Goal: Task Accomplishment & Management: Complete application form

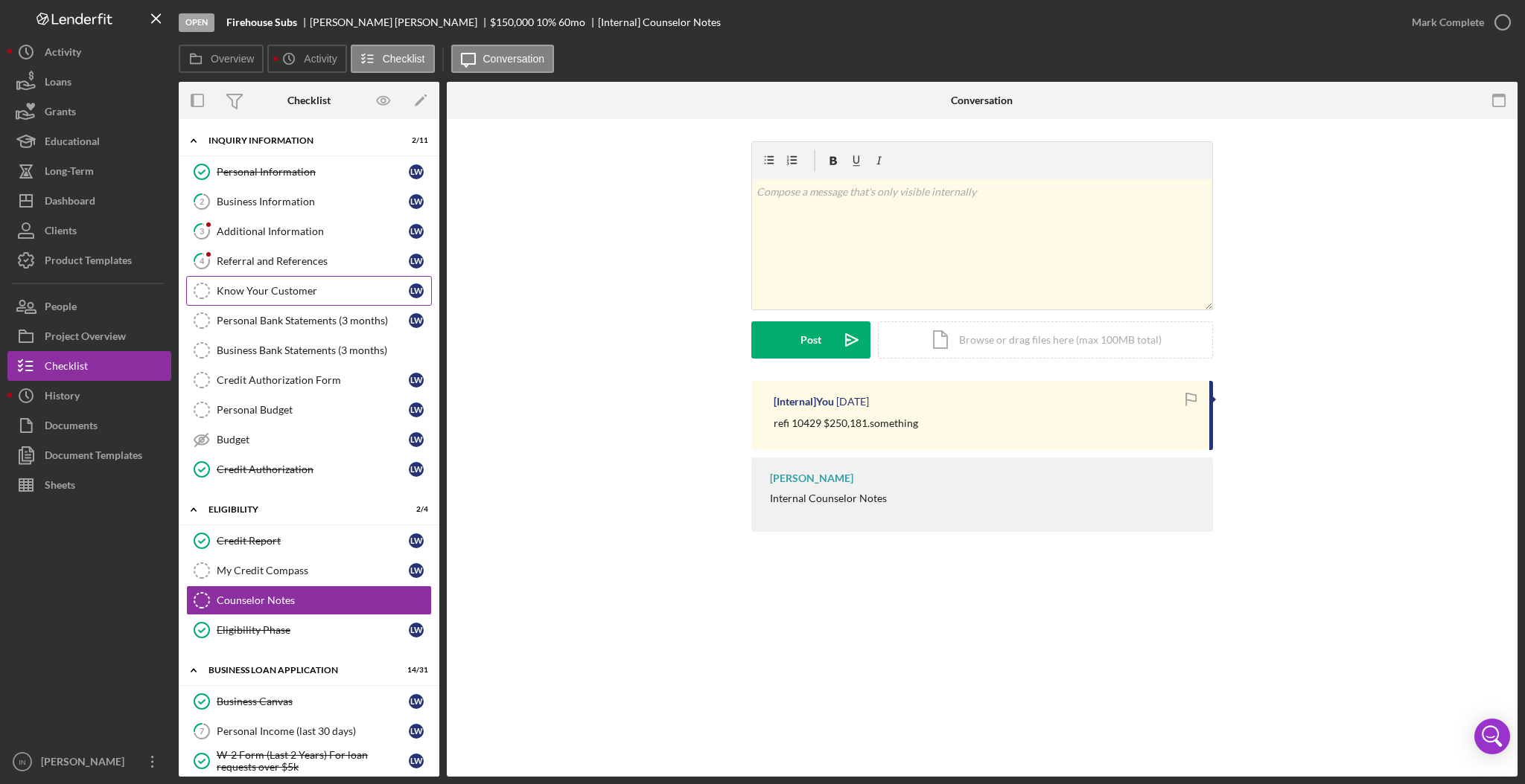
click at [266, 285] on div "Know Your Customer" at bounding box center [312, 291] width 192 height 12
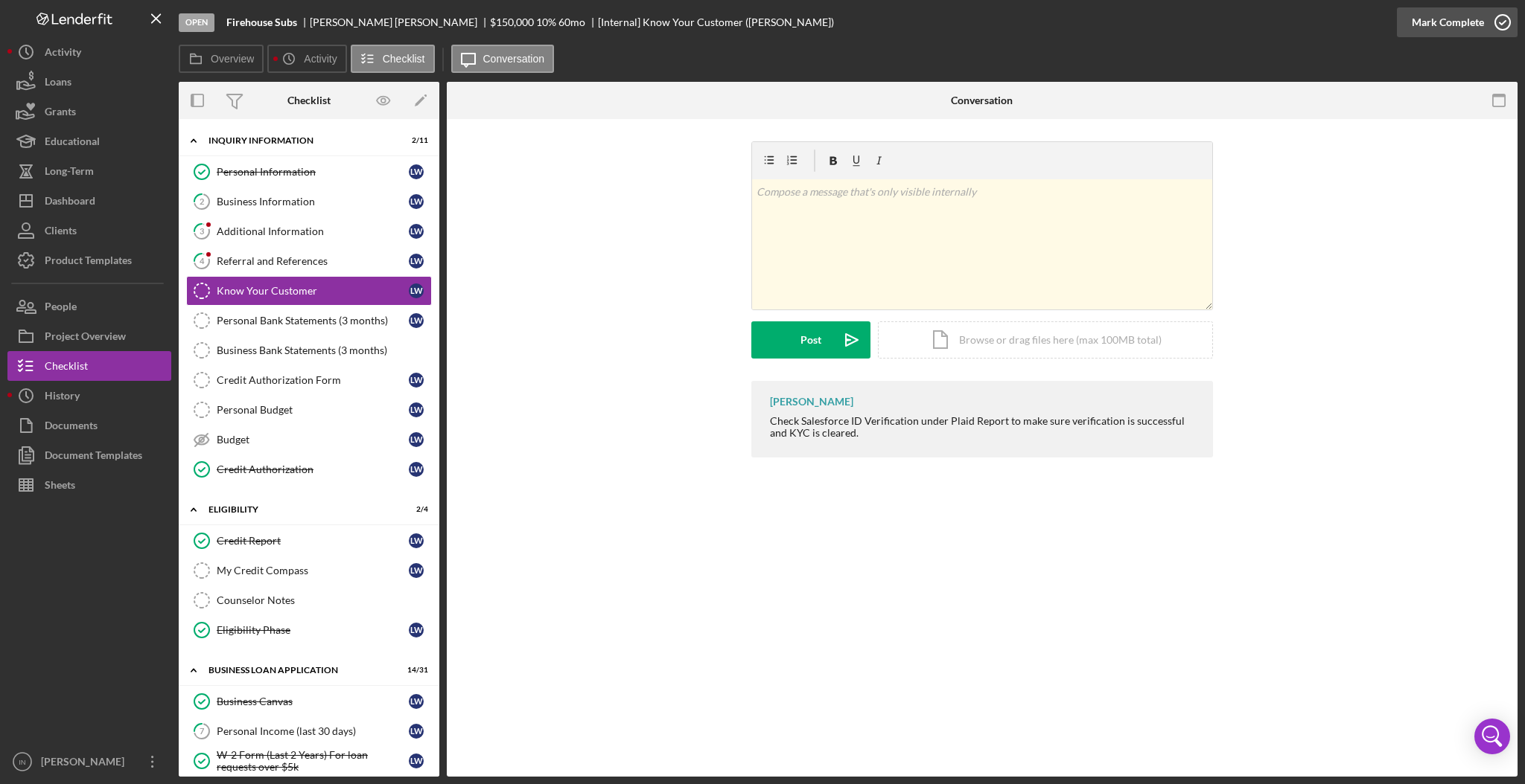
click at [1425, 30] on div "Mark Complete" at bounding box center [1448, 22] width 72 height 30
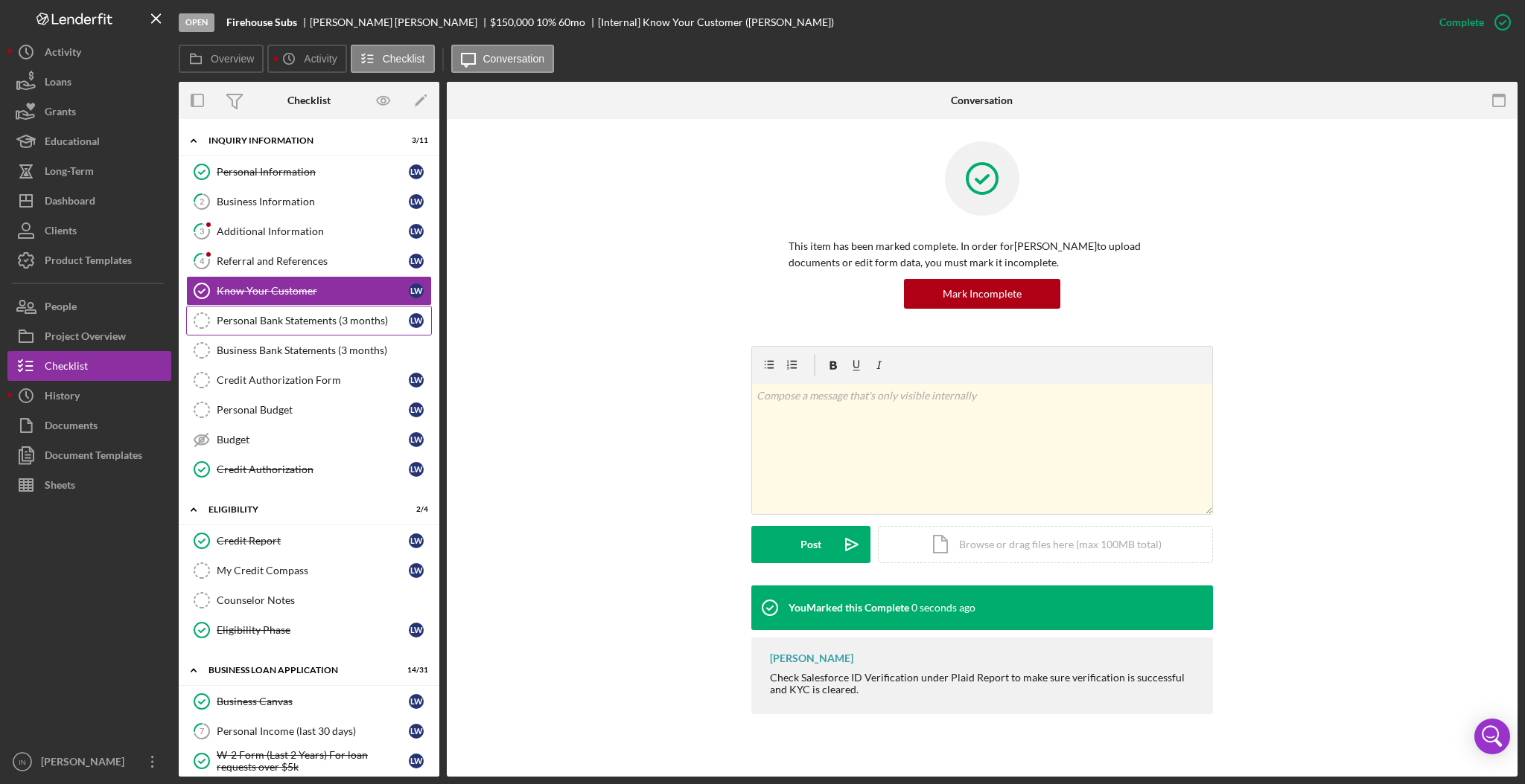
click at [317, 329] on link "Personal Bank Statements (3 months) Personal Bank Statements (3 months) [PERSON…" at bounding box center [309, 321] width 246 height 30
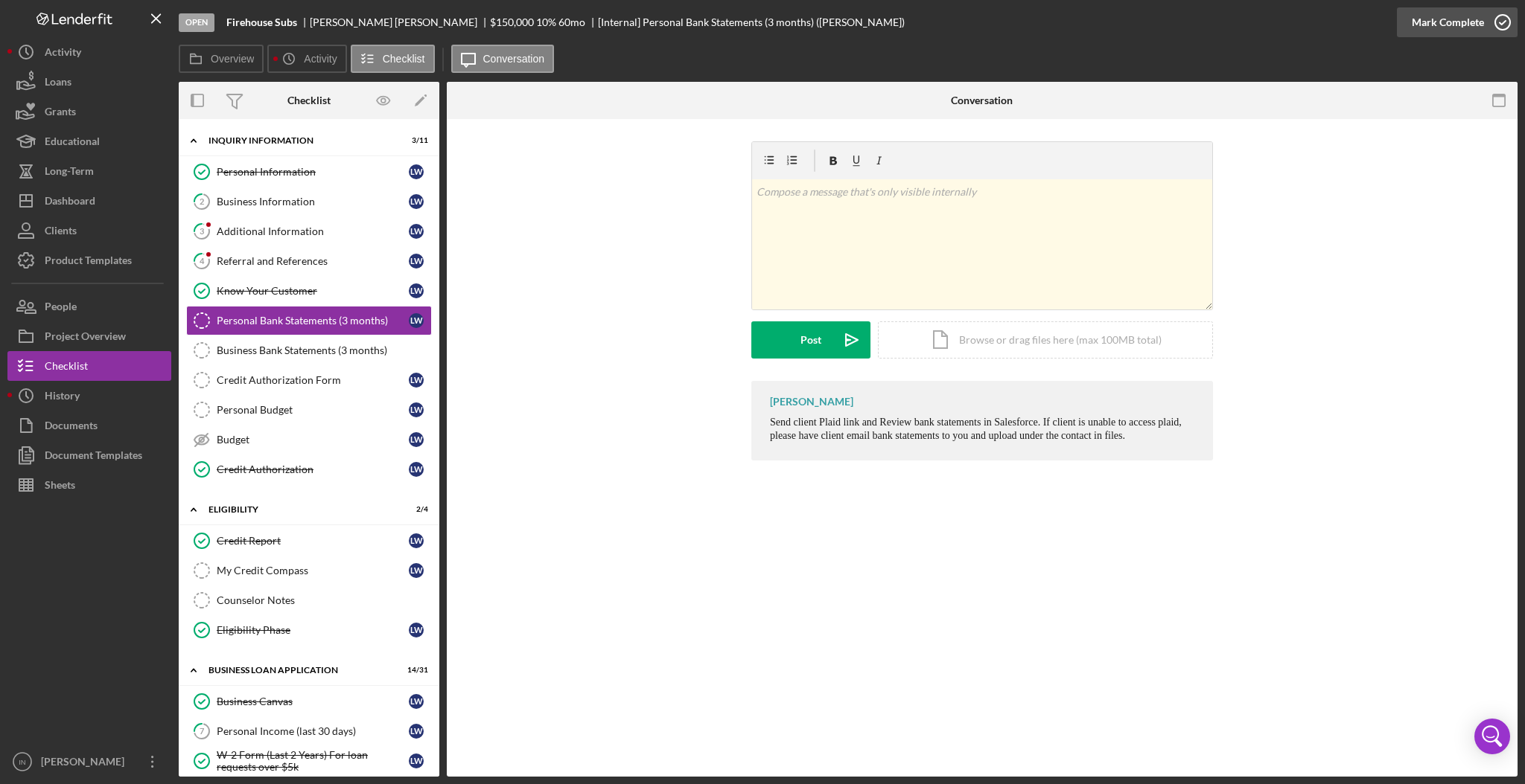
click at [1474, 21] on div "Mark Complete" at bounding box center [1448, 22] width 72 height 30
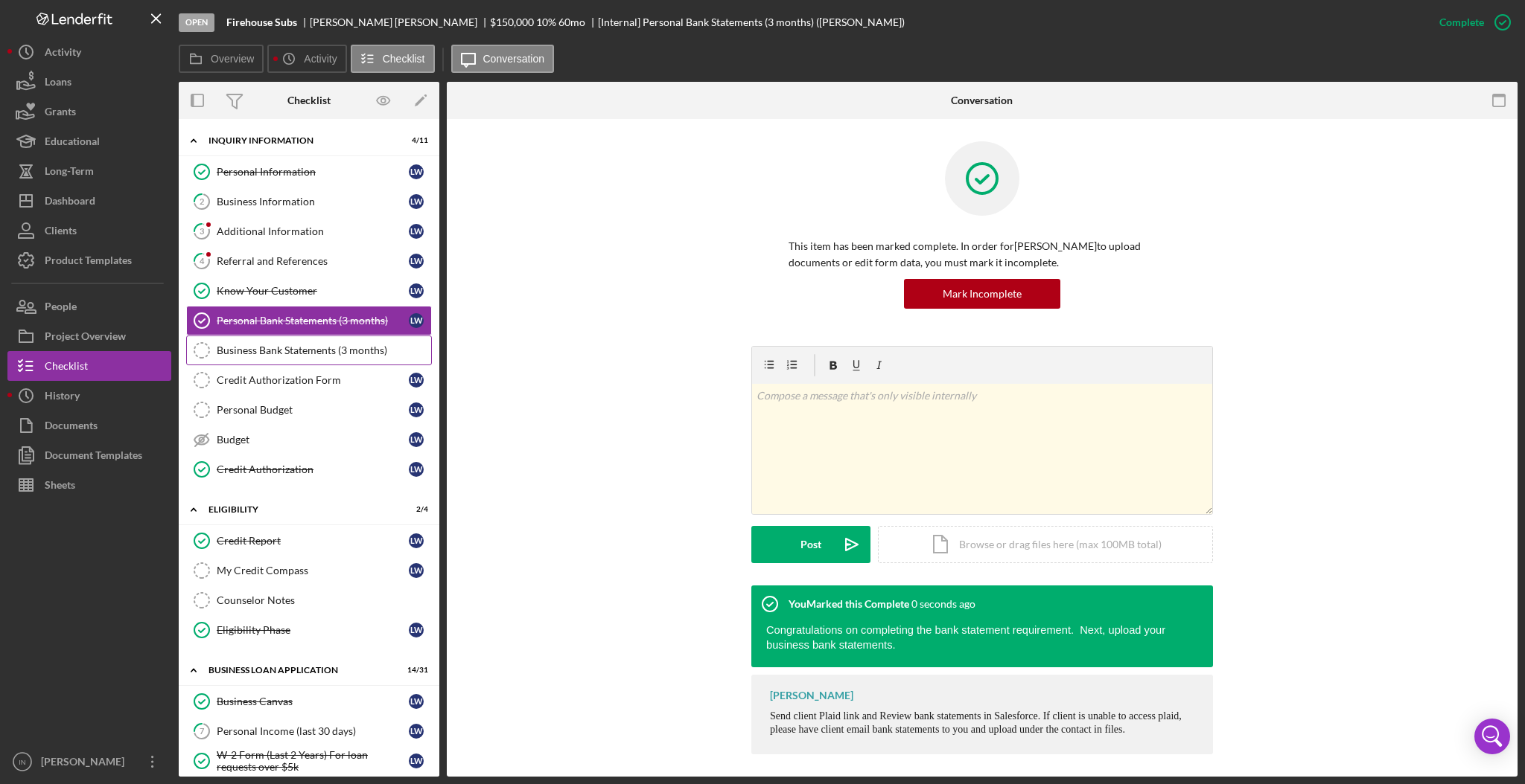
click at [272, 360] on link "Business Bank Statements (3 months) Business Bank Statements (3 months)" at bounding box center [309, 350] width 246 height 30
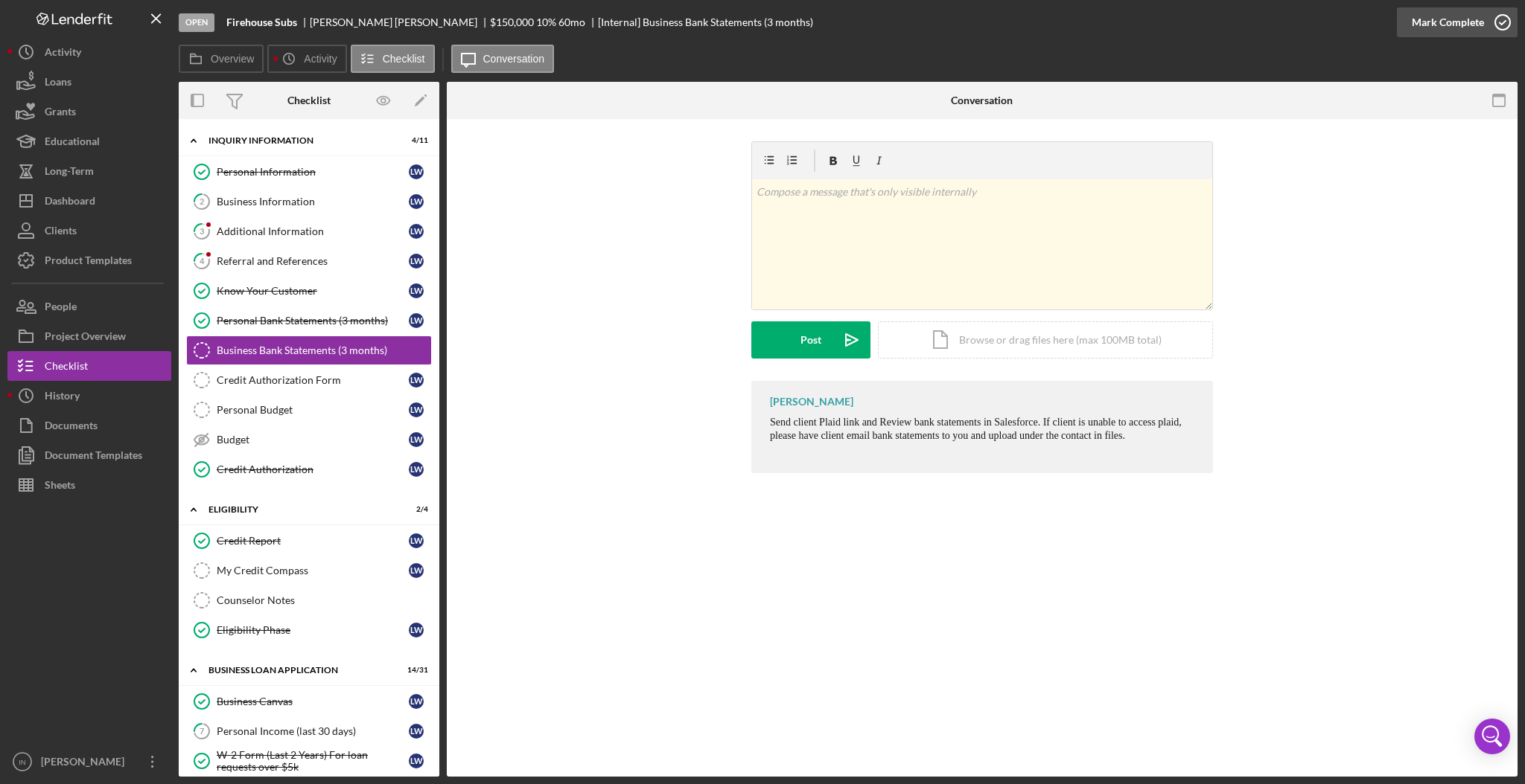
click at [1460, 13] on div "Mark Complete" at bounding box center [1448, 22] width 72 height 30
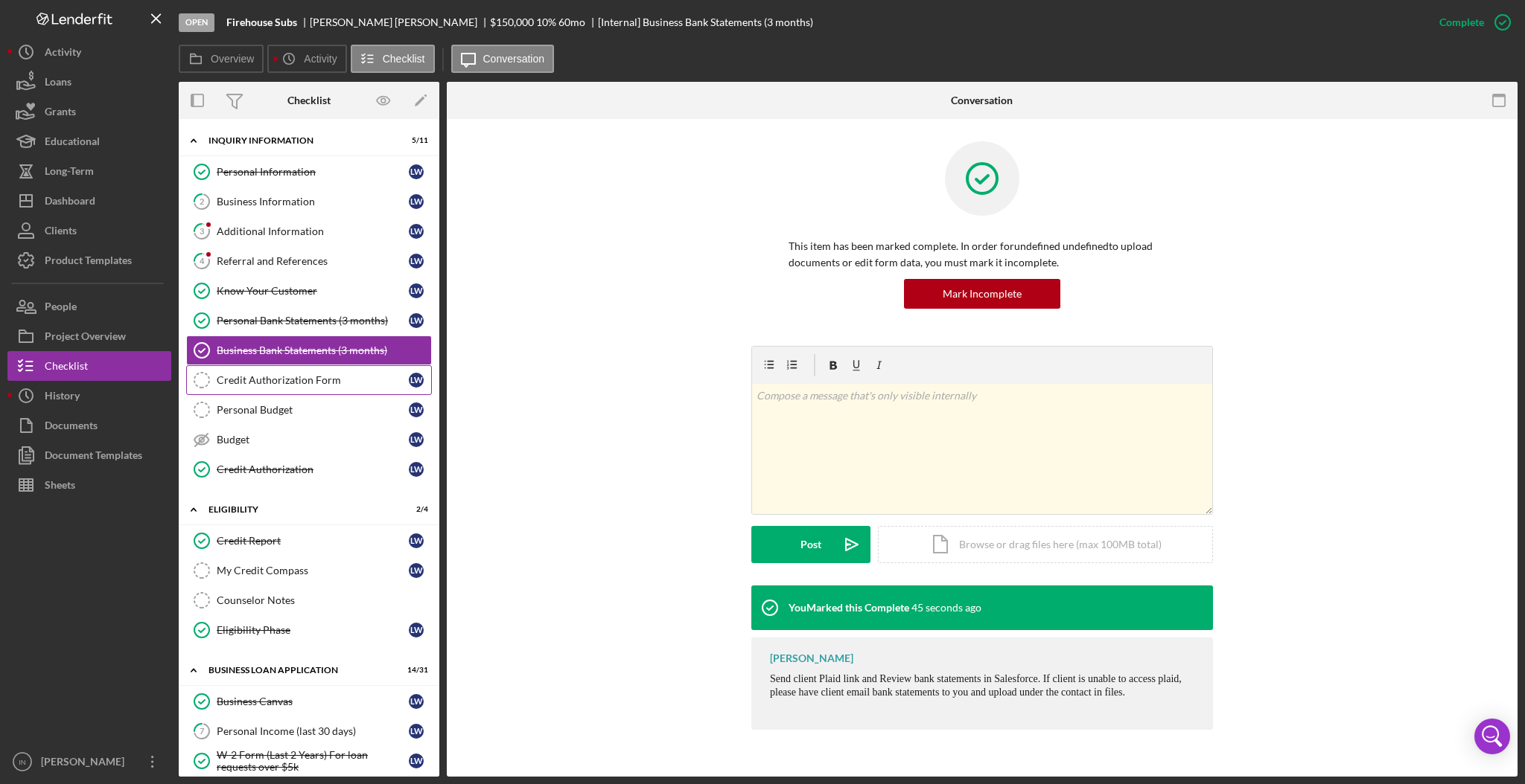
click at [281, 388] on link "Credit Authorization Form Credit Authorization Form [PERSON_NAME]" at bounding box center [309, 380] width 246 height 30
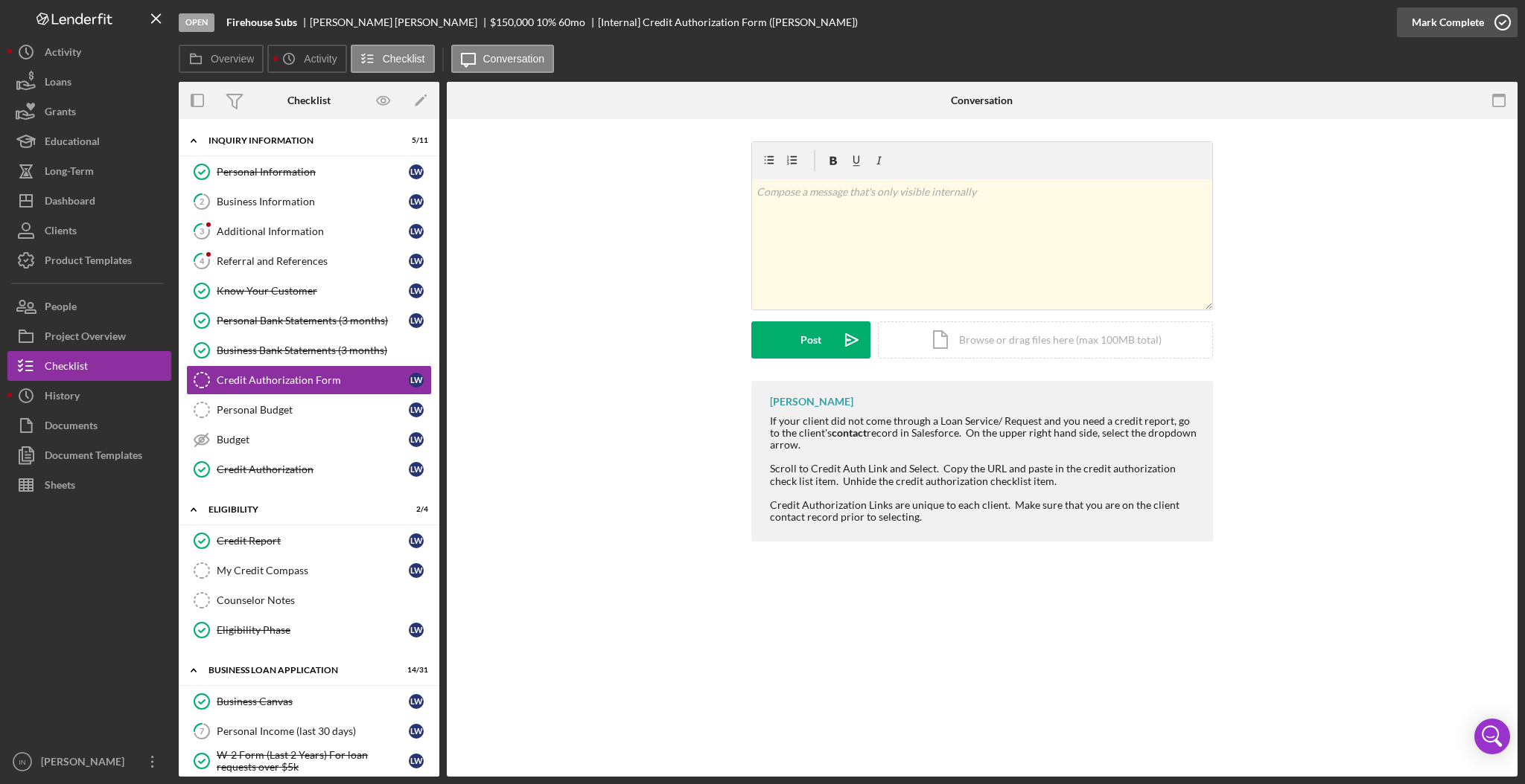
click at [1454, 28] on div "Mark Complete" at bounding box center [1448, 22] width 72 height 30
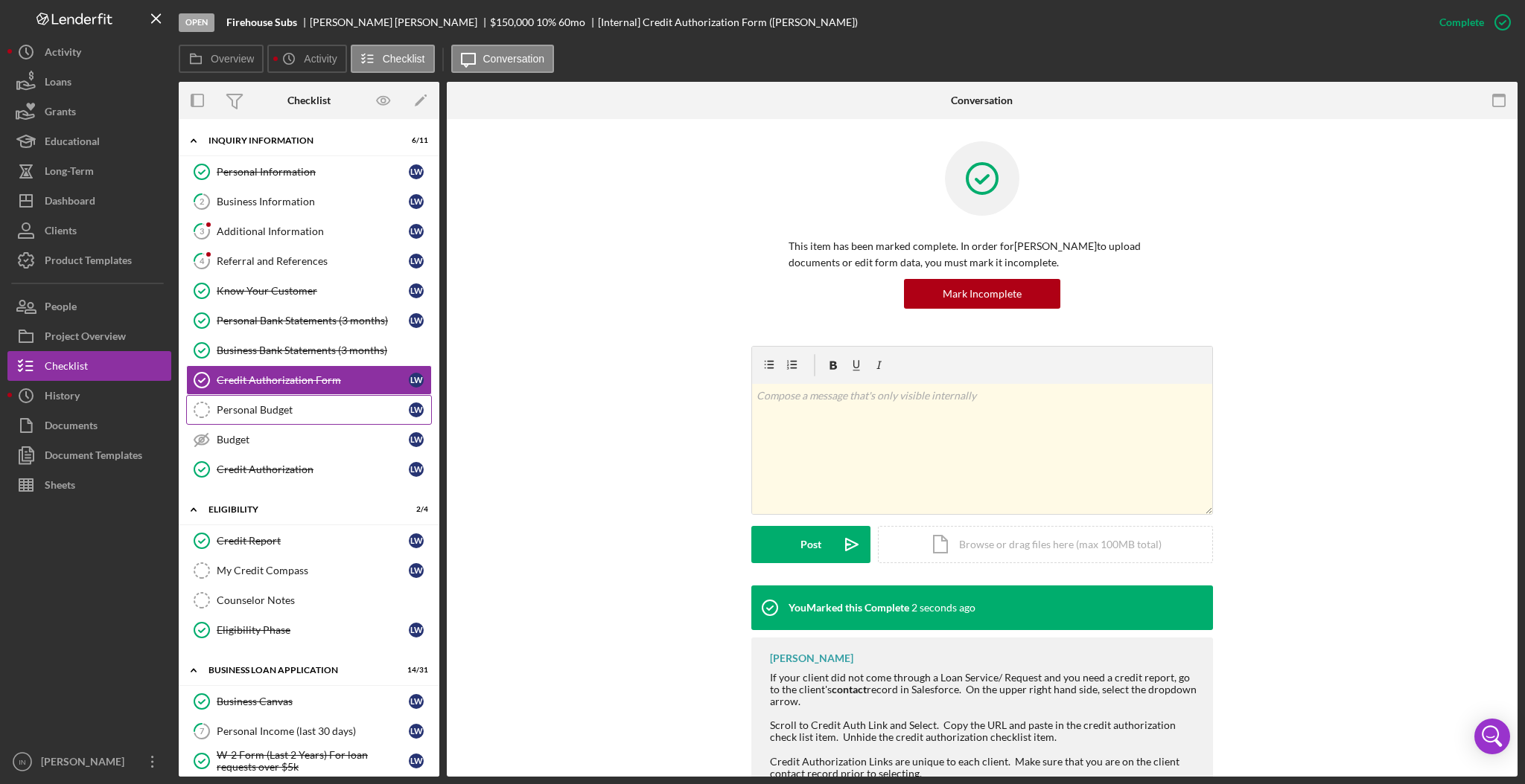
click at [300, 422] on link "Personal Budget Personal Budget [PERSON_NAME]" at bounding box center [309, 410] width 246 height 30
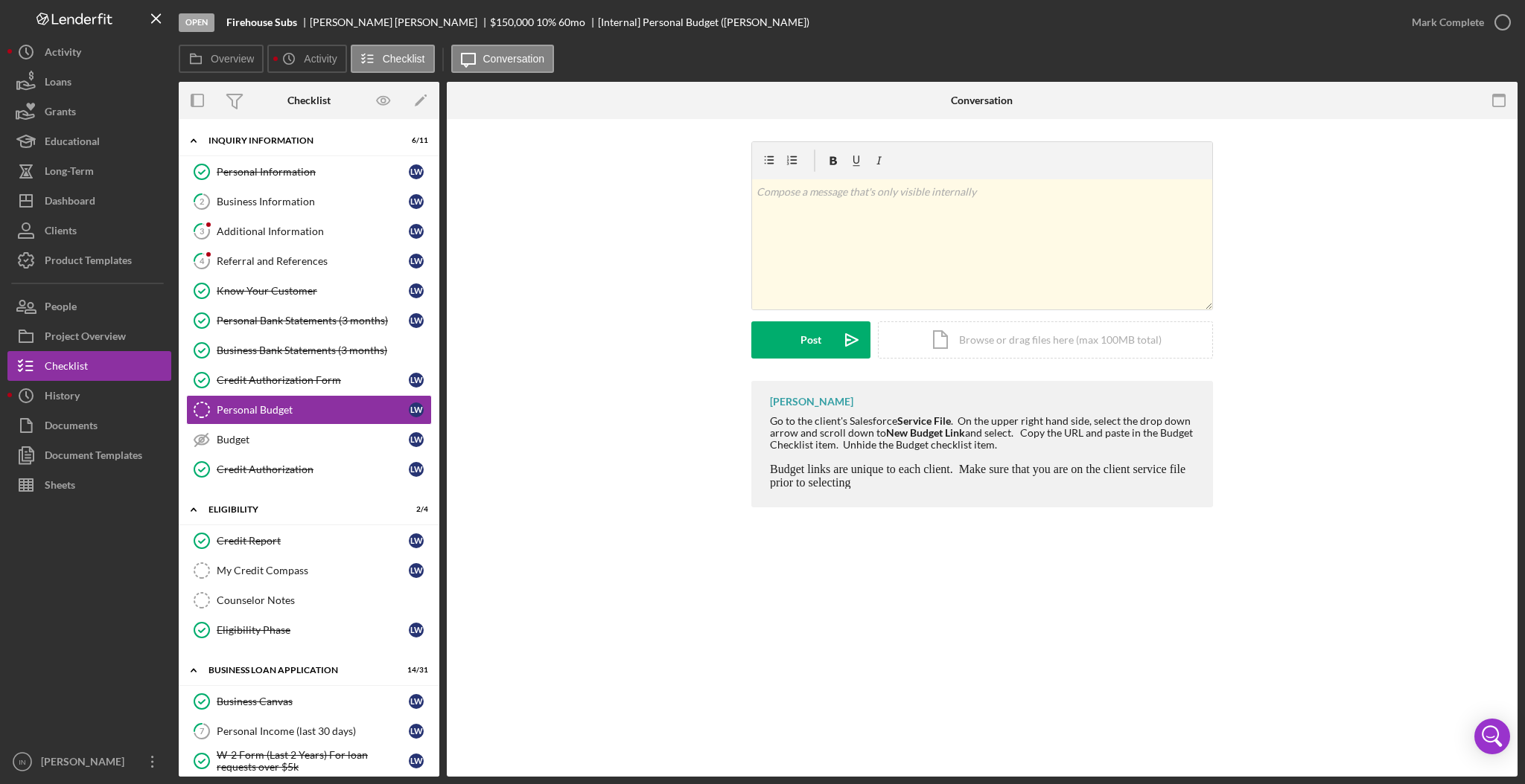
scroll to position [198, 0]
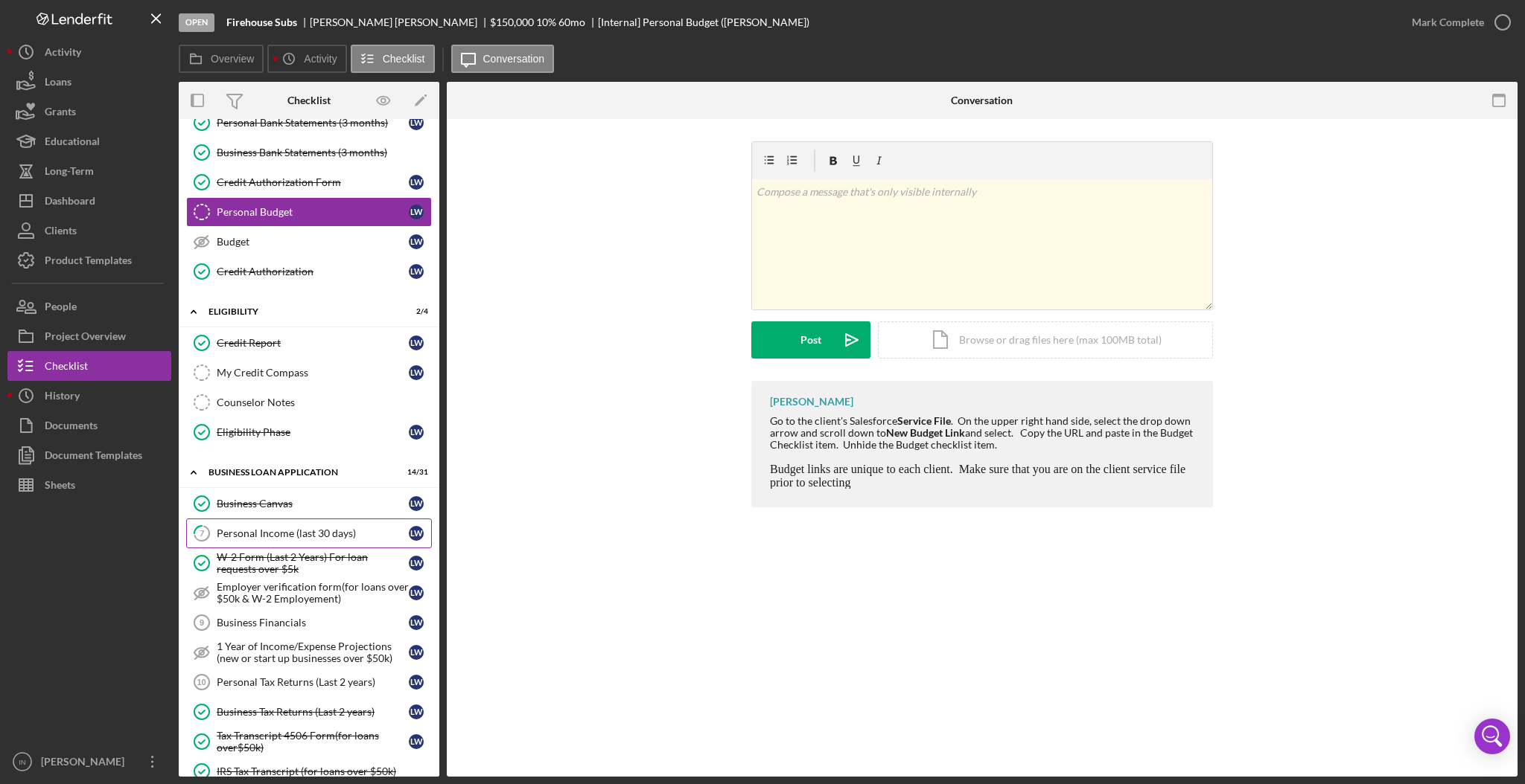
click at [269, 525] on link "7 Personal Income (last 30 days) [PERSON_NAME]" at bounding box center [309, 533] width 246 height 30
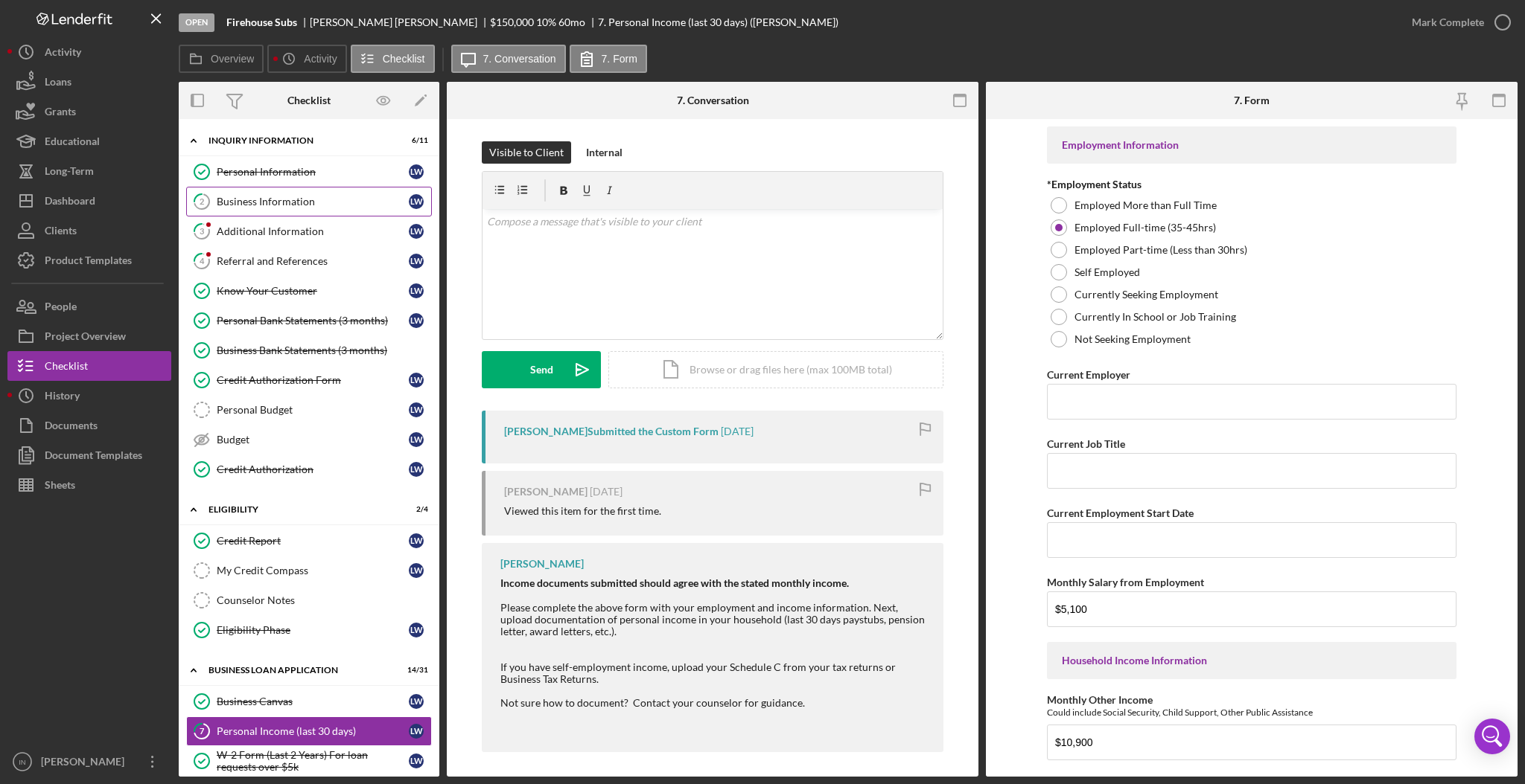
click at [302, 205] on div "Business Information" at bounding box center [312, 202] width 192 height 12
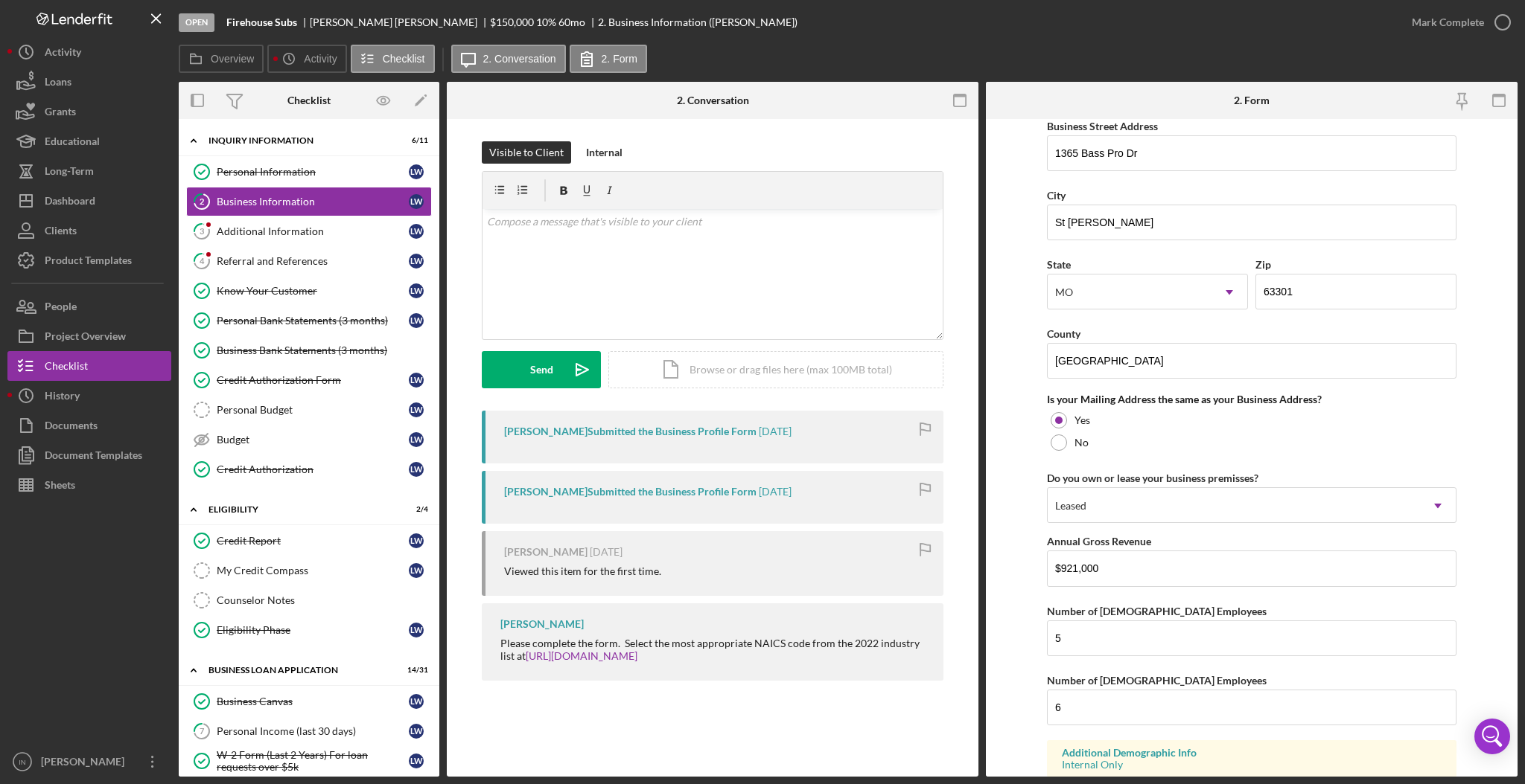
scroll to position [992, 0]
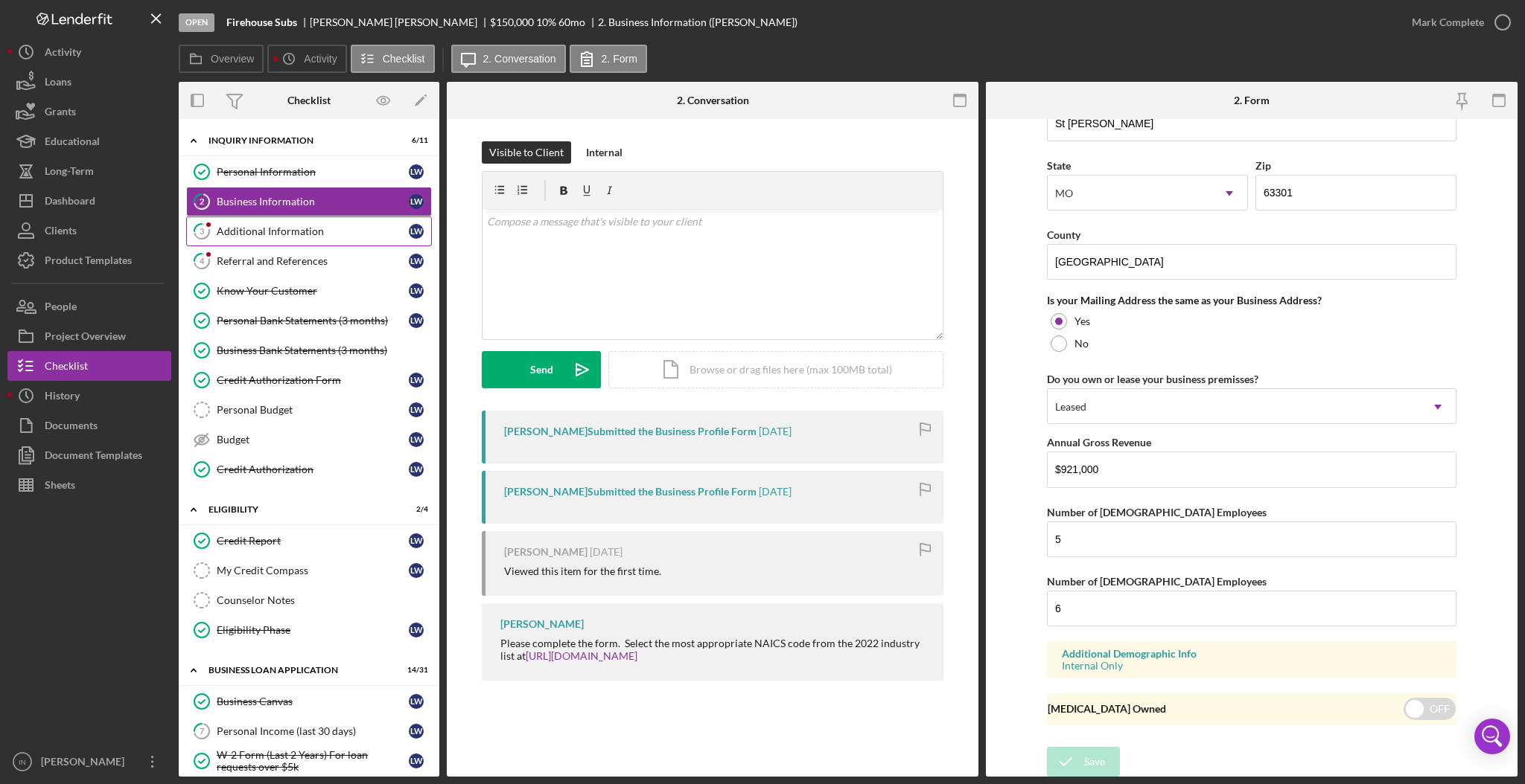
click at [259, 233] on div "Additional Information" at bounding box center [312, 231] width 192 height 12
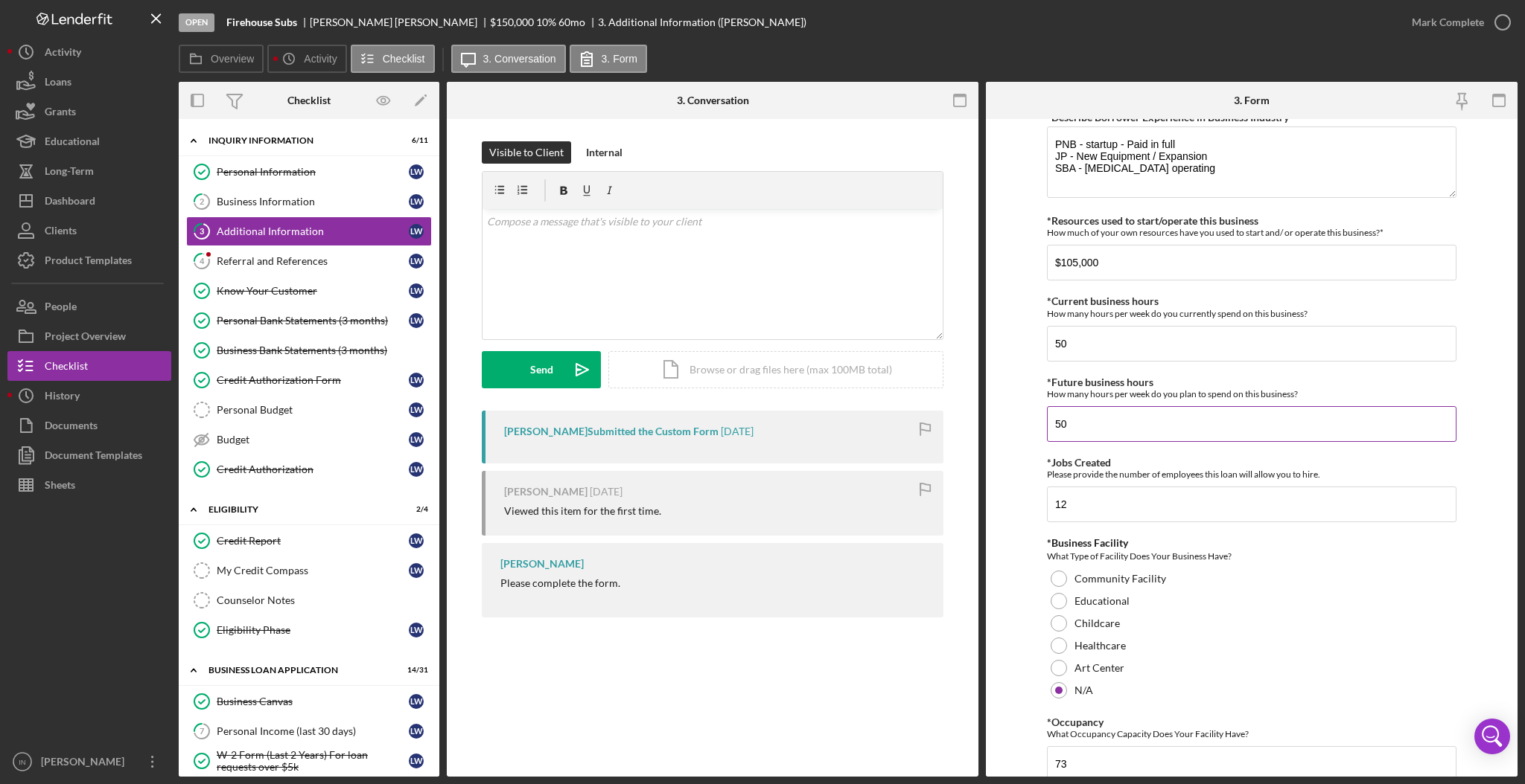
scroll to position [946, 0]
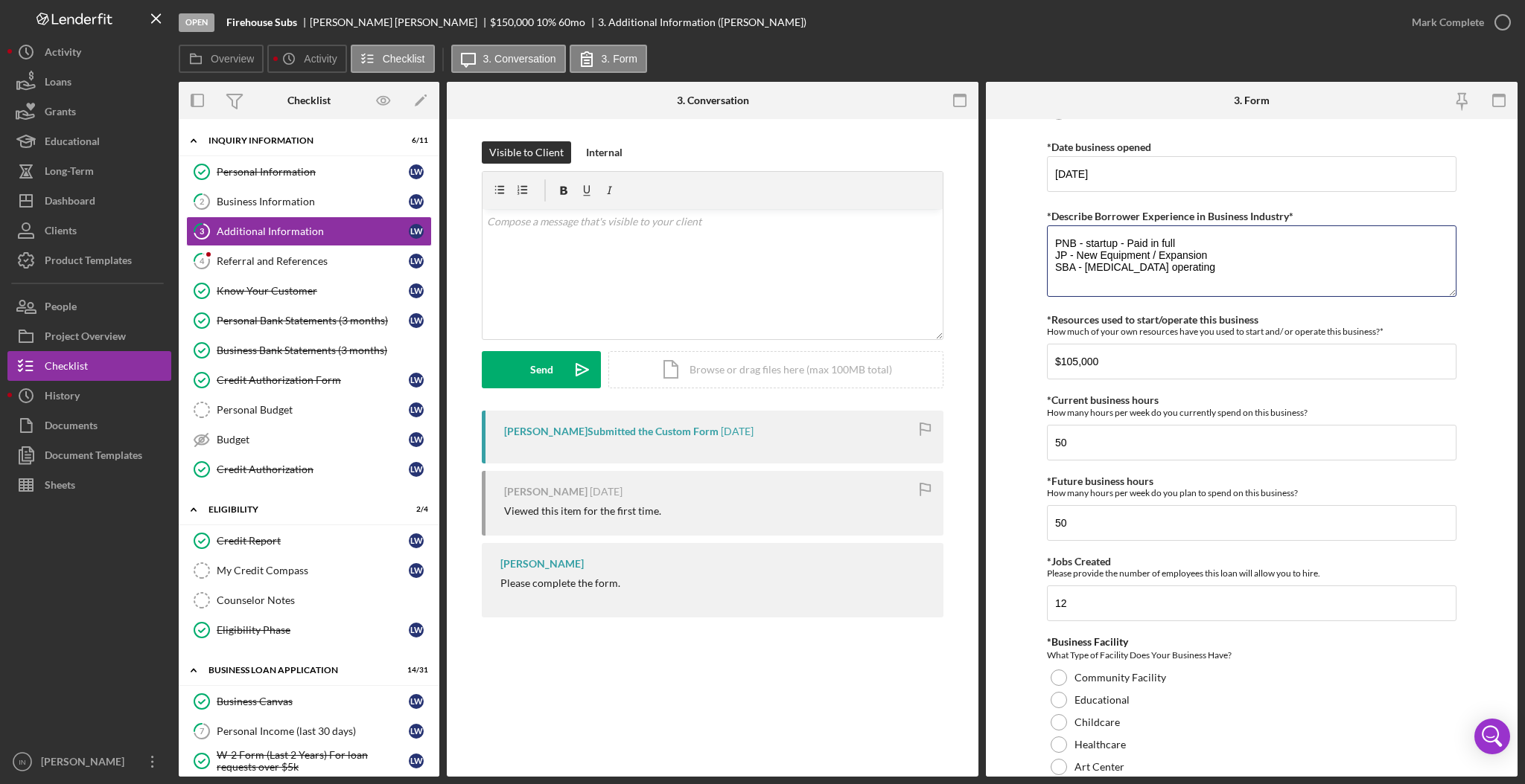
drag, startPoint x: 1179, startPoint y: 273, endPoint x: 1043, endPoint y: 247, distance: 138.5
click at [1043, 247] on form "Personal Information *Mobile Phone [PHONE_NUMBER] Phone What is the best number…" at bounding box center [1251, 448] width 532 height 658
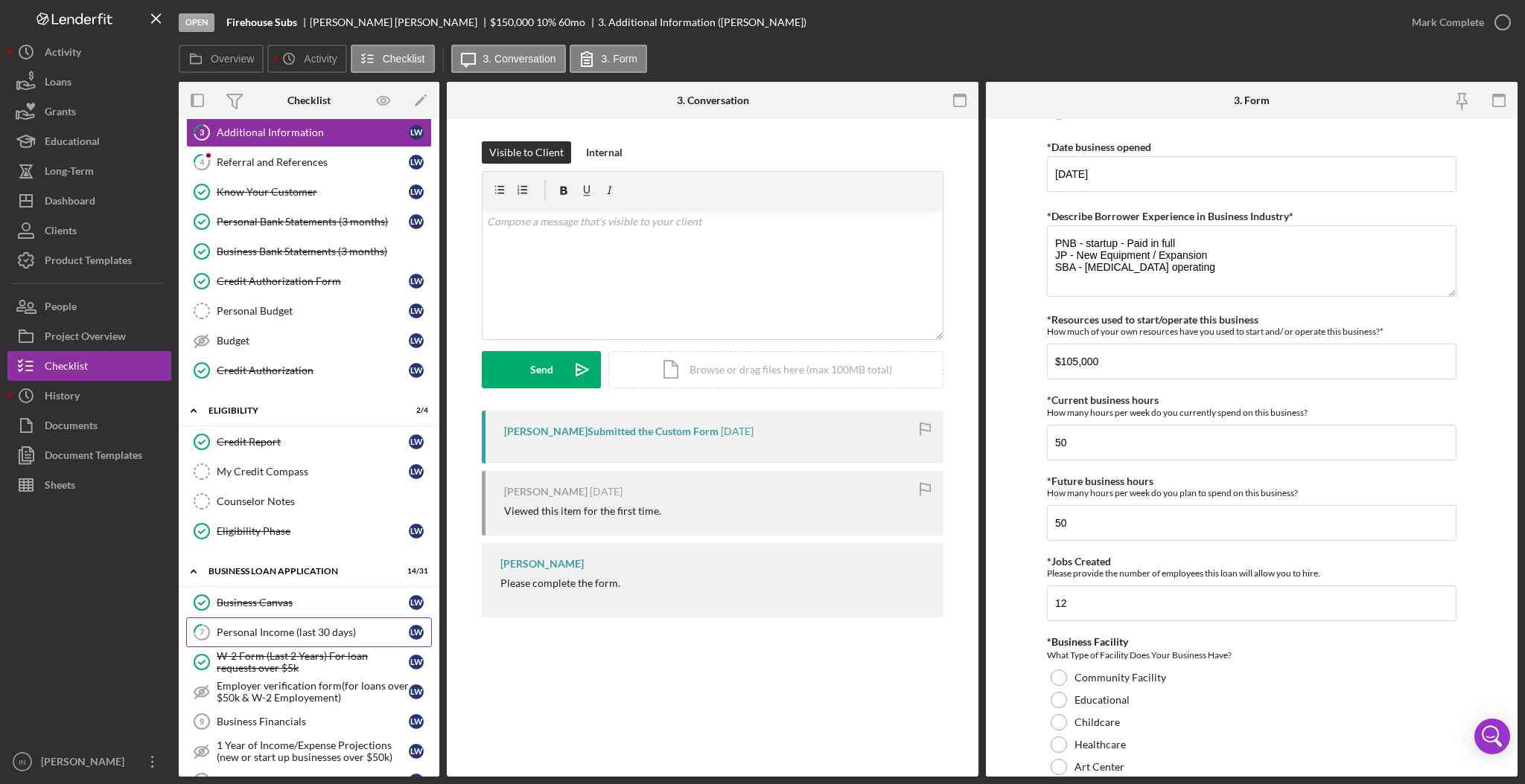
click at [289, 639] on div "Personal Income (last 30 days)" at bounding box center [312, 633] width 192 height 12
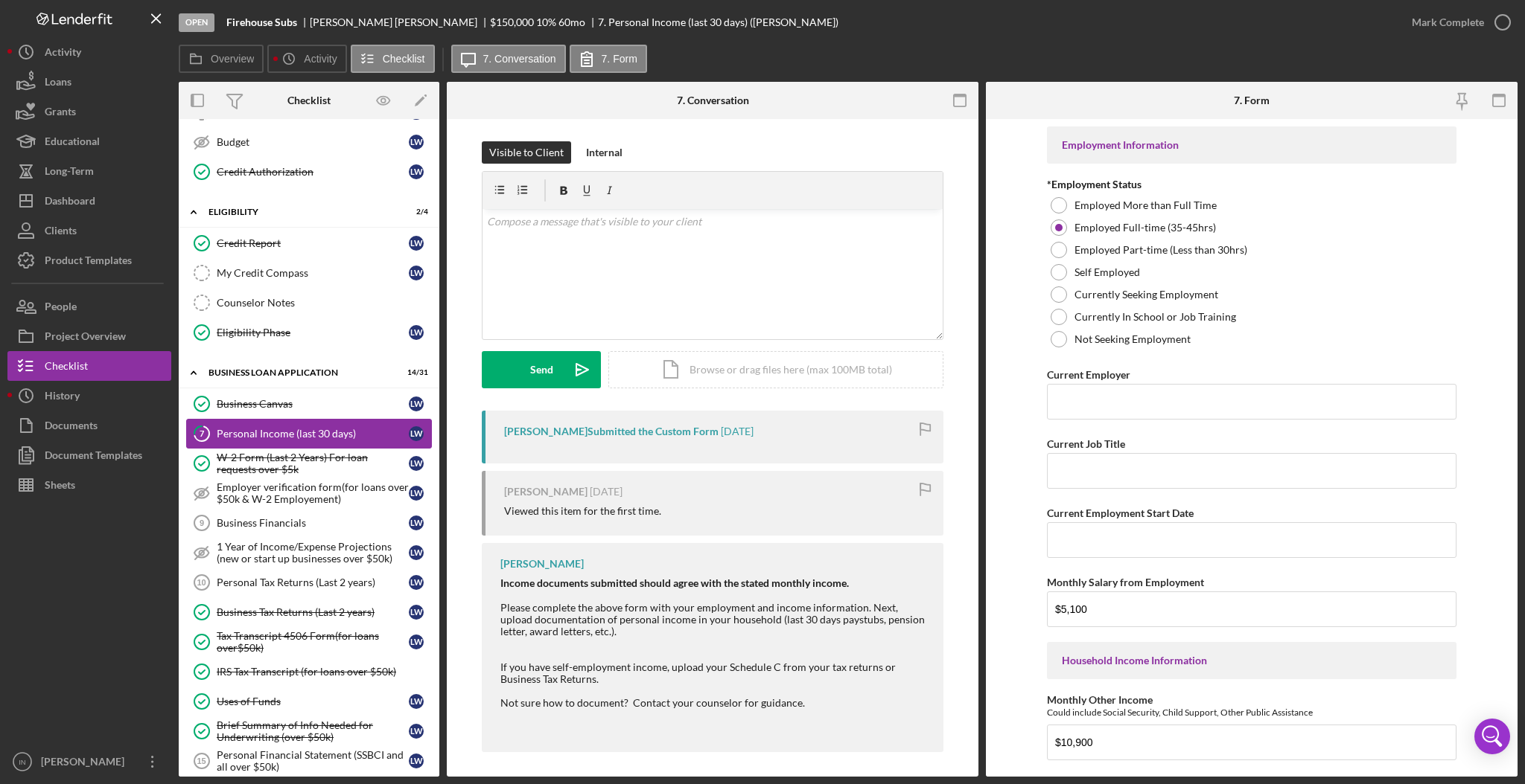
scroll to position [396, 0]
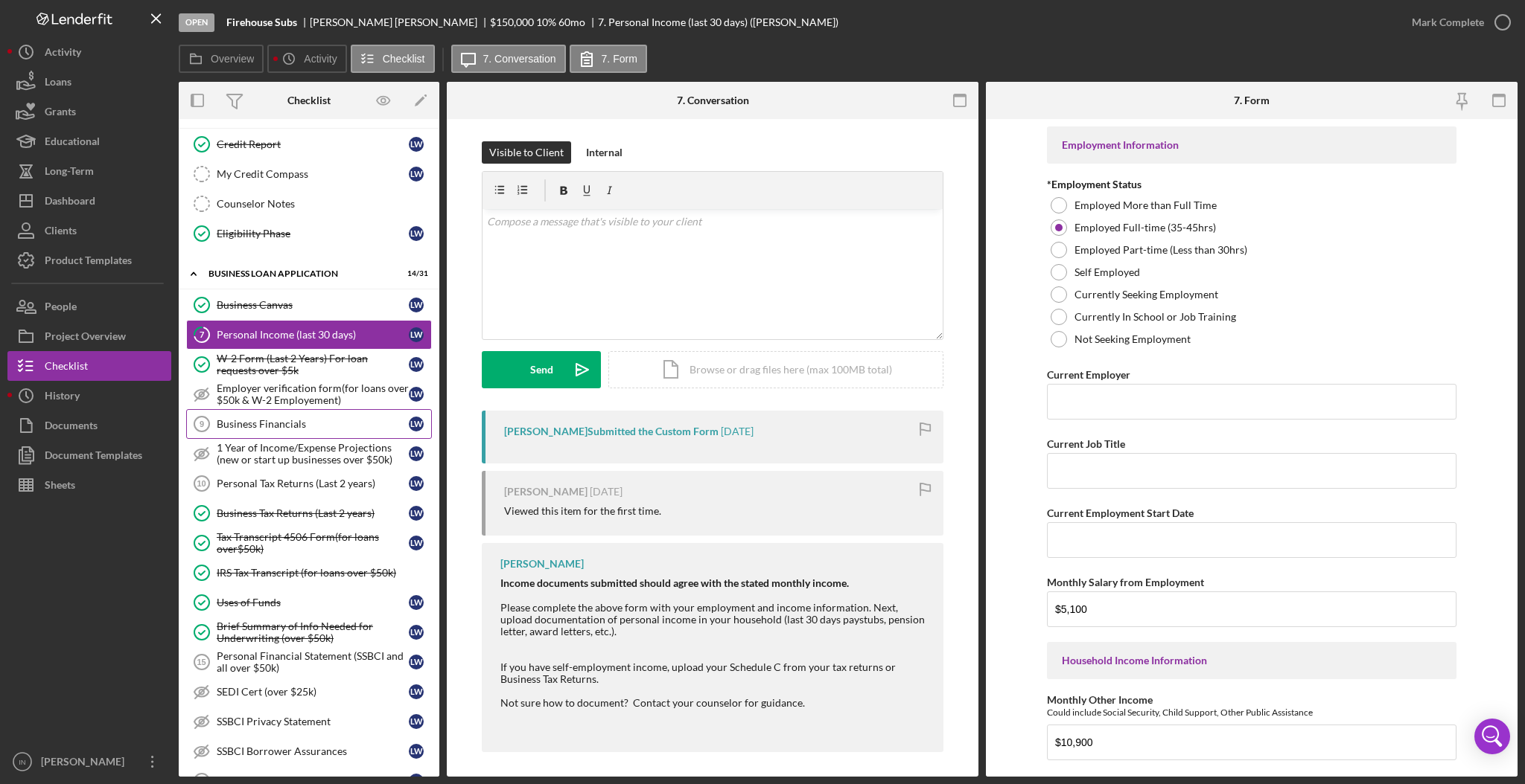
click at [284, 428] on div "Business Financials" at bounding box center [312, 424] width 192 height 12
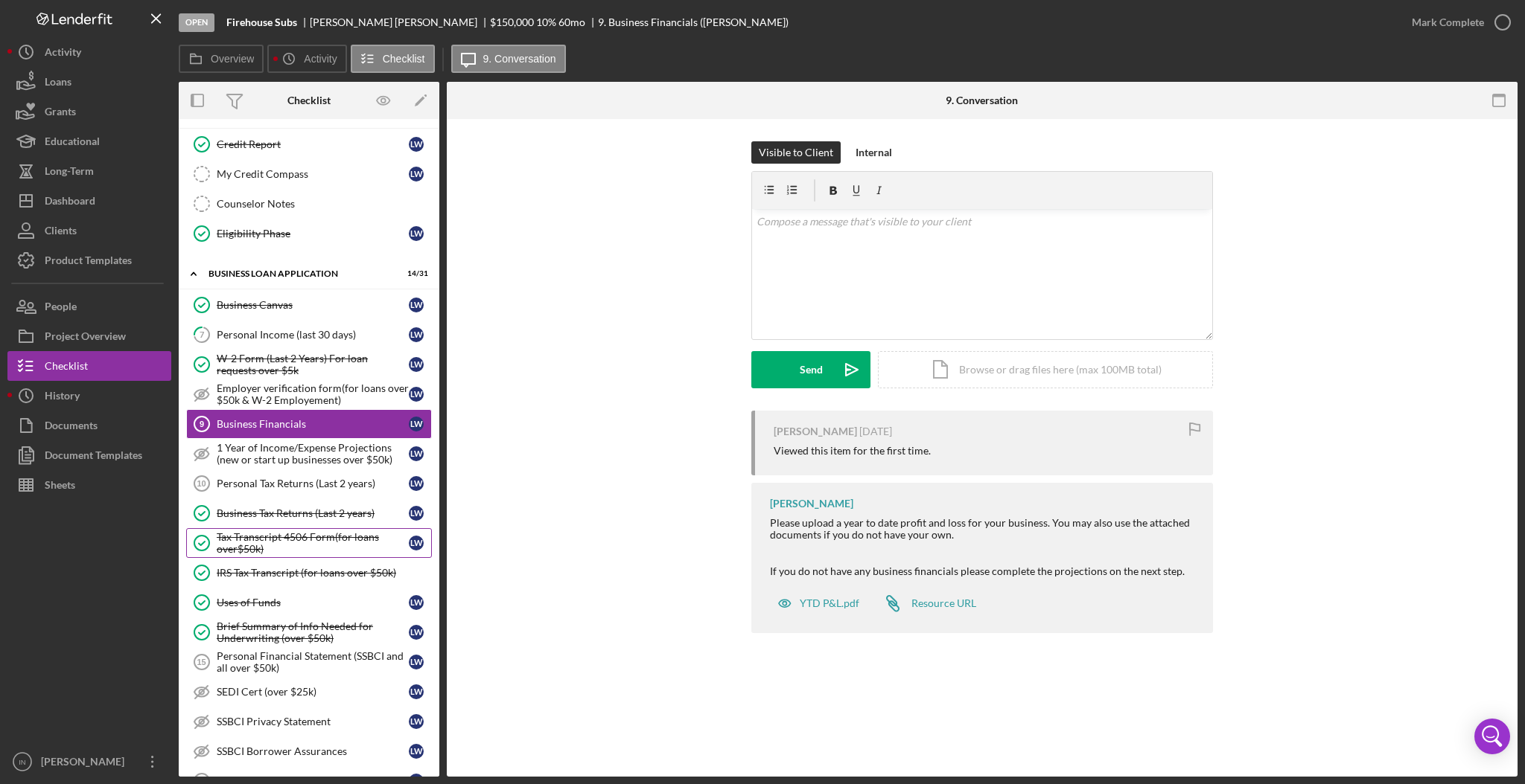
scroll to position [596, 0]
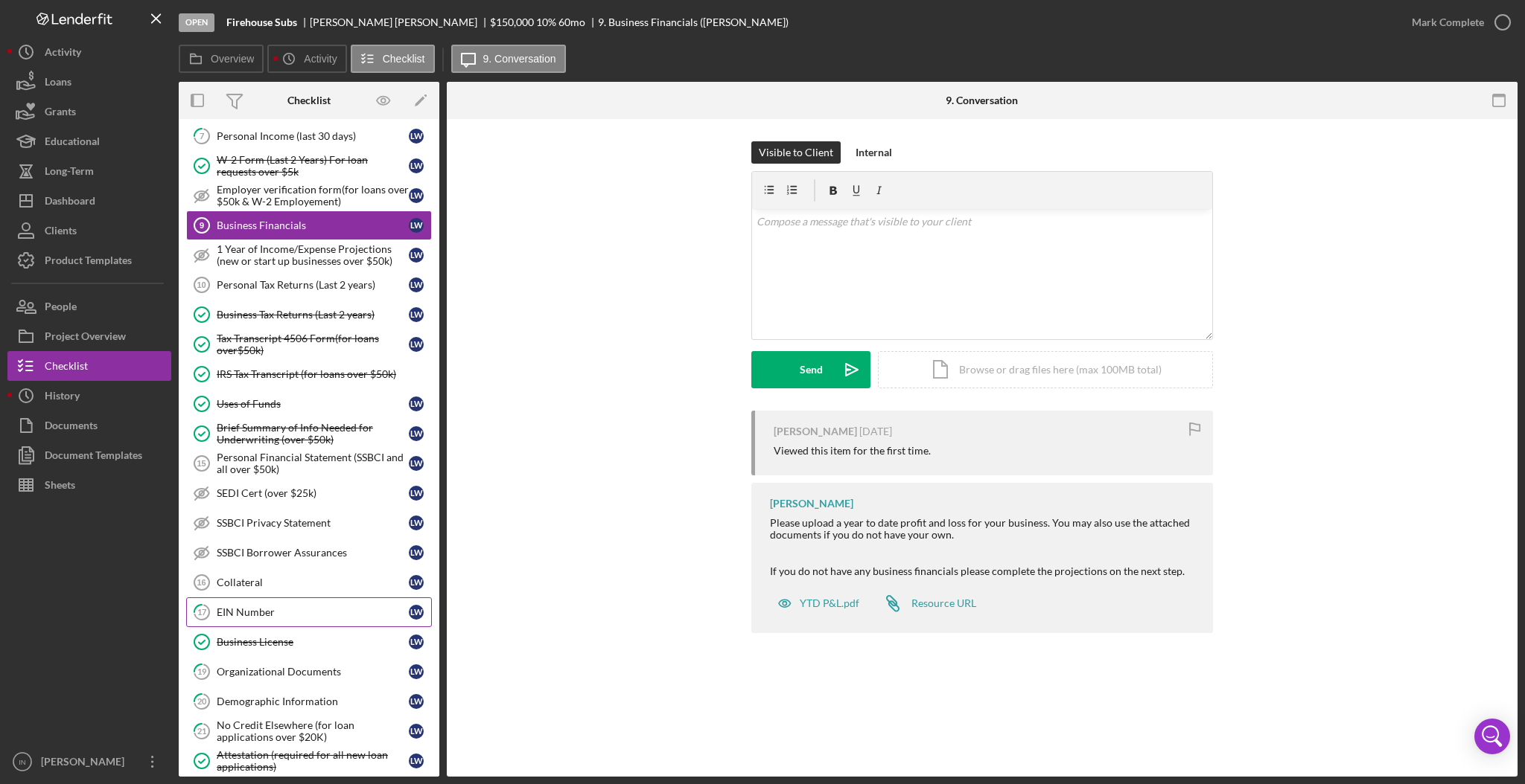
click at [275, 608] on link "17 EIN Number [PERSON_NAME]" at bounding box center [309, 612] width 246 height 30
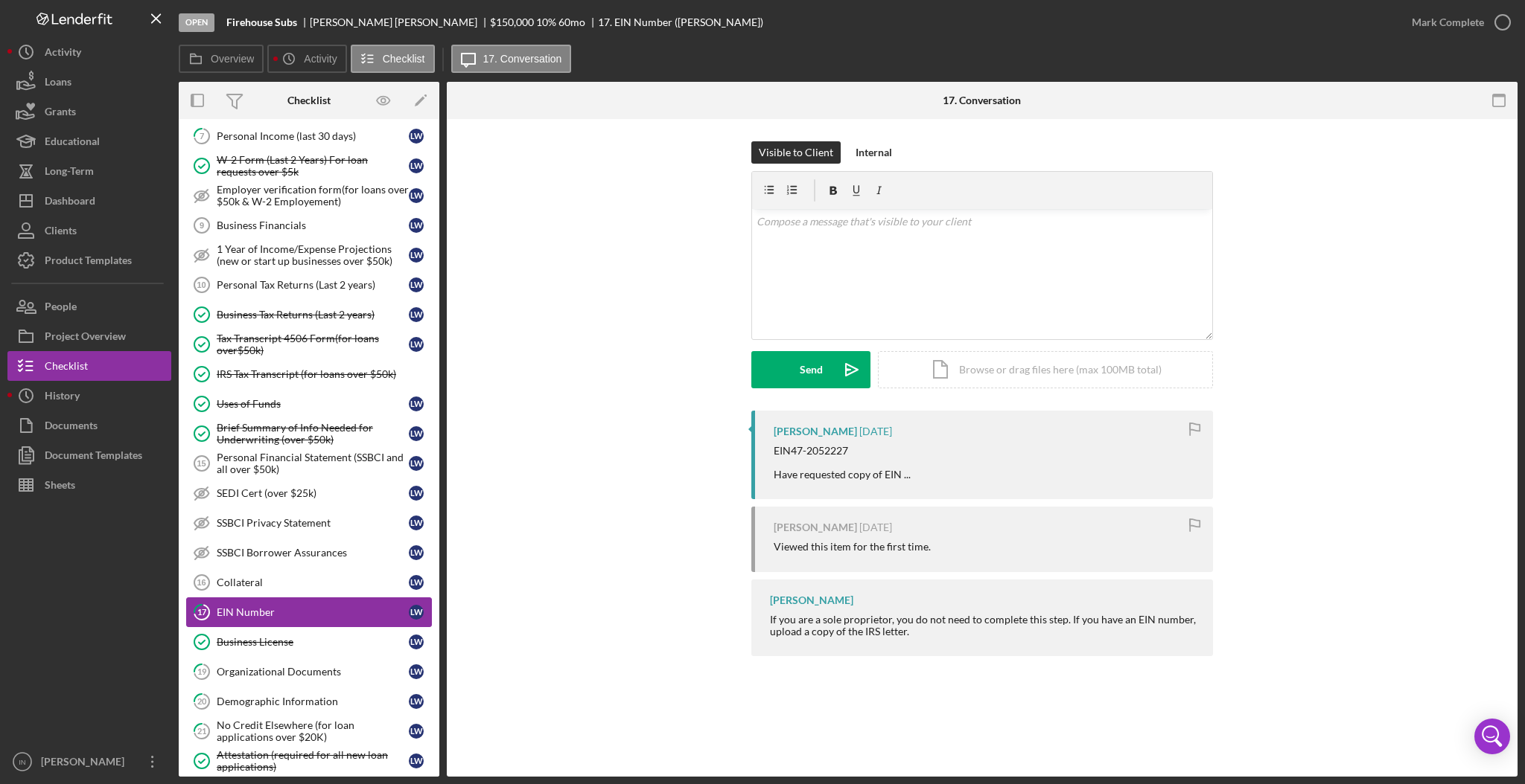
scroll to position [695, 0]
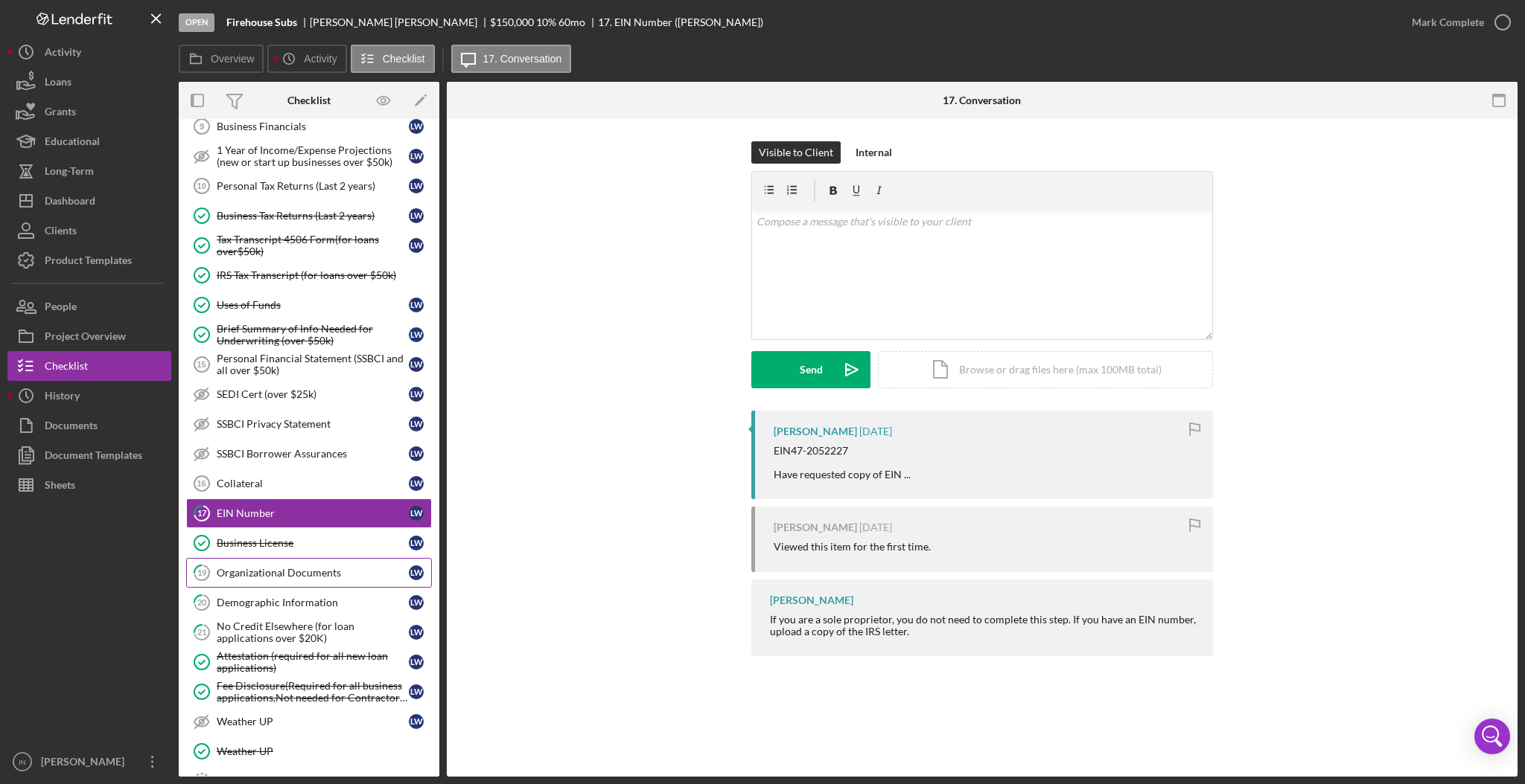
click at [282, 576] on div "Organizational Documents" at bounding box center [312, 573] width 192 height 12
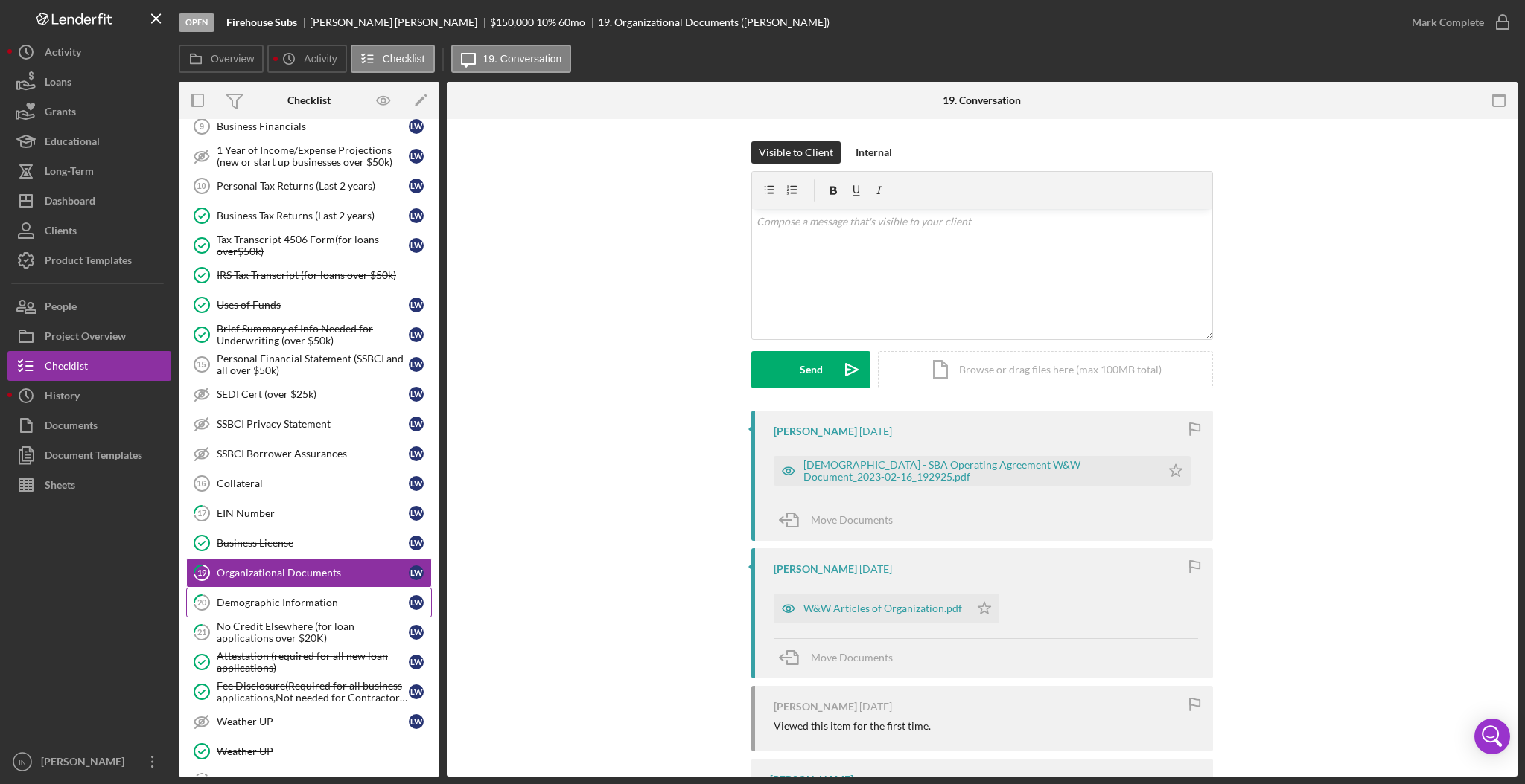
click at [289, 602] on div "Demographic Information" at bounding box center [312, 603] width 192 height 12
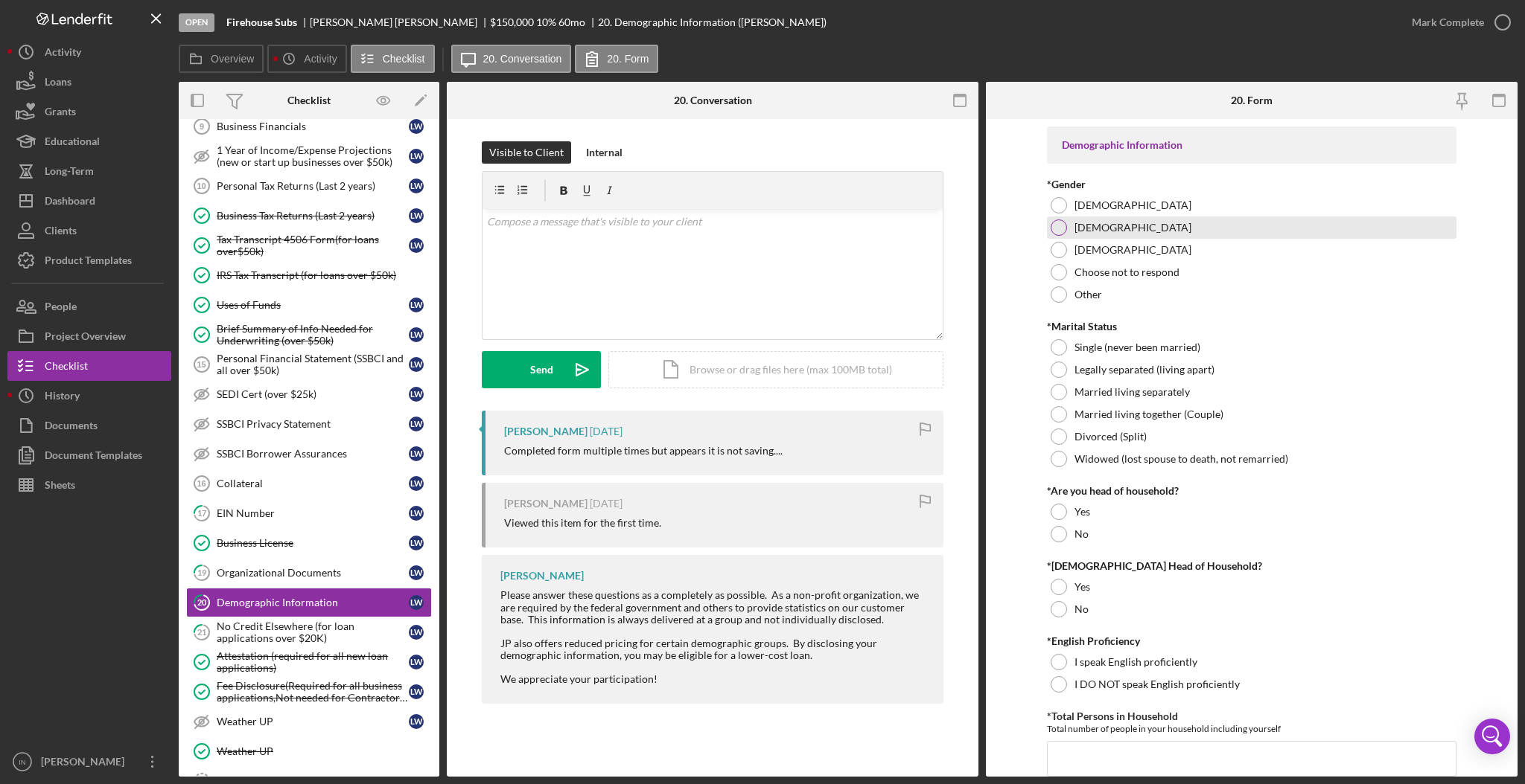
click at [1229, 230] on div "[DEMOGRAPHIC_DATA]" at bounding box center [1251, 228] width 409 height 22
click at [246, 639] on div "No Credit Elsewhere (for loan applications over $20K)" at bounding box center [312, 633] width 192 height 24
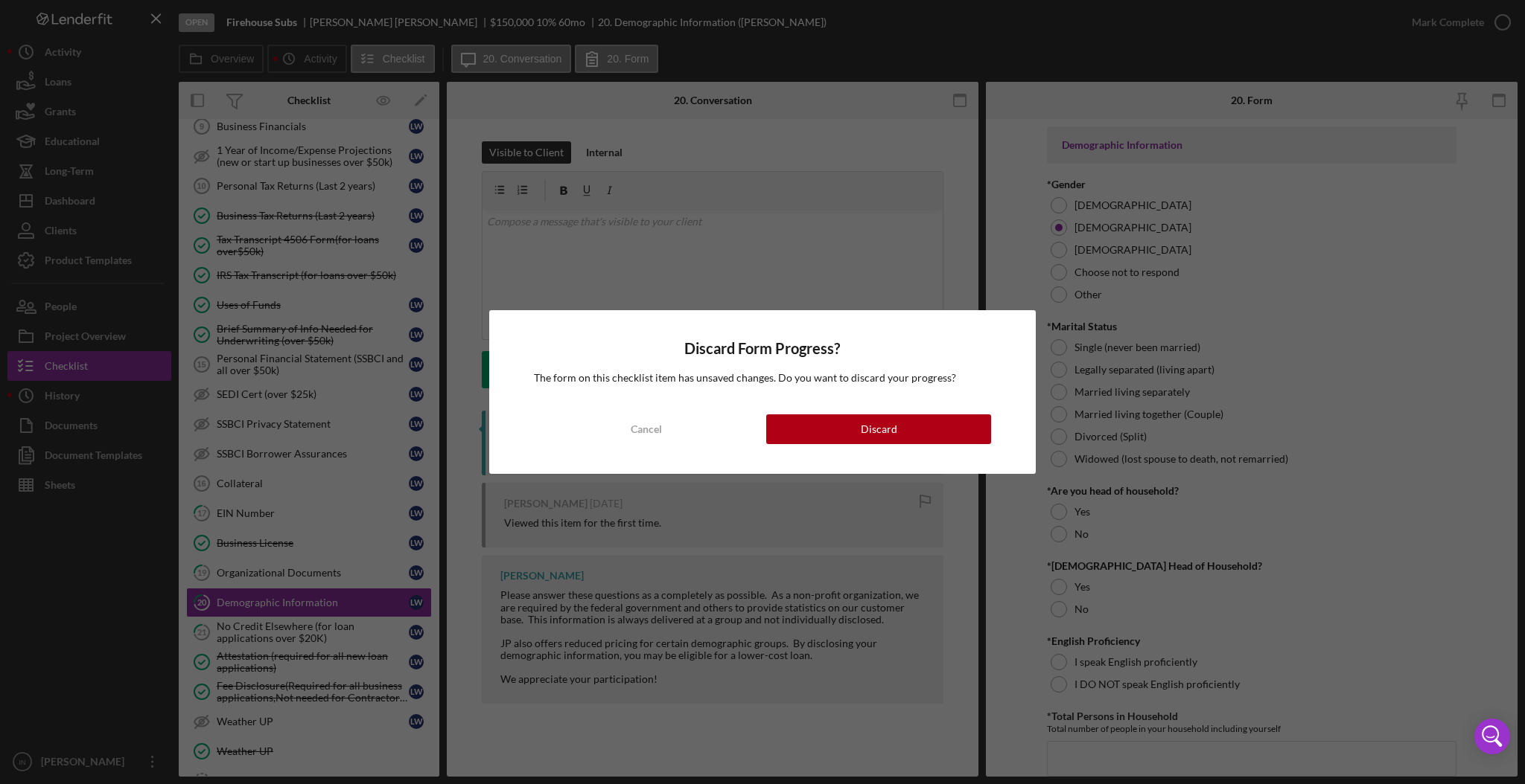
click at [918, 412] on div "Discard Form Progress? The form on this checklist item has unsaved changes. Do …" at bounding box center [762, 392] width 546 height 163
click at [917, 427] on button "Discard" at bounding box center [878, 429] width 224 height 30
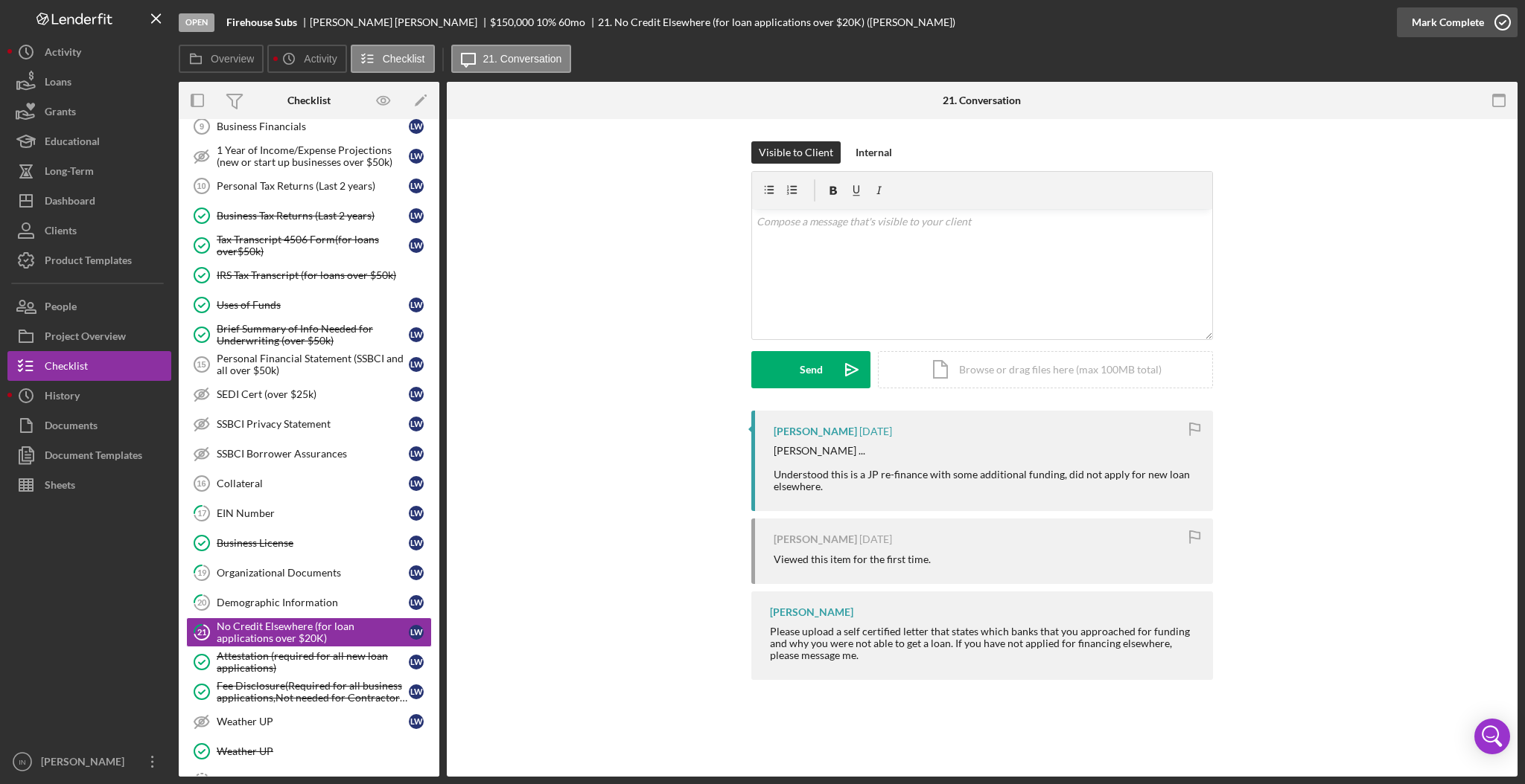
click at [1454, 18] on div "Mark Complete" at bounding box center [1448, 22] width 72 height 30
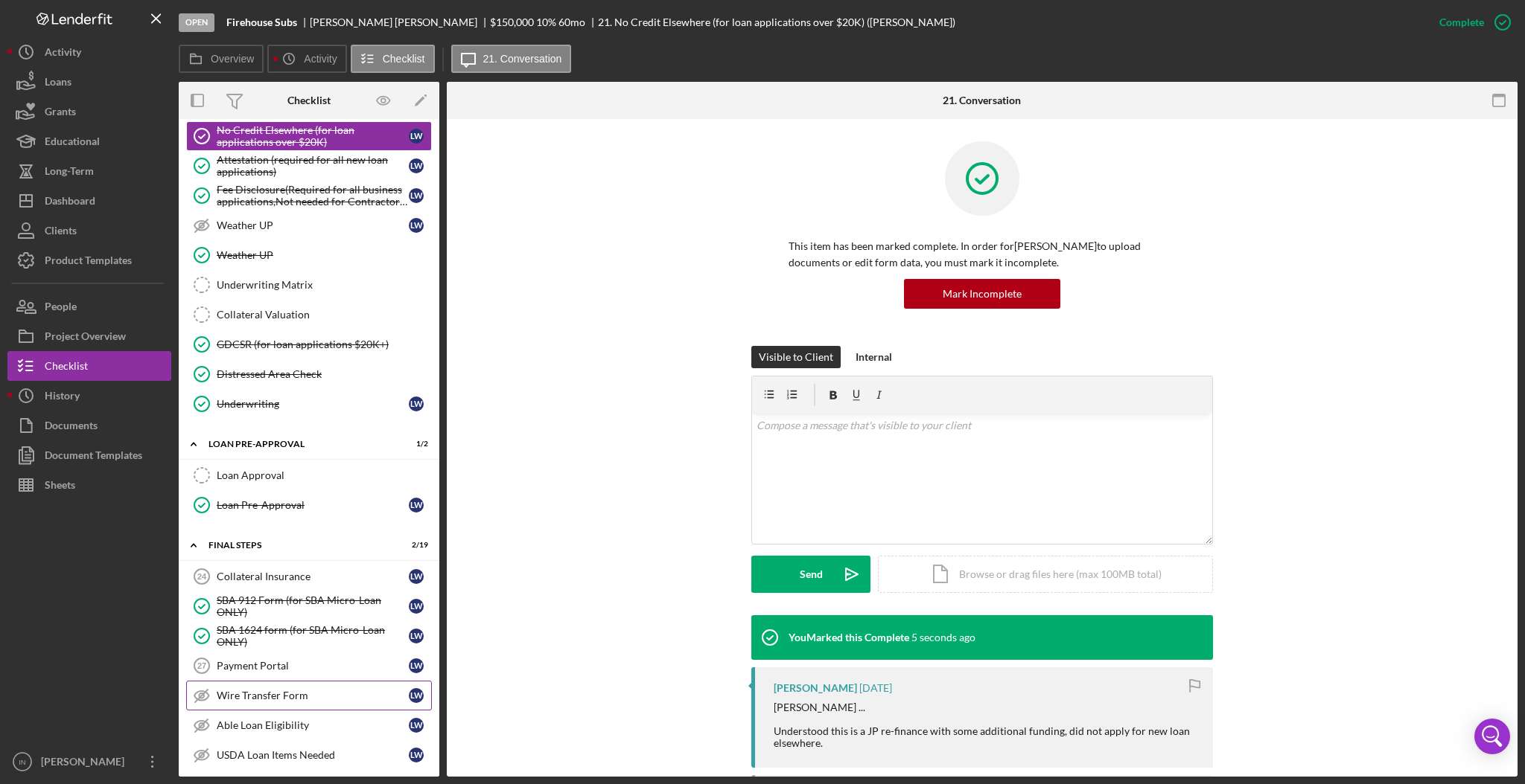
scroll to position [1388, 0]
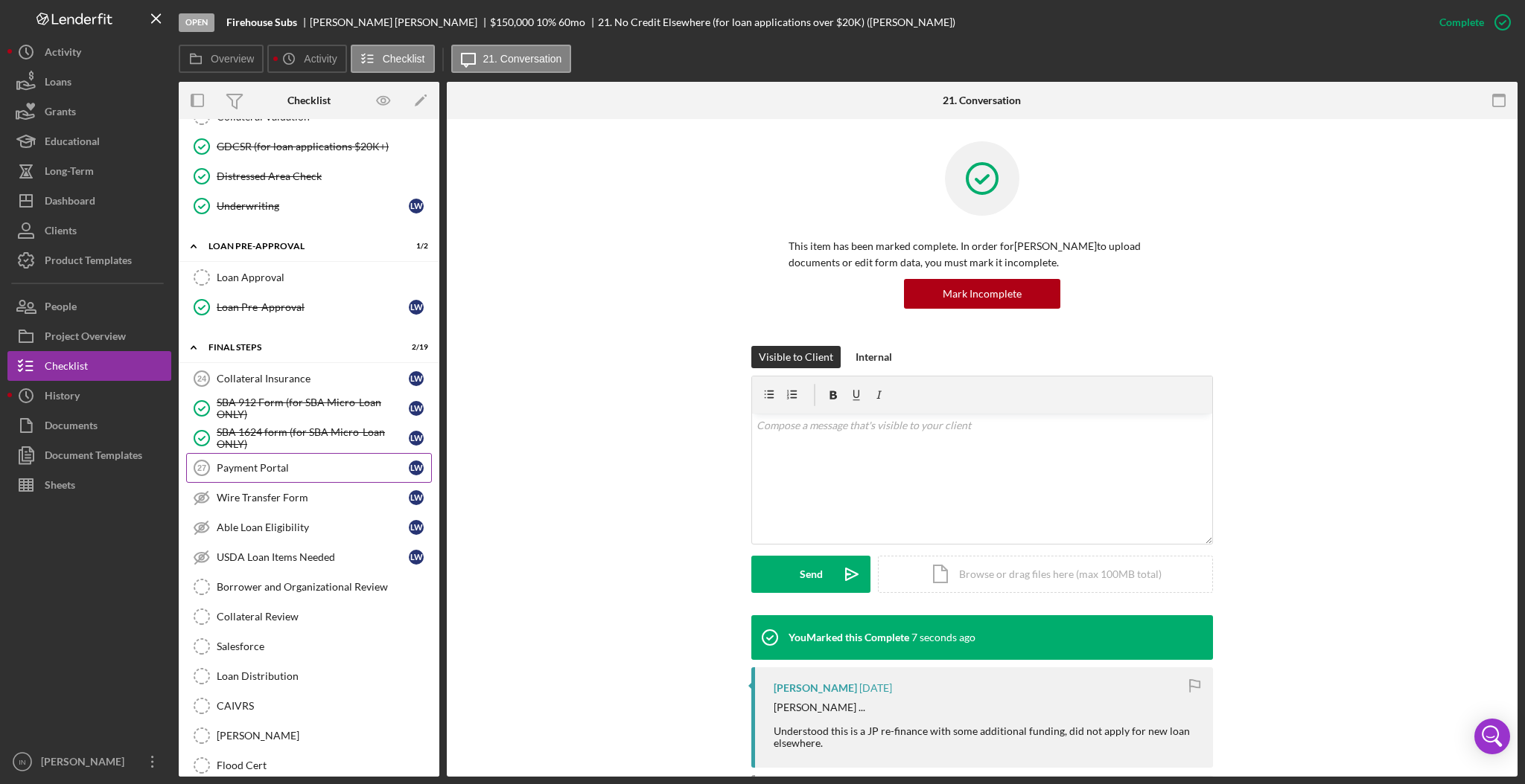
click at [286, 470] on div "Payment Portal" at bounding box center [312, 469] width 192 height 12
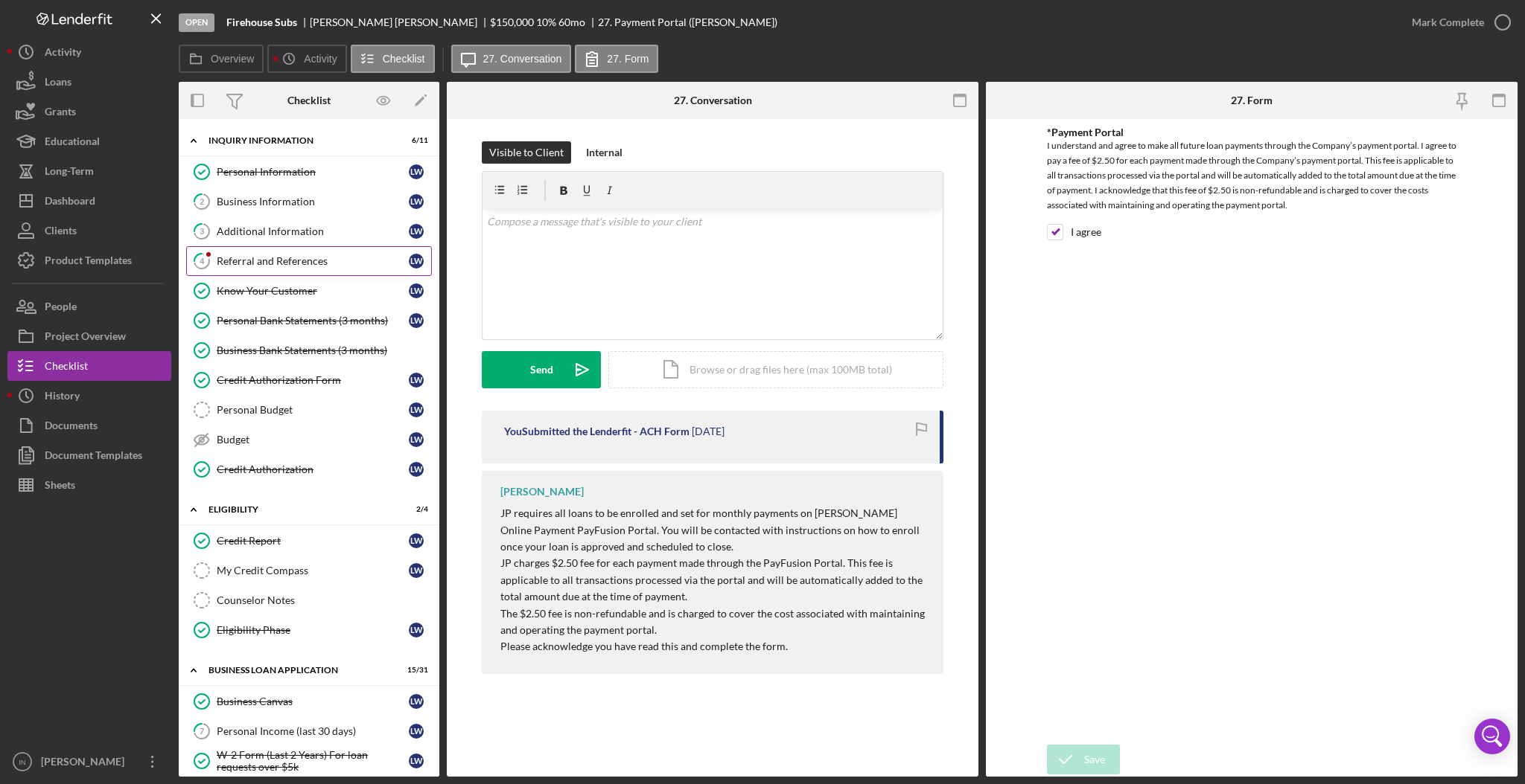
click at [316, 258] on div "Referral and References" at bounding box center [312, 261] width 192 height 12
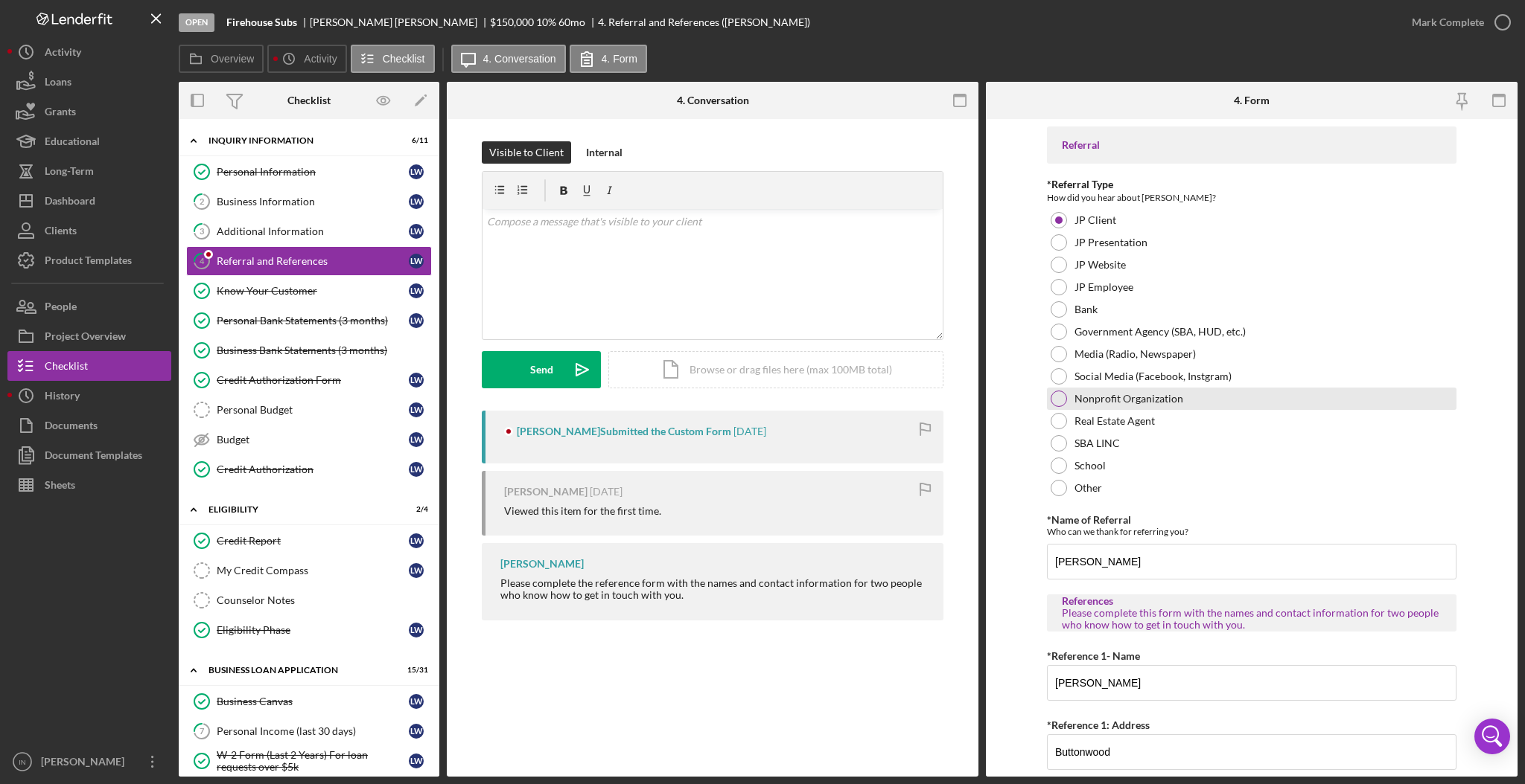
scroll to position [396, 0]
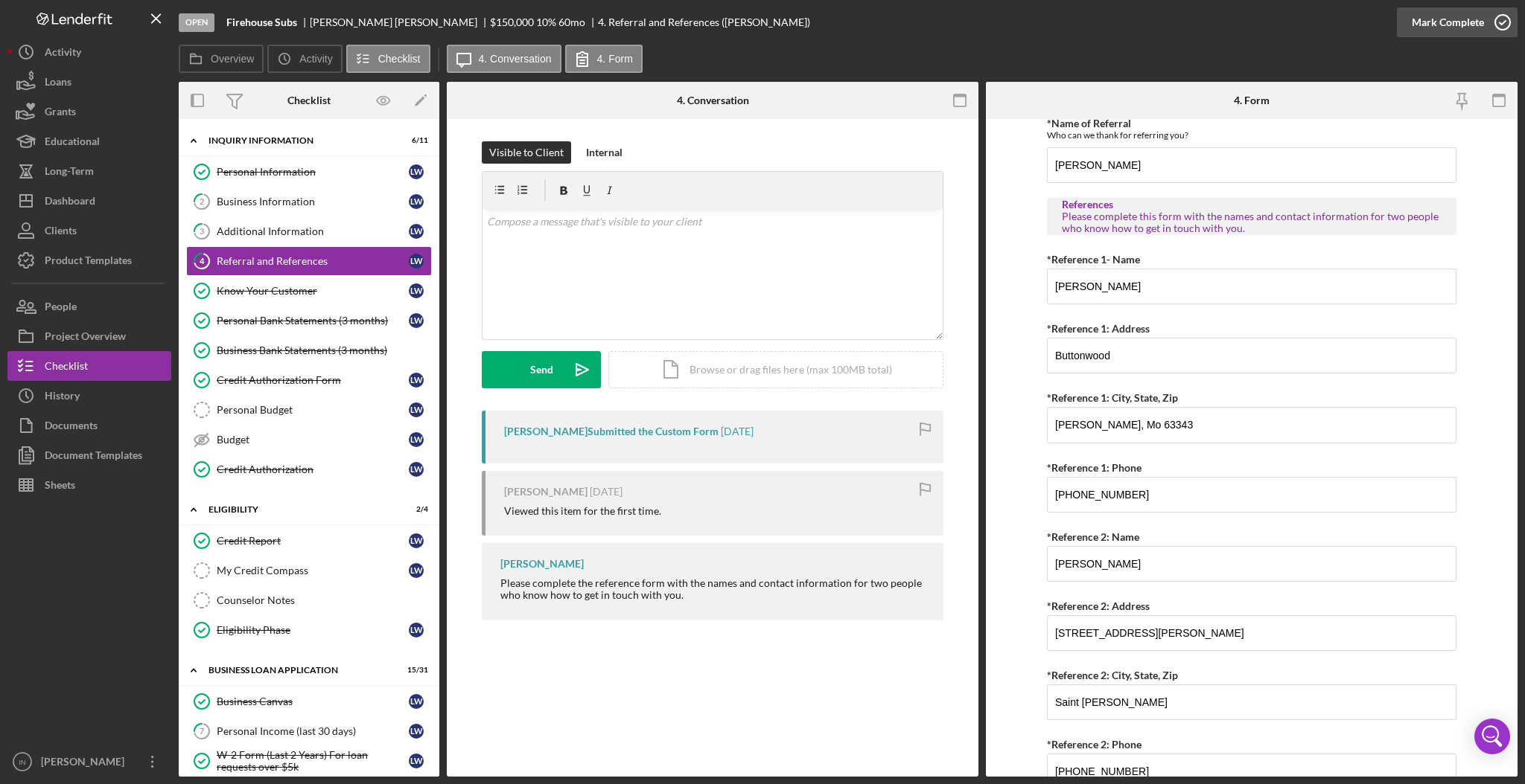
click at [1416, 21] on div "Mark Complete" at bounding box center [1448, 22] width 72 height 30
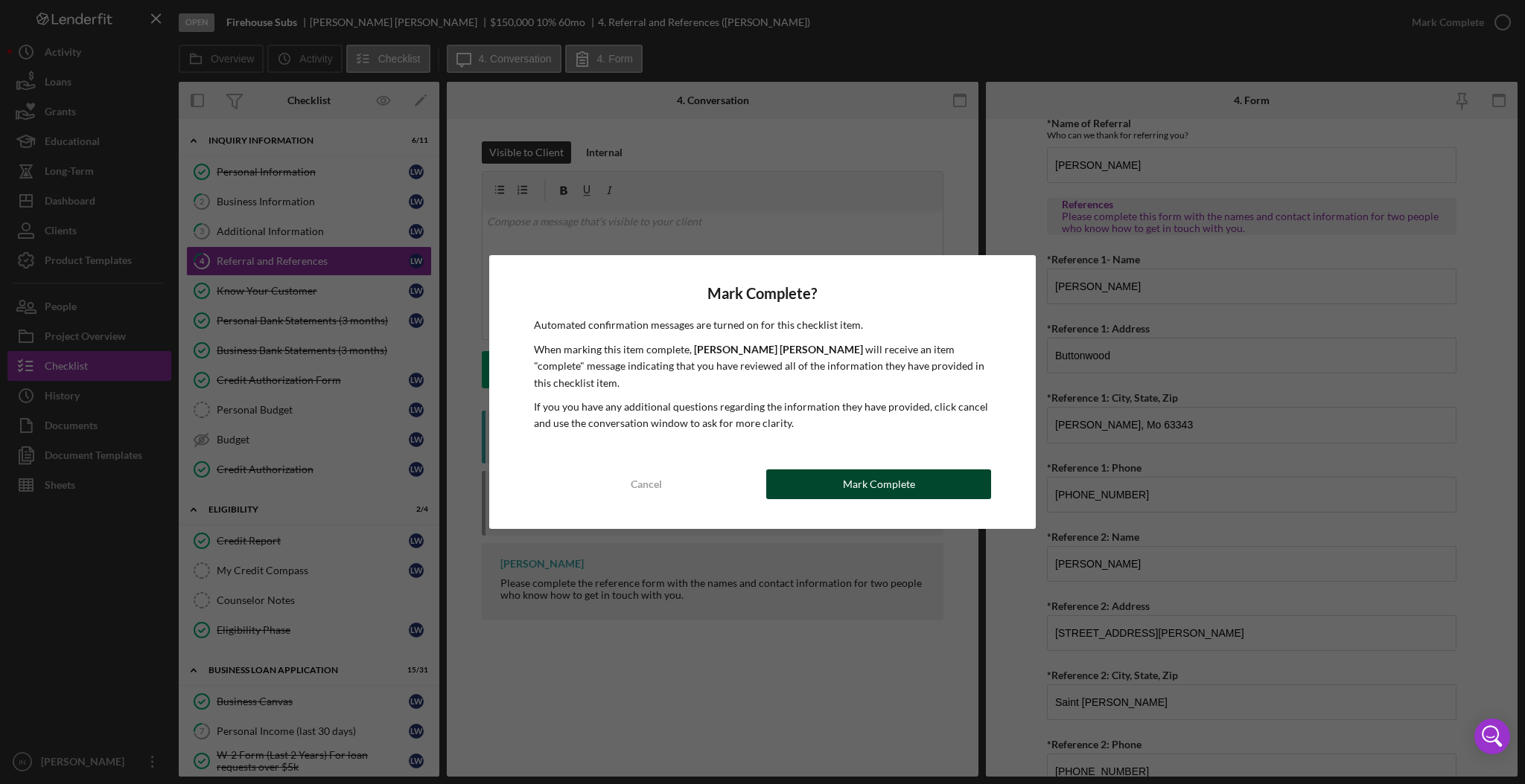
click at [810, 478] on button "Mark Complete" at bounding box center [878, 484] width 224 height 30
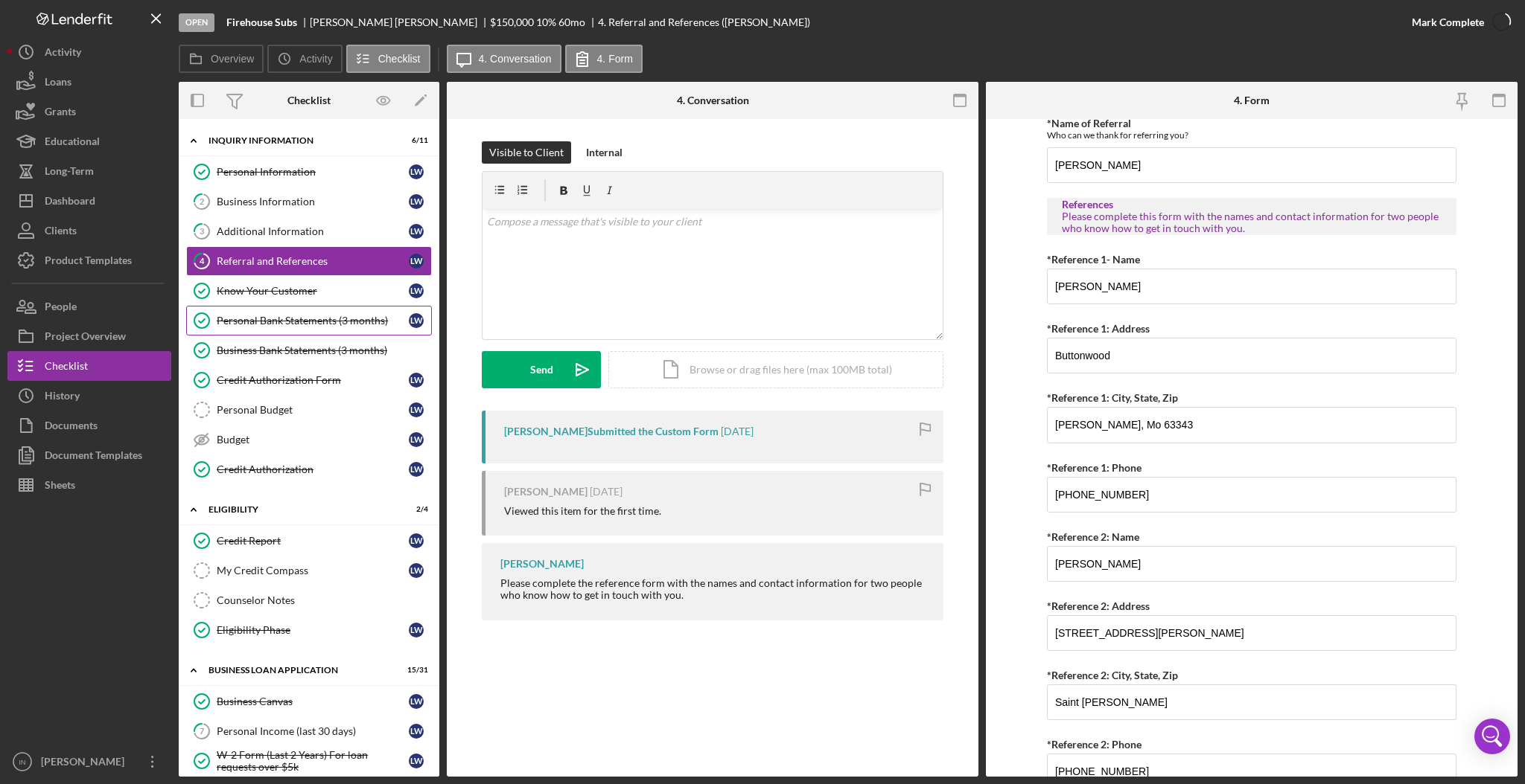
scroll to position [456, 0]
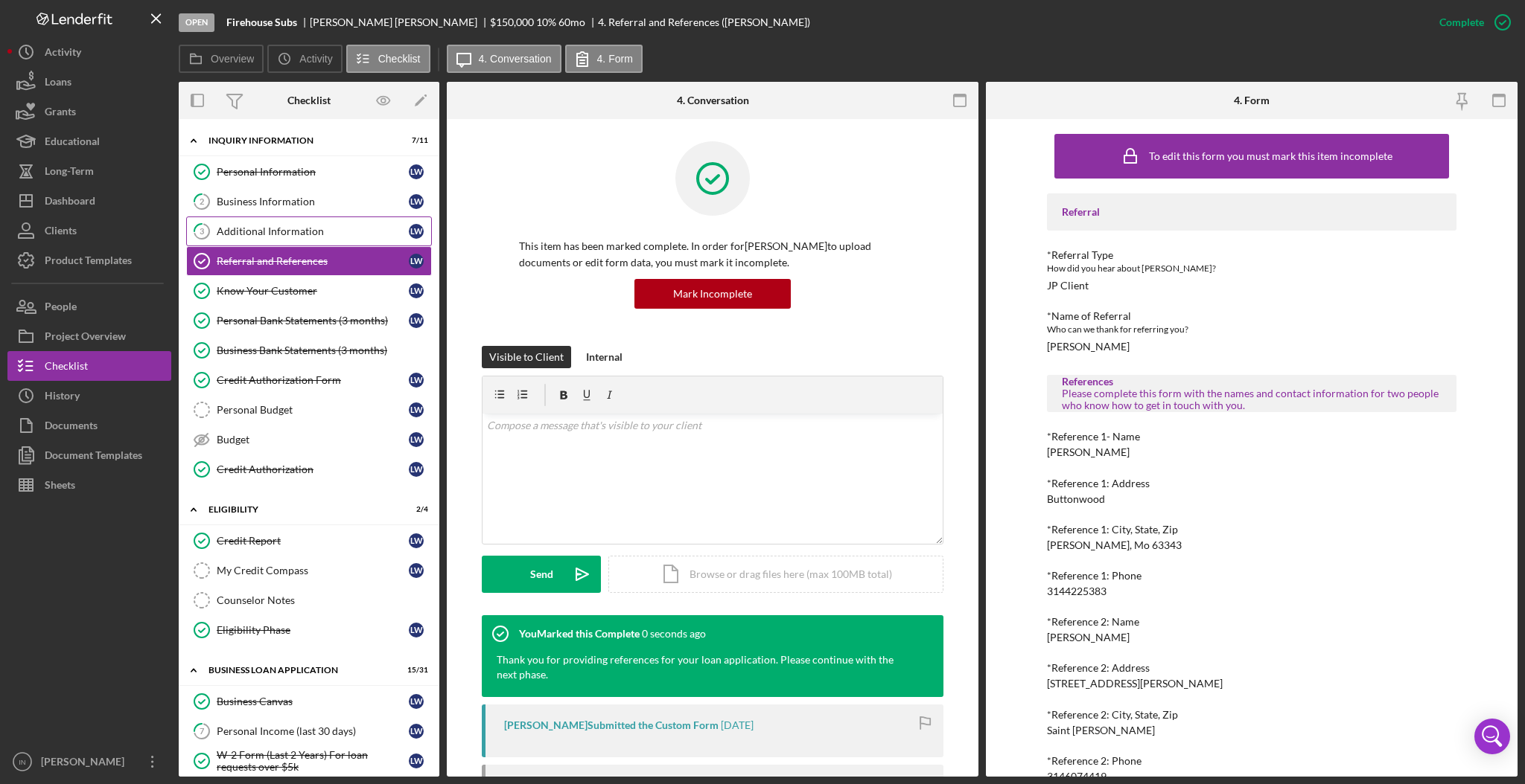
click at [254, 228] on div "Additional Information" at bounding box center [312, 231] width 192 height 12
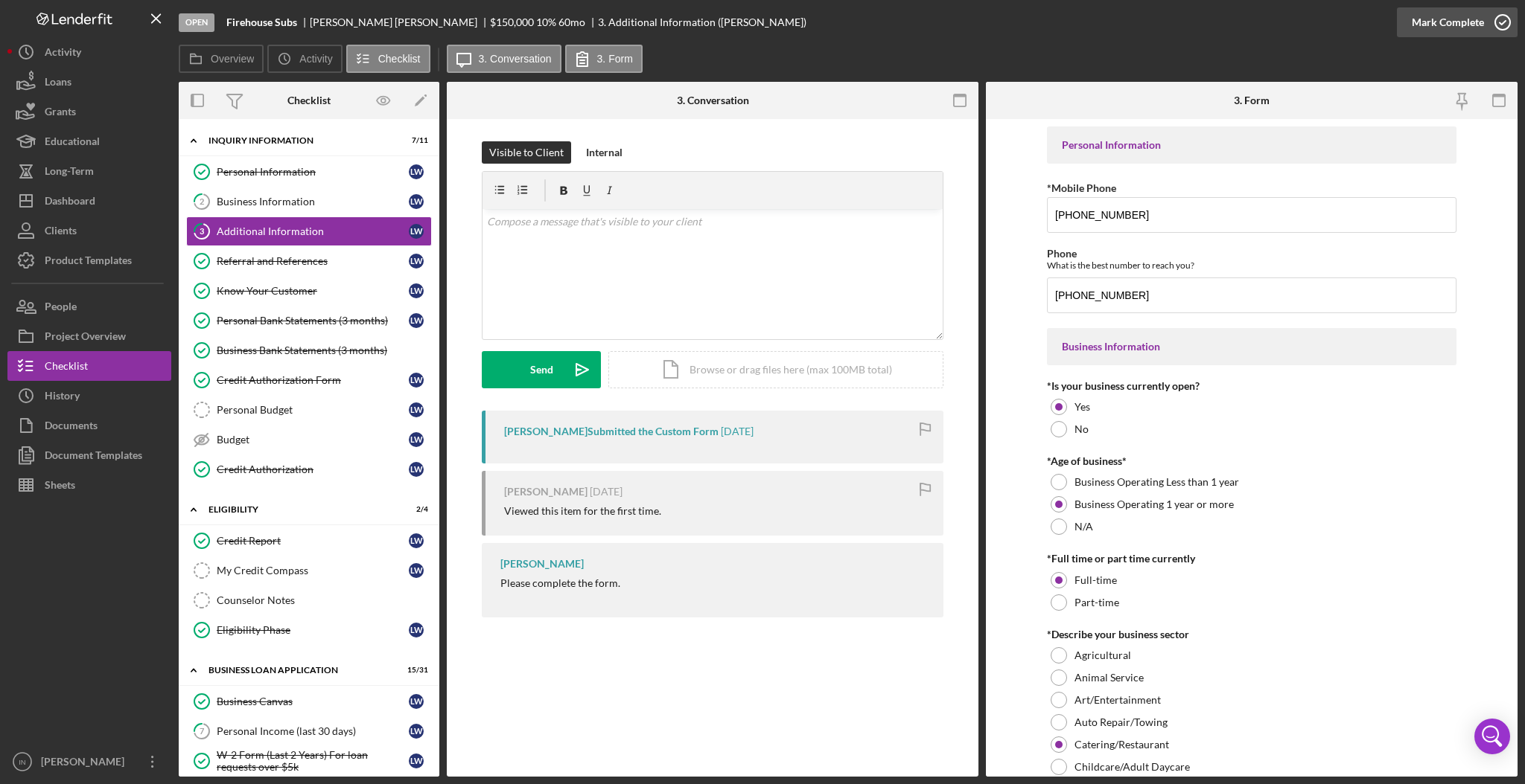
click at [1431, 27] on div "Mark Complete" at bounding box center [1448, 22] width 72 height 30
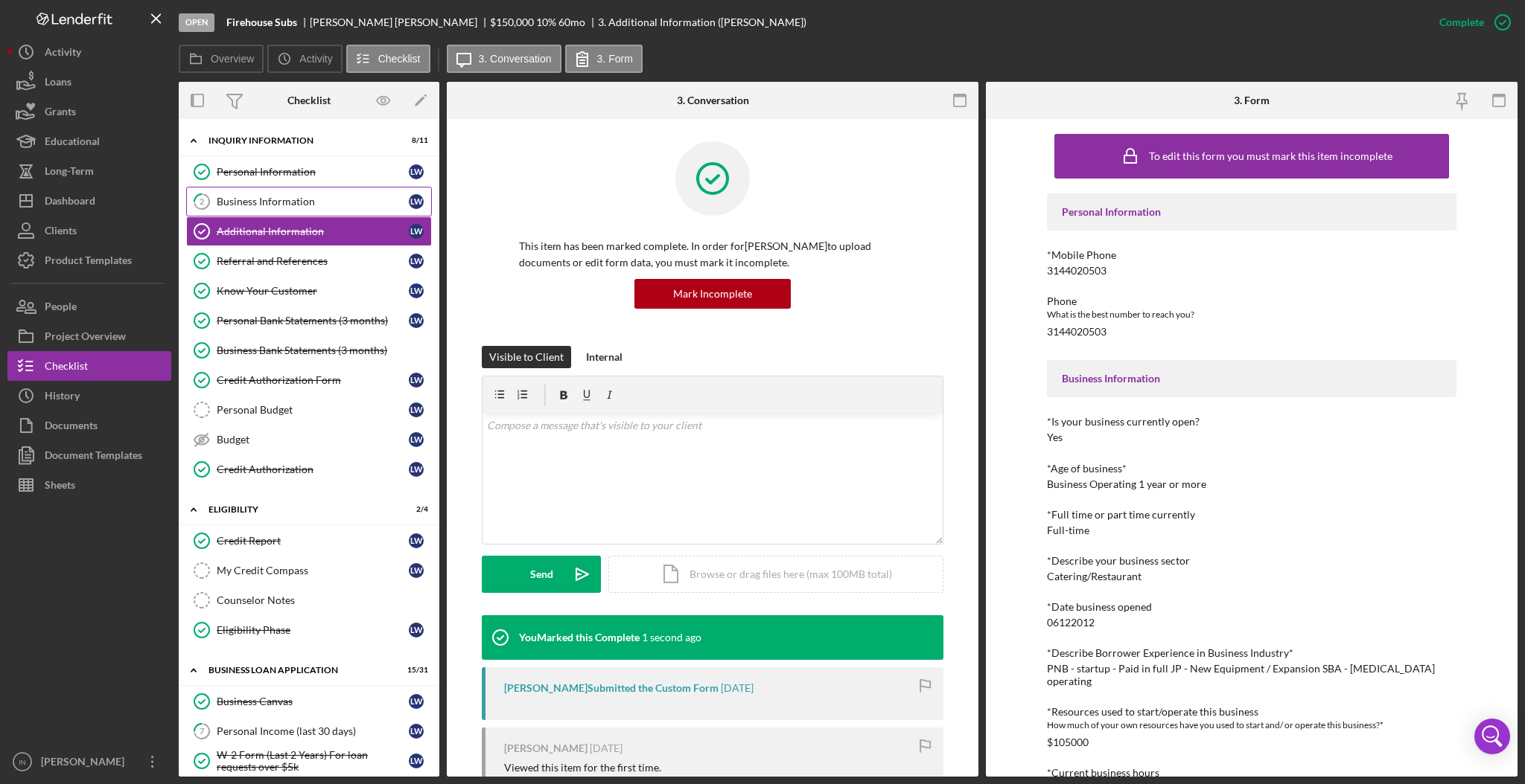
click at [226, 199] on div "Business Information" at bounding box center [312, 202] width 192 height 12
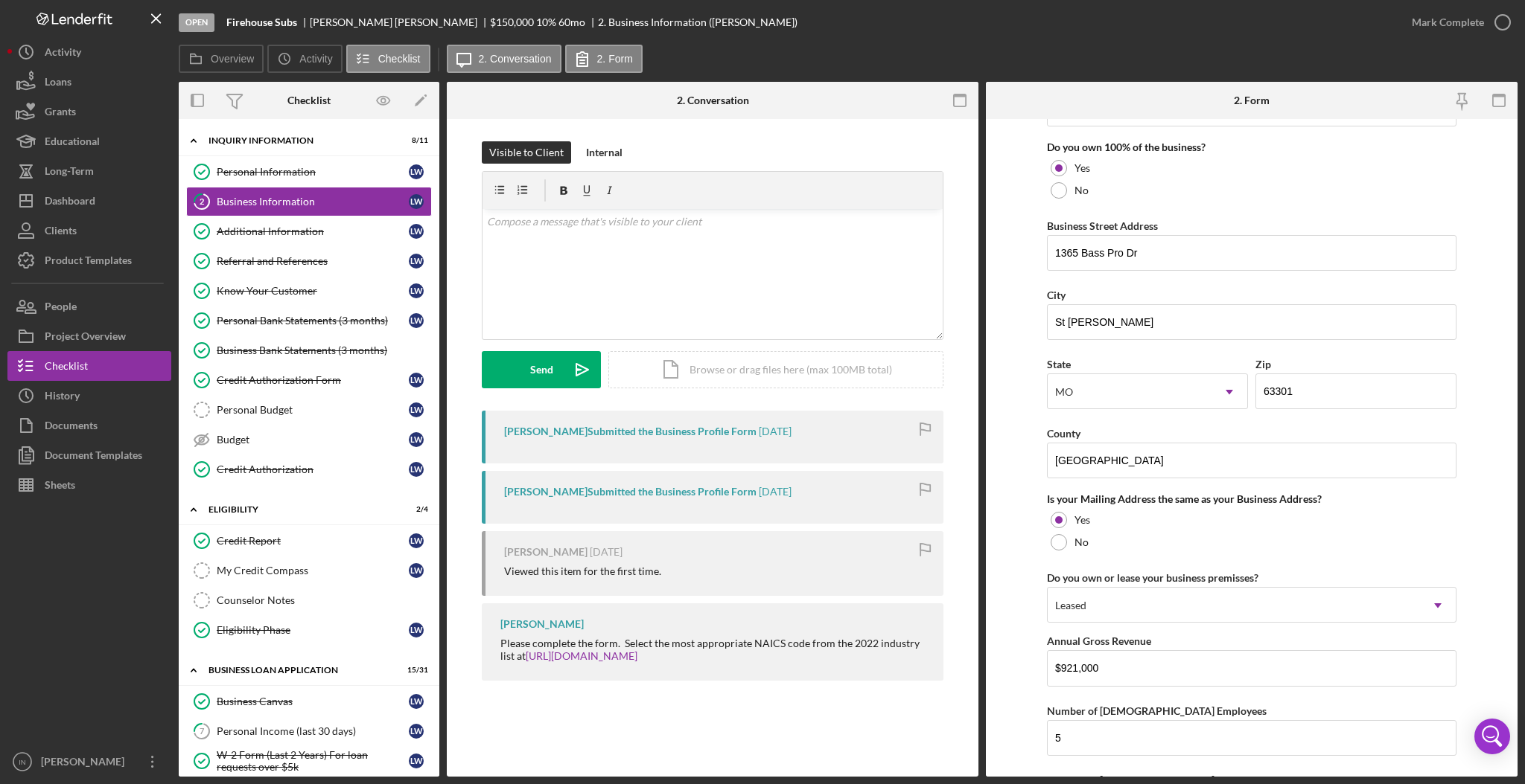
scroll to position [994, 0]
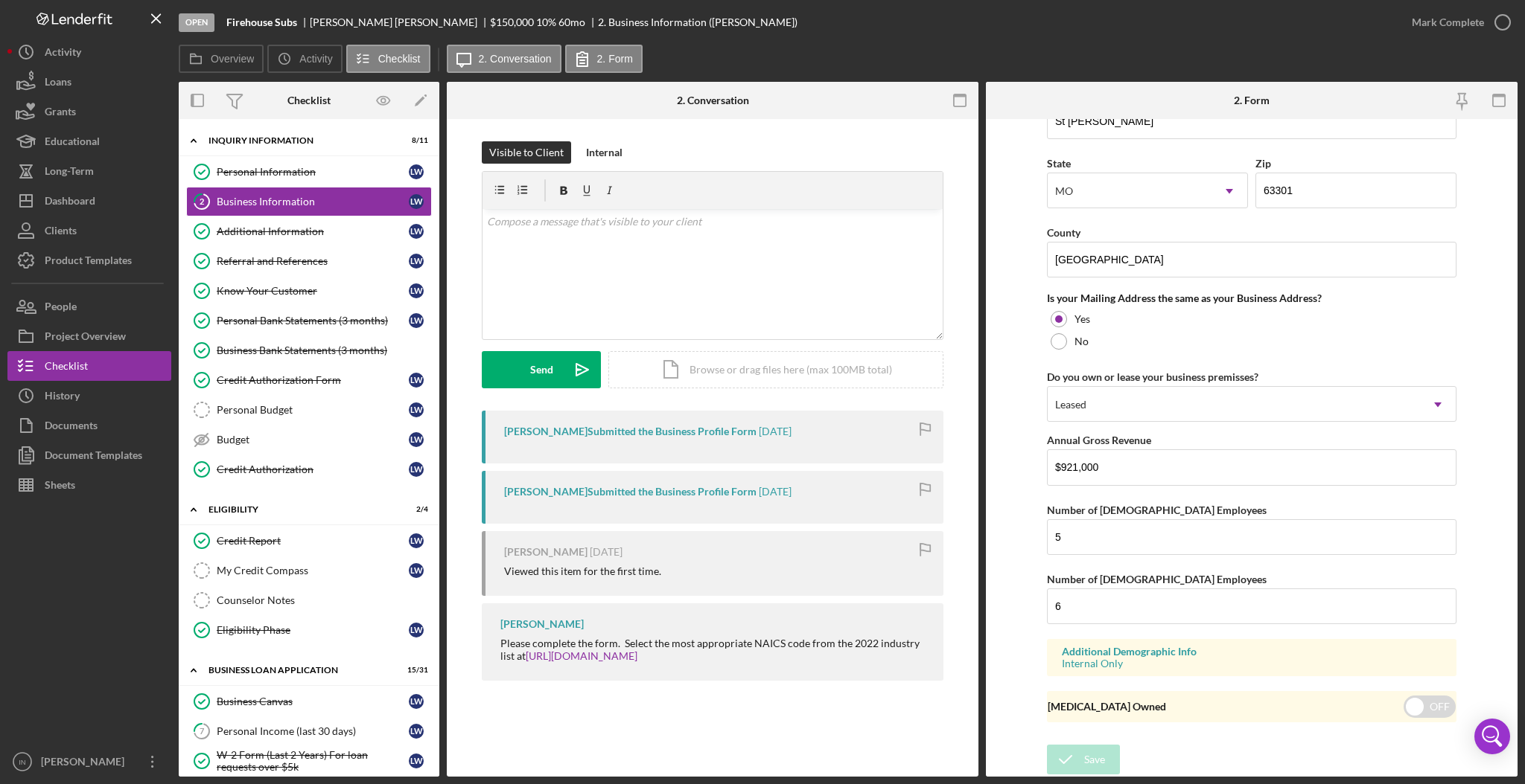
click at [1504, 185] on form "Business Name Firehouse Subs DBA Firehouse Subs Business Start Date [DATE] Lega…" at bounding box center [1251, 448] width 532 height 658
click at [1428, 24] on div "Mark Complete" at bounding box center [1448, 22] width 72 height 30
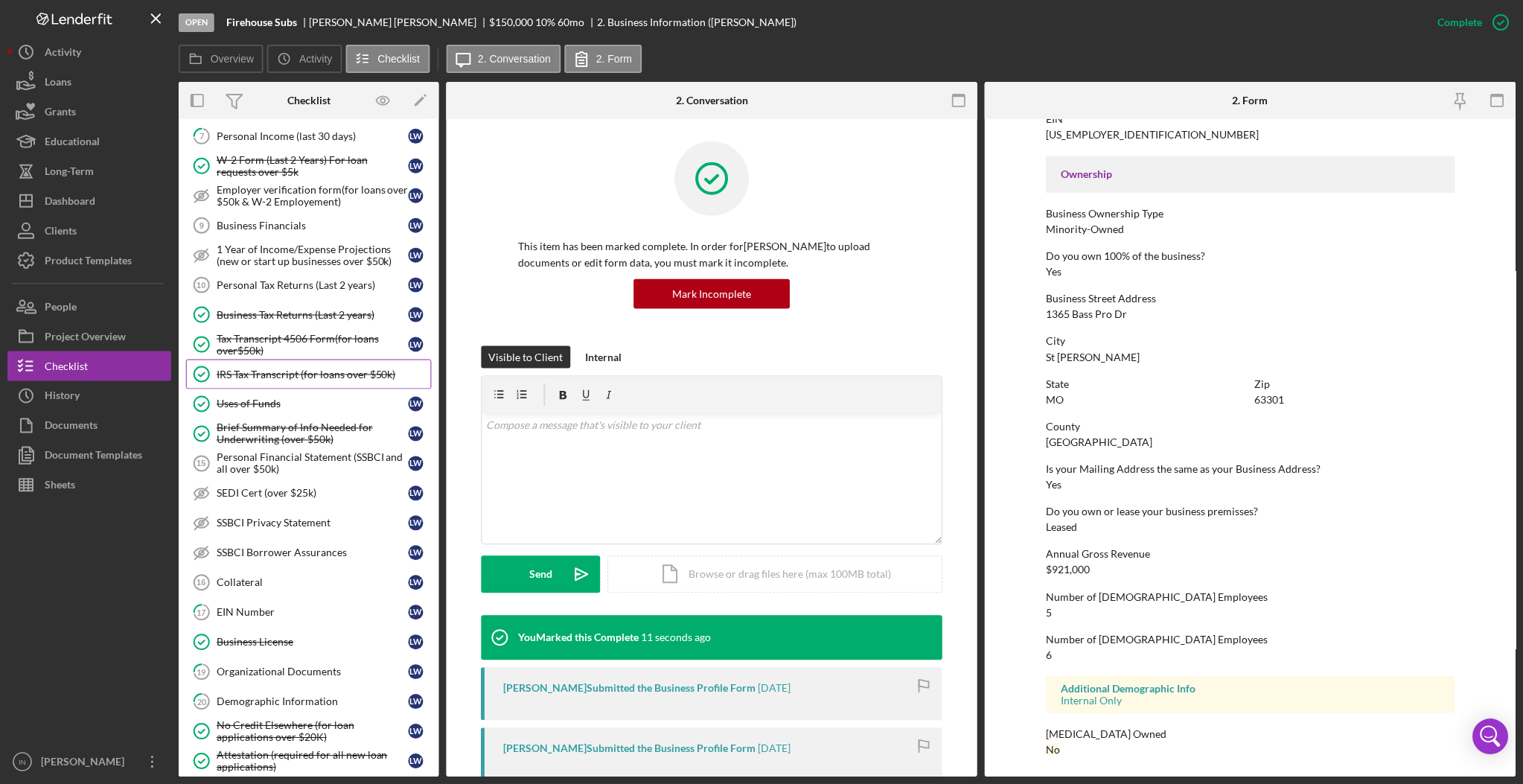
scroll to position [695, 0]
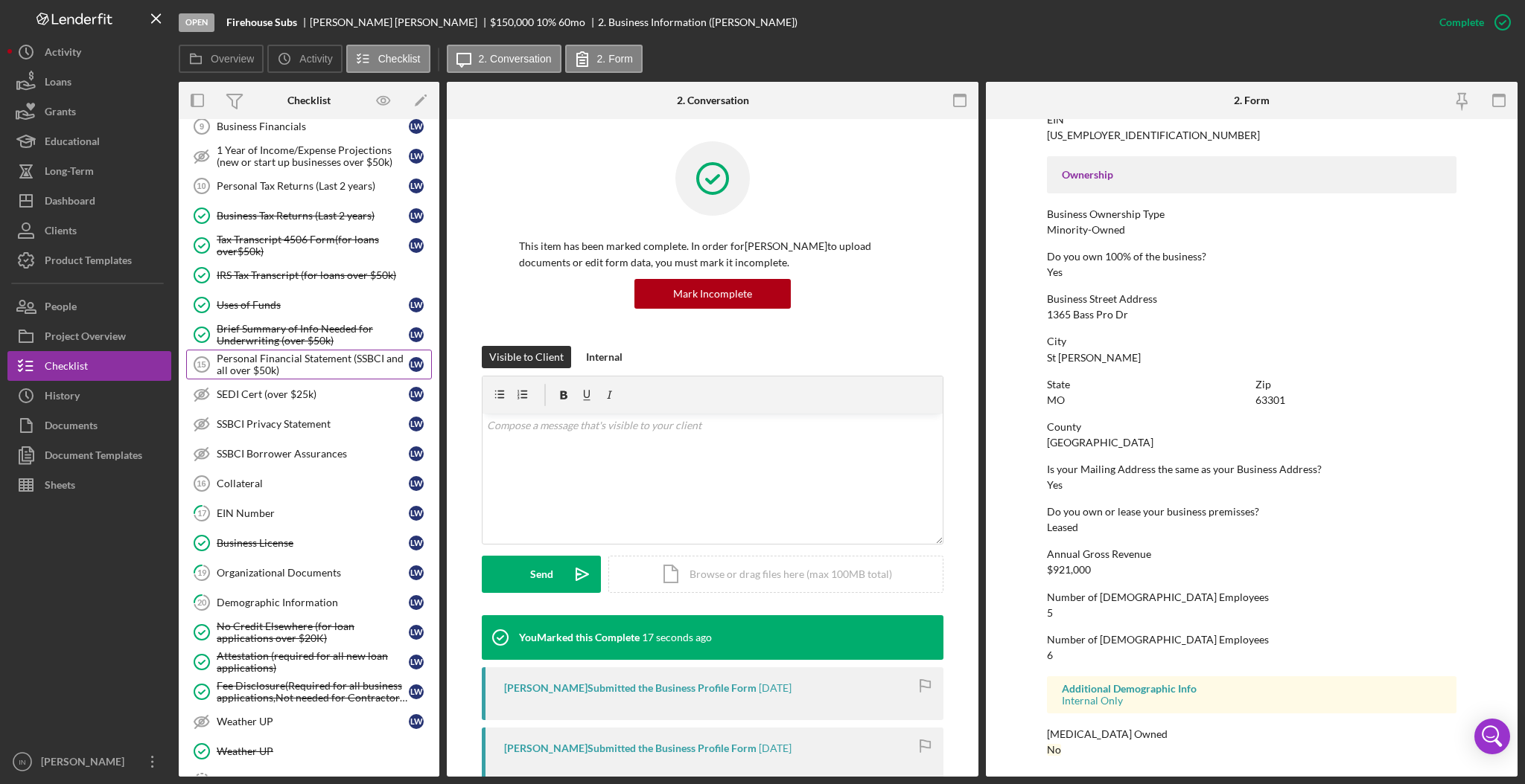
click at [288, 372] on div "Personal Financial Statement (SSBCI and all over $50k)" at bounding box center [312, 364] width 192 height 24
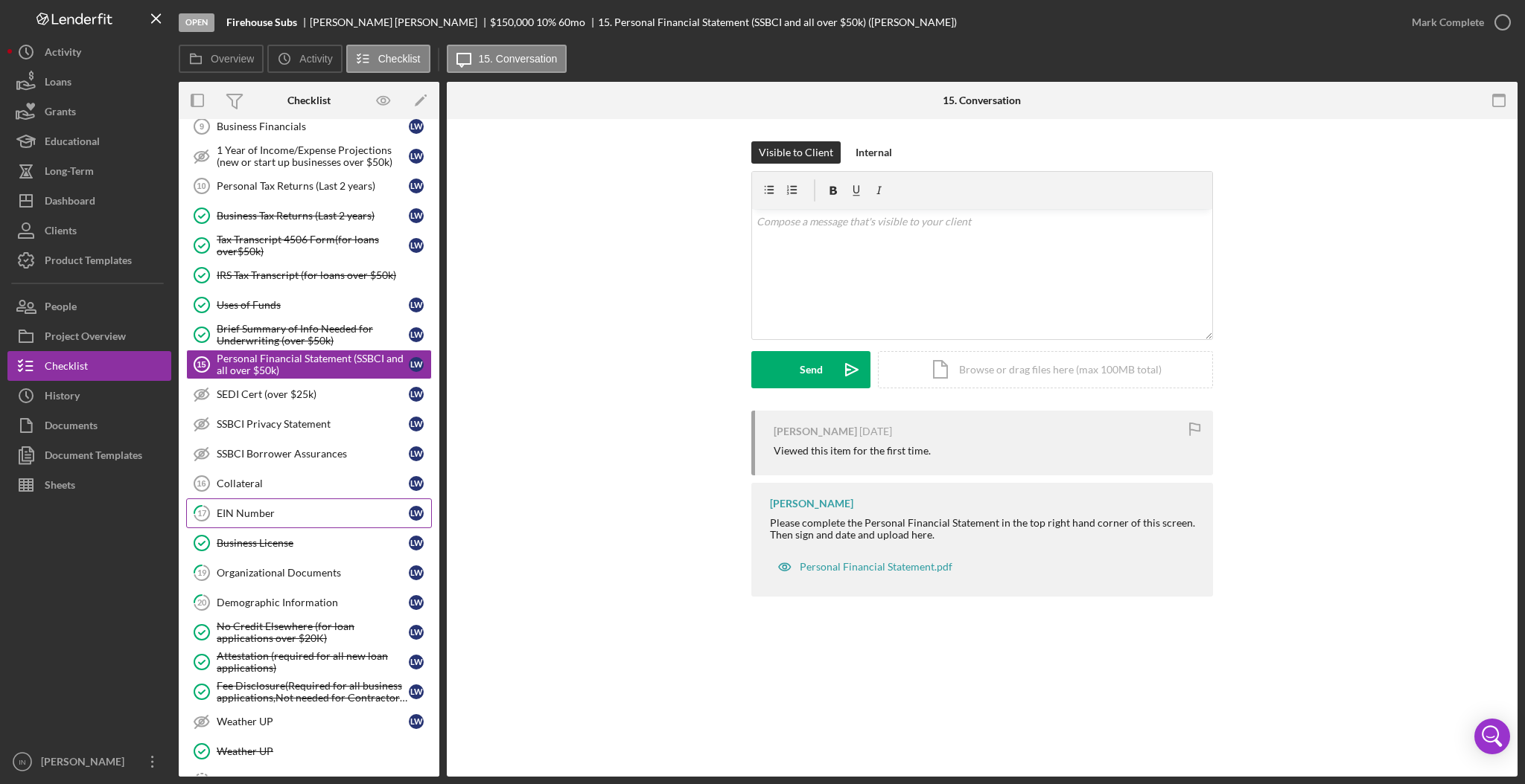
scroll to position [793, 0]
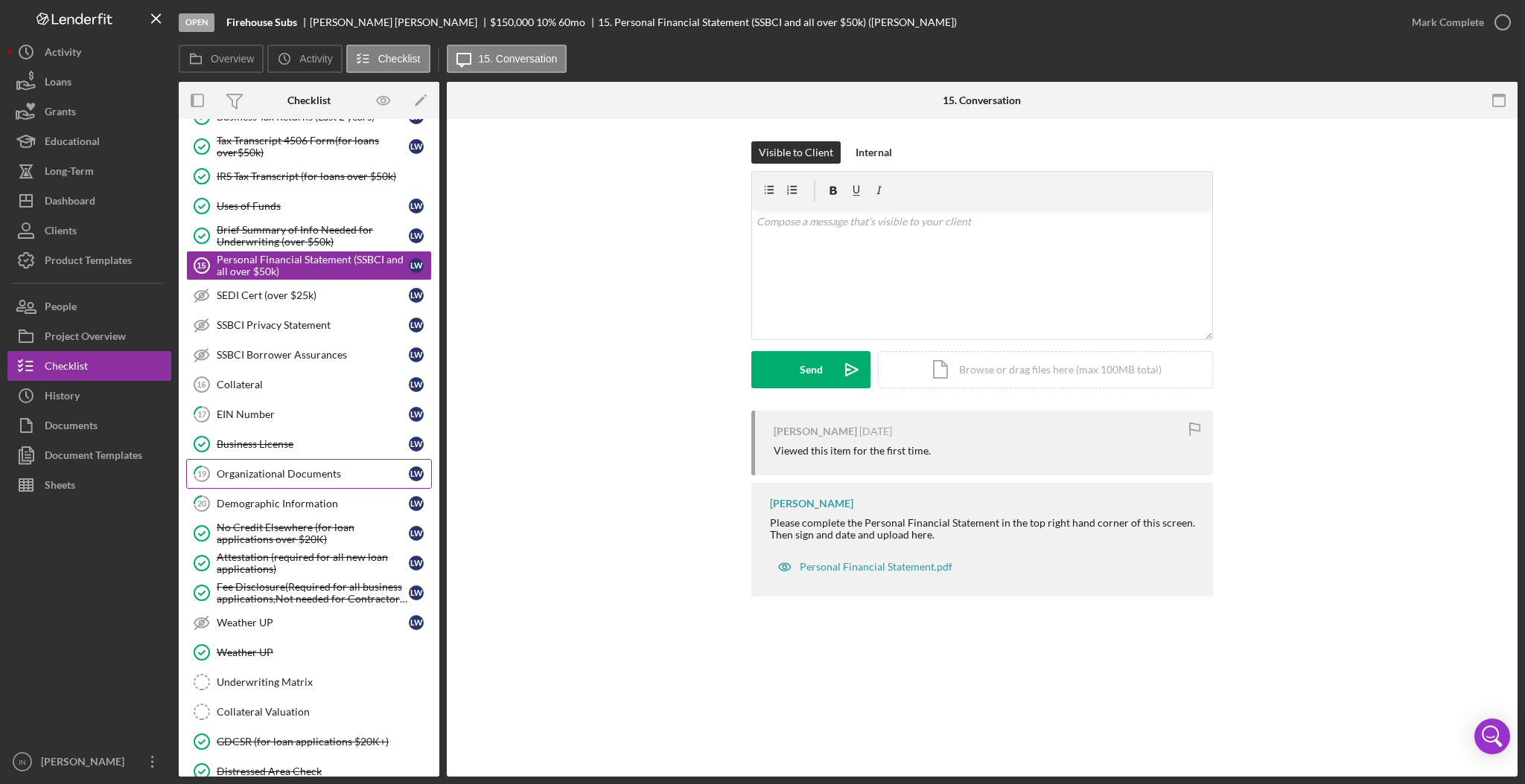
click at [275, 478] on div "Organizational Documents" at bounding box center [312, 474] width 192 height 12
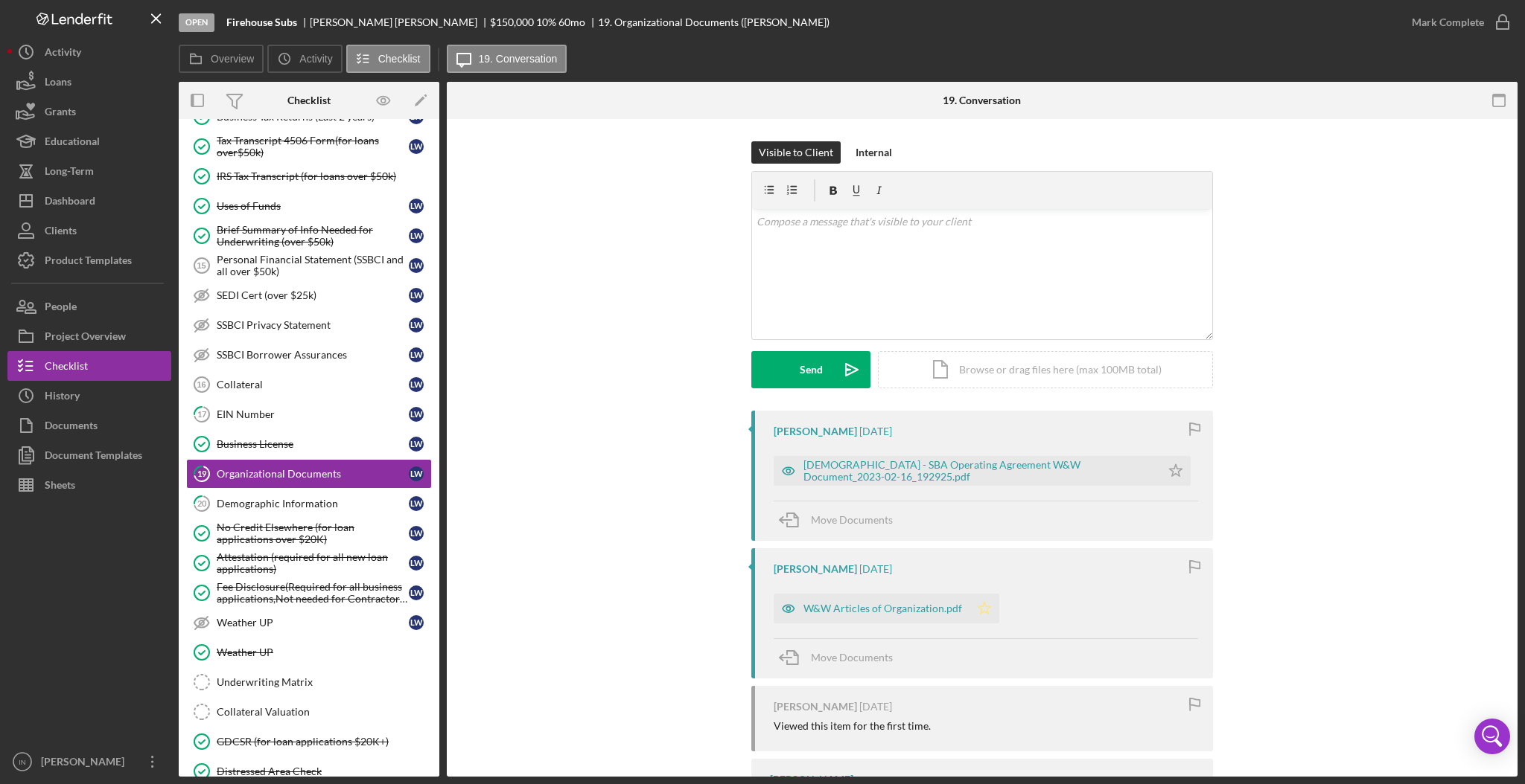
click at [978, 609] on polygon "button" at bounding box center [984, 608] width 13 height 12
click at [1479, 22] on div "Mark Complete" at bounding box center [1448, 22] width 72 height 30
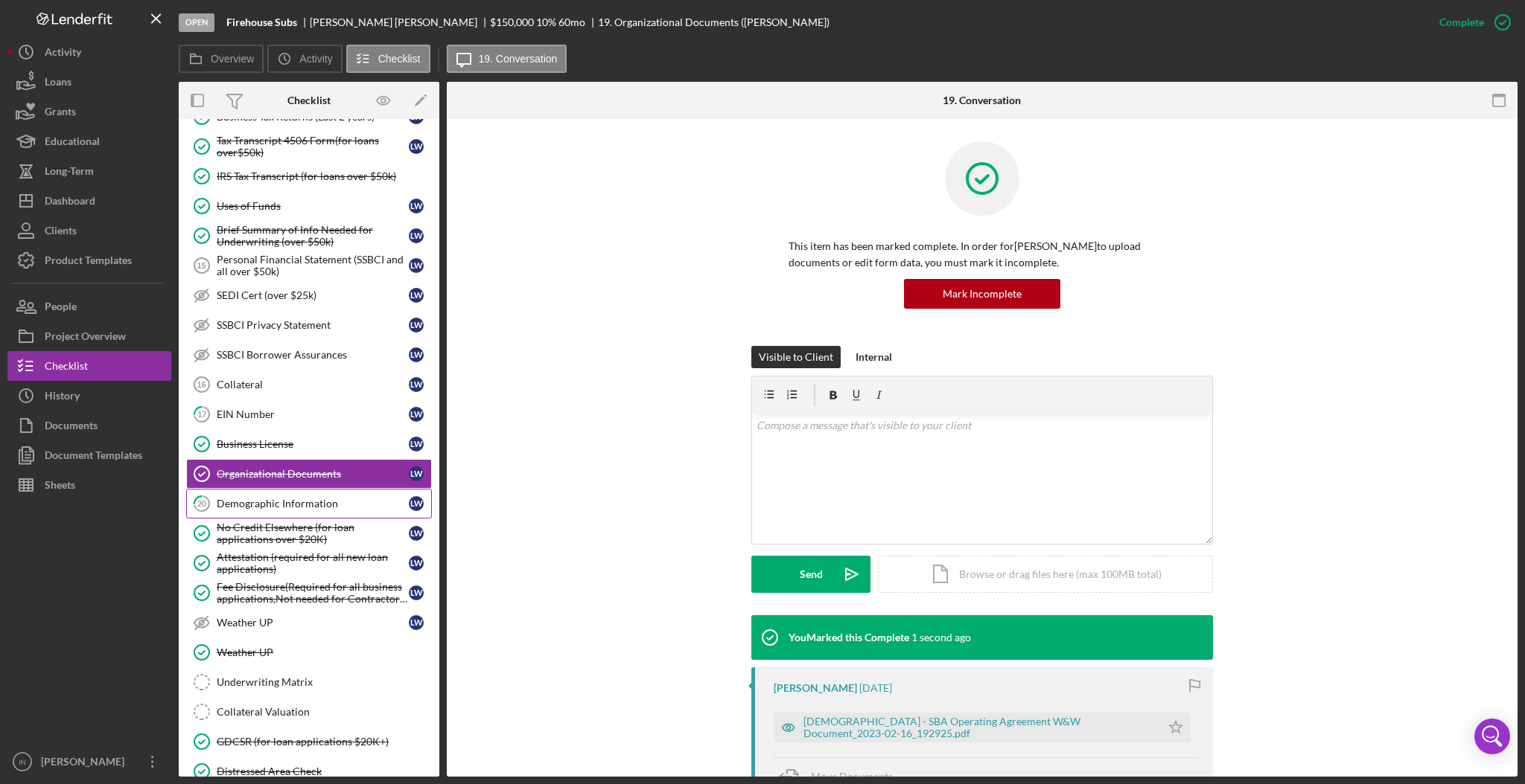
click at [311, 508] on div "Demographic Information" at bounding box center [312, 504] width 192 height 12
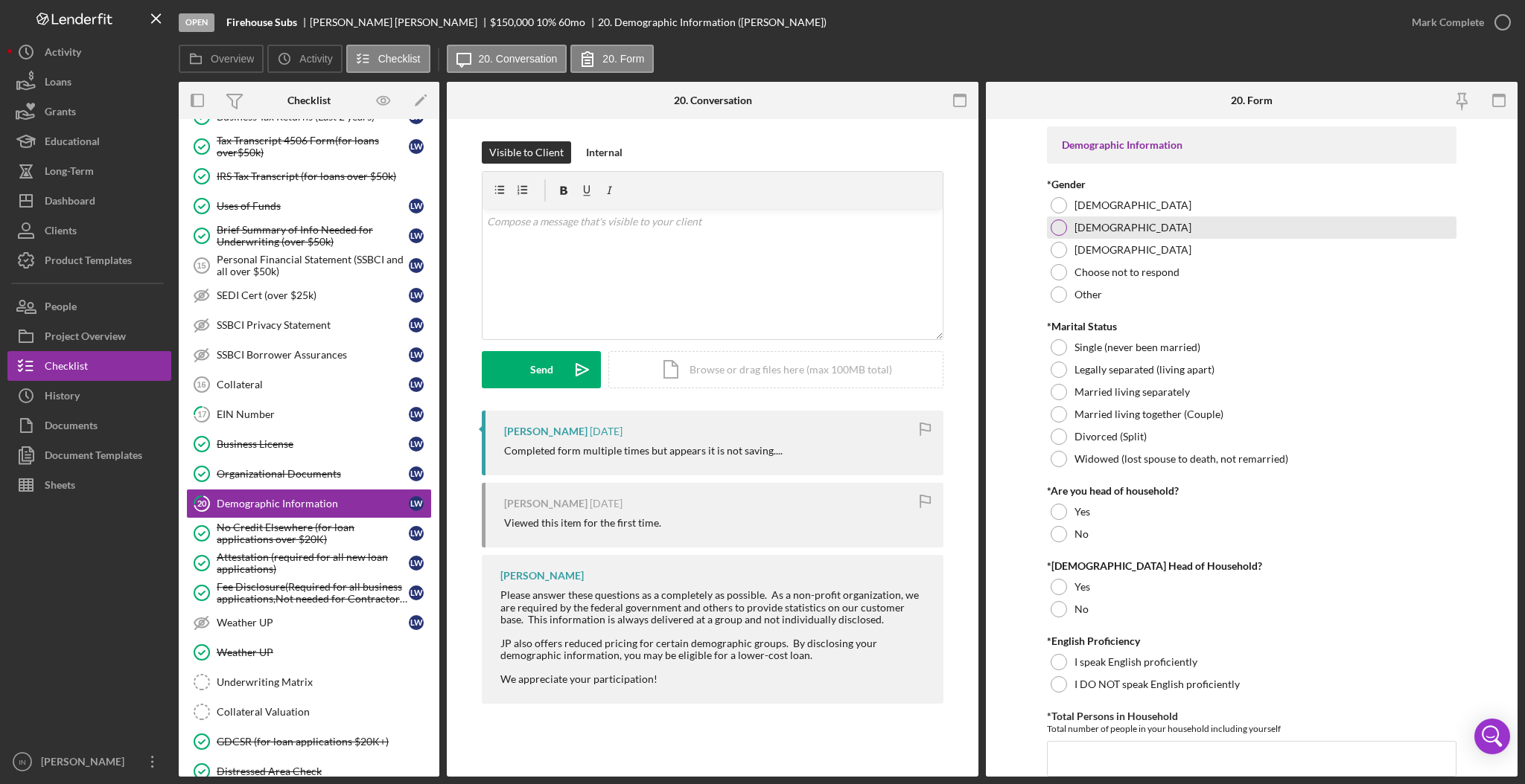
click at [1098, 227] on div "[DEMOGRAPHIC_DATA]" at bounding box center [1251, 228] width 409 height 22
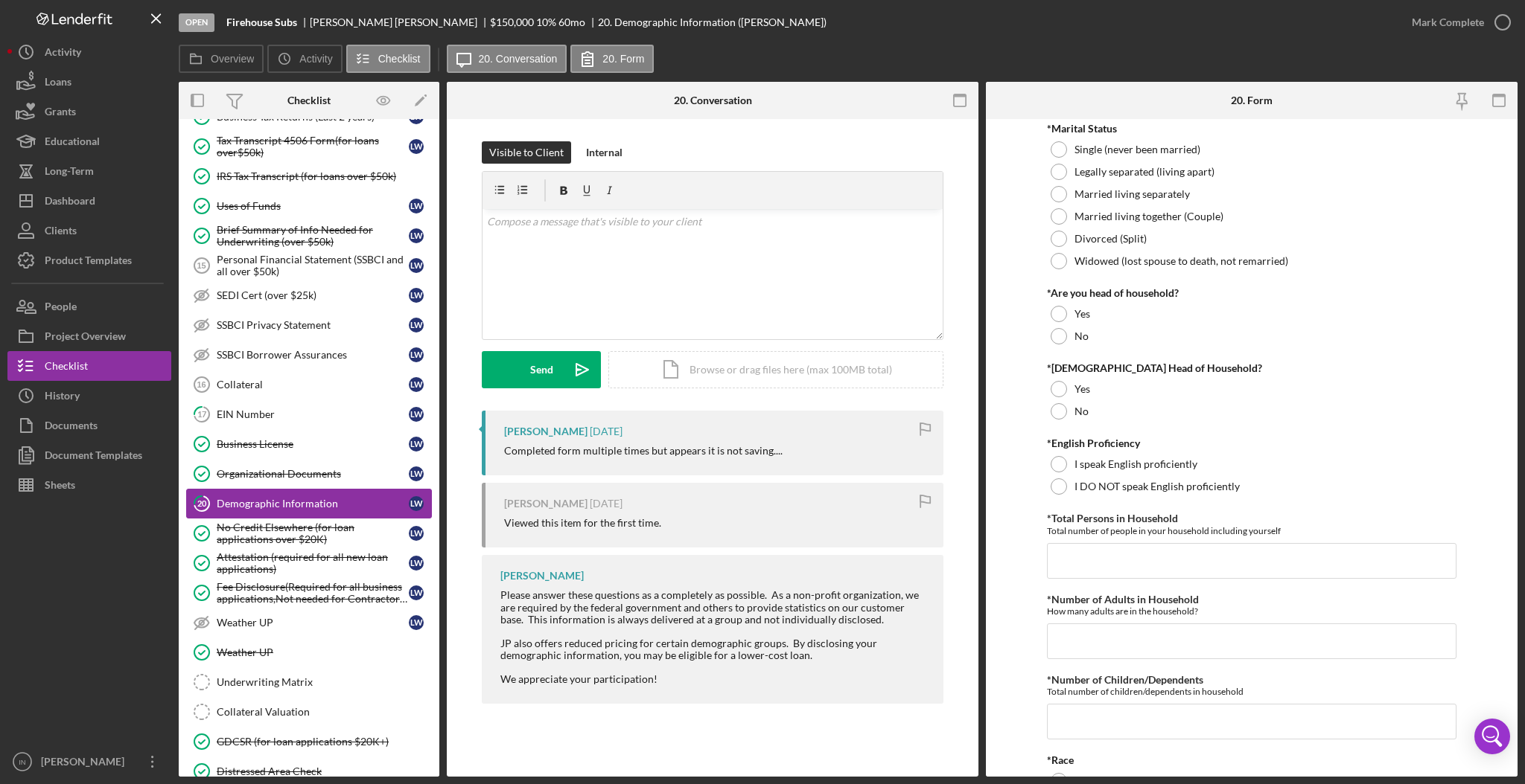
scroll to position [893, 0]
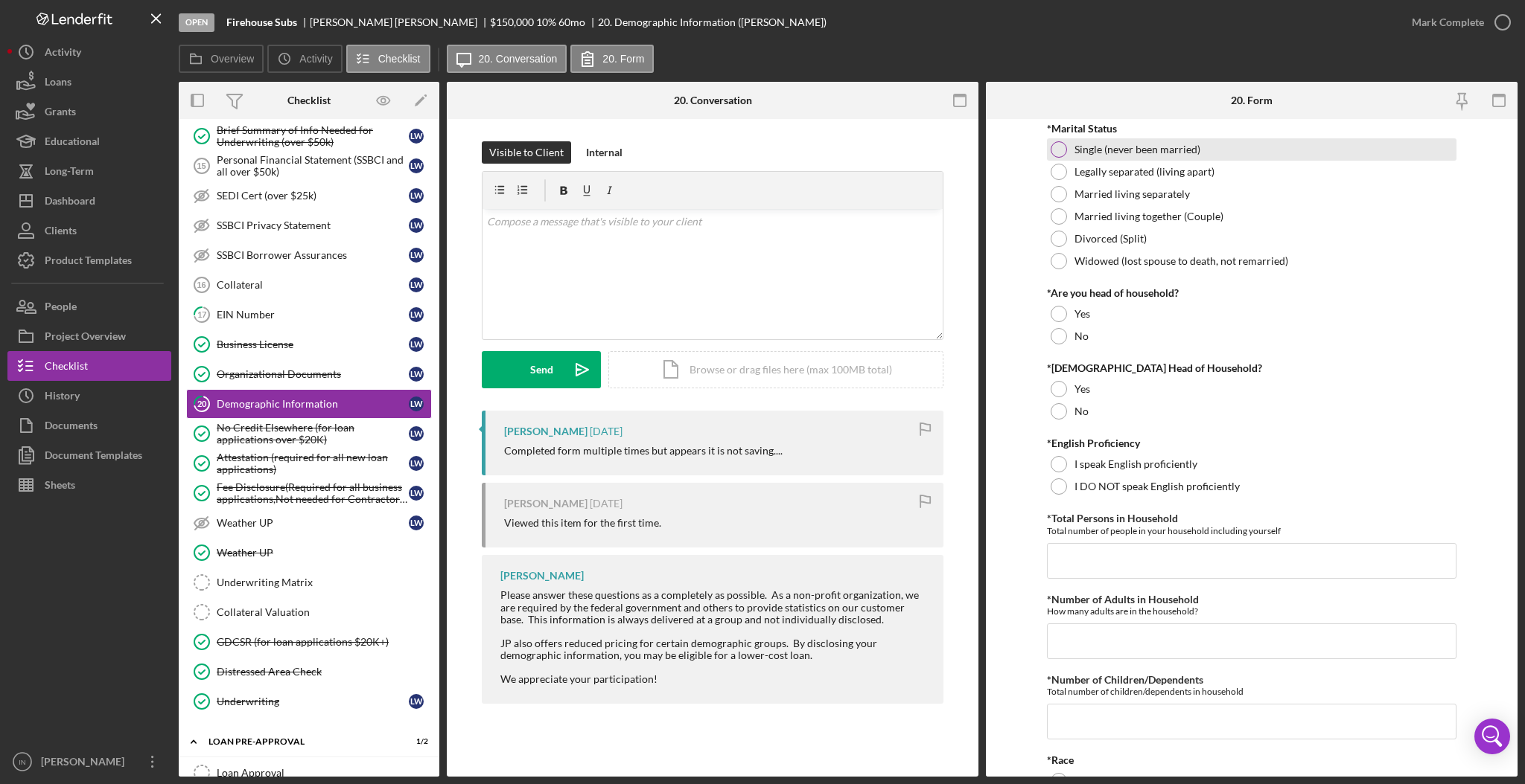
click at [1050, 149] on div at bounding box center [1058, 149] width 16 height 16
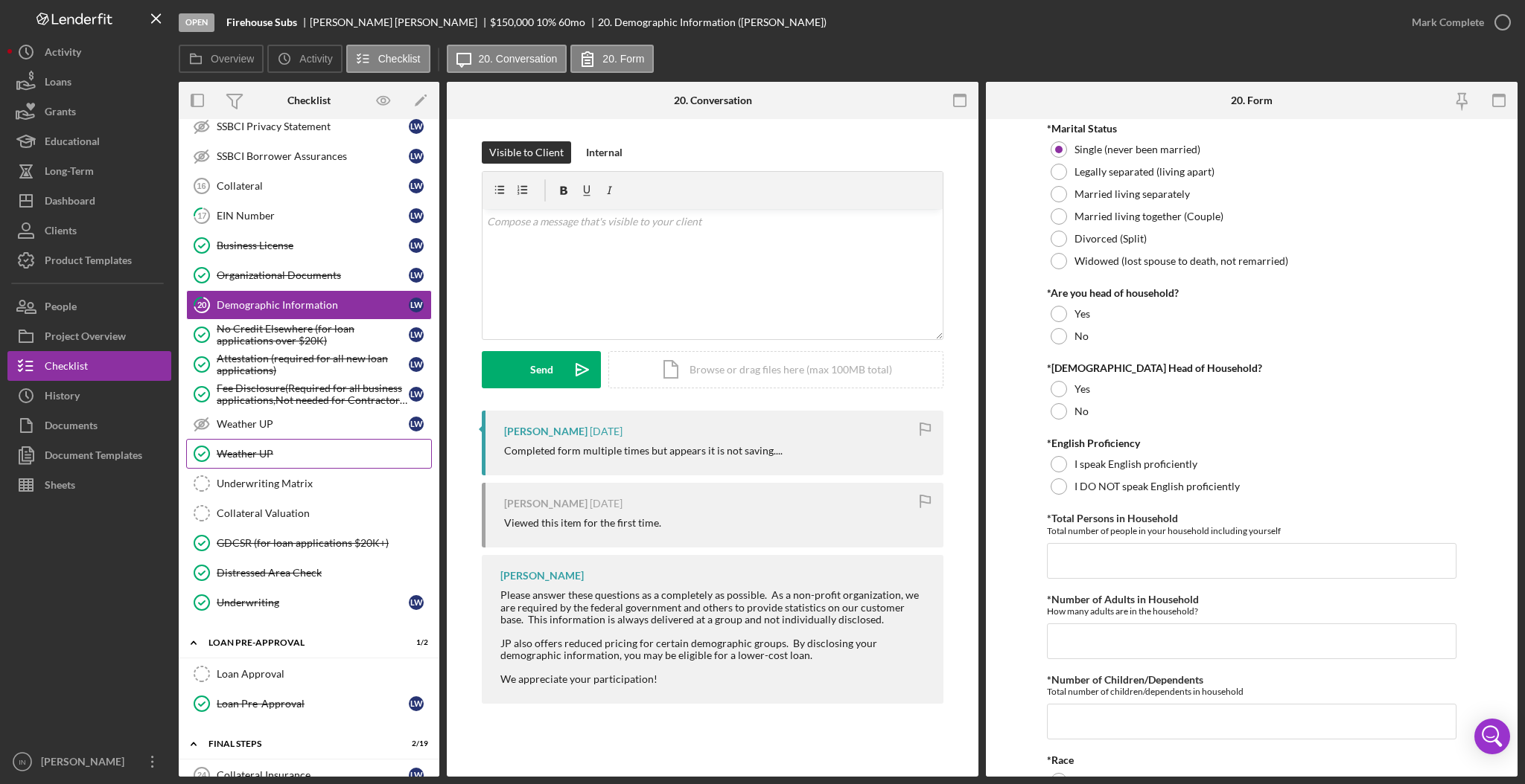
scroll to position [1091, 0]
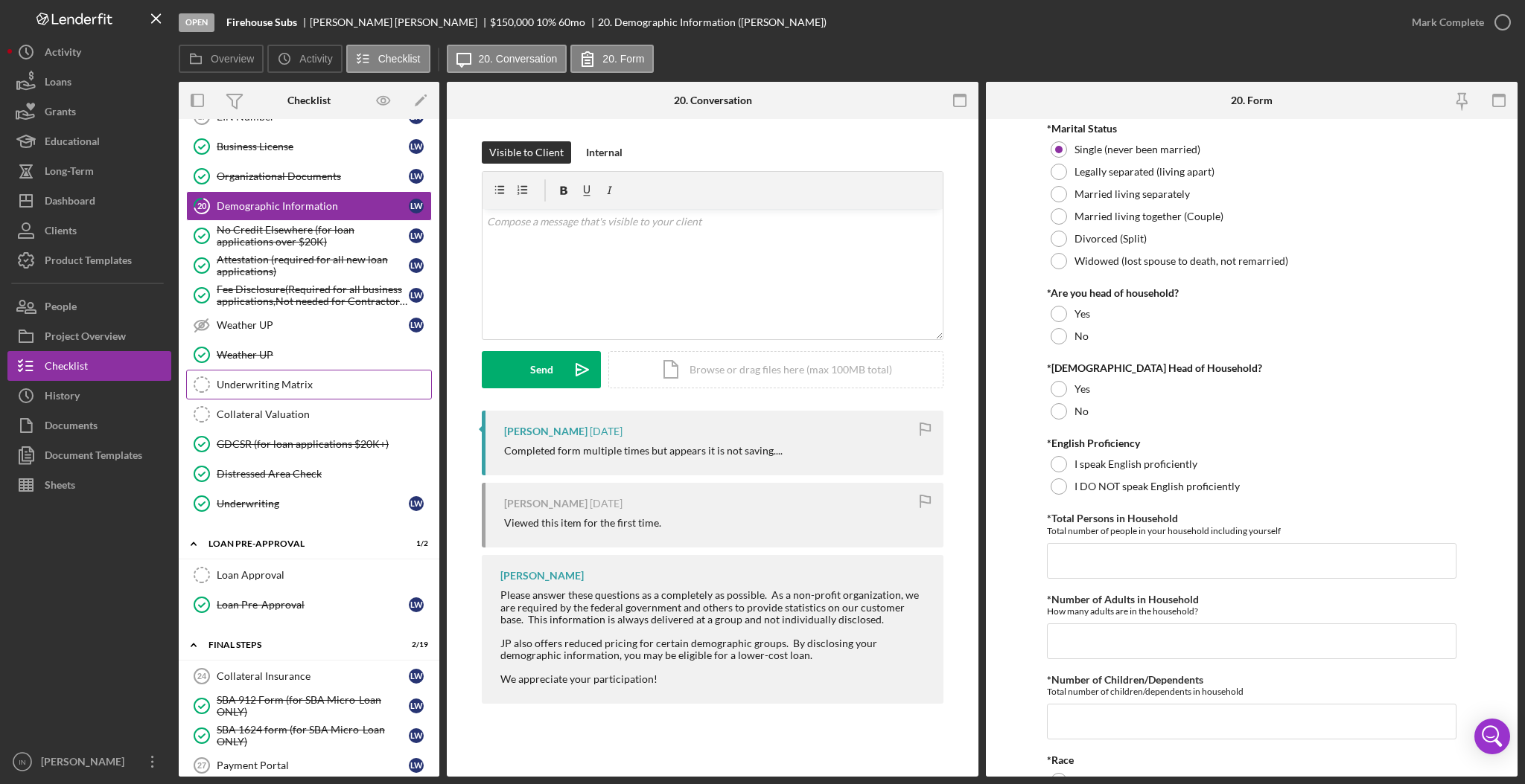
click at [290, 390] on div "Underwriting Matrix" at bounding box center [323, 385] width 214 height 12
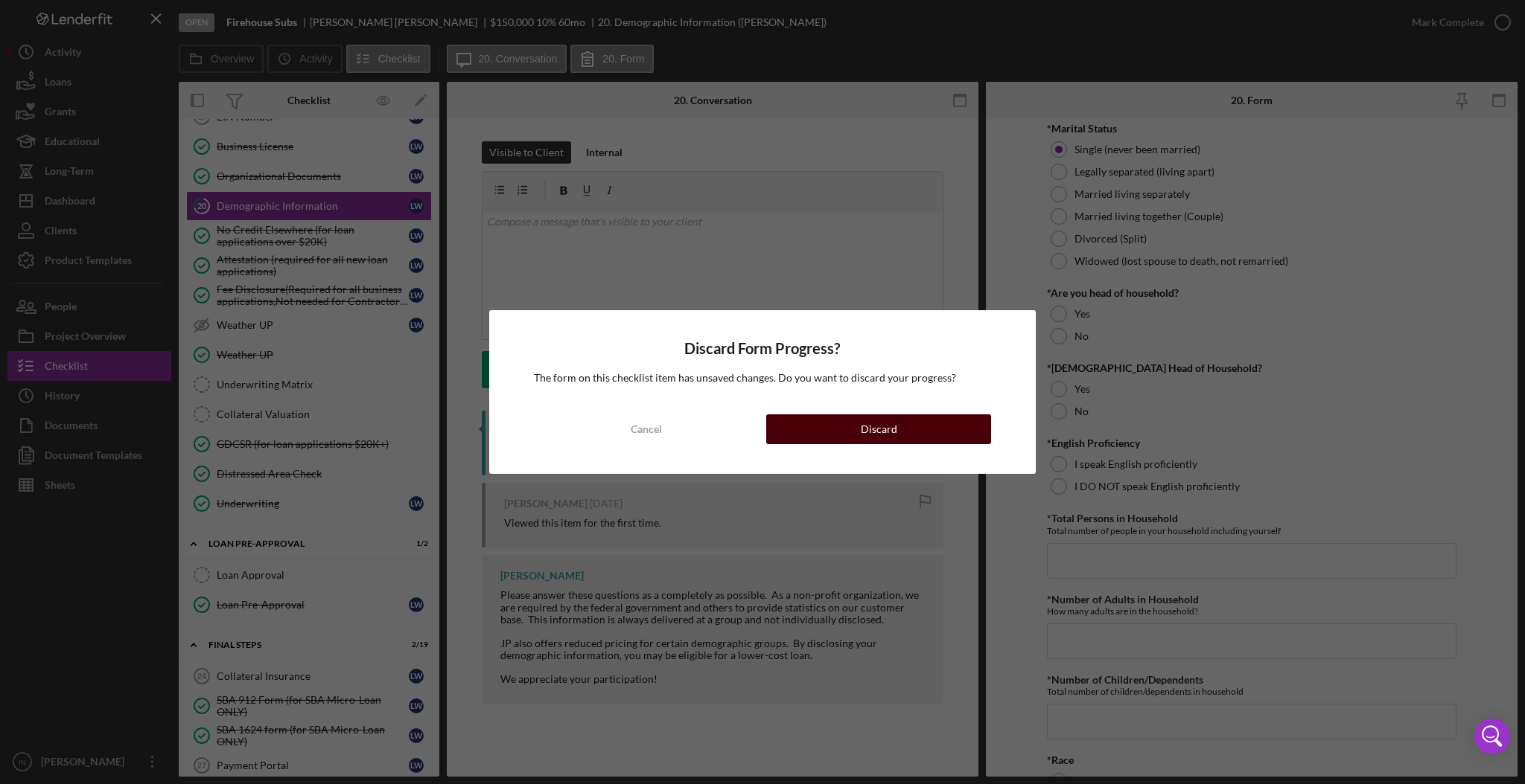
click at [858, 420] on button "Discard" at bounding box center [878, 429] width 224 height 30
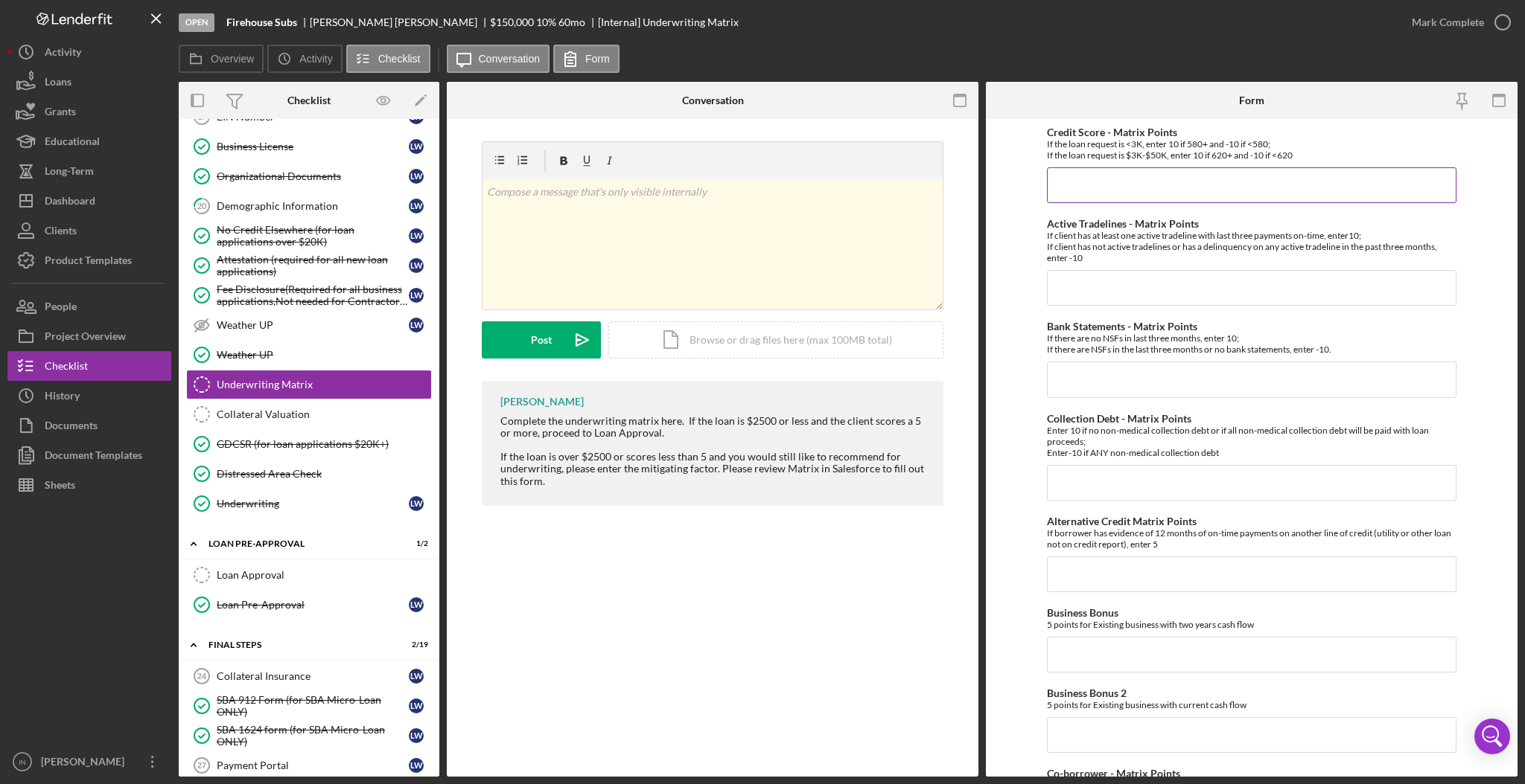
click at [1101, 183] on input "Credit Score - Matrix Points" at bounding box center [1251, 186] width 409 height 36
type input "-10"
click at [1088, 285] on input "Active Tradelines - Matrix Points" at bounding box center [1251, 288] width 409 height 36
type input "-10"
click at [1082, 381] on input "Bank Statements - Matrix Points" at bounding box center [1251, 380] width 409 height 36
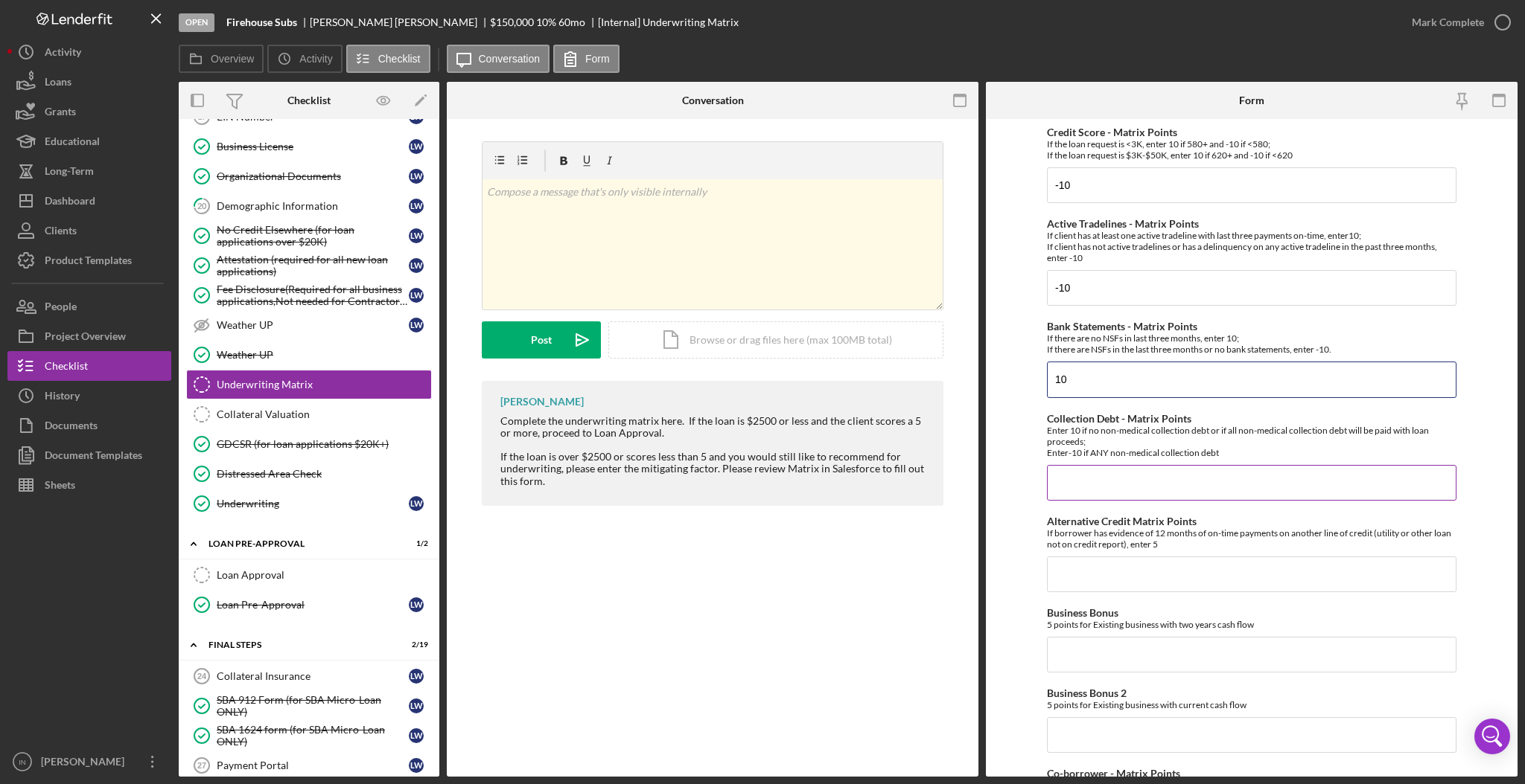
type input "10"
click at [1101, 485] on input "Collection Debt - Matrix Points" at bounding box center [1251, 483] width 409 height 36
type input "-10"
click at [1089, 581] on input "Alternative Credit Matrix Points" at bounding box center [1251, 574] width 409 height 36
type input "0"
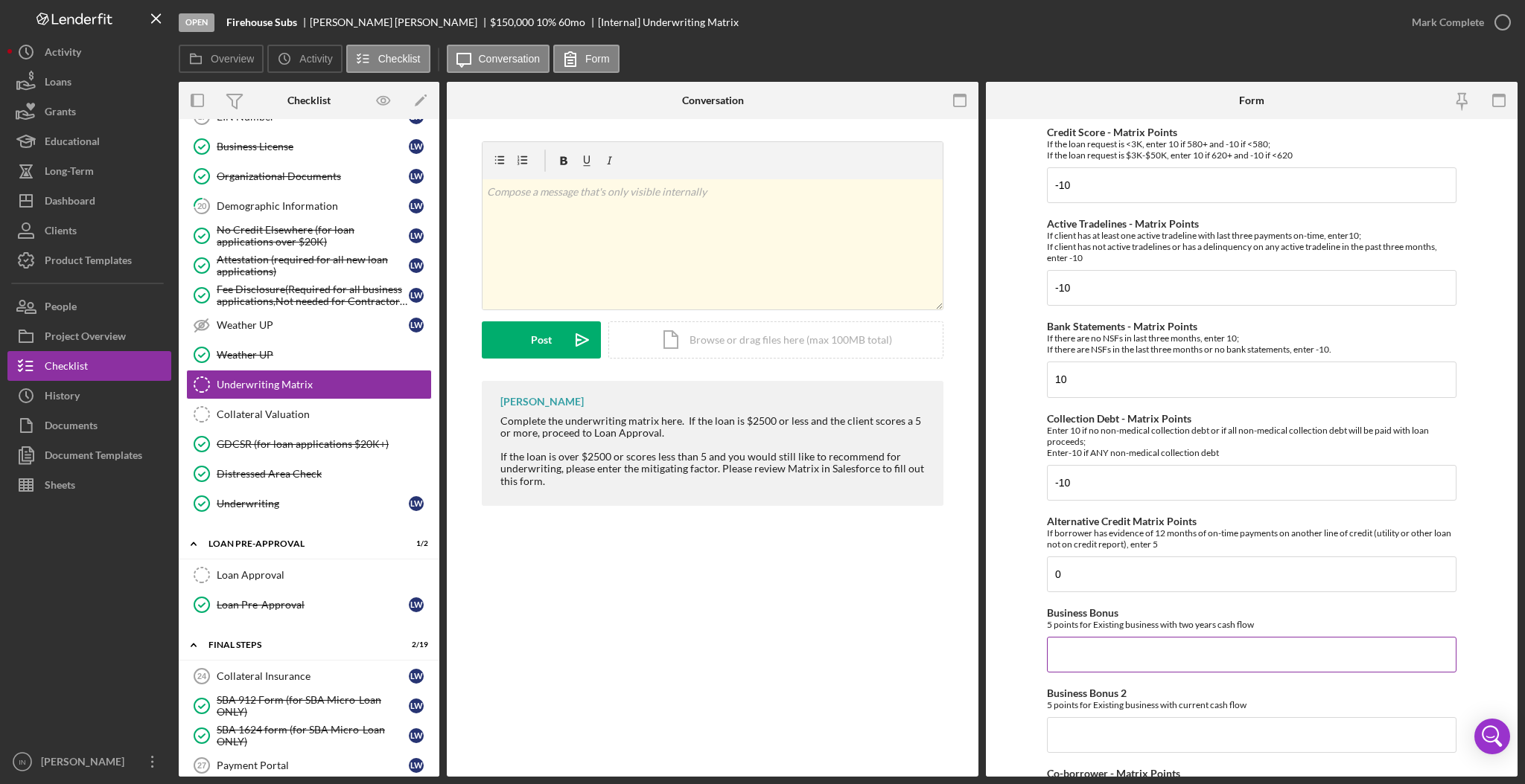
click at [1087, 658] on input "Business Bonus" at bounding box center [1251, 655] width 409 height 36
type input "0"
click at [1085, 734] on input "Business Bonus 2" at bounding box center [1251, 735] width 409 height 36
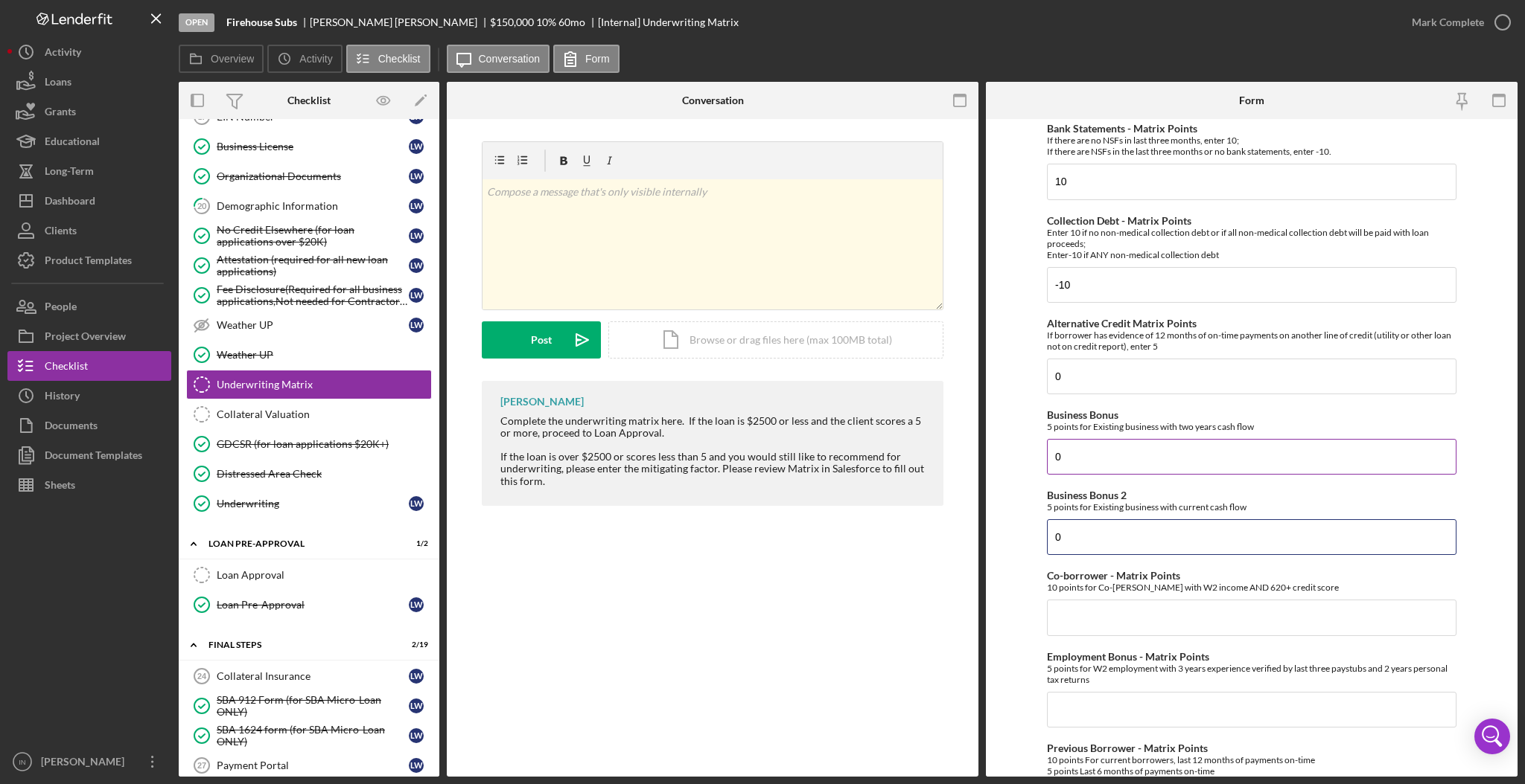
scroll to position [297, 0]
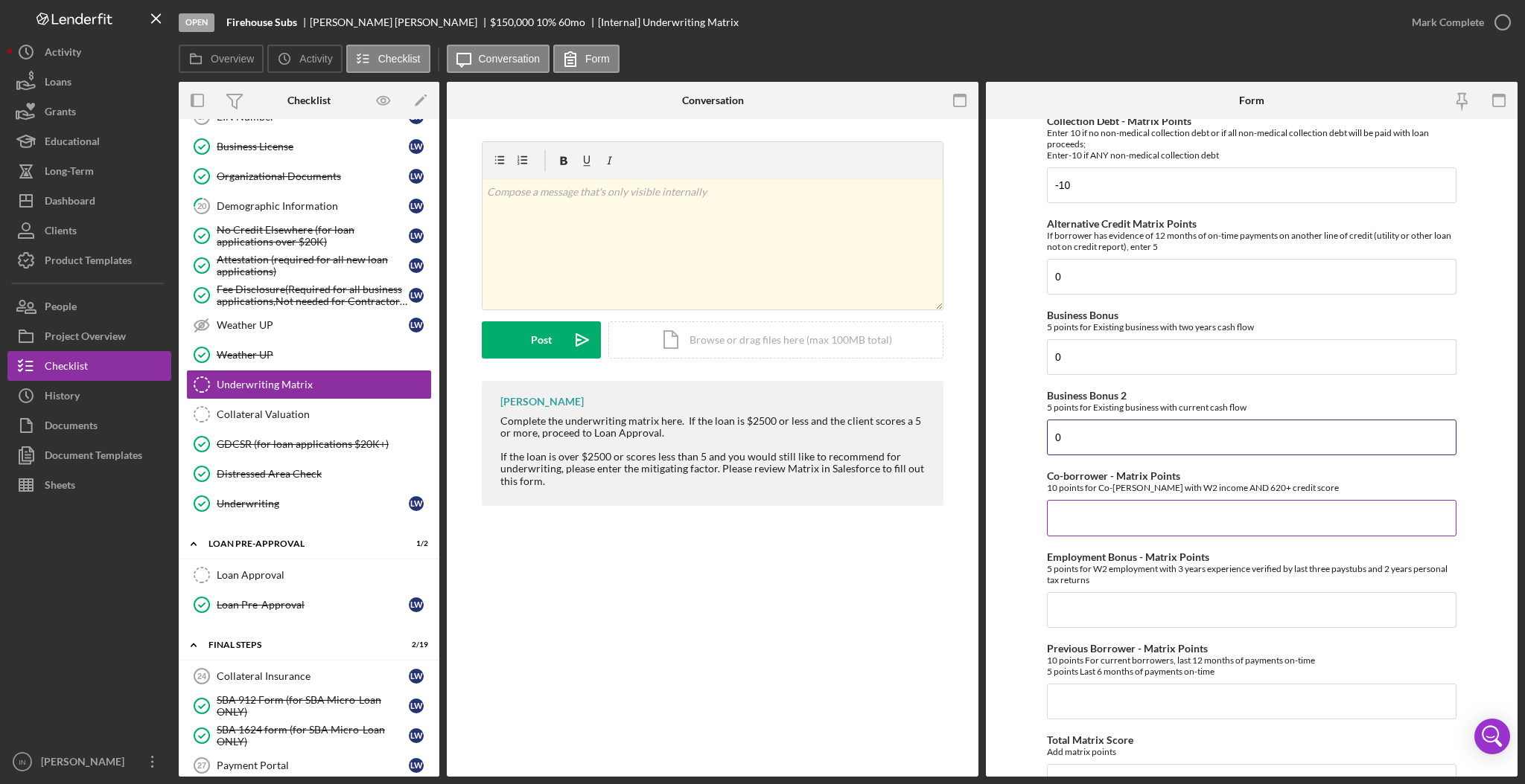
type input "0"
click at [1083, 533] on input "Co-borrower - Matrix Points" at bounding box center [1251, 518] width 409 height 36
type input "0"
click at [1086, 606] on input "Employment Bonus - Matrix Points" at bounding box center [1251, 610] width 409 height 36
type input "0"
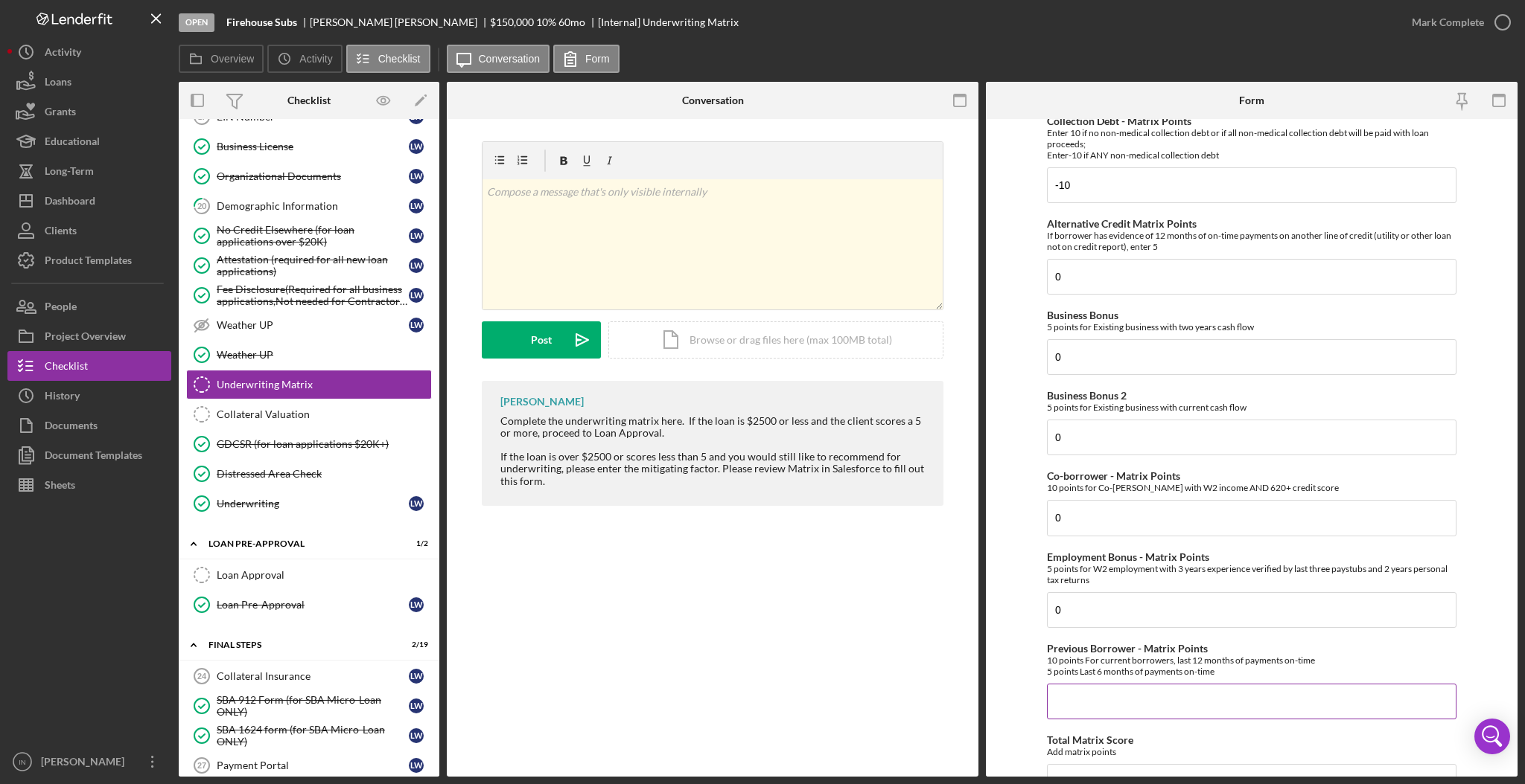
click at [1082, 701] on input "Previous Borrower - Matrix Points" at bounding box center [1251, 702] width 409 height 36
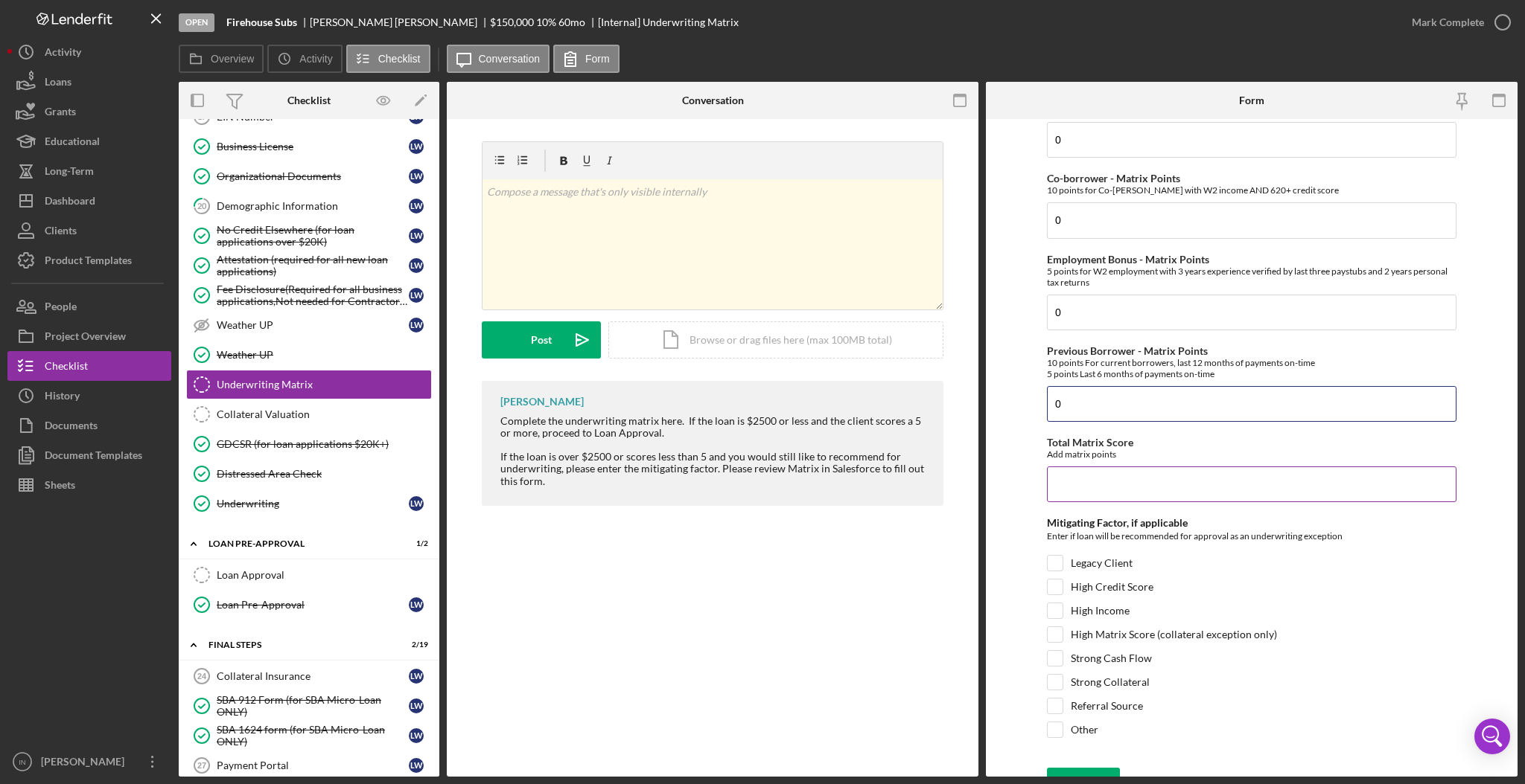
type input "0"
click at [1093, 481] on input "Total Matrix Score" at bounding box center [1251, 485] width 409 height 36
type input "-20"
click at [737, 606] on div "Underwriting Matrix Underwriting Matrix v Color teal Color pink Remove color Ad…" at bounding box center [712, 448] width 532 height 658
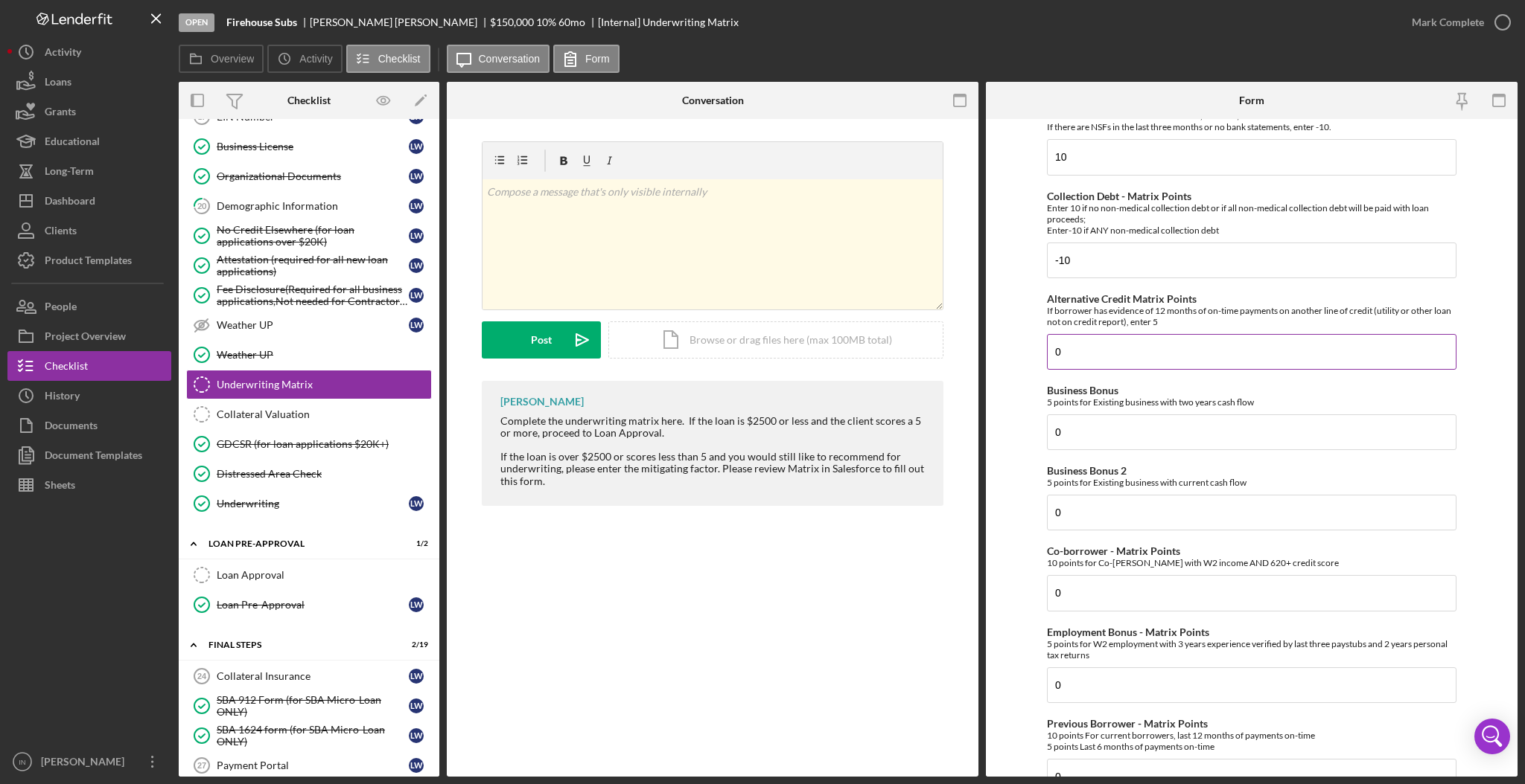
scroll to position [25, 0]
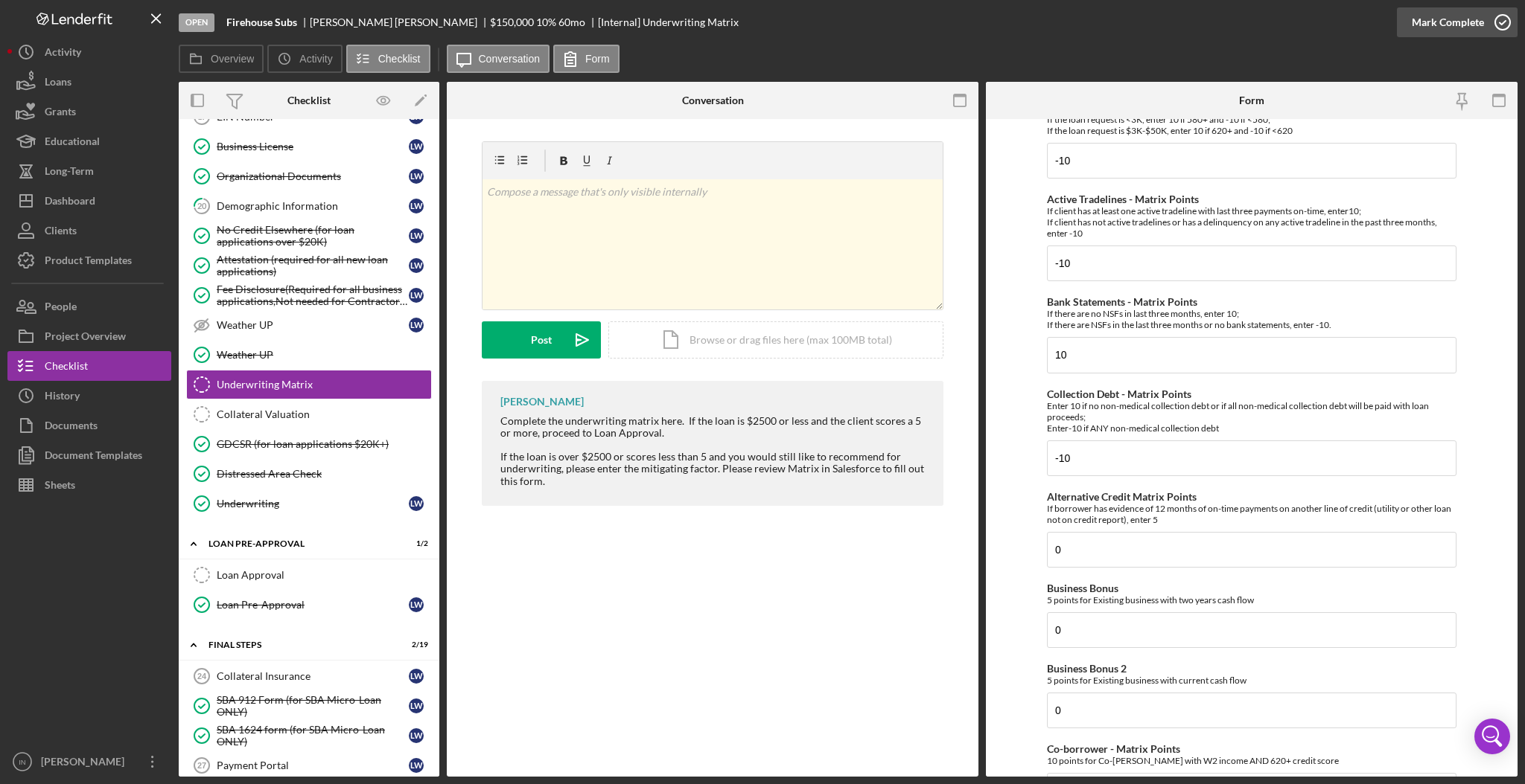
click at [1418, 21] on div "Mark Complete" at bounding box center [1448, 22] width 72 height 30
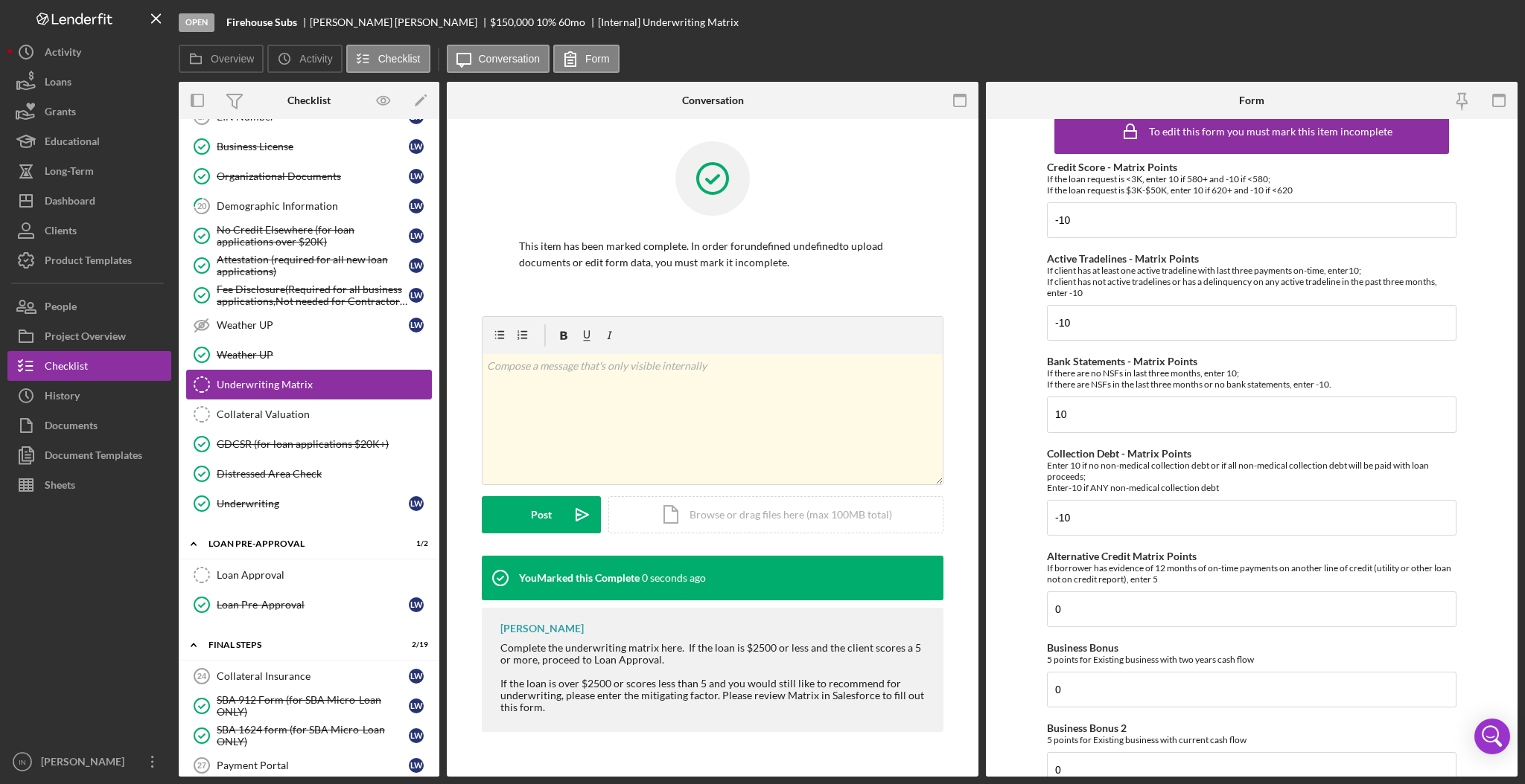
scroll to position [84, 0]
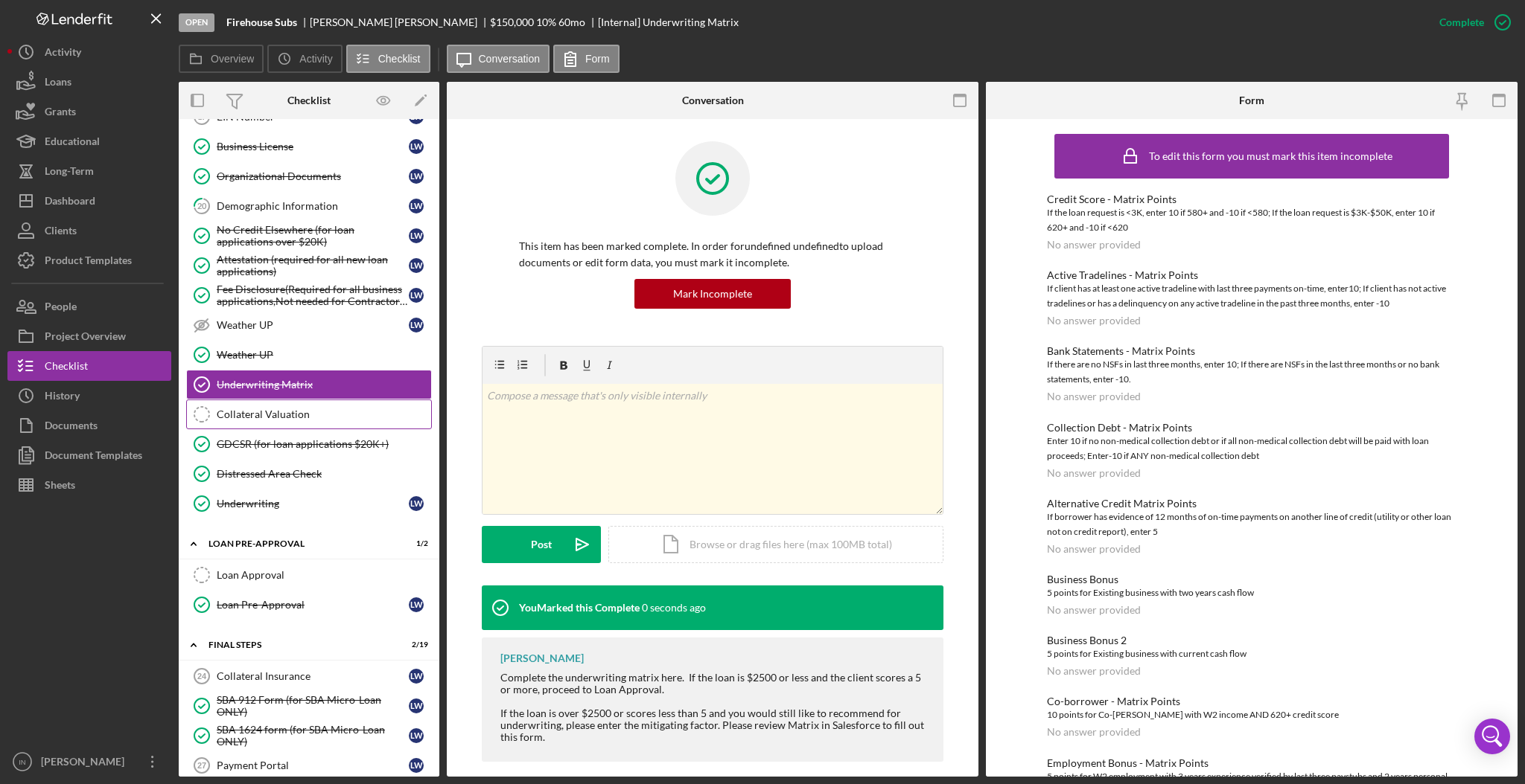
click at [246, 420] on div "Collateral Valuation" at bounding box center [323, 414] width 214 height 12
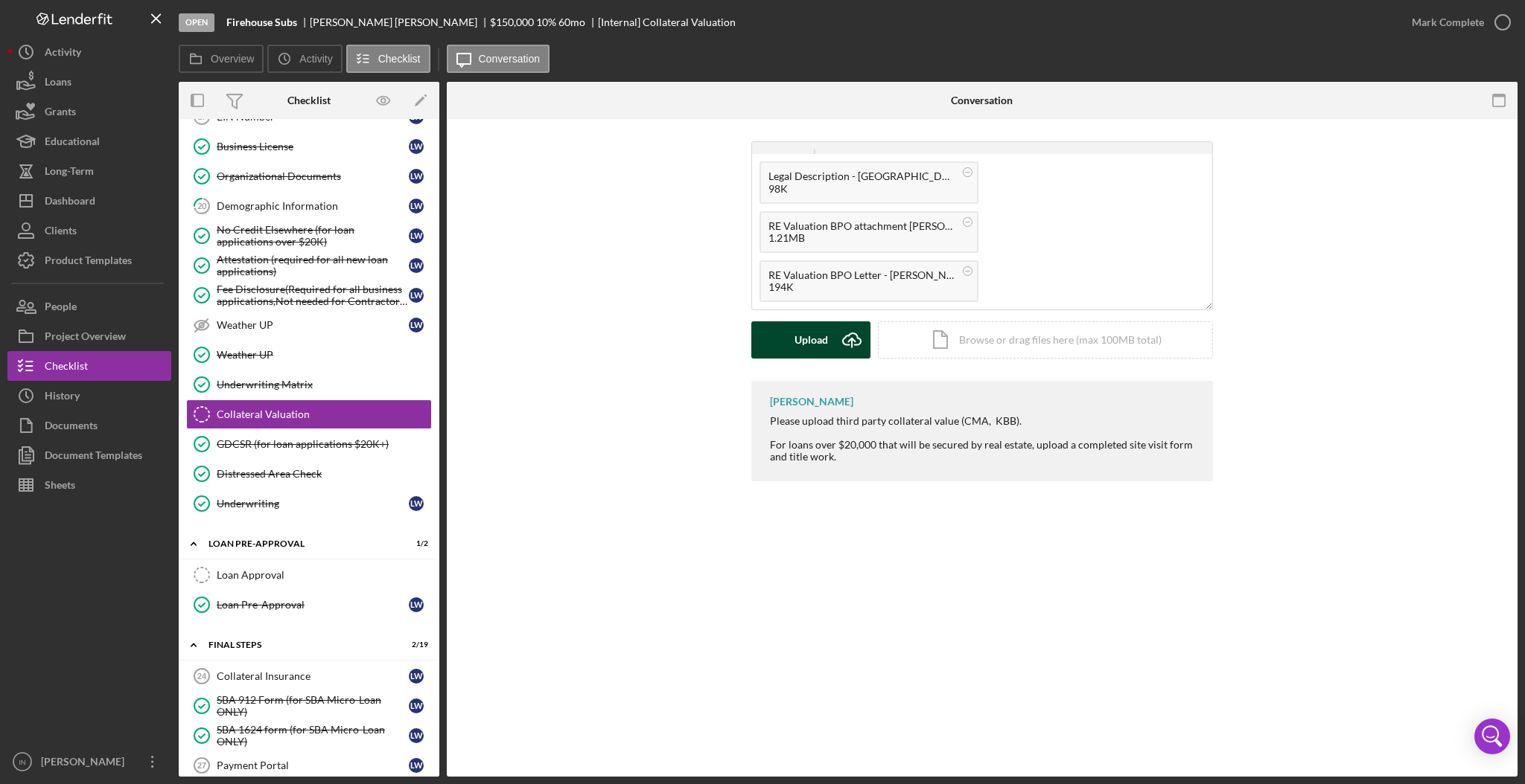
click at [815, 340] on div "Upload" at bounding box center [811, 340] width 34 height 37
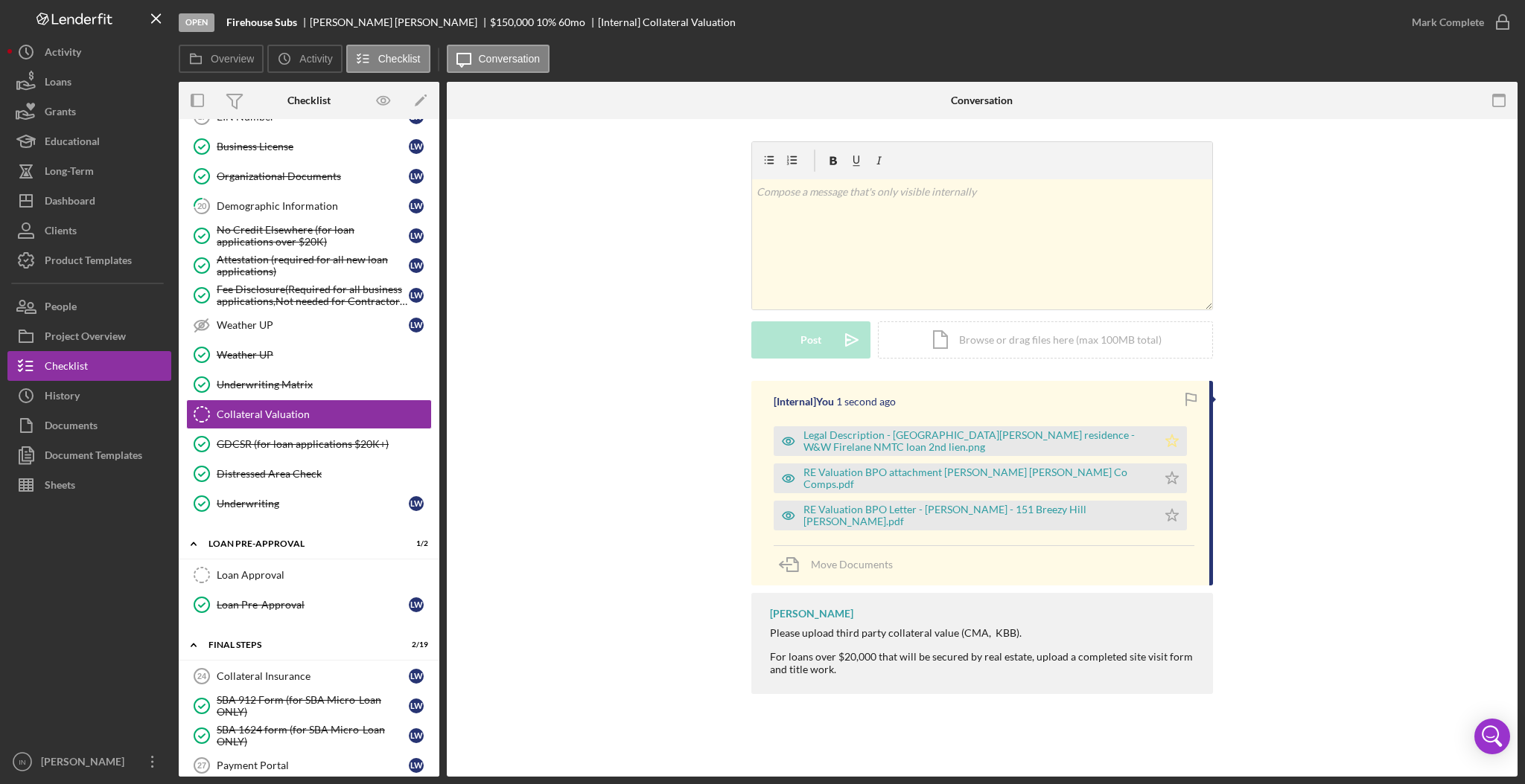
click at [1172, 444] on icon "Icon/Star" at bounding box center [1171, 441] width 30 height 30
click at [1437, 30] on div "Mark Complete" at bounding box center [1448, 22] width 72 height 30
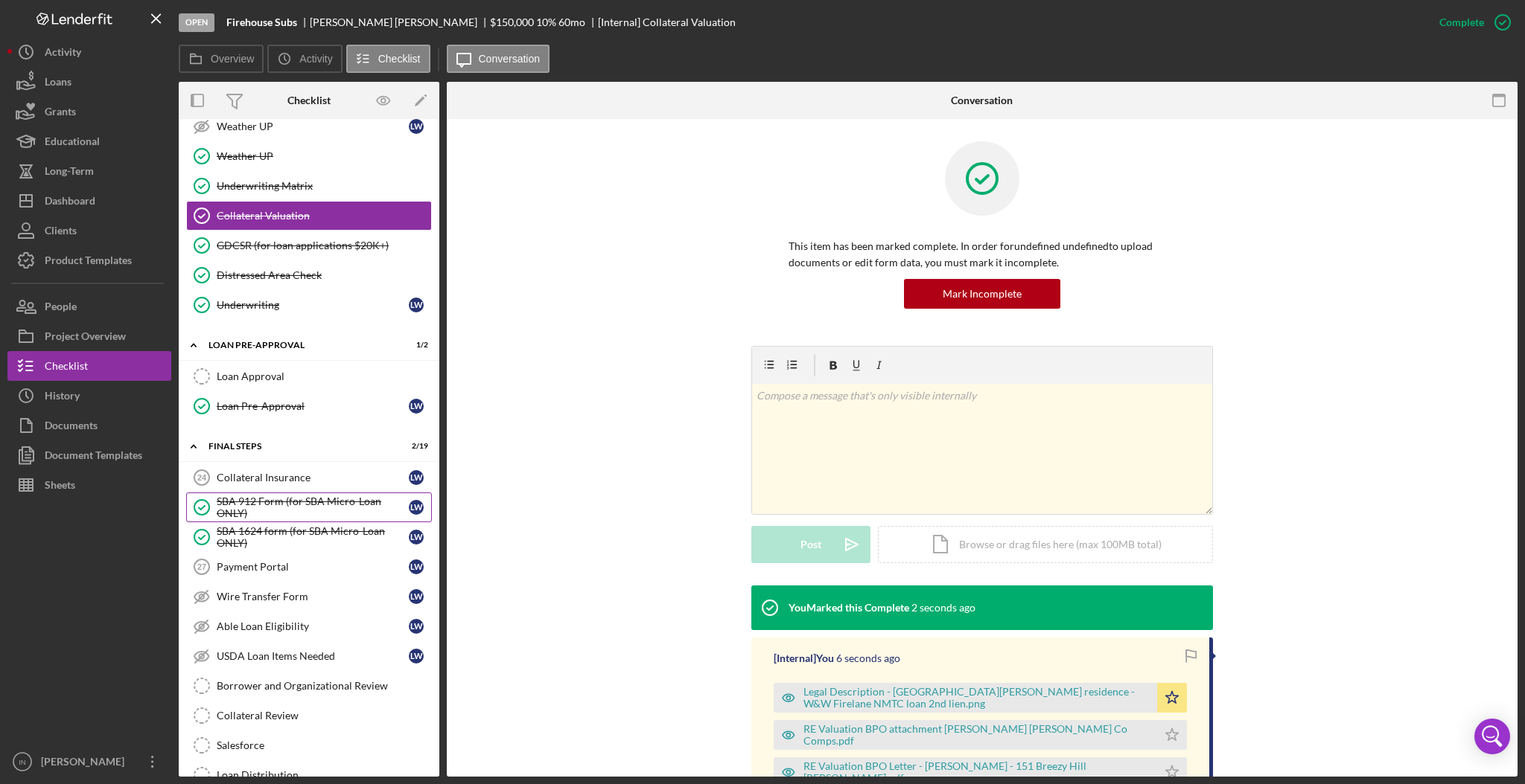
scroll to position [1388, 0]
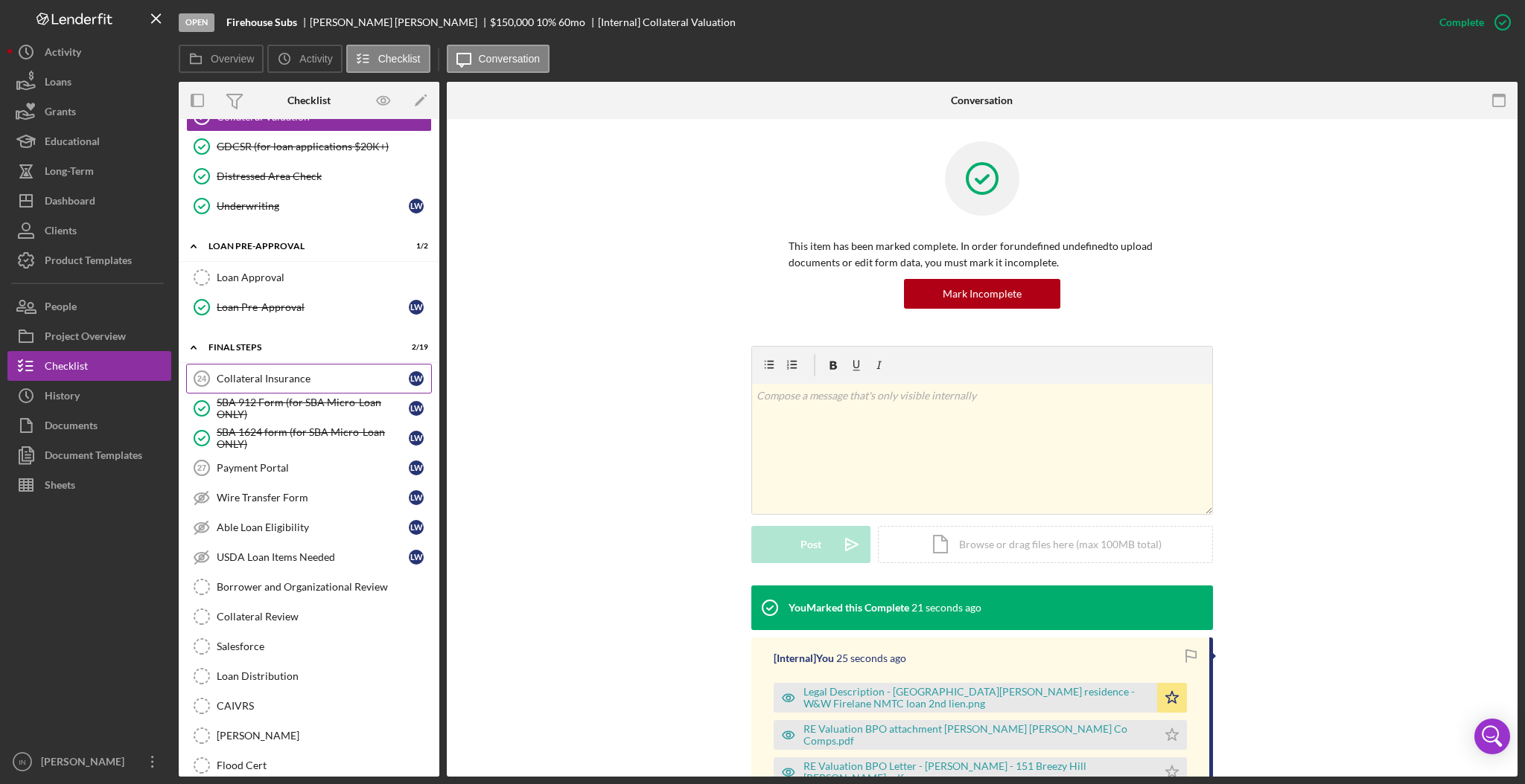
click at [268, 385] on div "Collateral Insurance" at bounding box center [312, 379] width 192 height 12
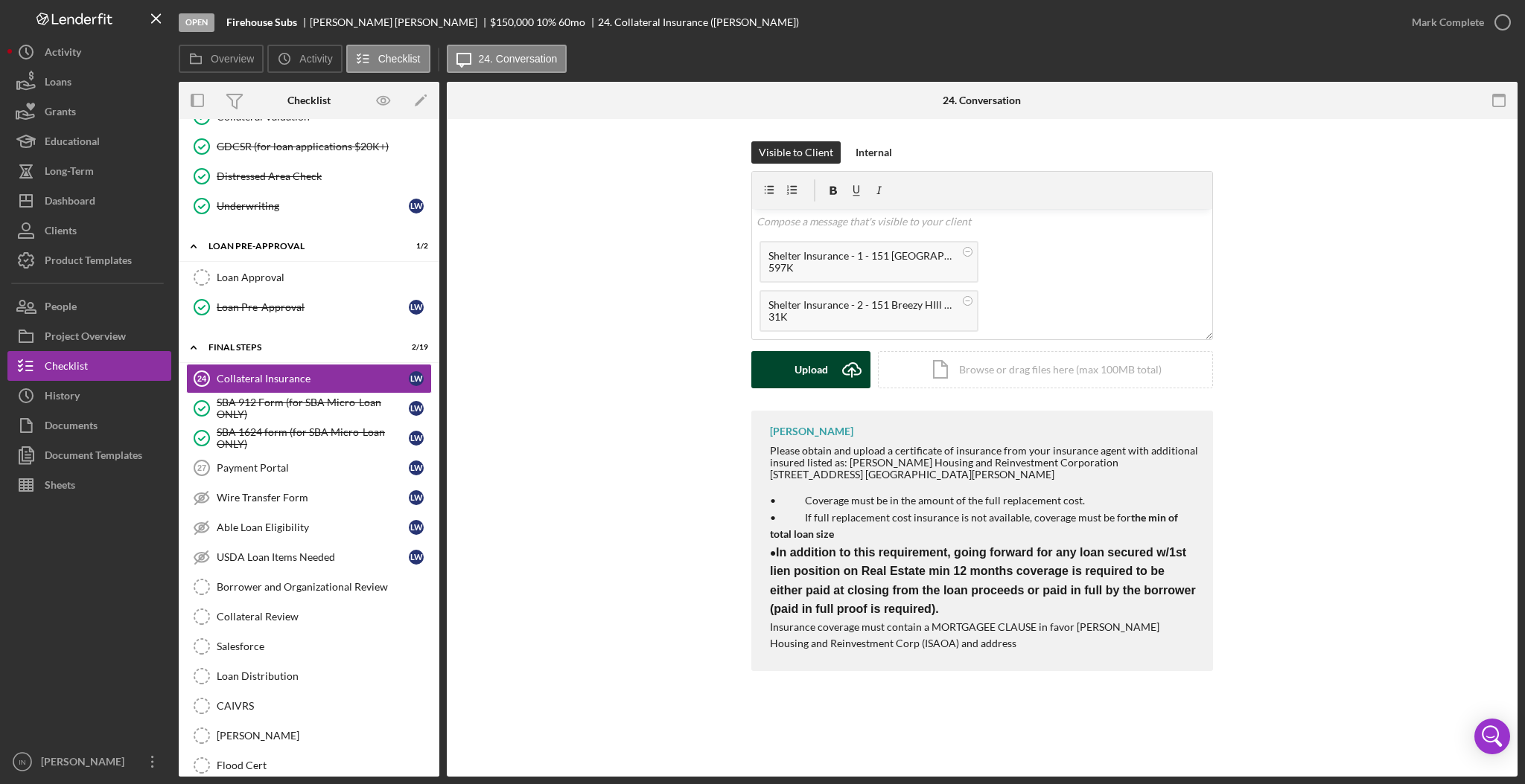
click at [815, 368] on div "Upload" at bounding box center [811, 370] width 34 height 37
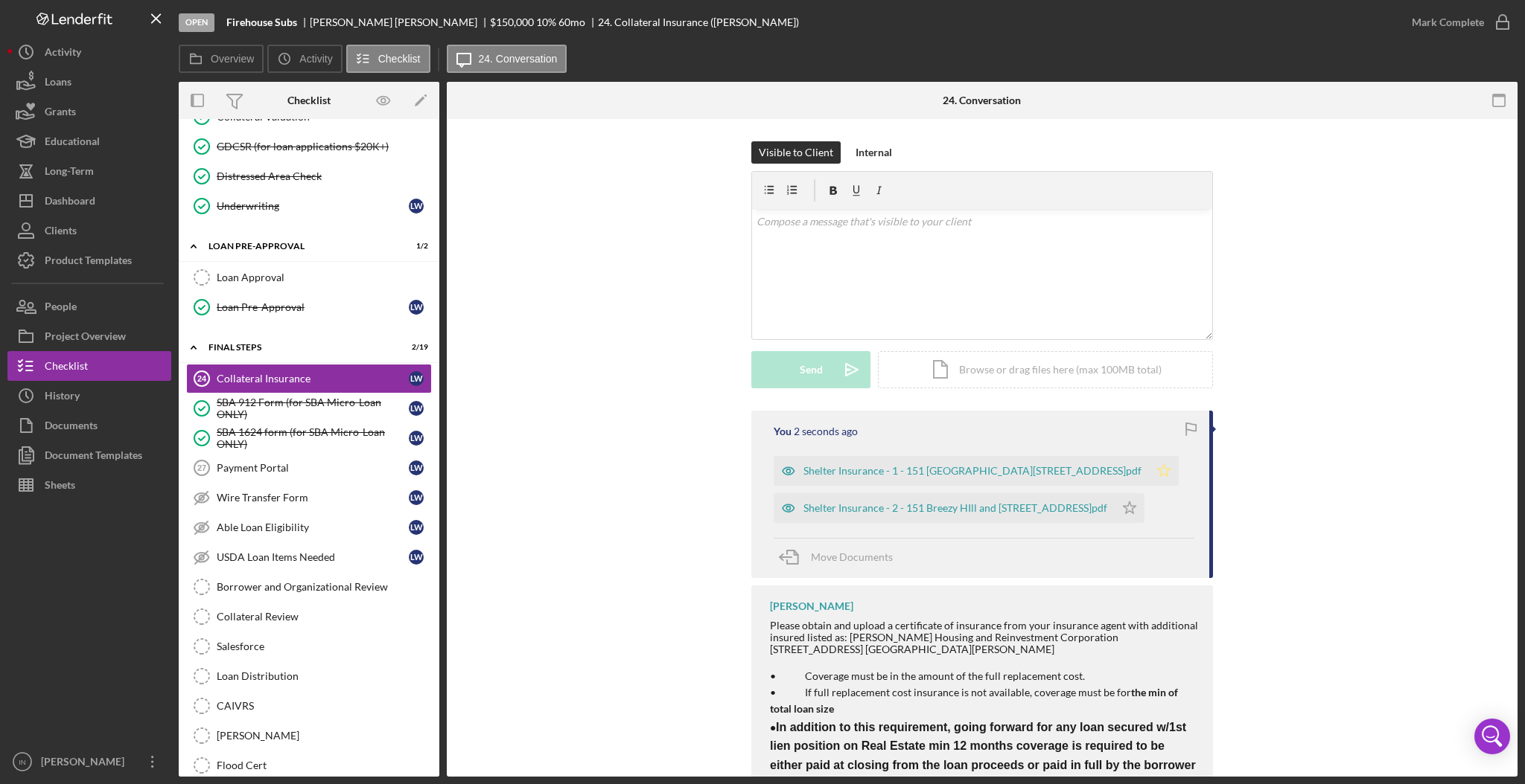
click at [1158, 470] on polygon "button" at bounding box center [1164, 470] width 13 height 12
click at [1454, 13] on div "Mark Complete" at bounding box center [1448, 22] width 72 height 30
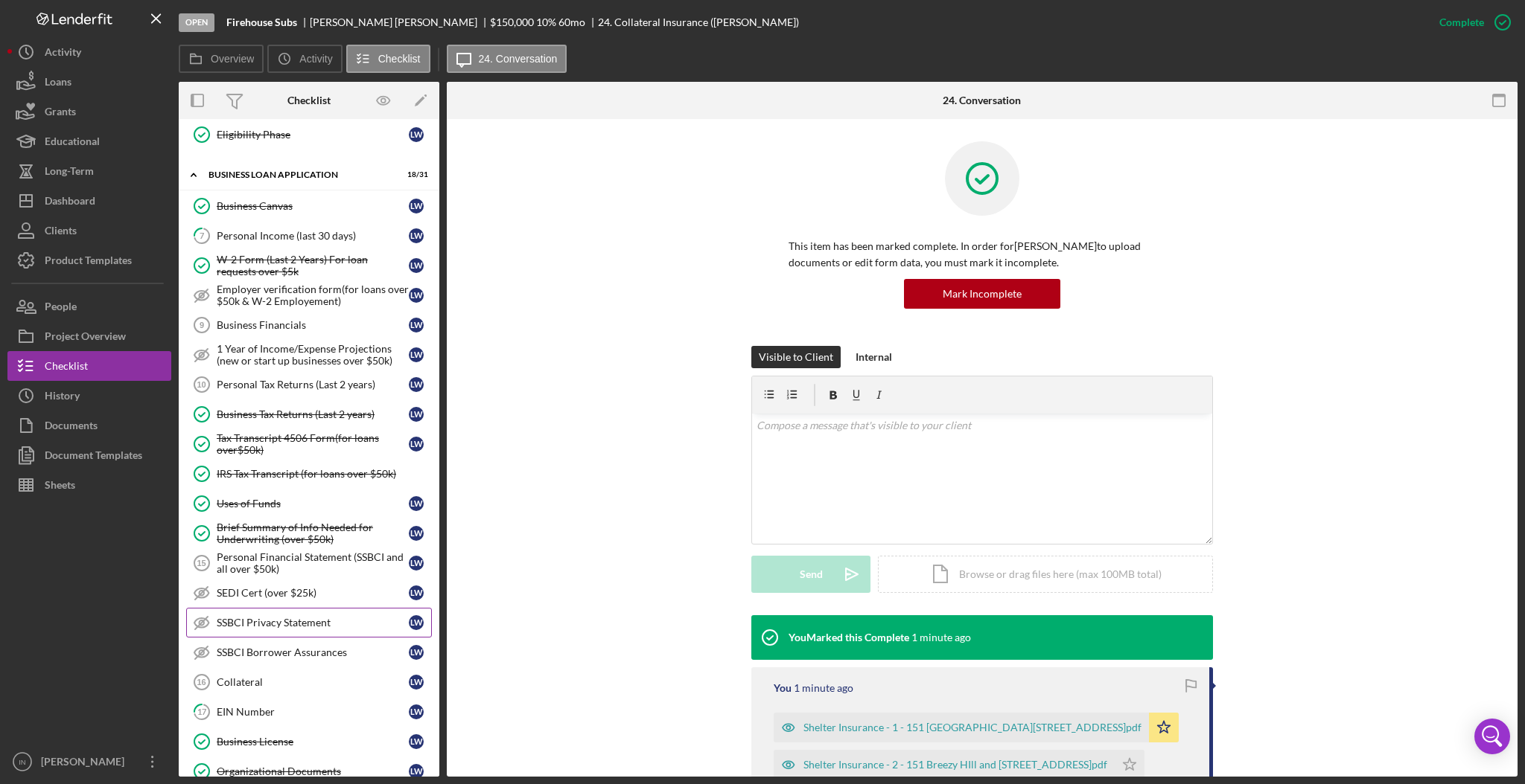
scroll to position [596, 0]
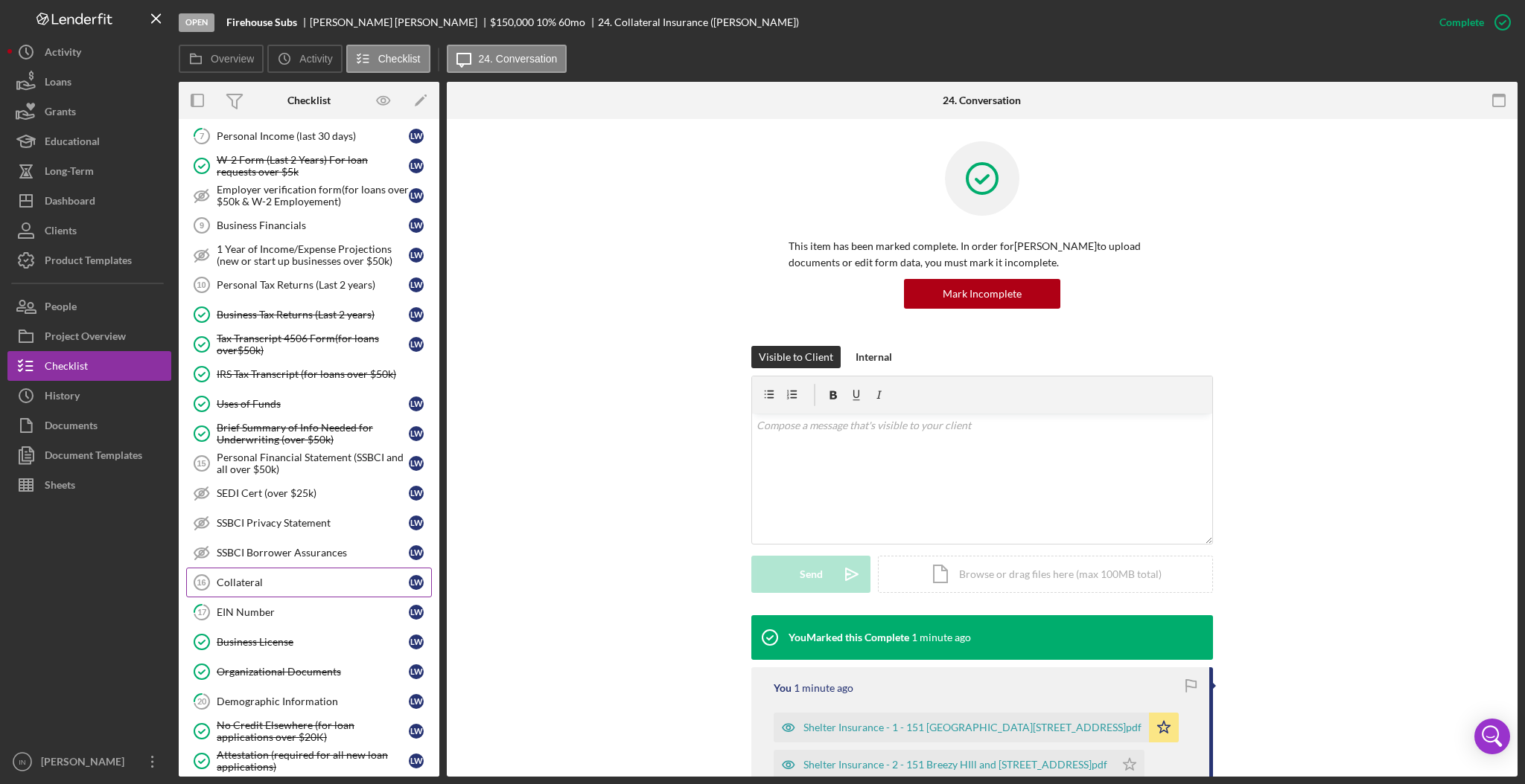
click at [293, 585] on div "Collateral" at bounding box center [312, 583] width 192 height 12
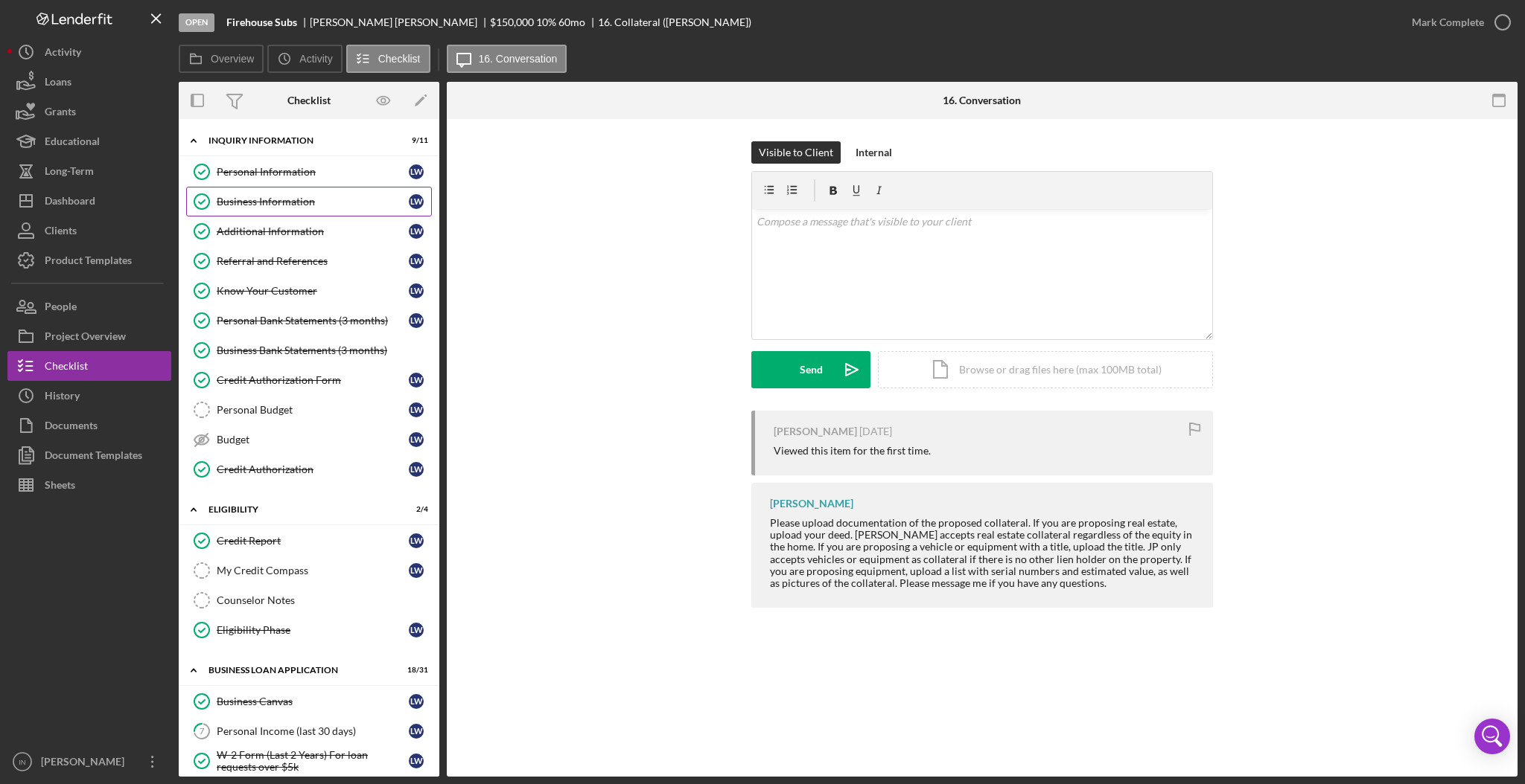
click at [273, 206] on div "Business Information" at bounding box center [312, 202] width 192 height 12
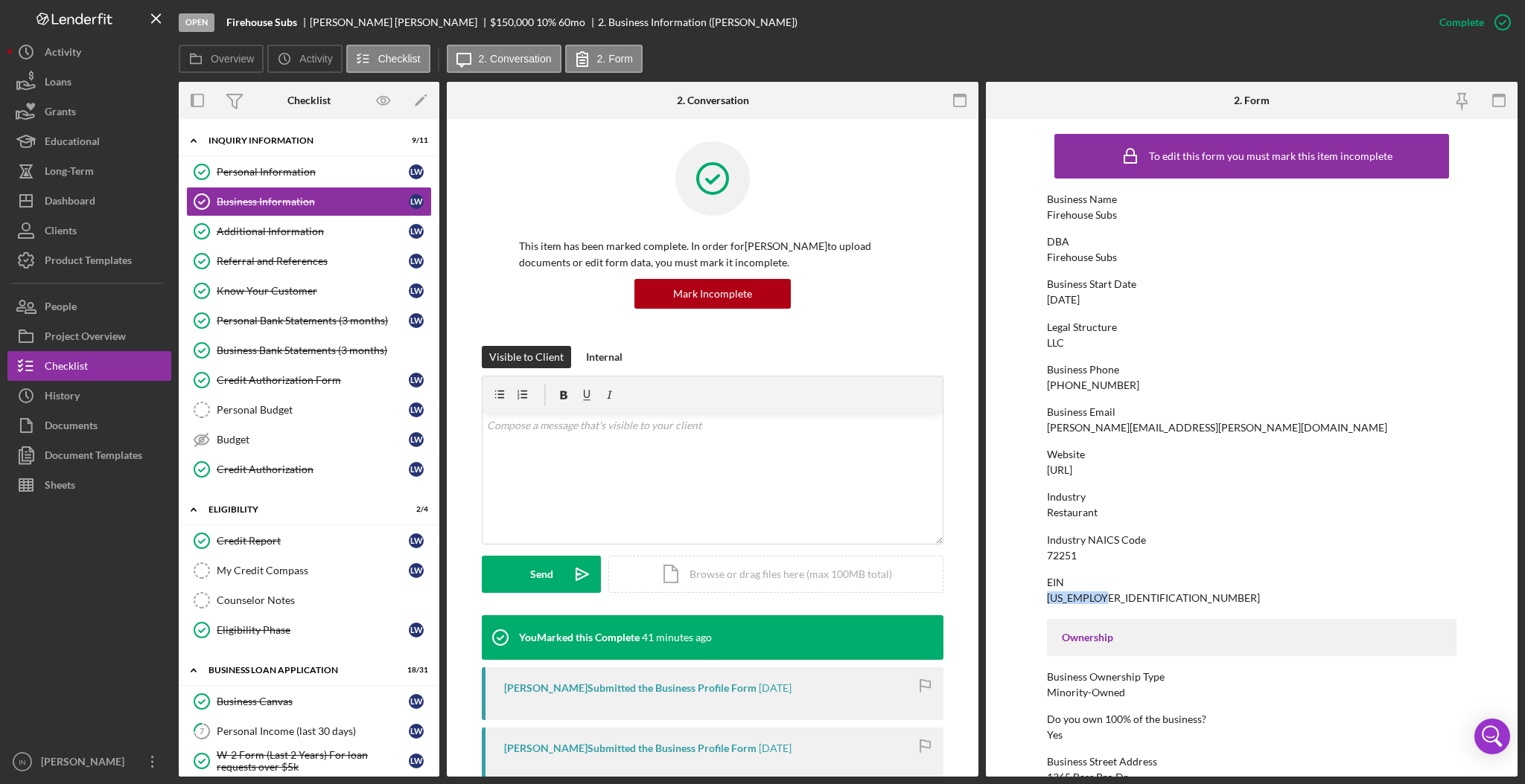
drag, startPoint x: 1112, startPoint y: 597, endPoint x: 1048, endPoint y: 598, distance: 64.0
click at [1035, 601] on form "To edit this form you must mark this item incomplete Business Name Firehouse Su…" at bounding box center [1251, 448] width 532 height 658
copy div "[US_EMPLOYER_IDENTIFICATION_NUMBER]"
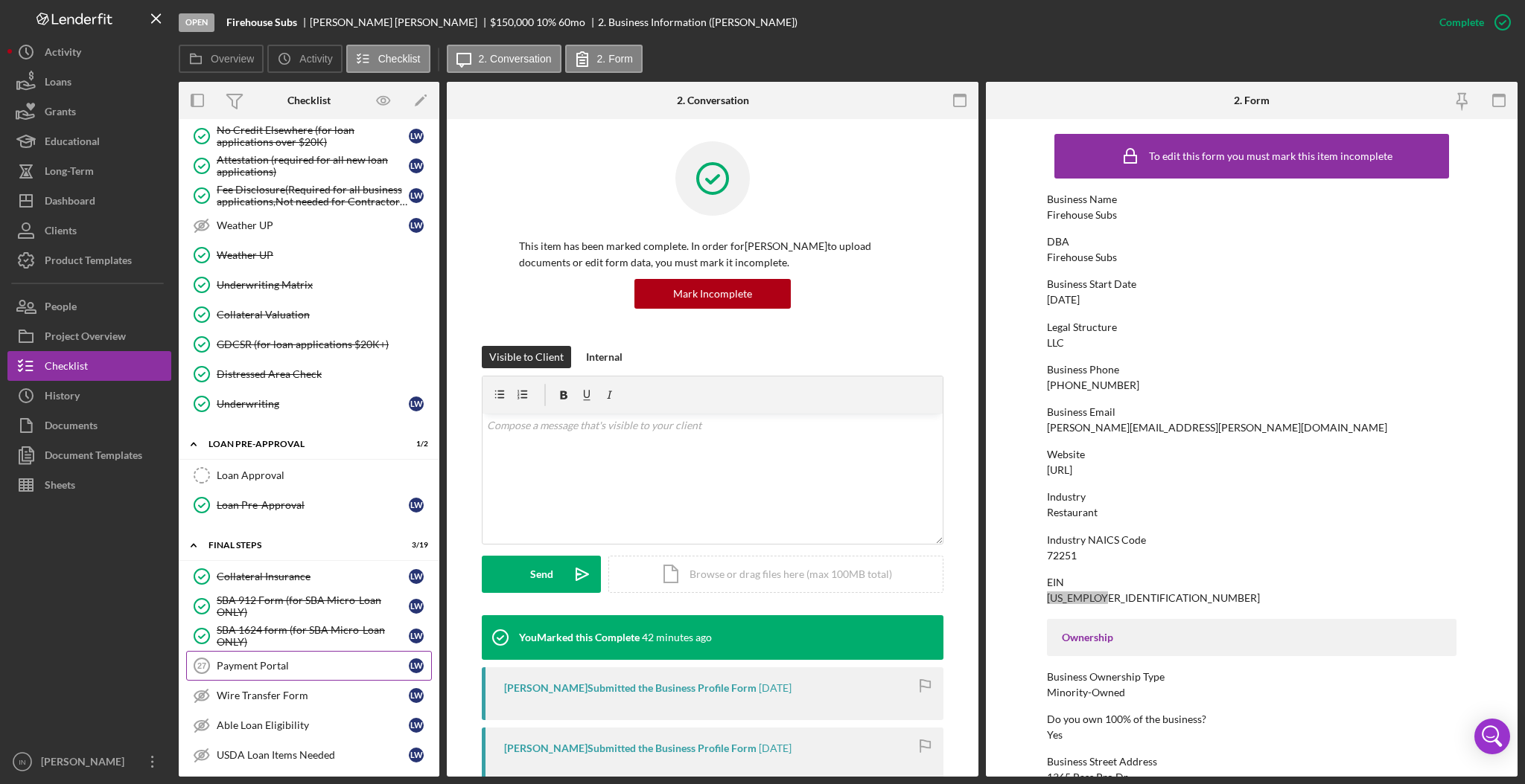
scroll to position [1388, 0]
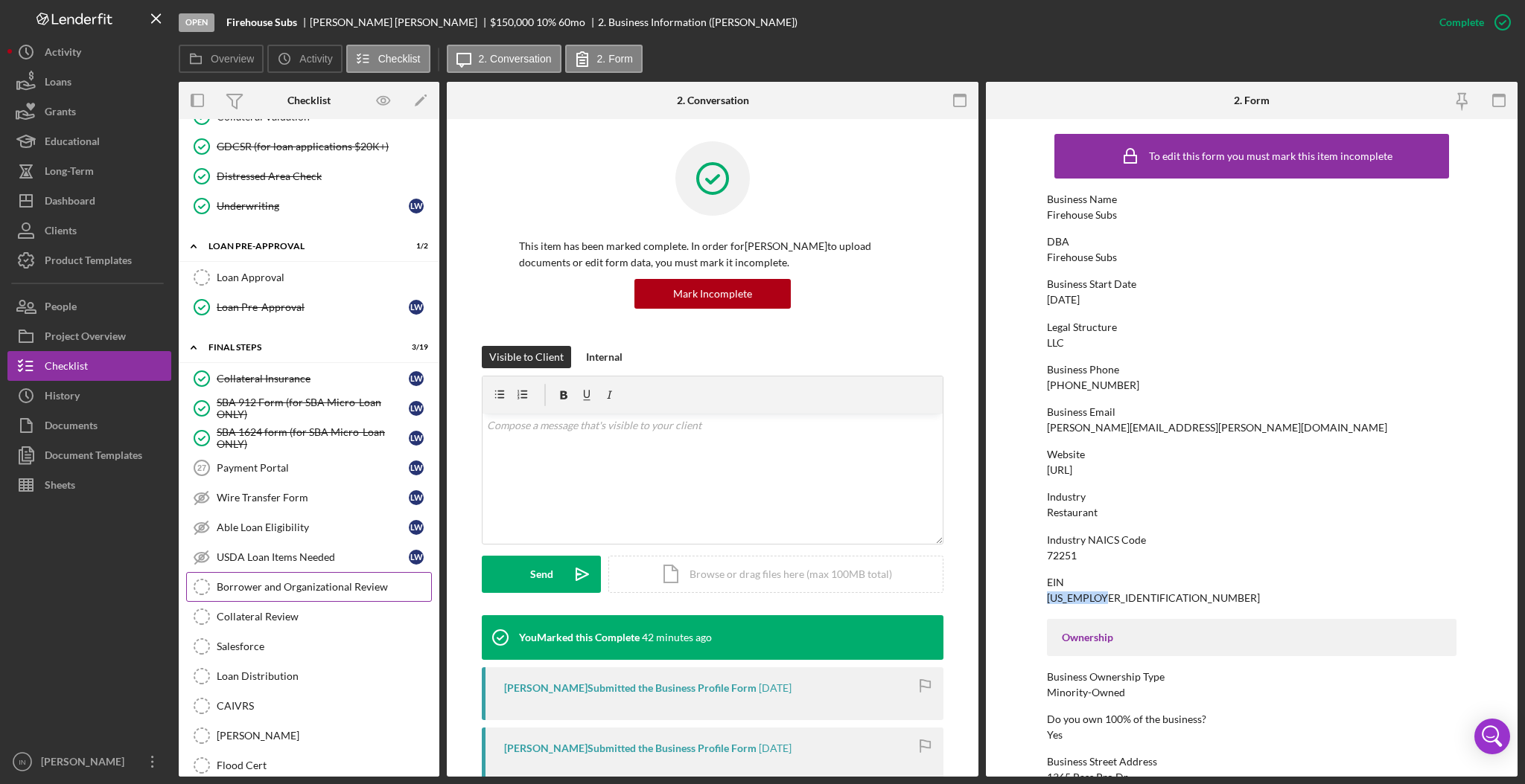
click at [307, 593] on div "Borrower and Organizational Review" at bounding box center [323, 587] width 214 height 12
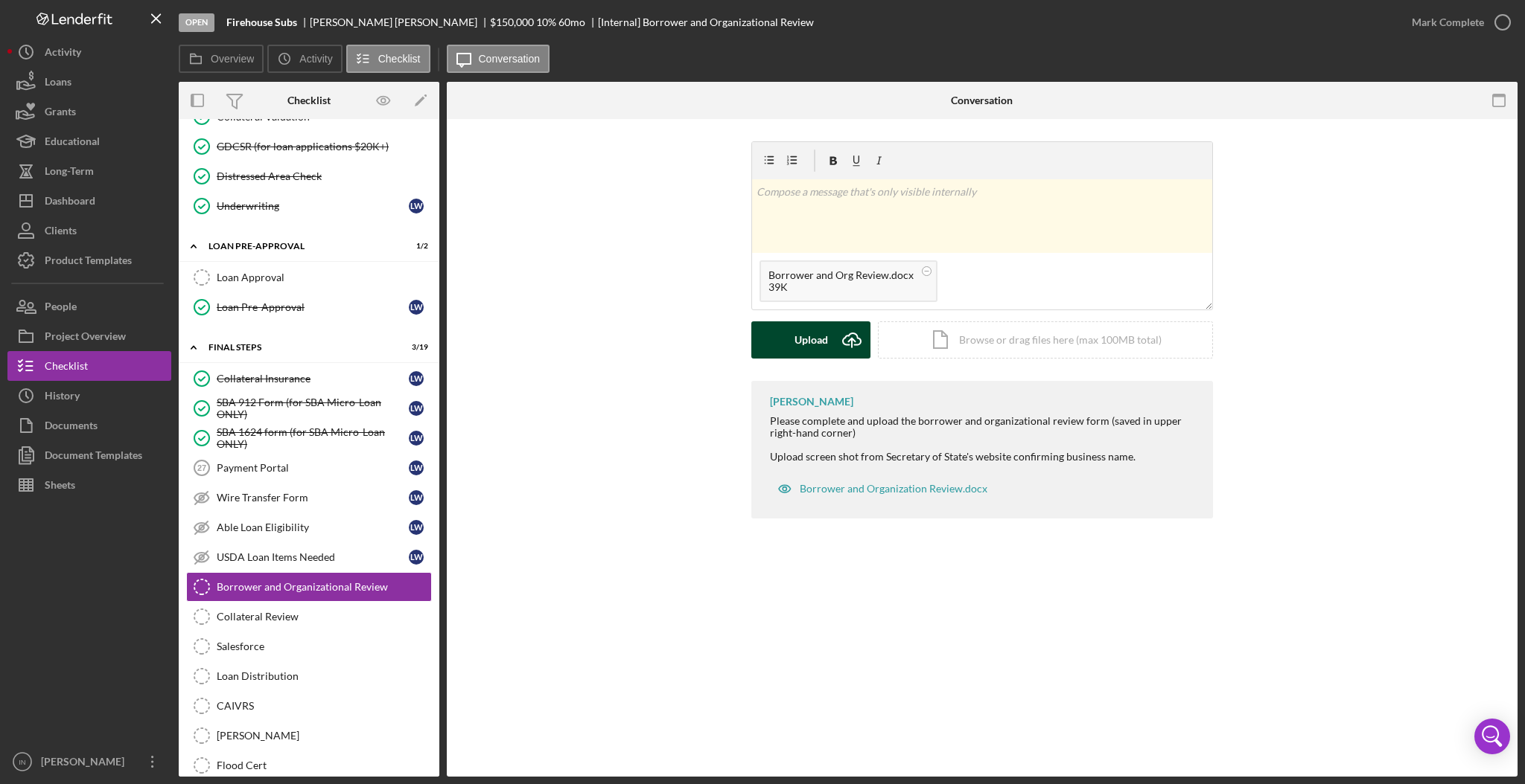
click at [829, 339] on button "Upload Icon/Upload" at bounding box center [810, 340] width 120 height 37
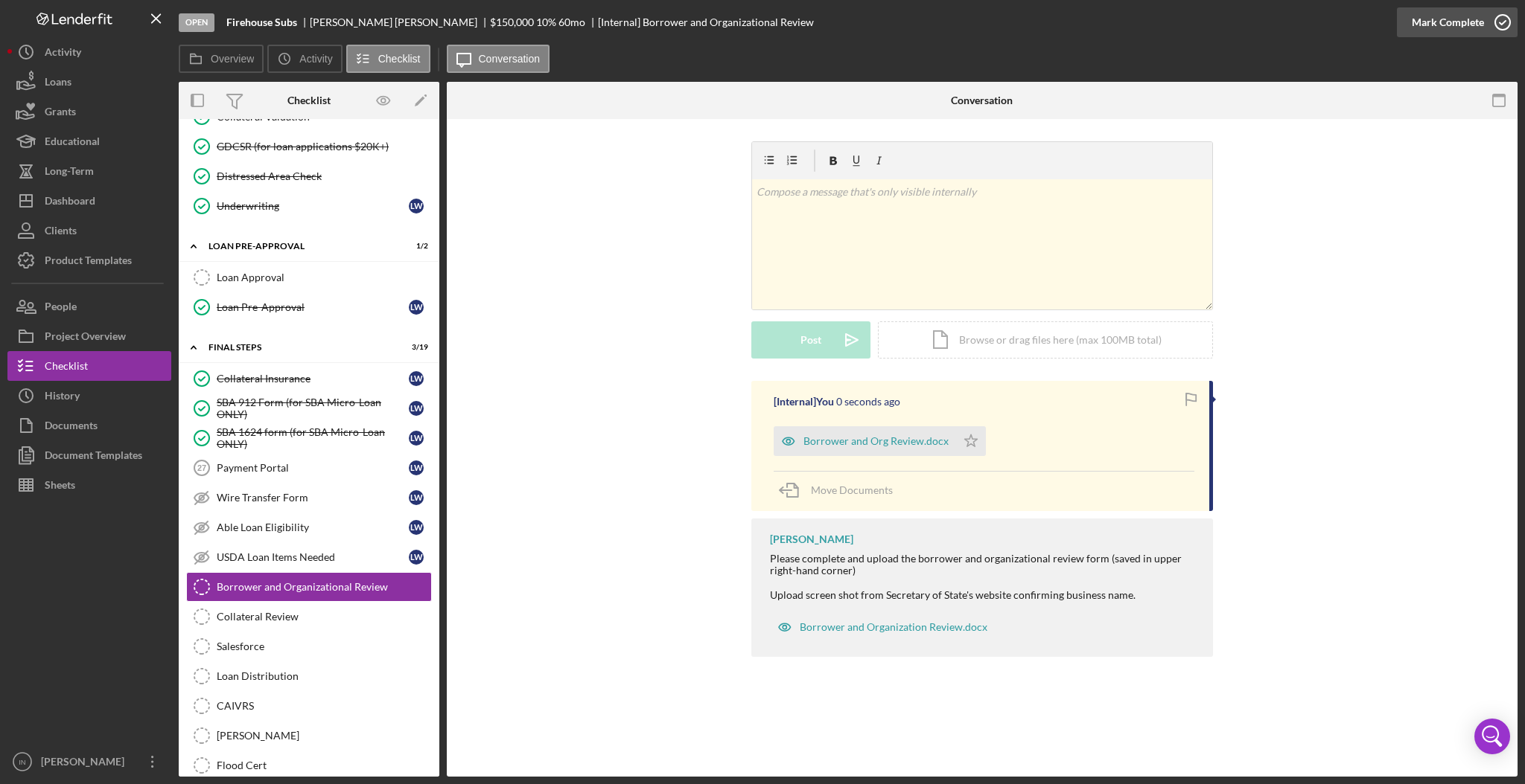
click at [1432, 24] on div "Mark Complete" at bounding box center [1448, 22] width 72 height 30
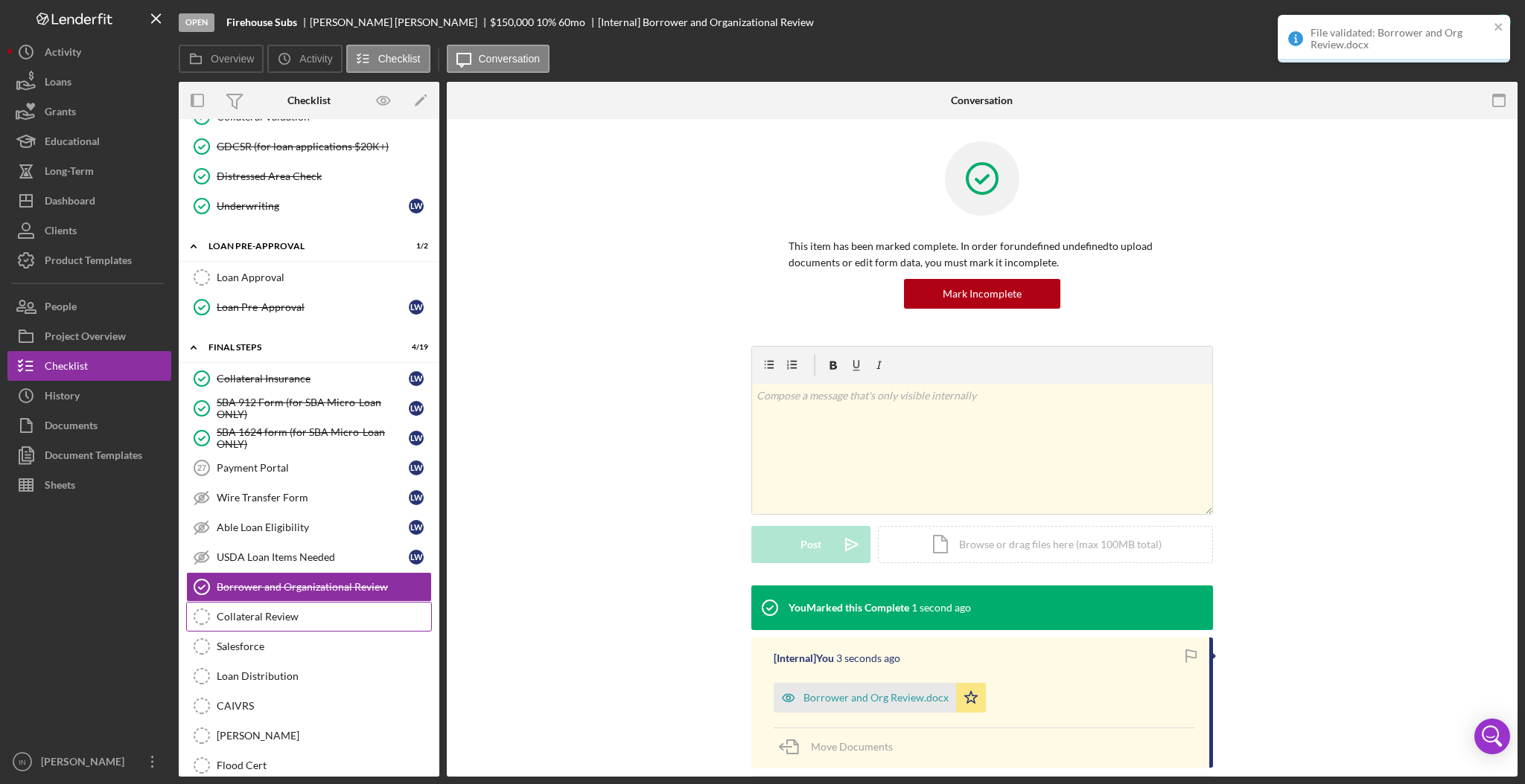
click at [281, 623] on div "Collateral Review" at bounding box center [323, 617] width 214 height 12
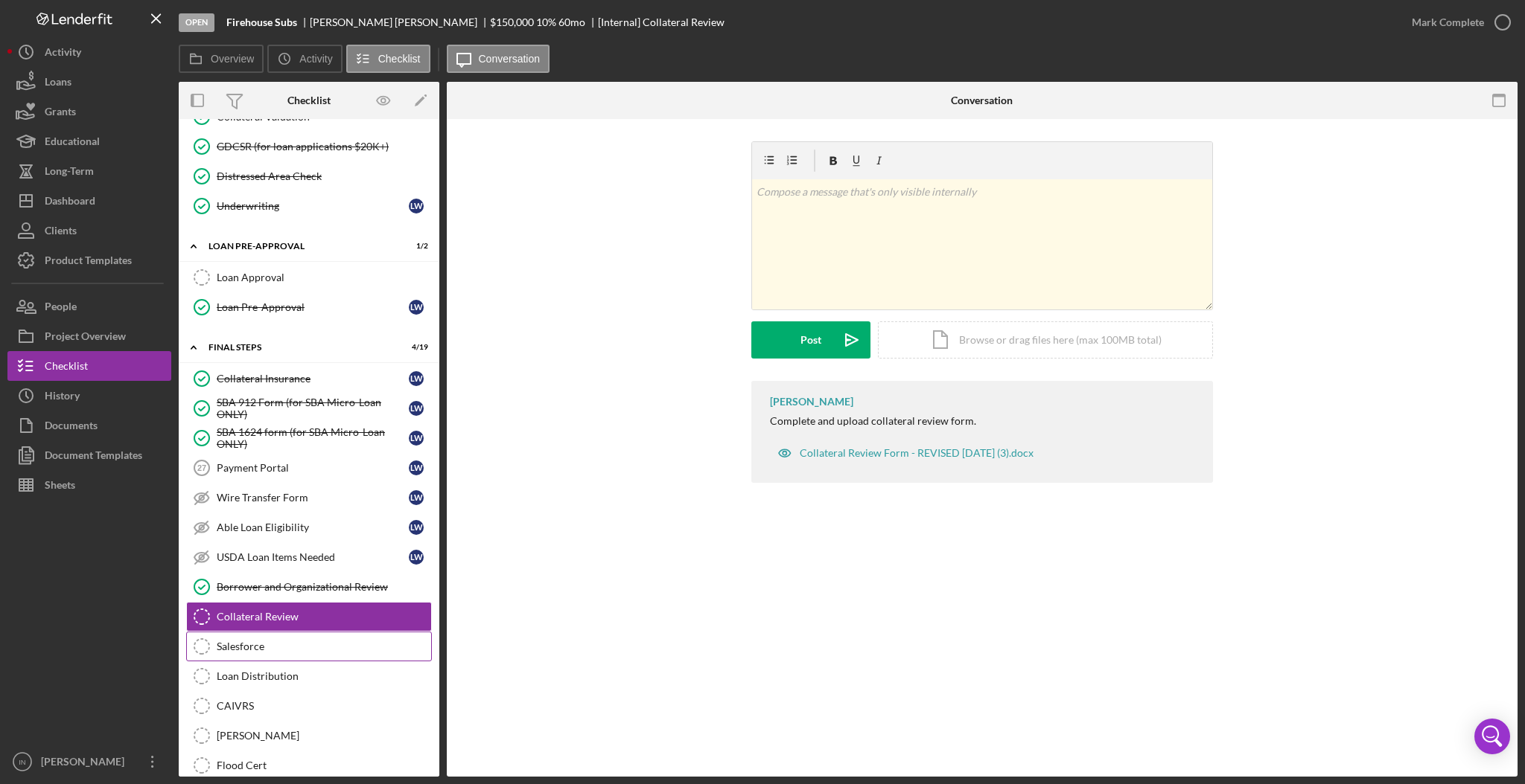
click at [334, 651] on div "Salesforce" at bounding box center [323, 646] width 214 height 12
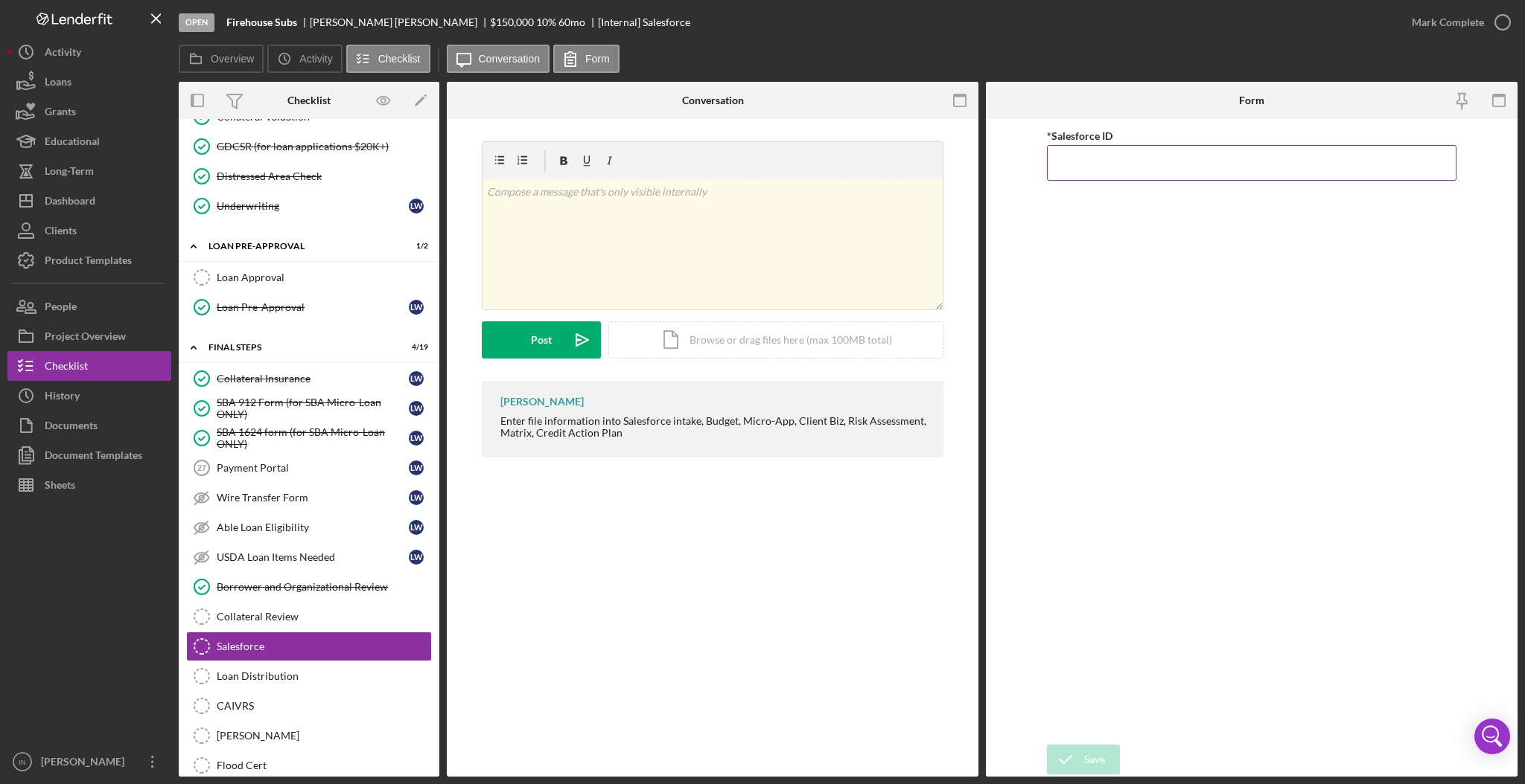
click at [1155, 156] on input "*Salesforce ID" at bounding box center [1251, 163] width 409 height 36
paste input "a0wPC000002SIbxYAG"
type input "a0wPC000002SIbxYAG"
click at [1100, 754] on div "Save" at bounding box center [1094, 759] width 21 height 30
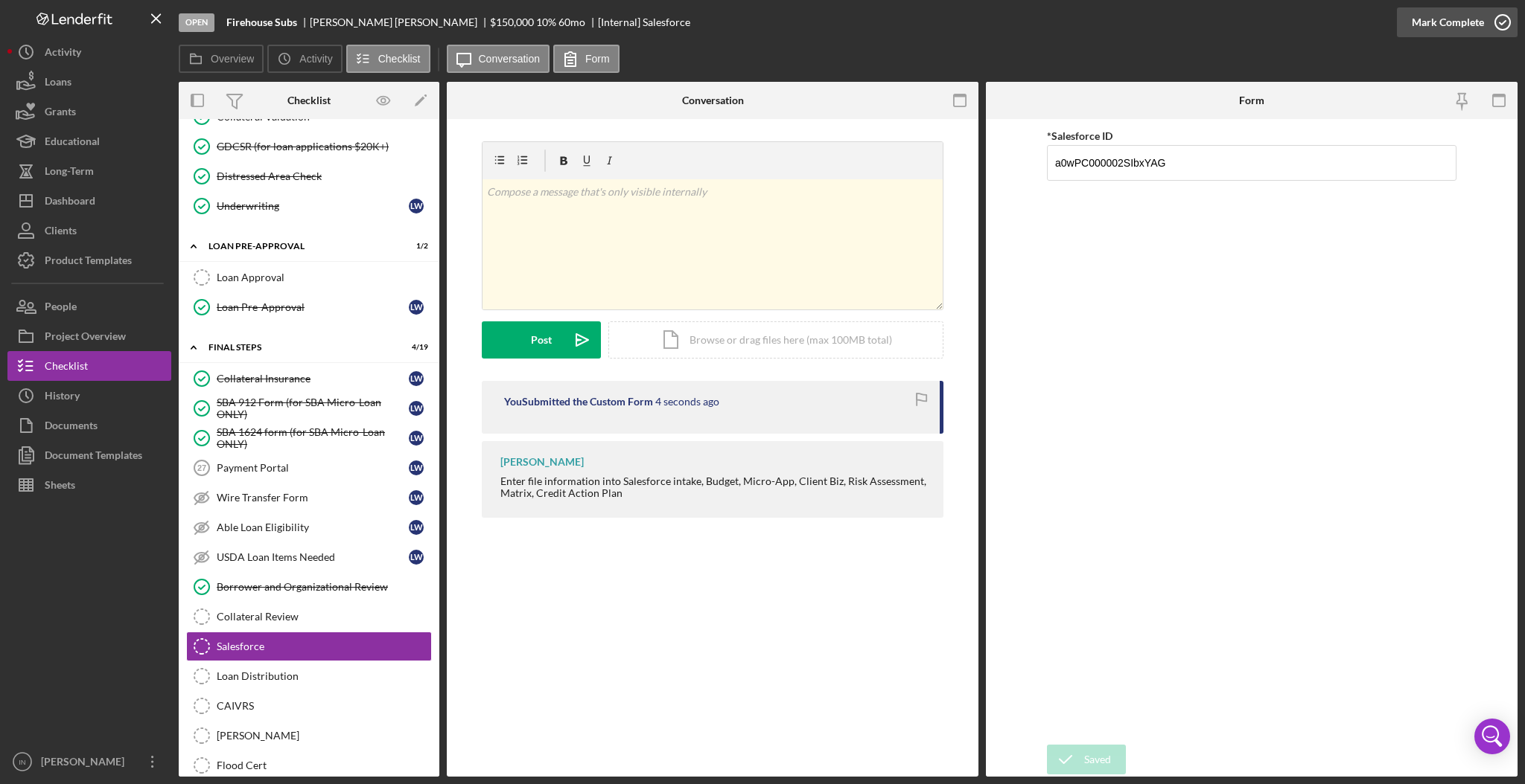
click at [1479, 14] on div "Mark Complete" at bounding box center [1448, 22] width 72 height 30
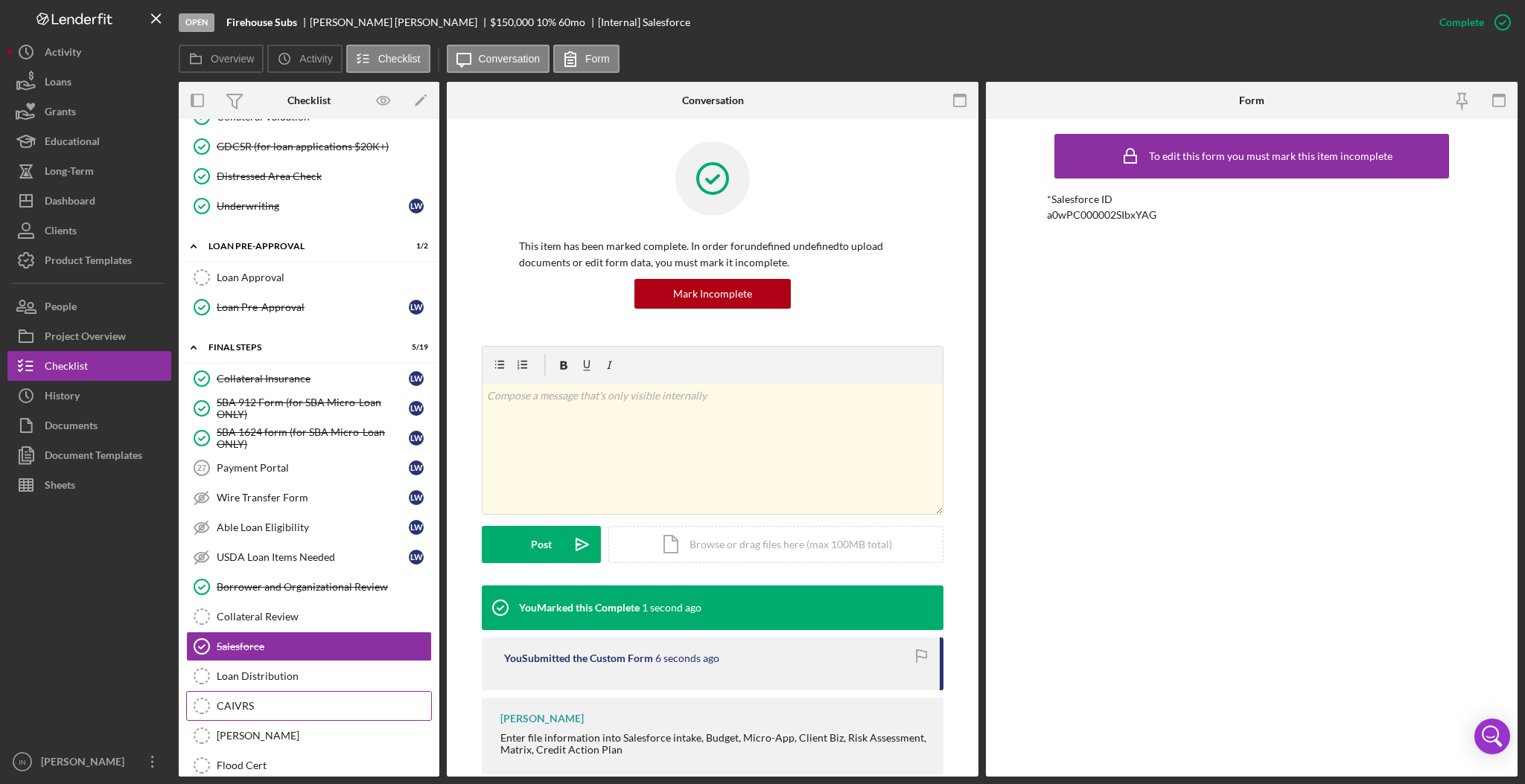
click at [260, 712] on div "CAIVRS" at bounding box center [323, 707] width 214 height 12
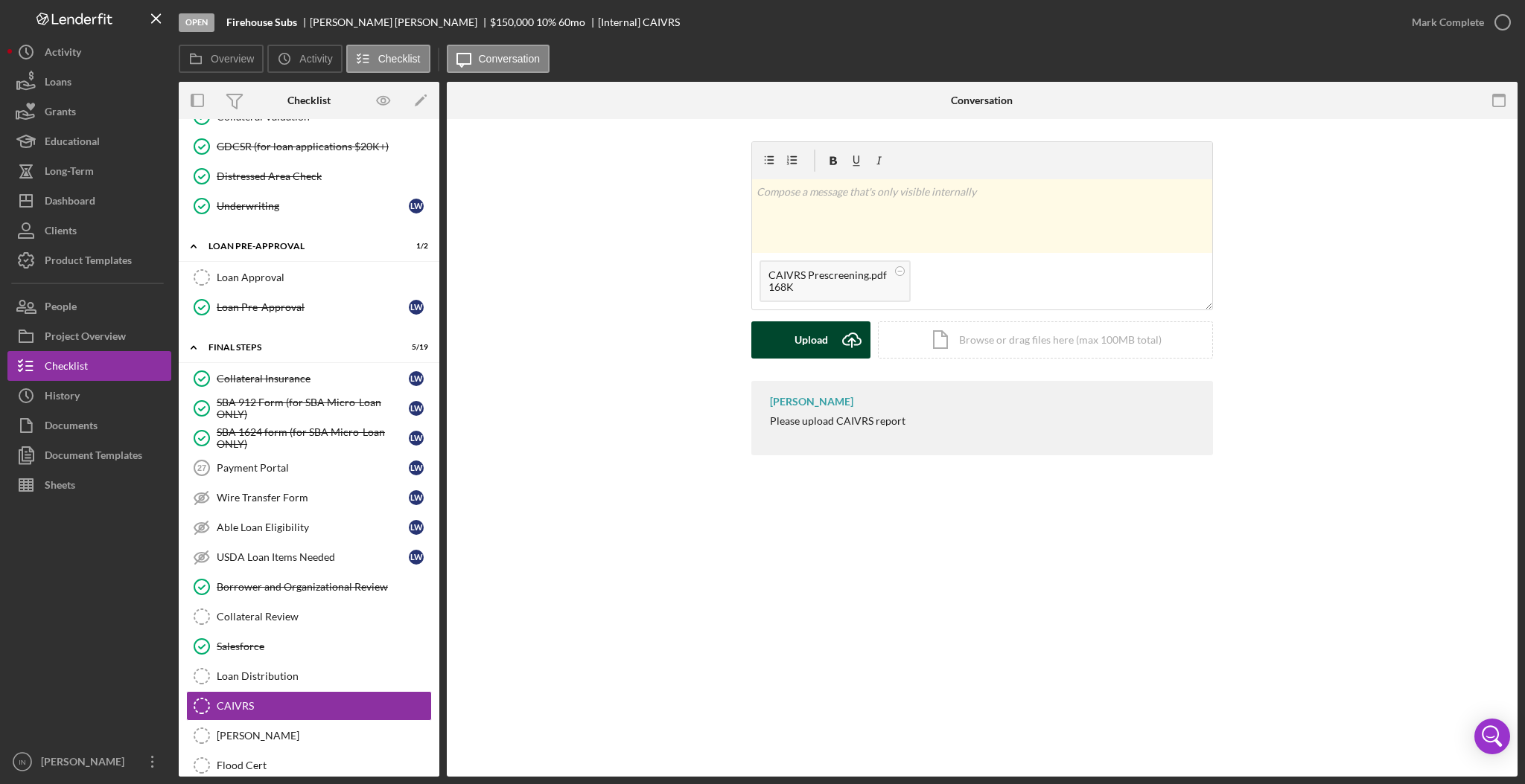
click at [844, 343] on icon "submit" at bounding box center [852, 339] width 18 height 11
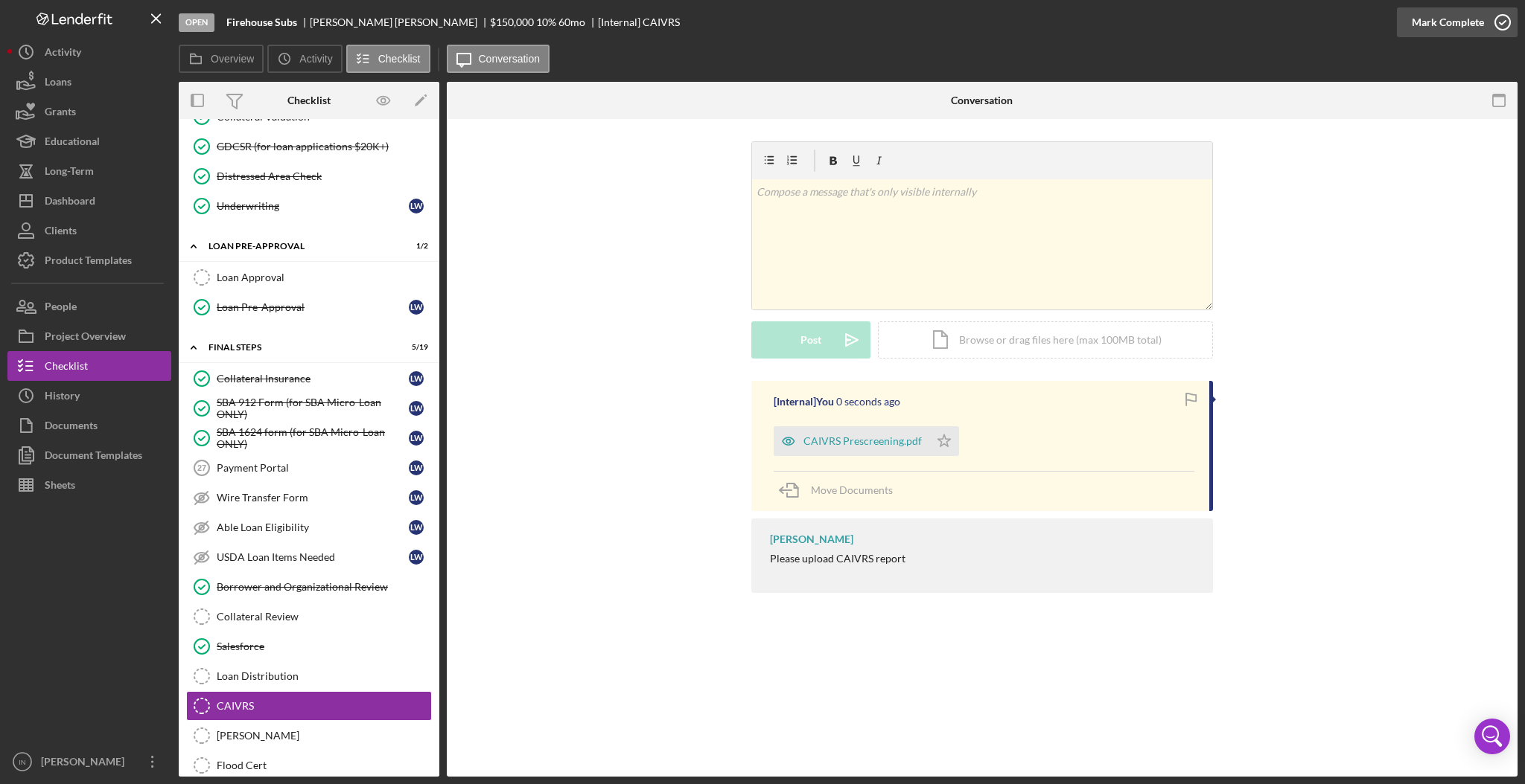
click at [1491, 18] on icon "button" at bounding box center [1502, 21] width 37 height 37
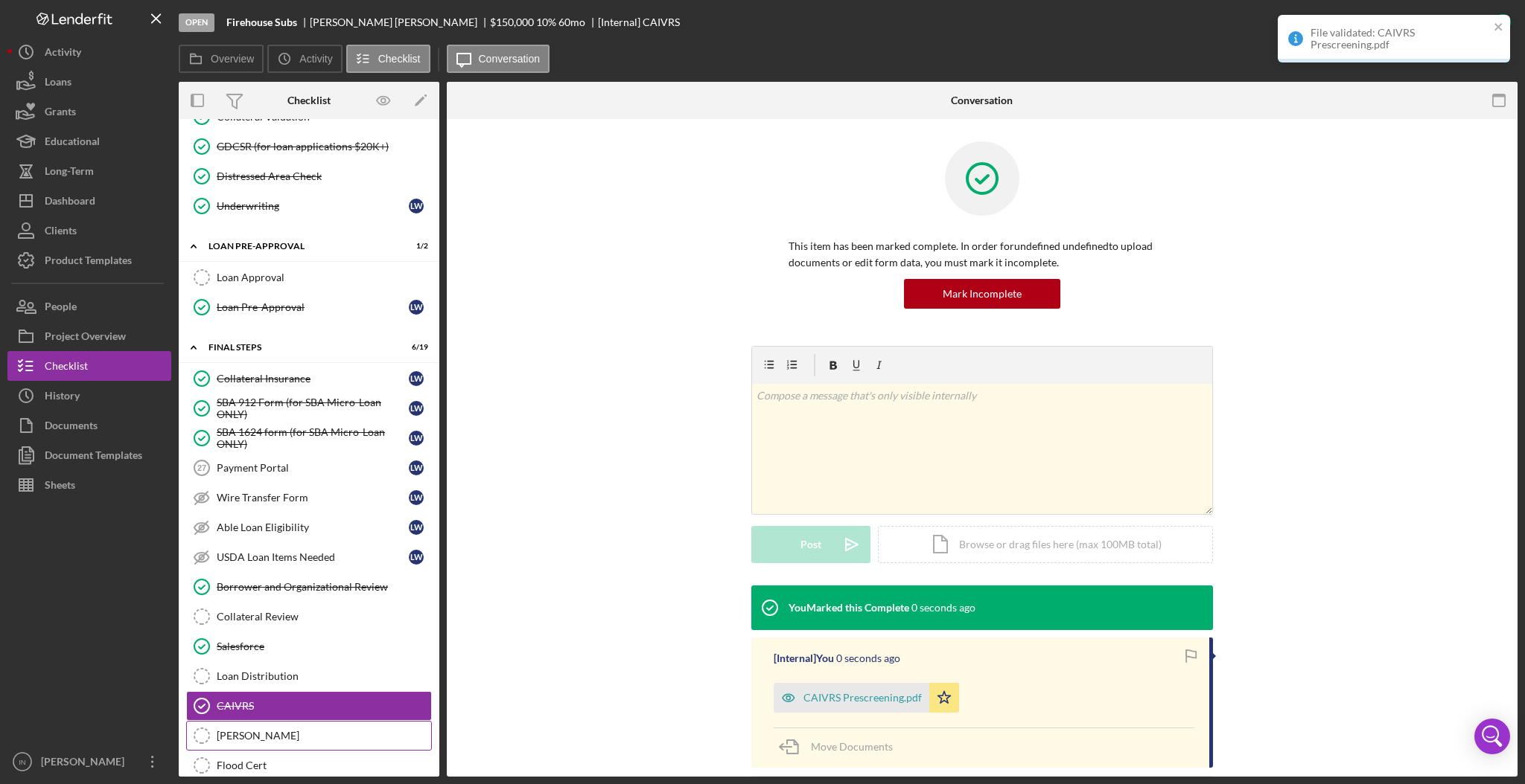
click at [280, 739] on div "[PERSON_NAME]" at bounding box center [323, 736] width 214 height 12
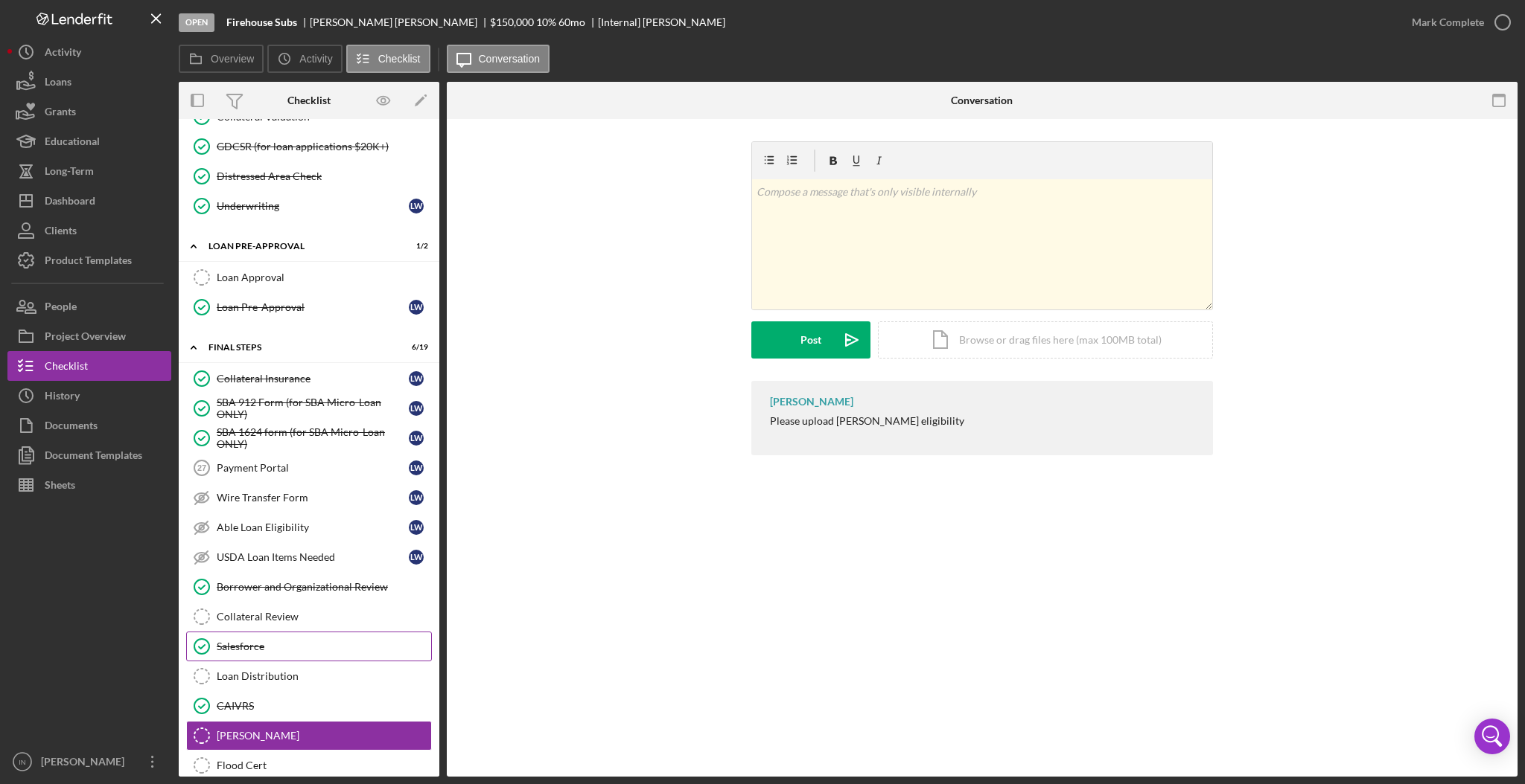
scroll to position [1587, 0]
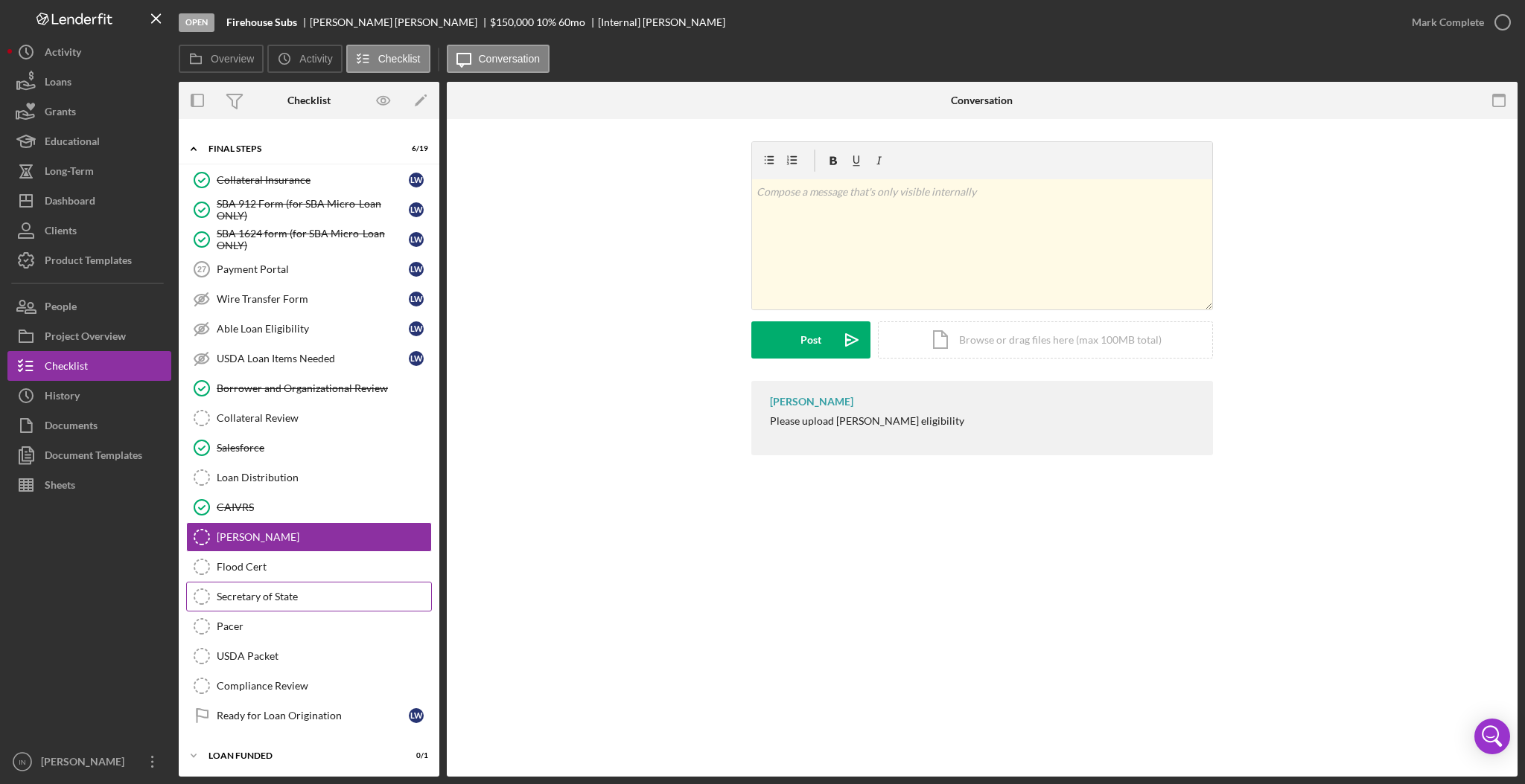
click at [280, 597] on div "Secretary of State" at bounding box center [323, 597] width 214 height 12
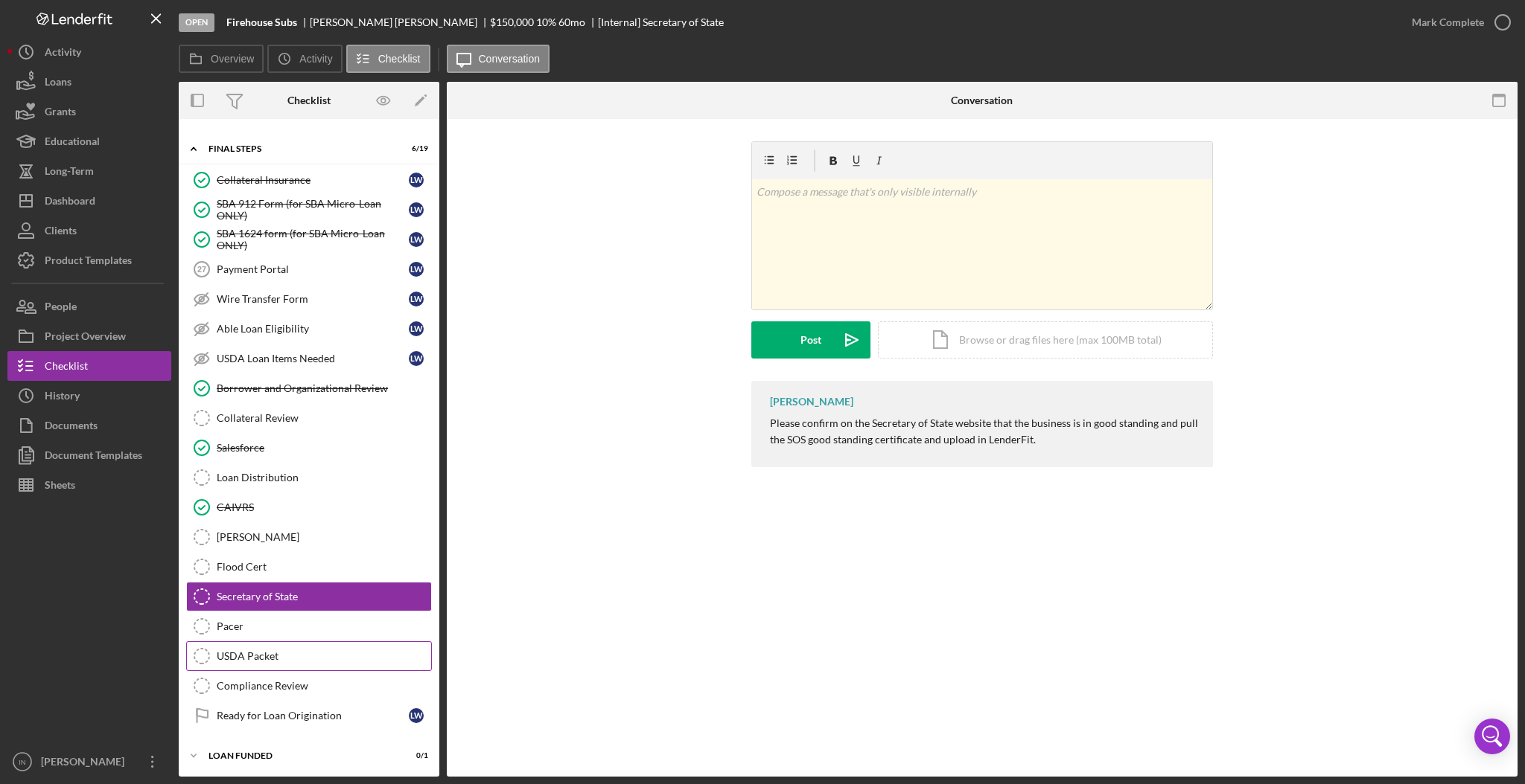
click at [279, 655] on link "USDA Packet USDA Packet" at bounding box center [309, 656] width 246 height 30
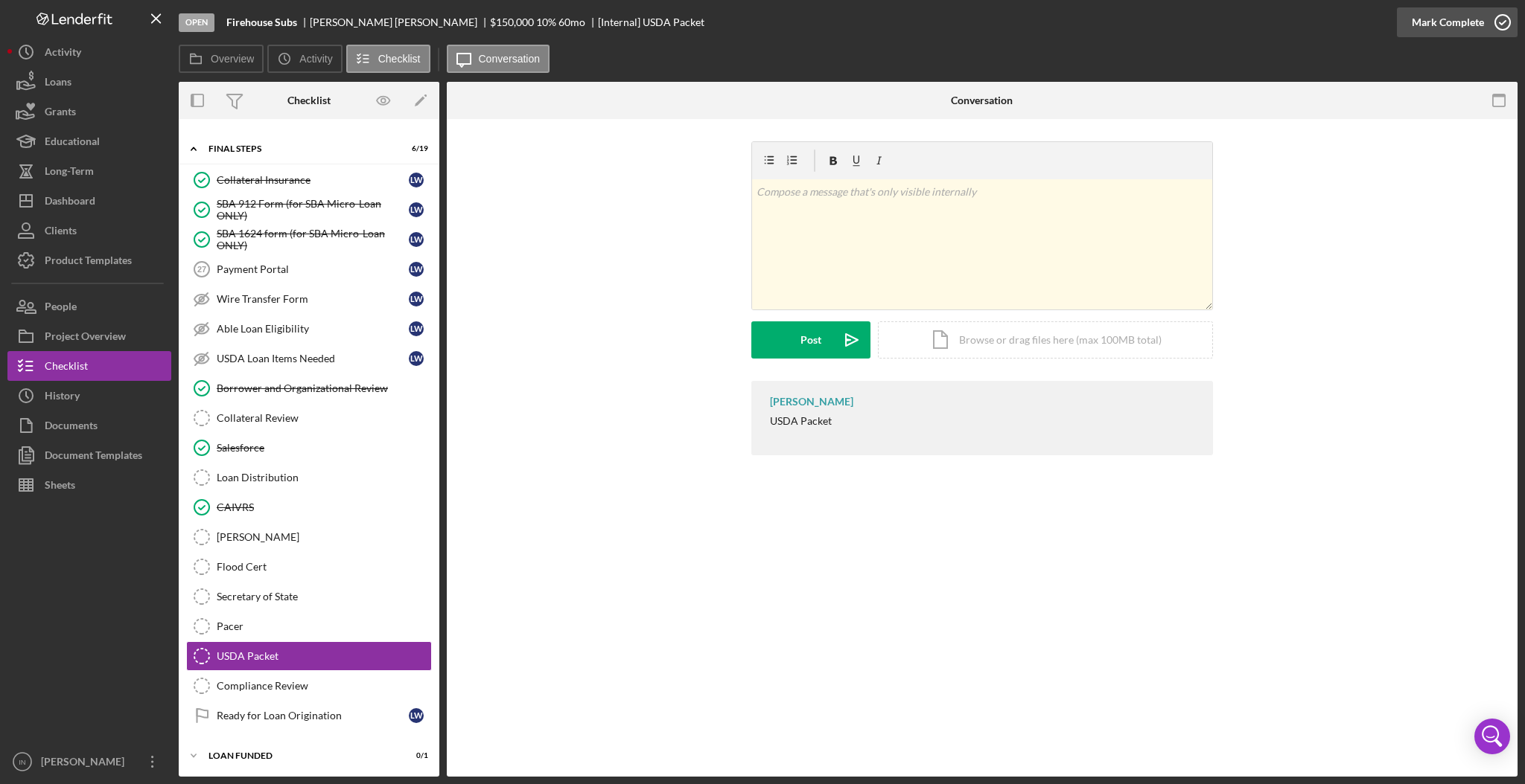
click at [1488, 21] on icon "button" at bounding box center [1502, 21] width 37 height 37
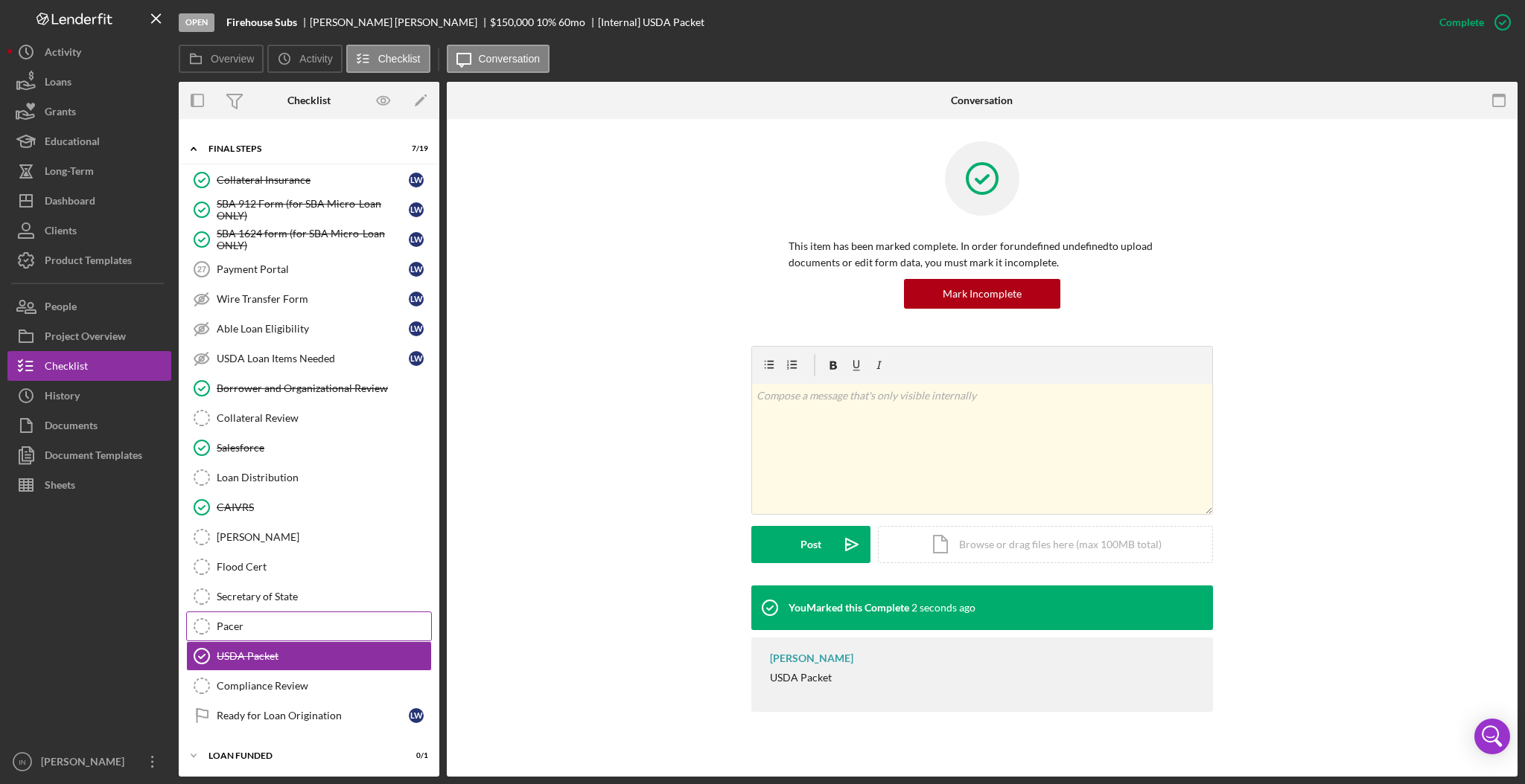
click at [241, 629] on div "Pacer" at bounding box center [323, 627] width 214 height 12
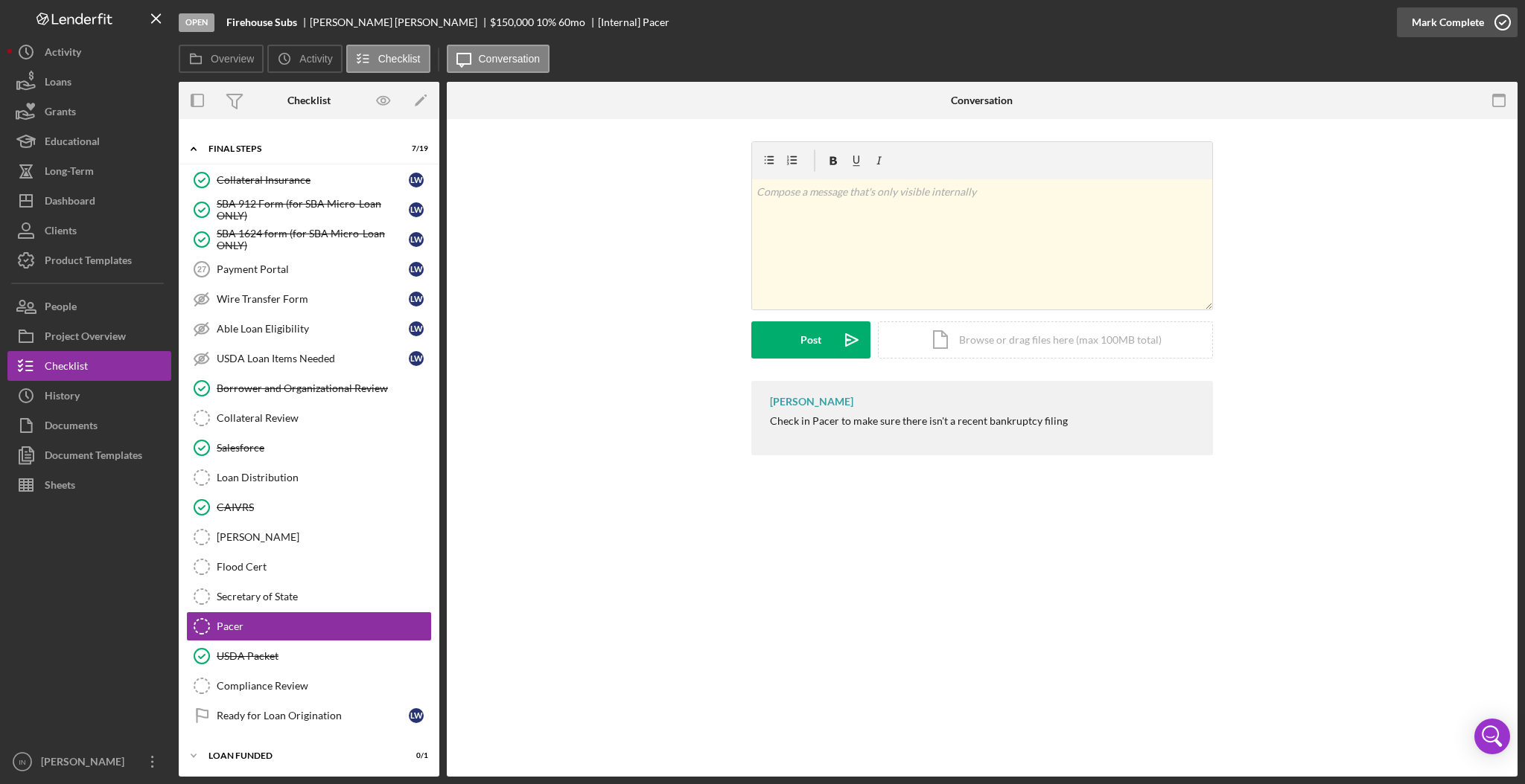
click at [1424, 10] on div "Mark Complete" at bounding box center [1448, 22] width 72 height 30
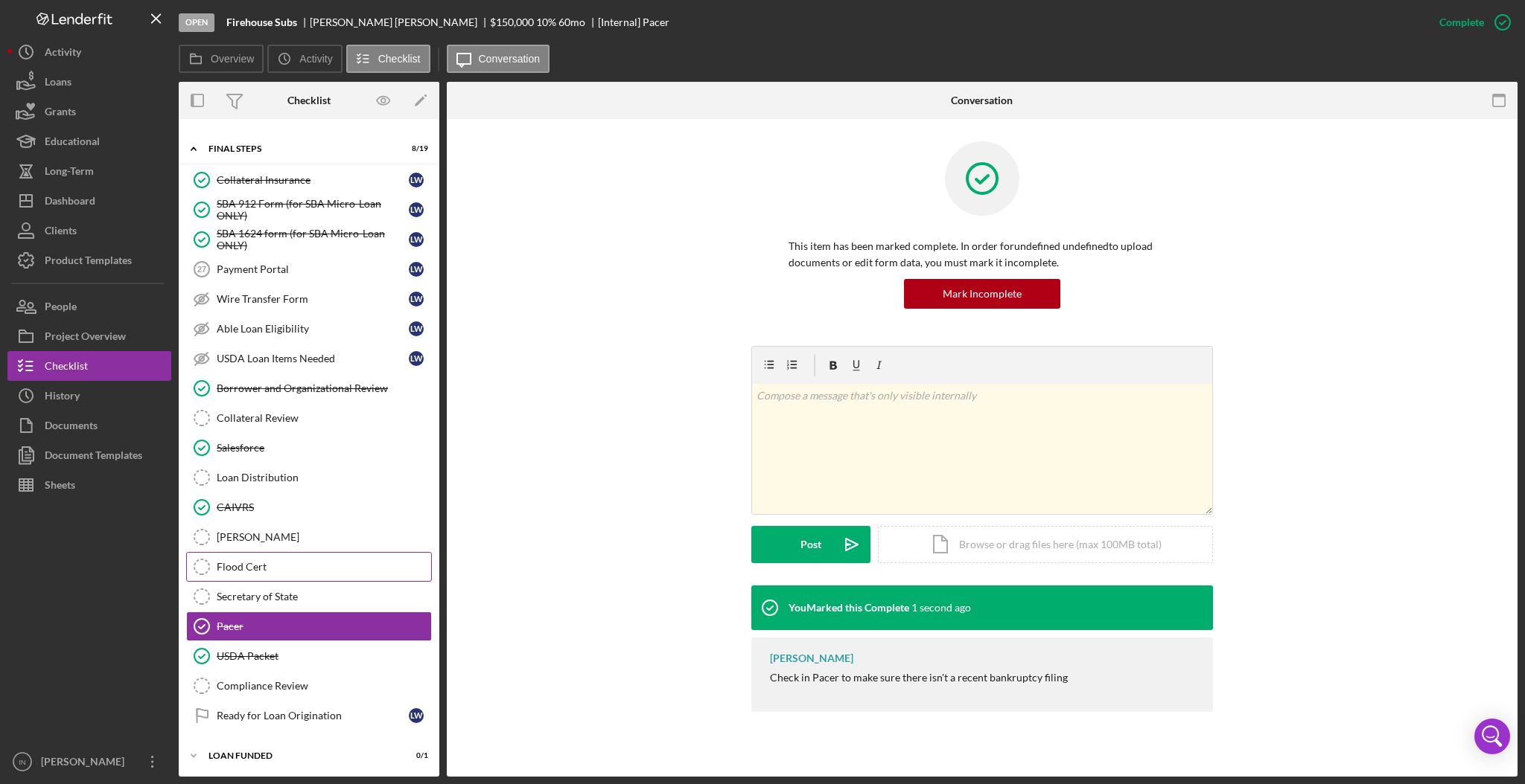
click at [272, 572] on div "Flood Cert" at bounding box center [323, 567] width 214 height 12
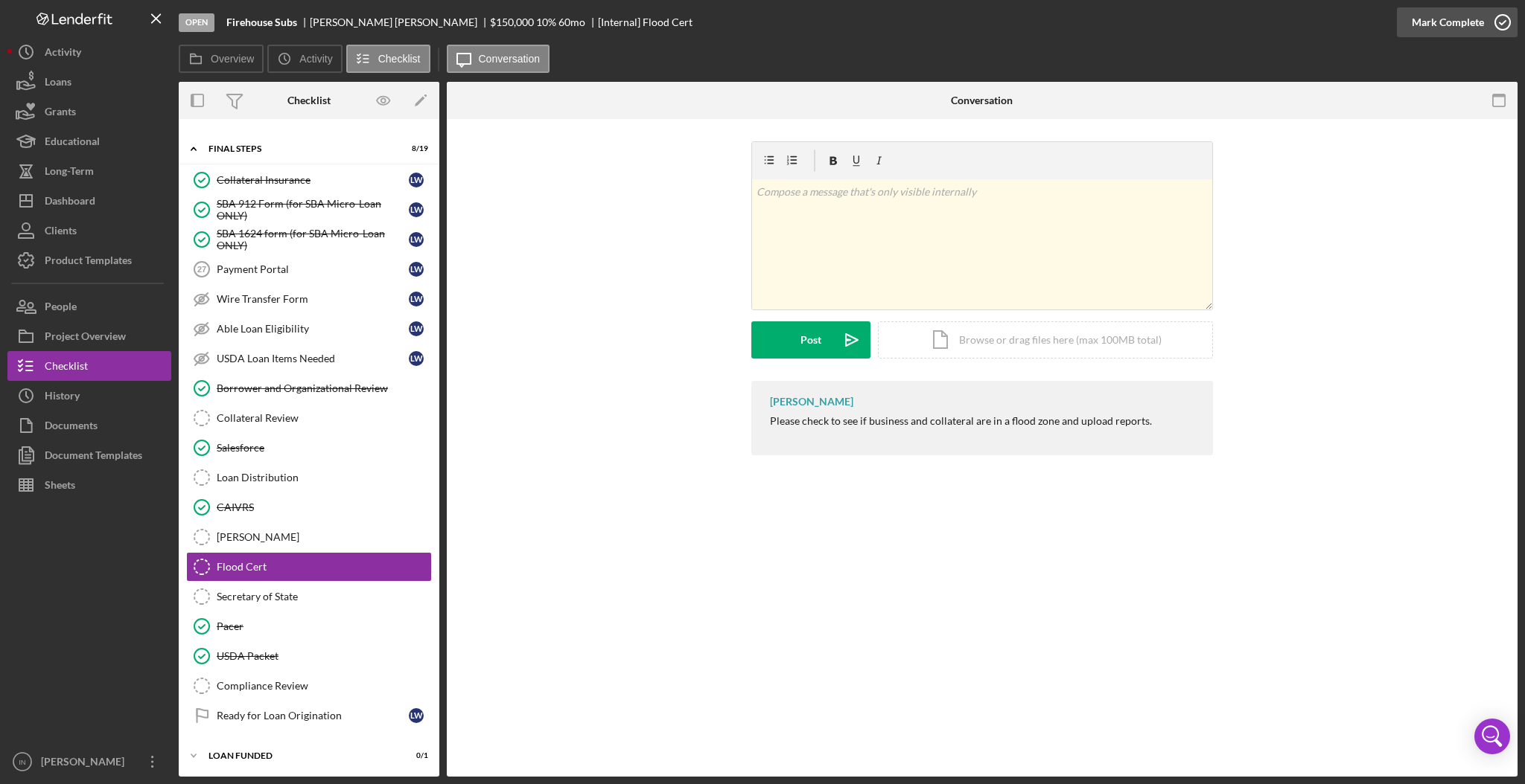
click at [1435, 16] on div "Mark Complete" at bounding box center [1448, 22] width 72 height 30
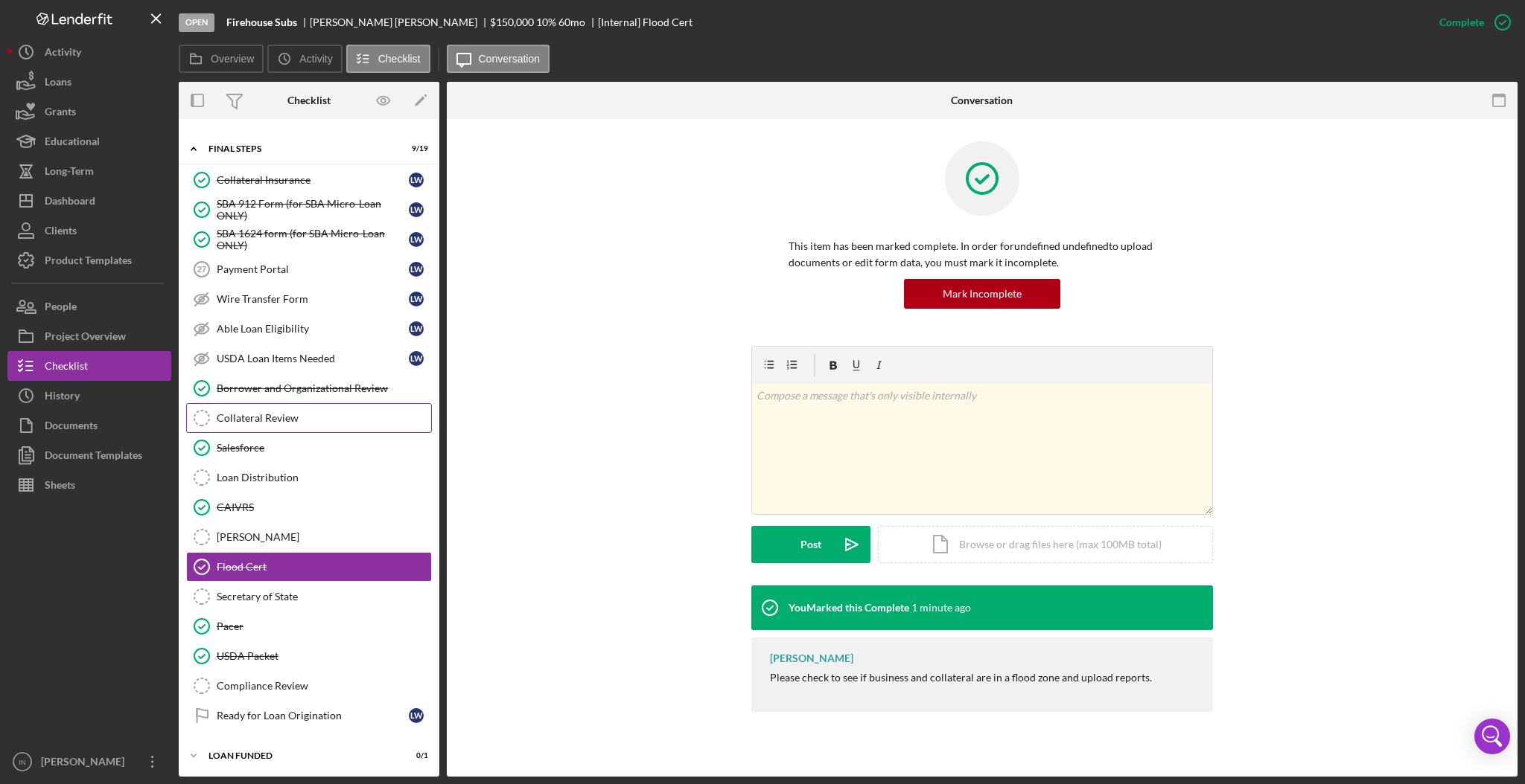
click at [273, 433] on link "Collateral Review Collateral Review" at bounding box center [309, 418] width 246 height 30
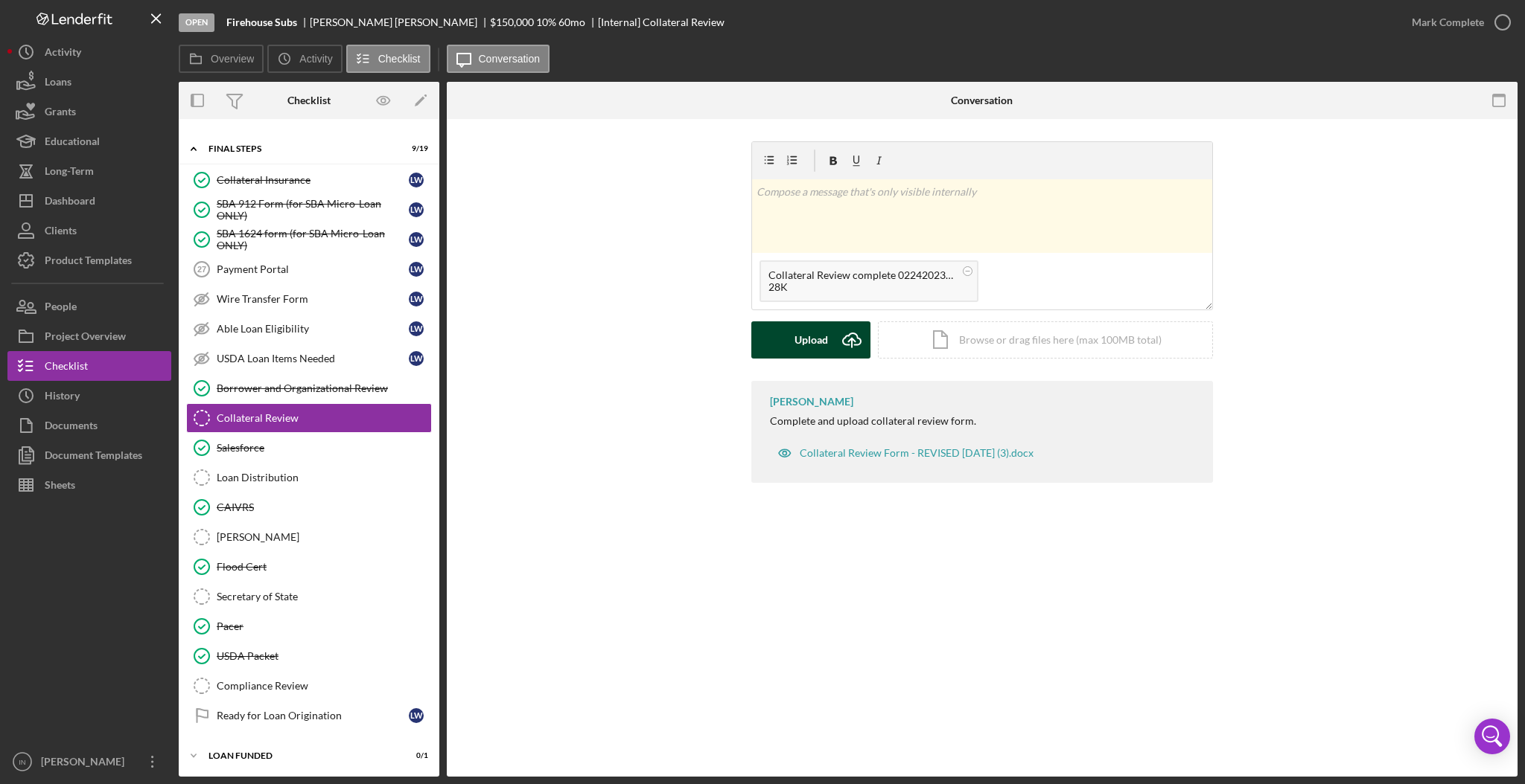
click at [810, 348] on div "Upload" at bounding box center [811, 340] width 34 height 37
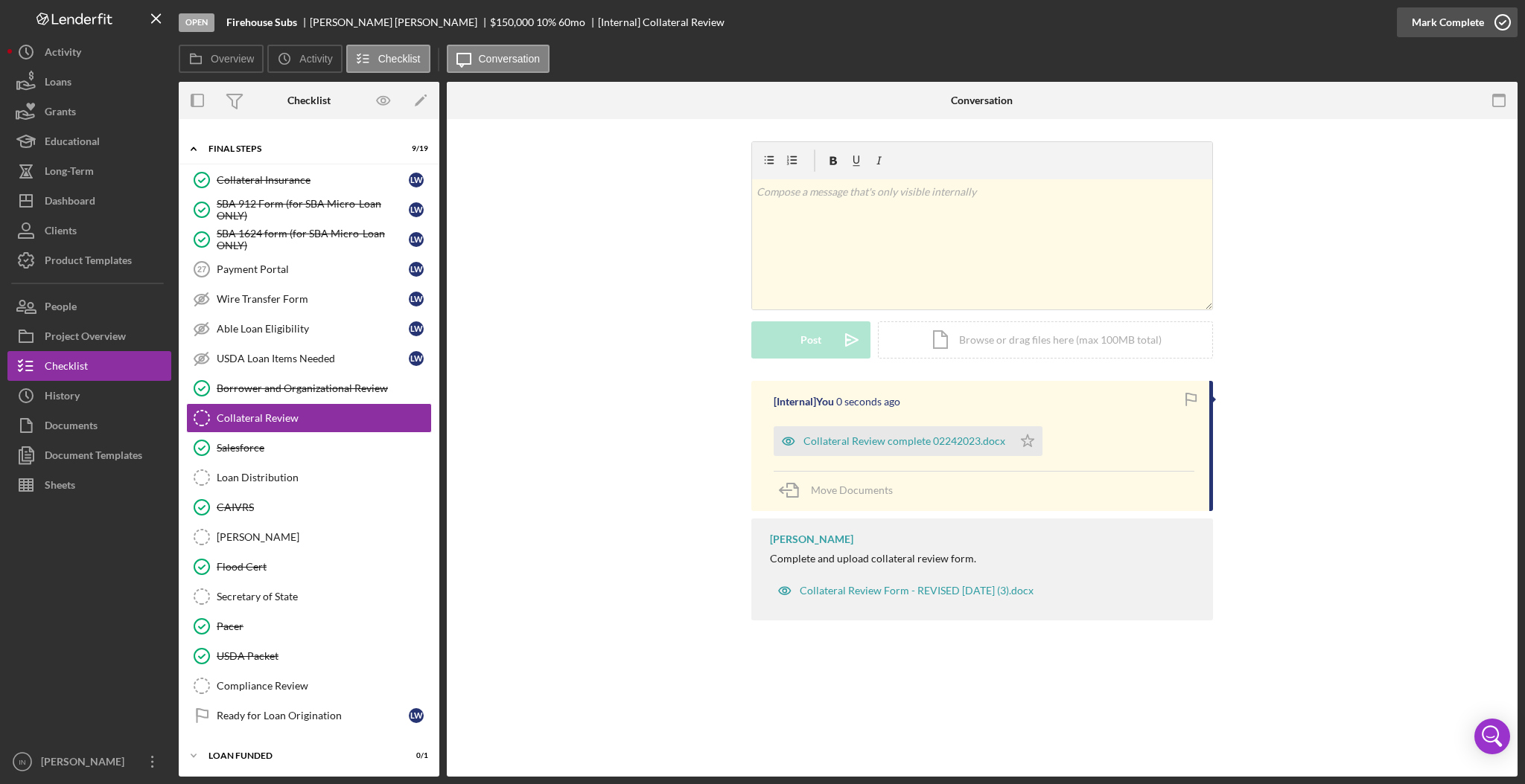
click at [1447, 12] on div "Mark Complete" at bounding box center [1448, 22] width 72 height 30
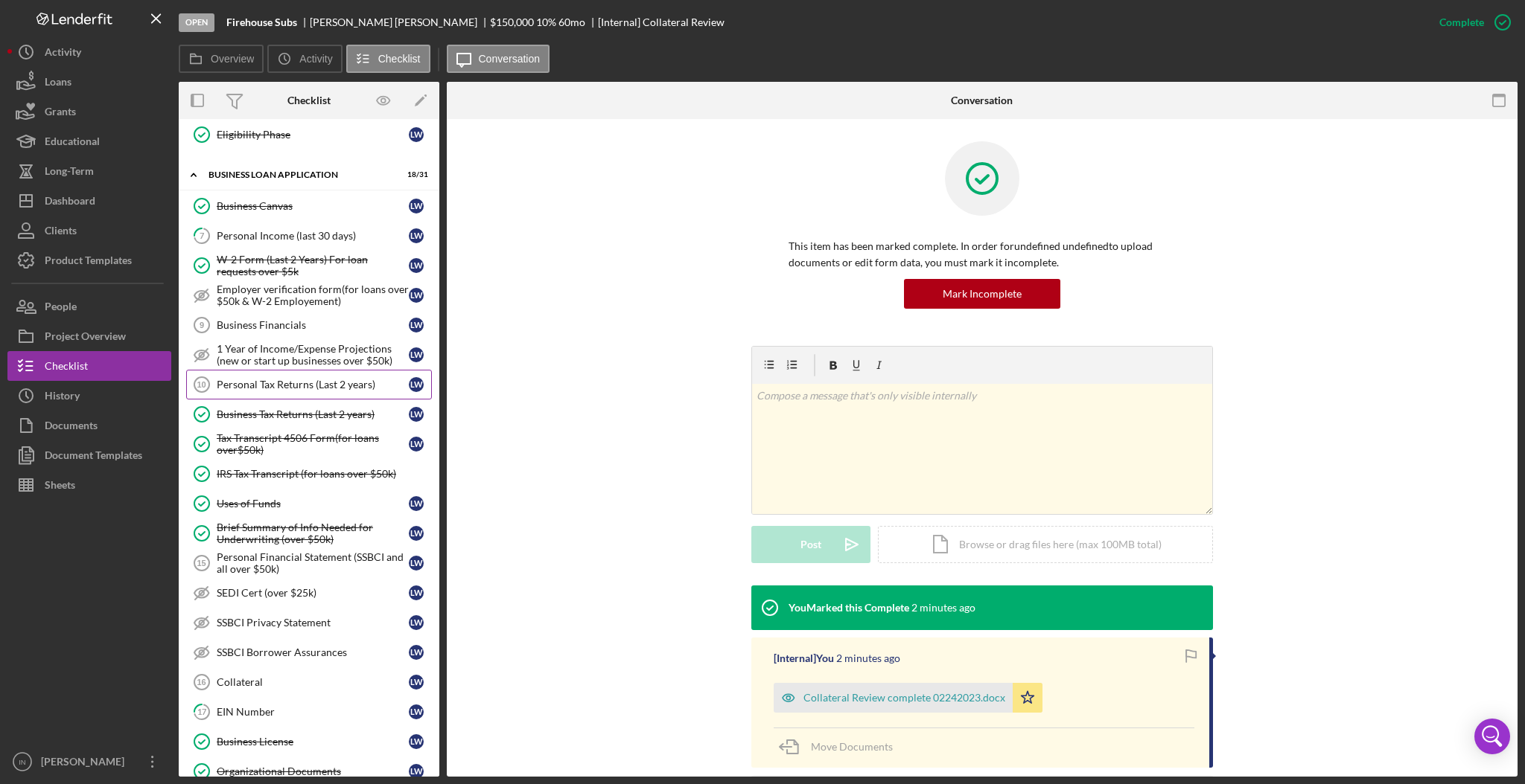
scroll to position [596, 0]
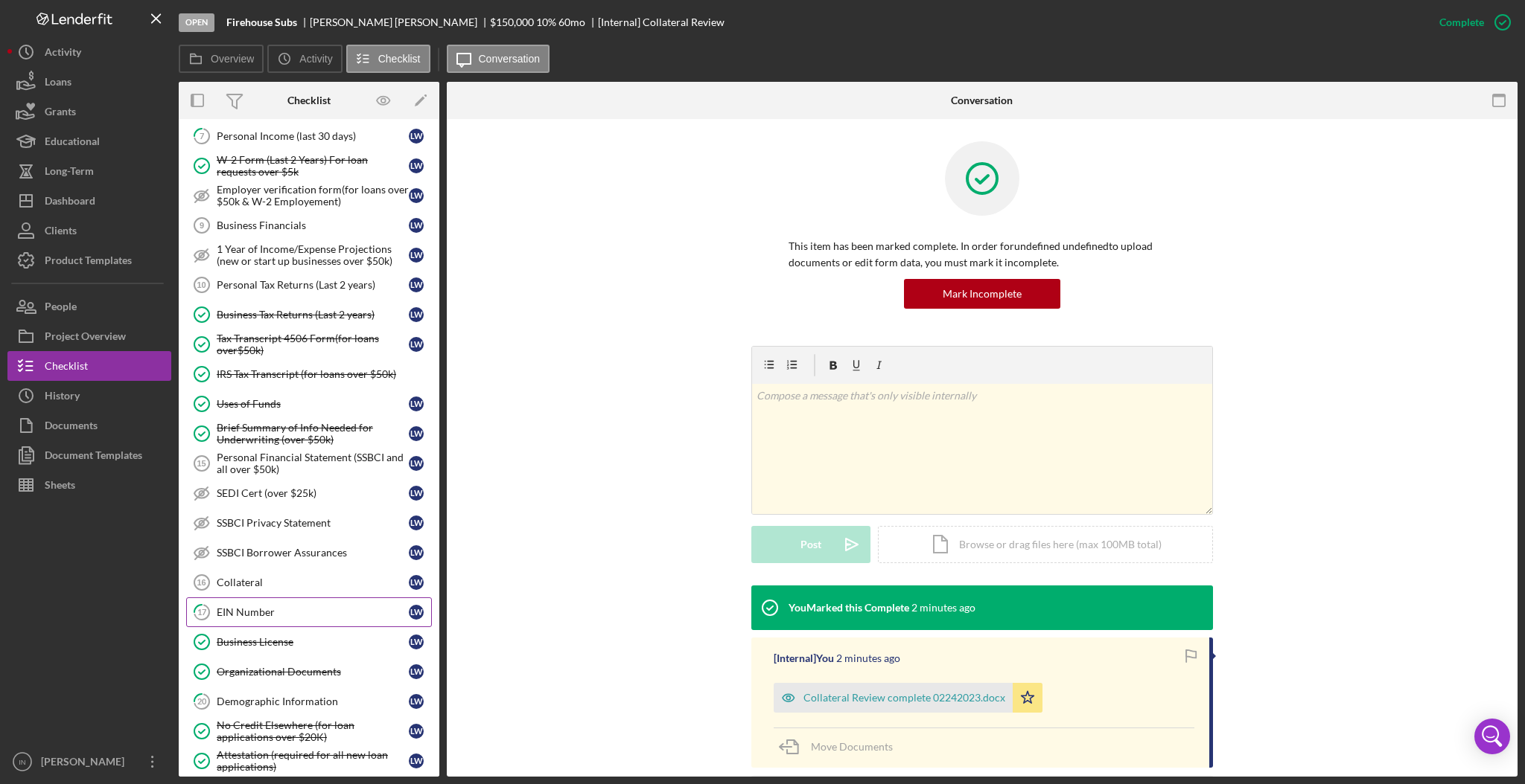
click at [284, 622] on link "17 EIN Number [PERSON_NAME]" at bounding box center [309, 612] width 246 height 30
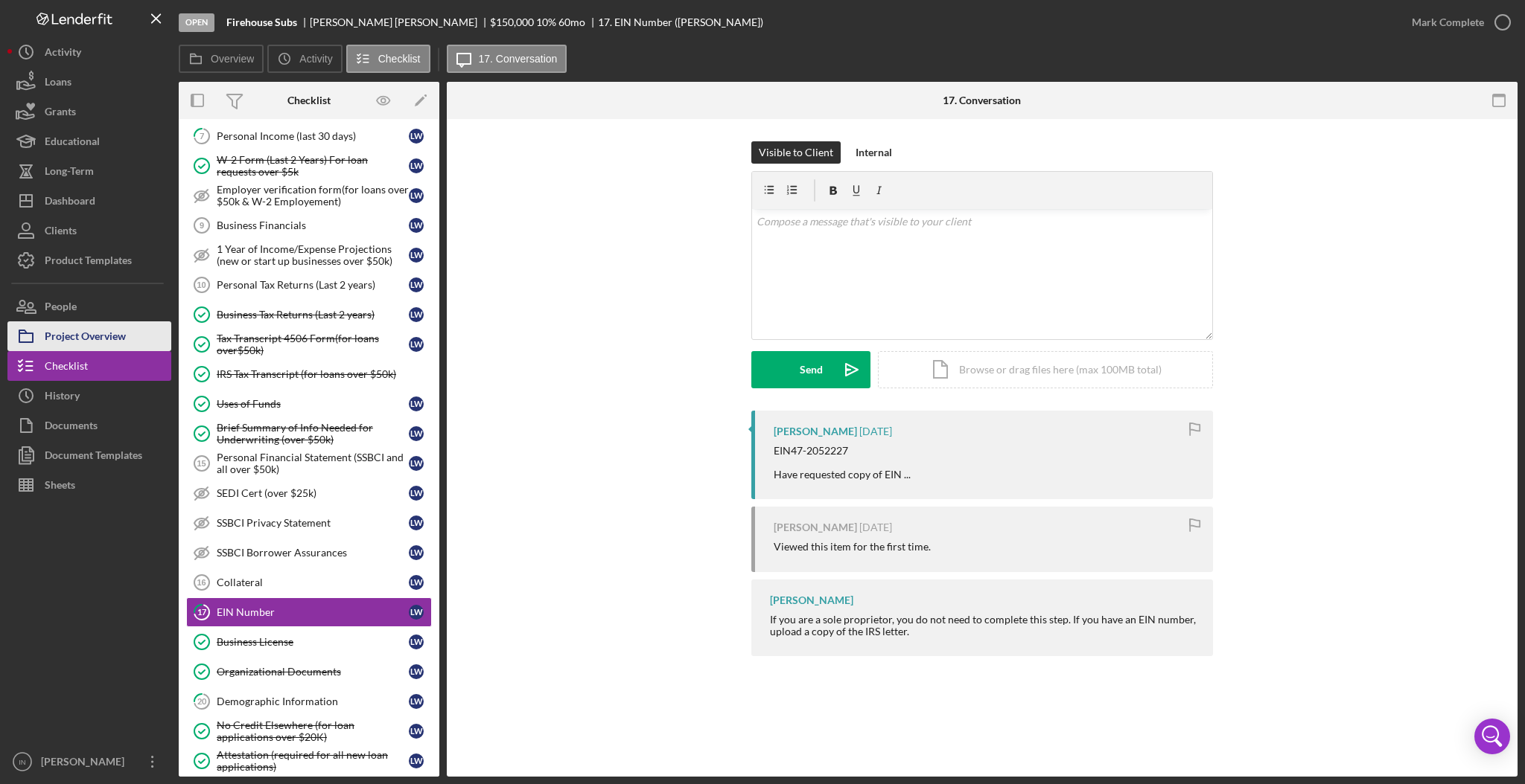
click at [133, 331] on button "Project Overview" at bounding box center [89, 336] width 163 height 30
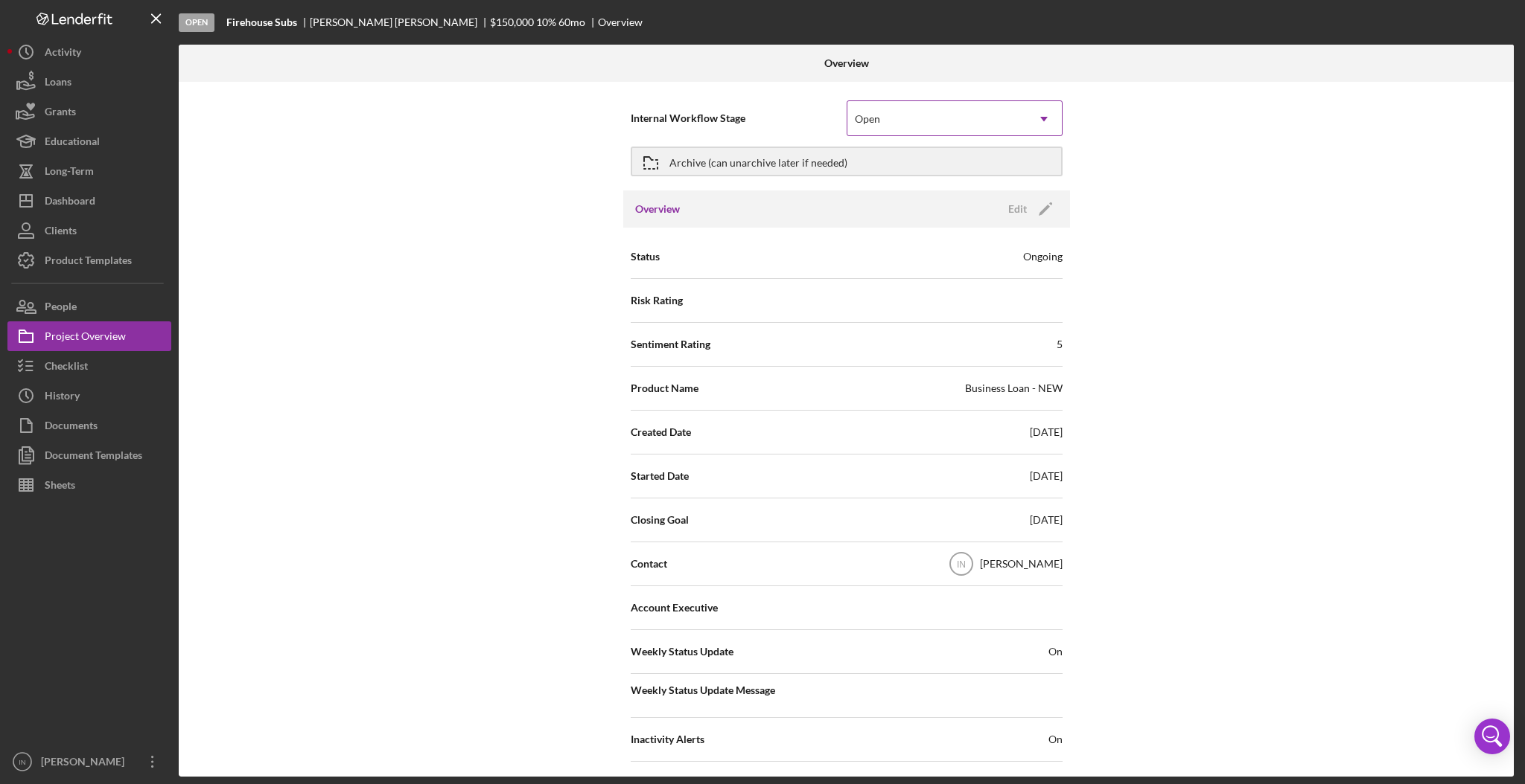
click at [1003, 117] on div "Open" at bounding box center [937, 119] width 179 height 34
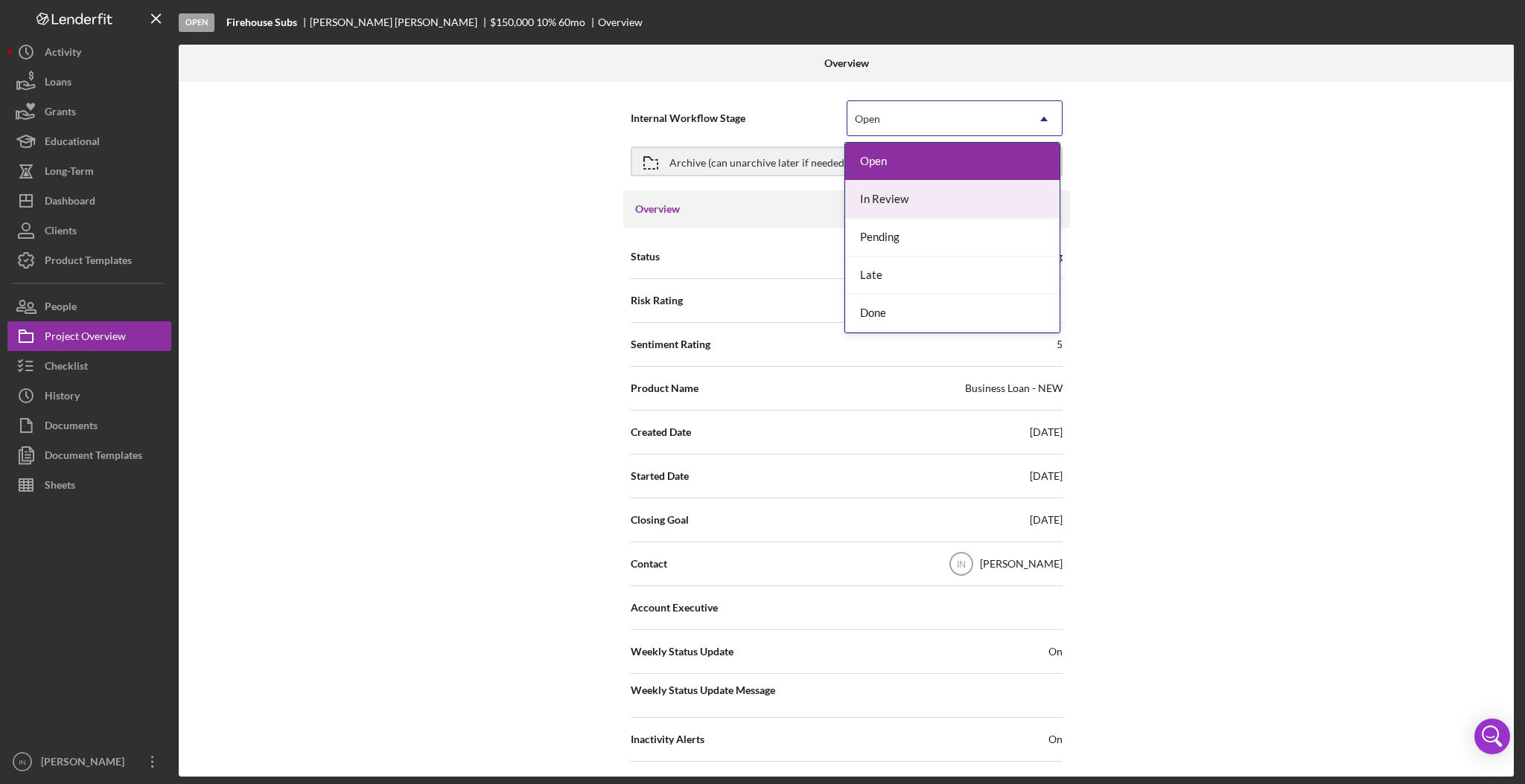
click at [925, 191] on div "In Review" at bounding box center [951, 199] width 214 height 38
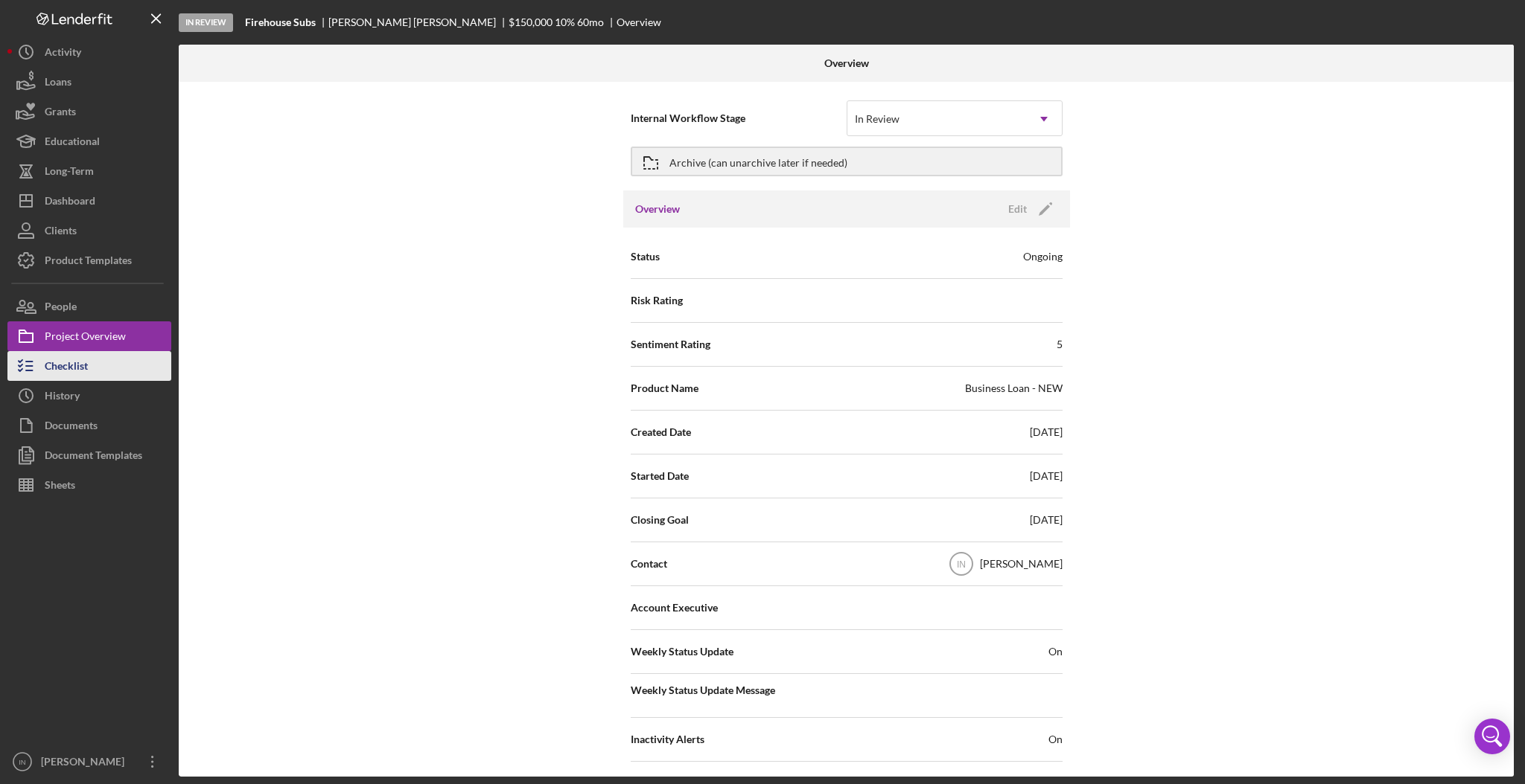
click at [80, 358] on div "Checklist" at bounding box center [66, 368] width 43 height 34
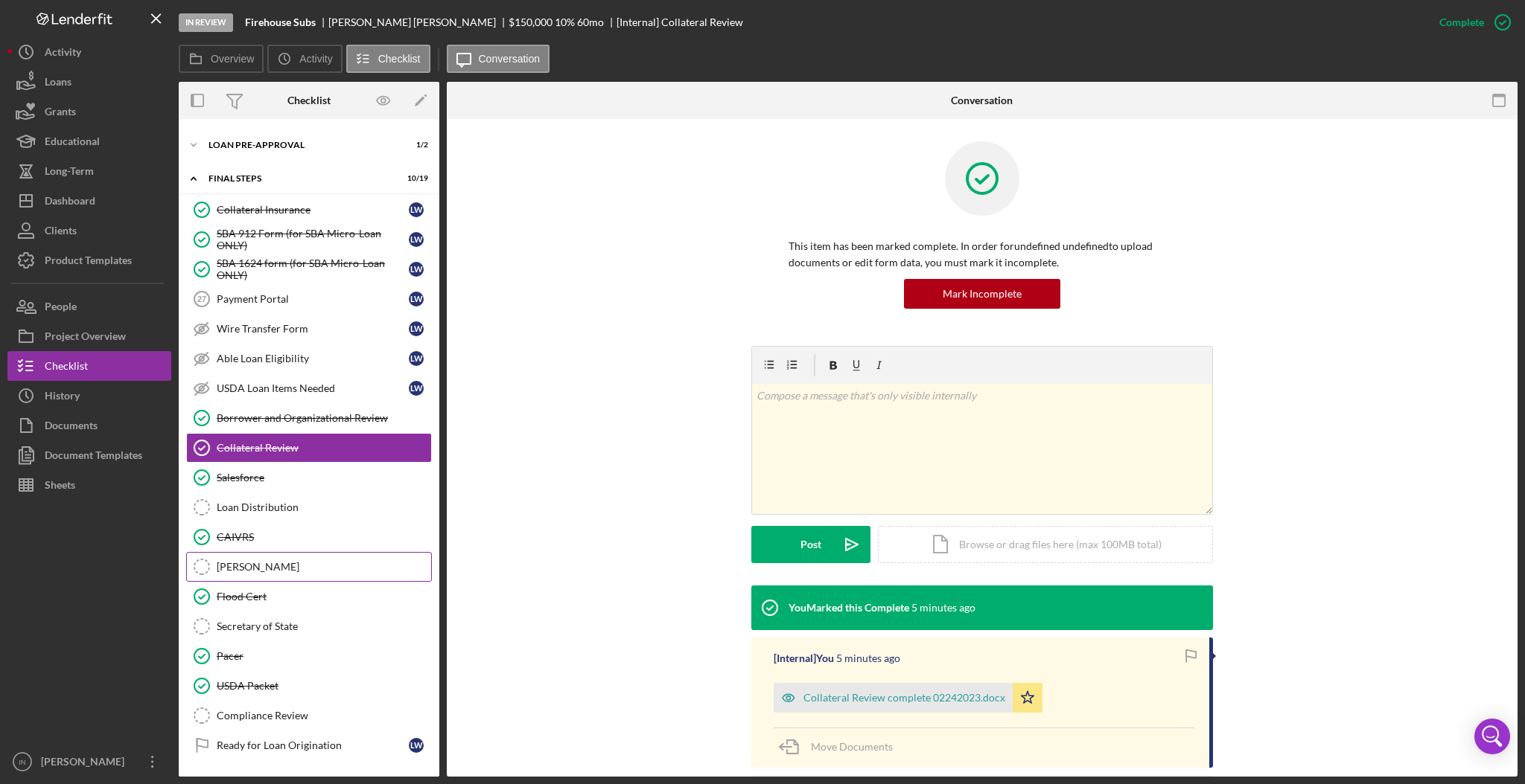
scroll to position [128, 0]
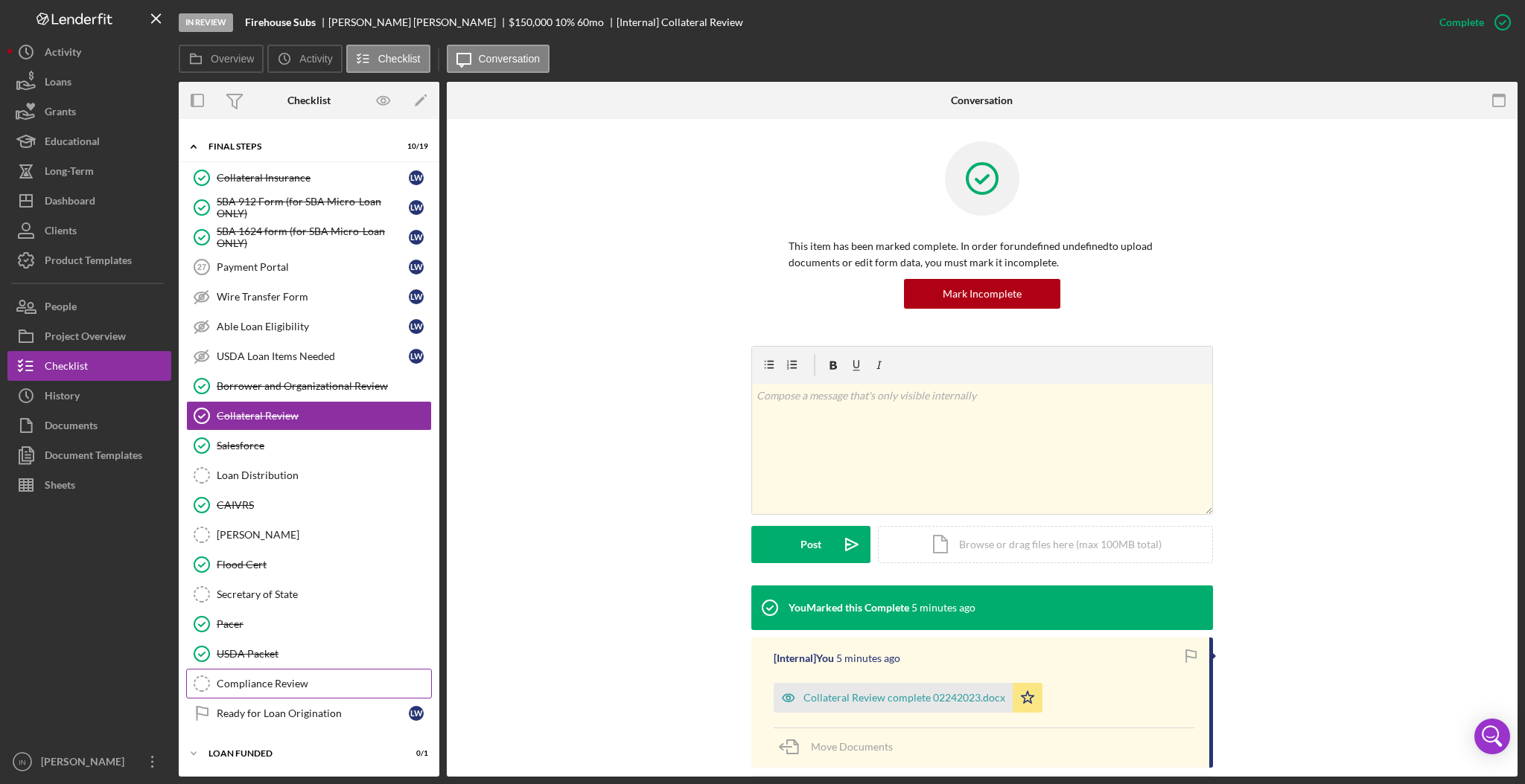
click at [314, 682] on div "Compliance Review" at bounding box center [323, 684] width 214 height 12
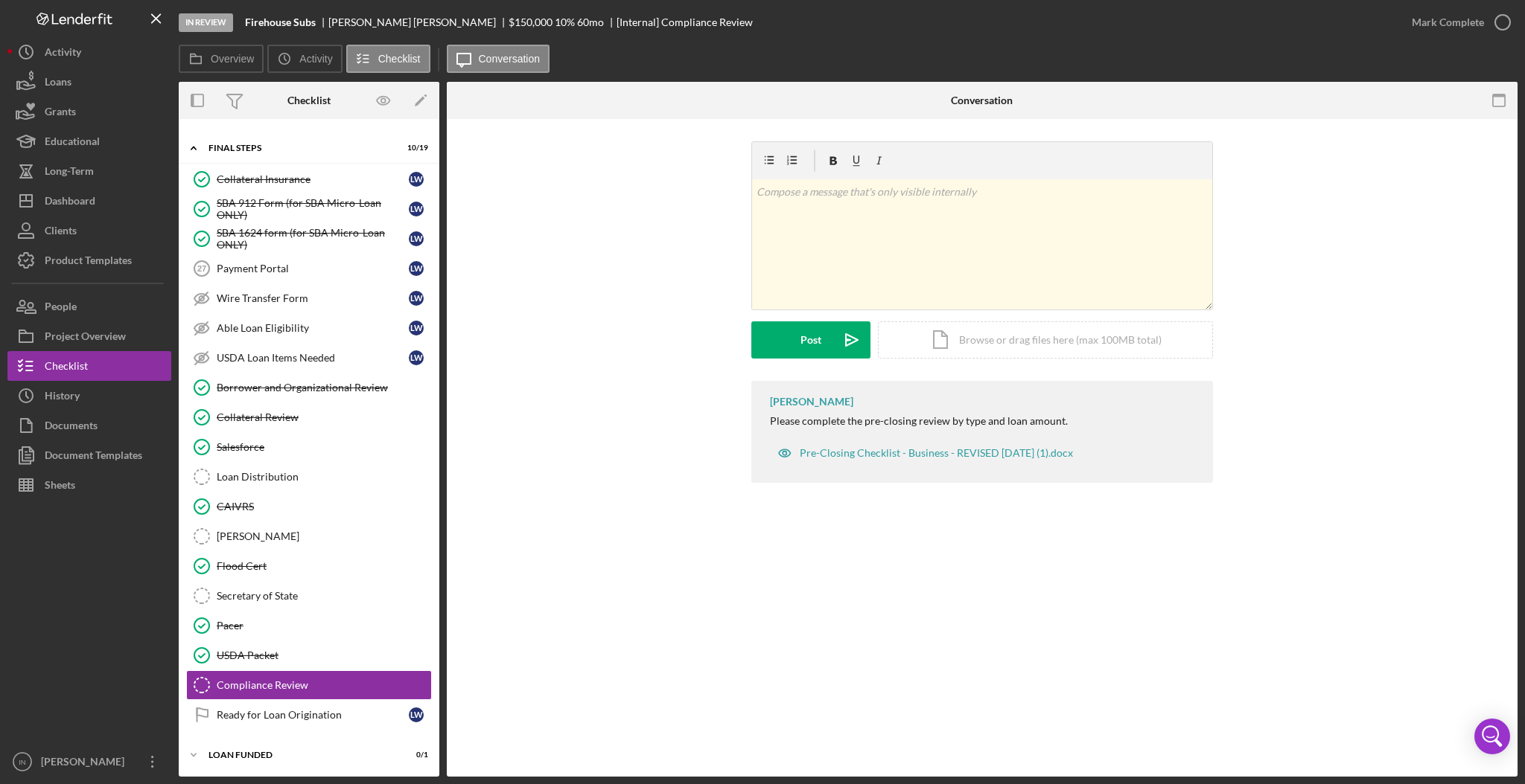
scroll to position [128, 0]
click at [1484, 20] on icon "button" at bounding box center [1502, 21] width 37 height 37
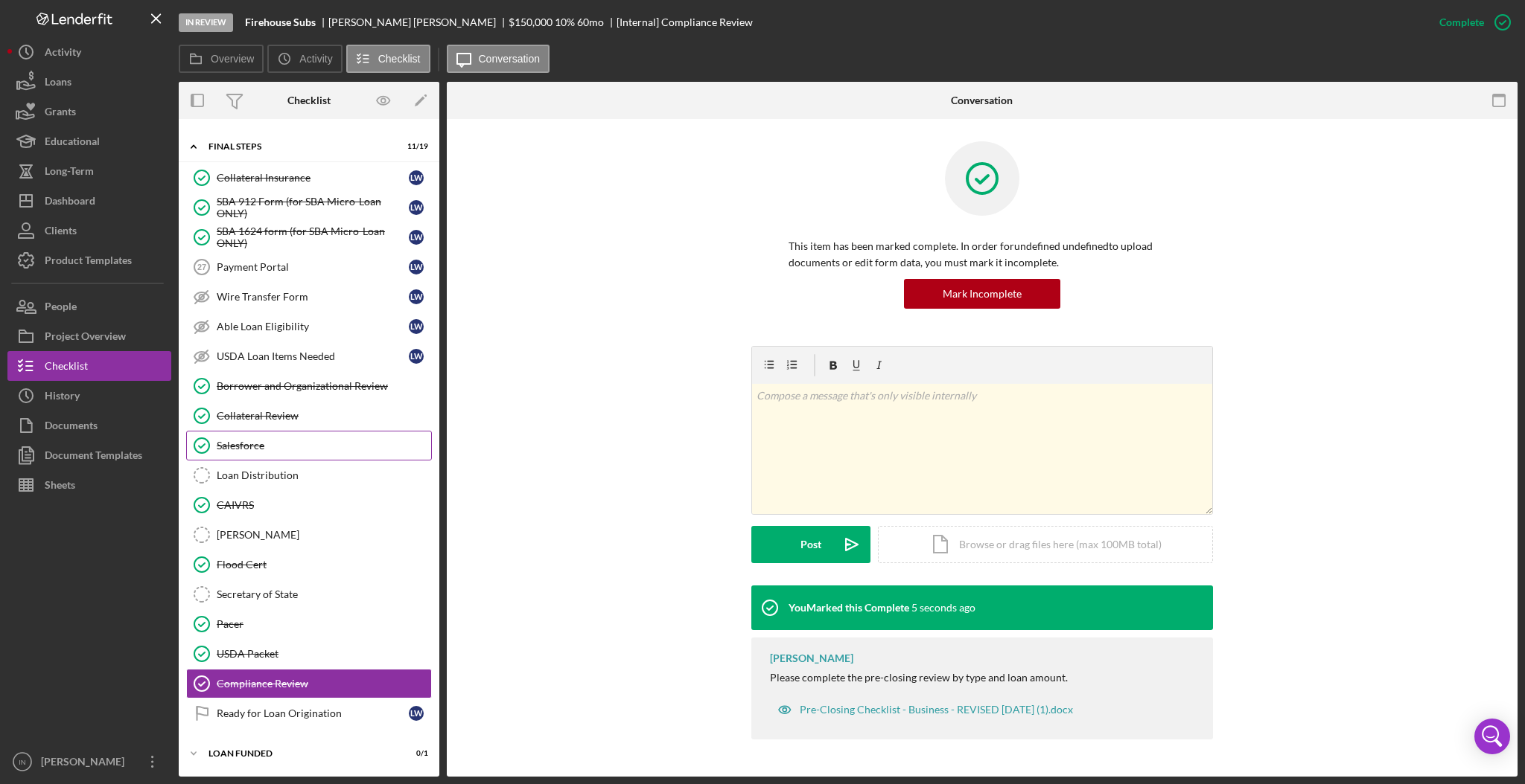
scroll to position [0, 0]
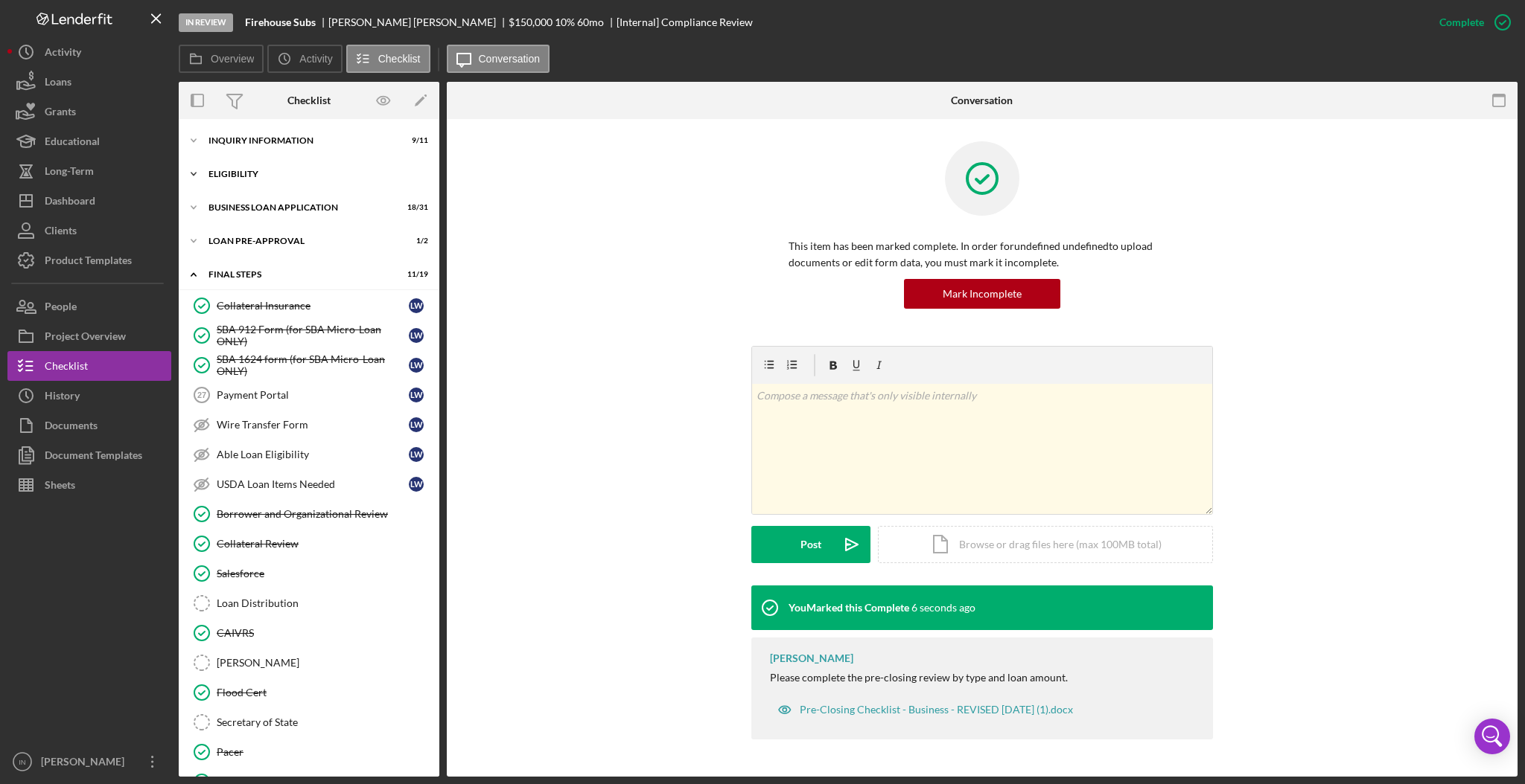
click at [318, 169] on div "ELIGIBILITY" at bounding box center [314, 174] width 212 height 9
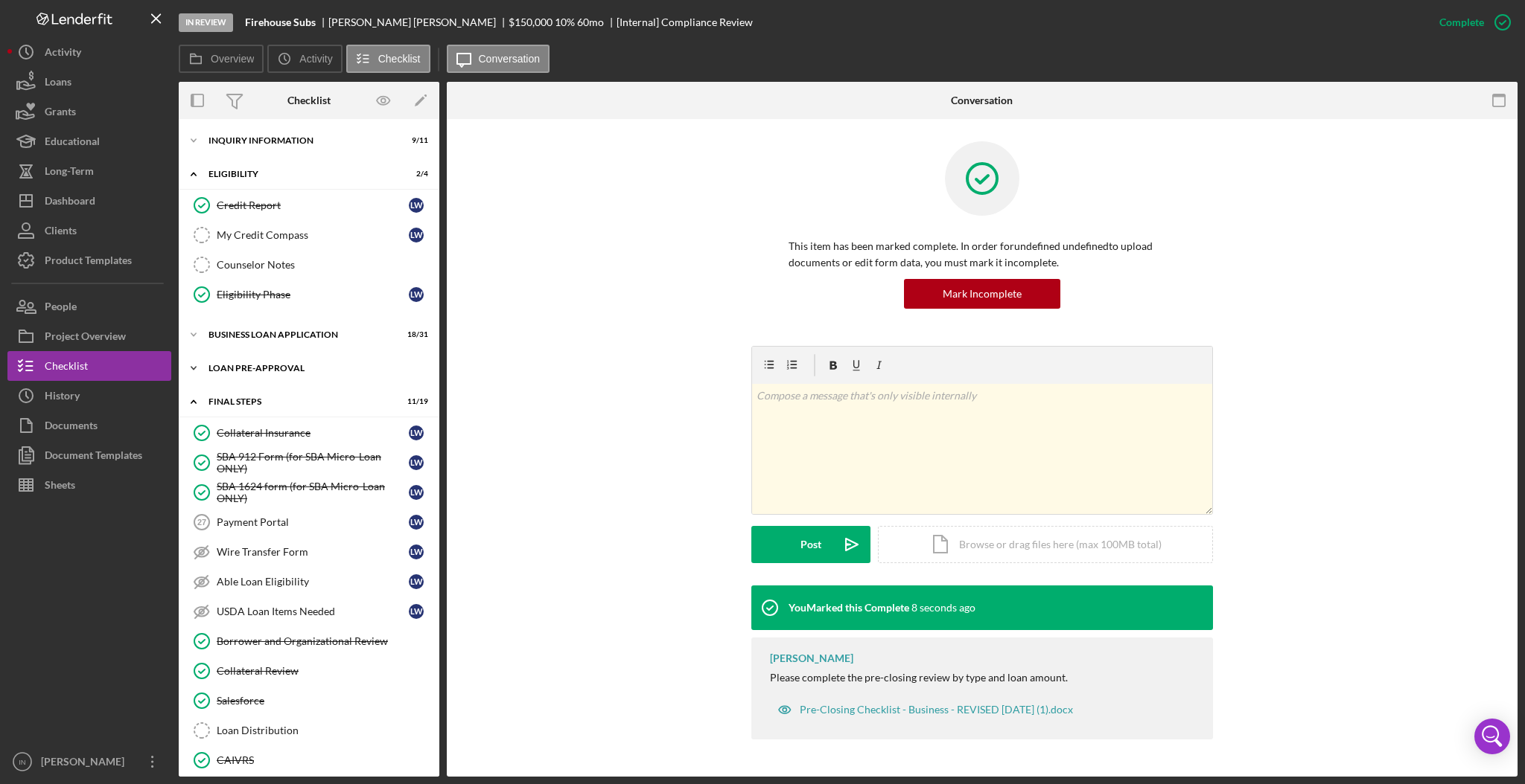
click at [308, 362] on div "Icon/Expander LOAN PRE-APPROVAL 1 / 2" at bounding box center [309, 368] width 261 height 30
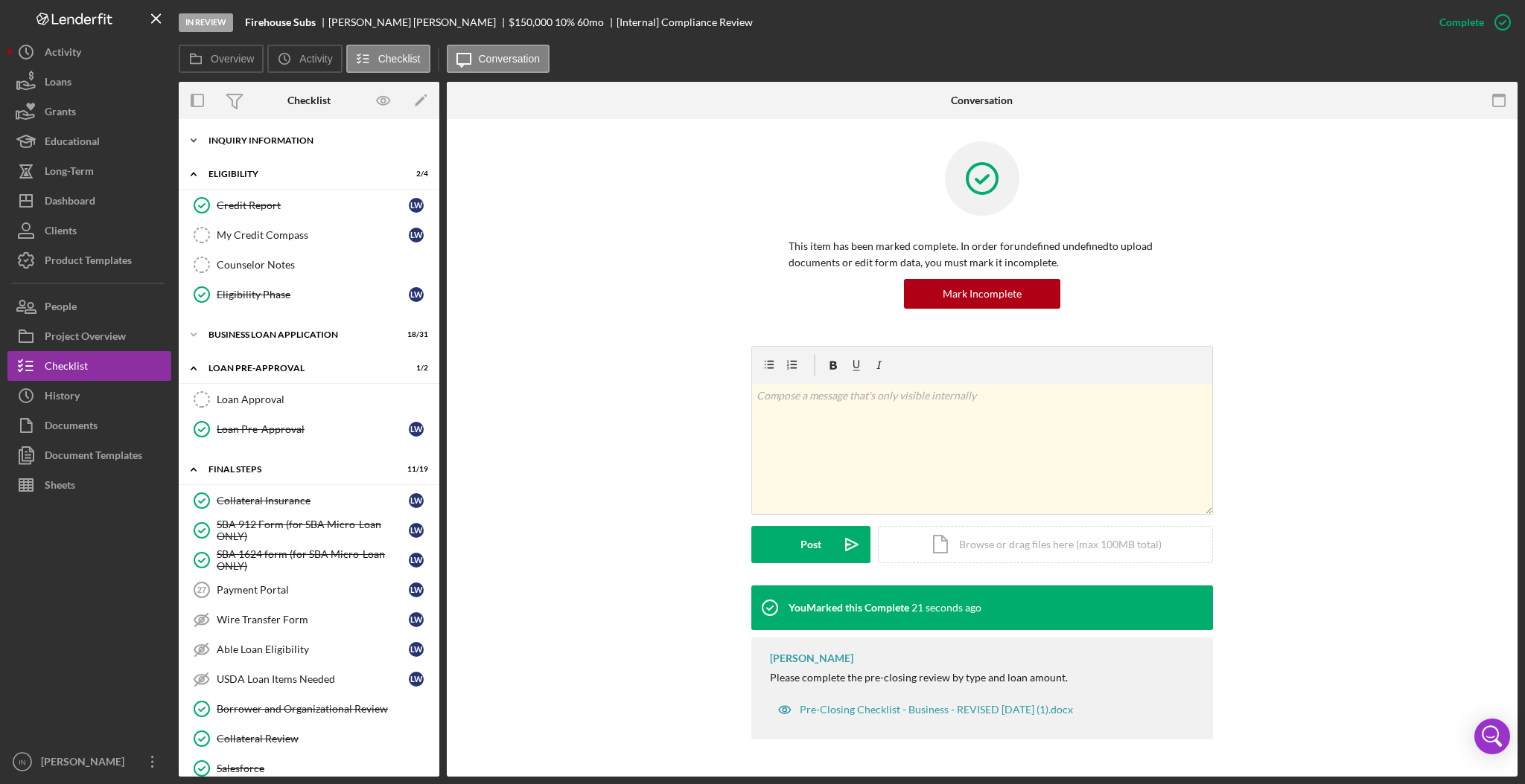
click at [324, 141] on div "INQUIRY INFORMATION" at bounding box center [314, 140] width 212 height 9
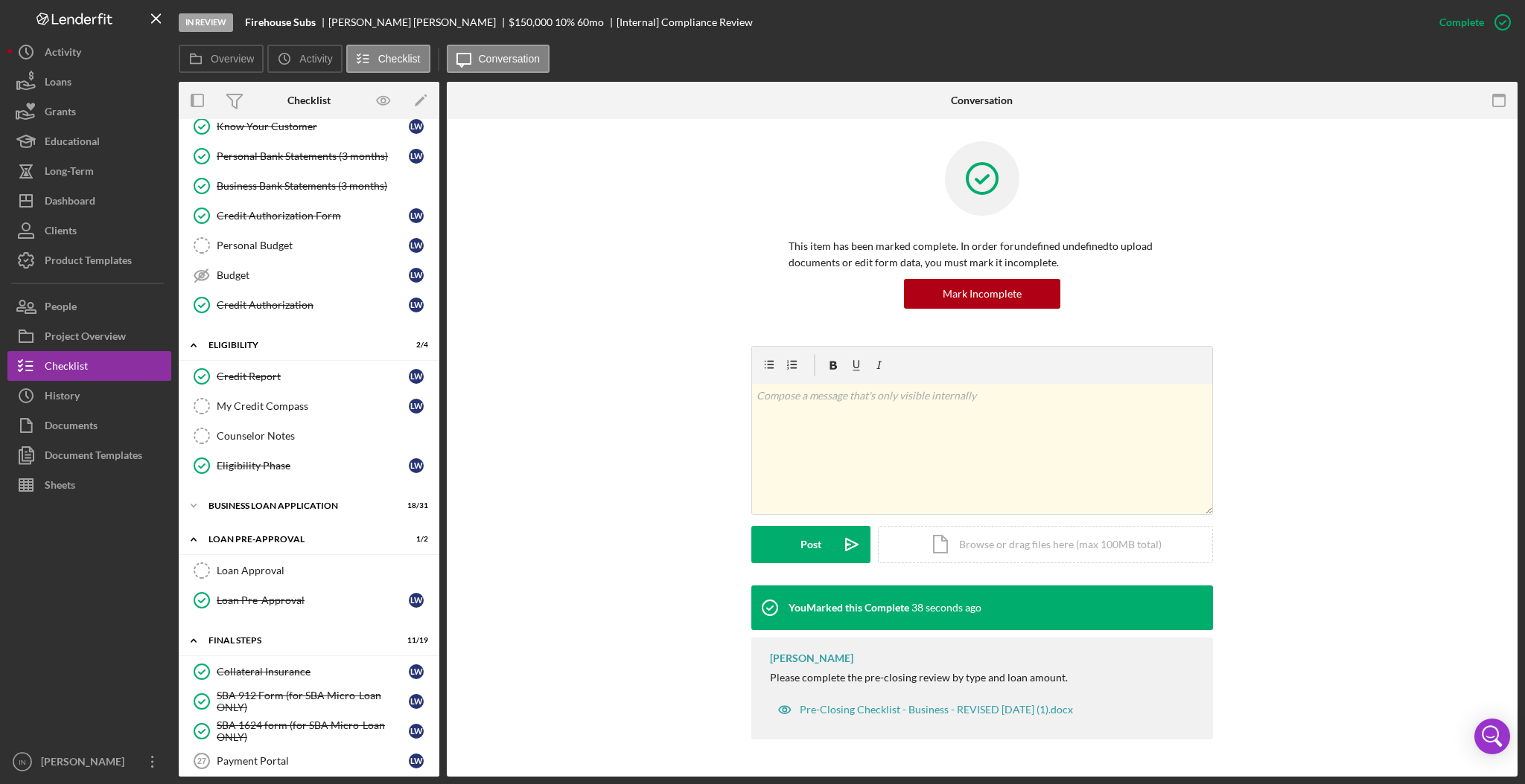
scroll to position [264, 0]
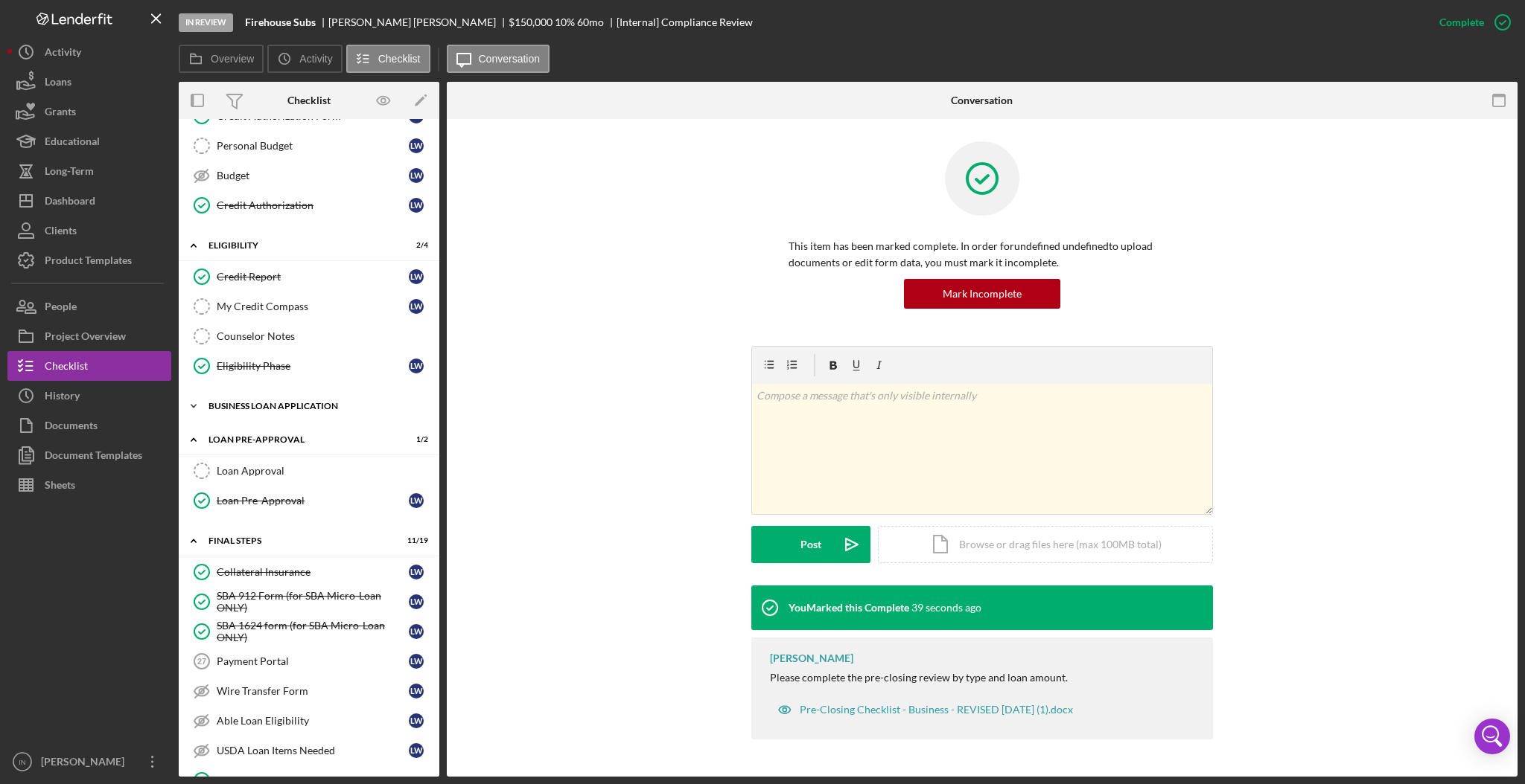
click at [318, 401] on div "Icon/Expander BUSINESS LOAN APPLICATION 18 / 31" at bounding box center [309, 406] width 261 height 30
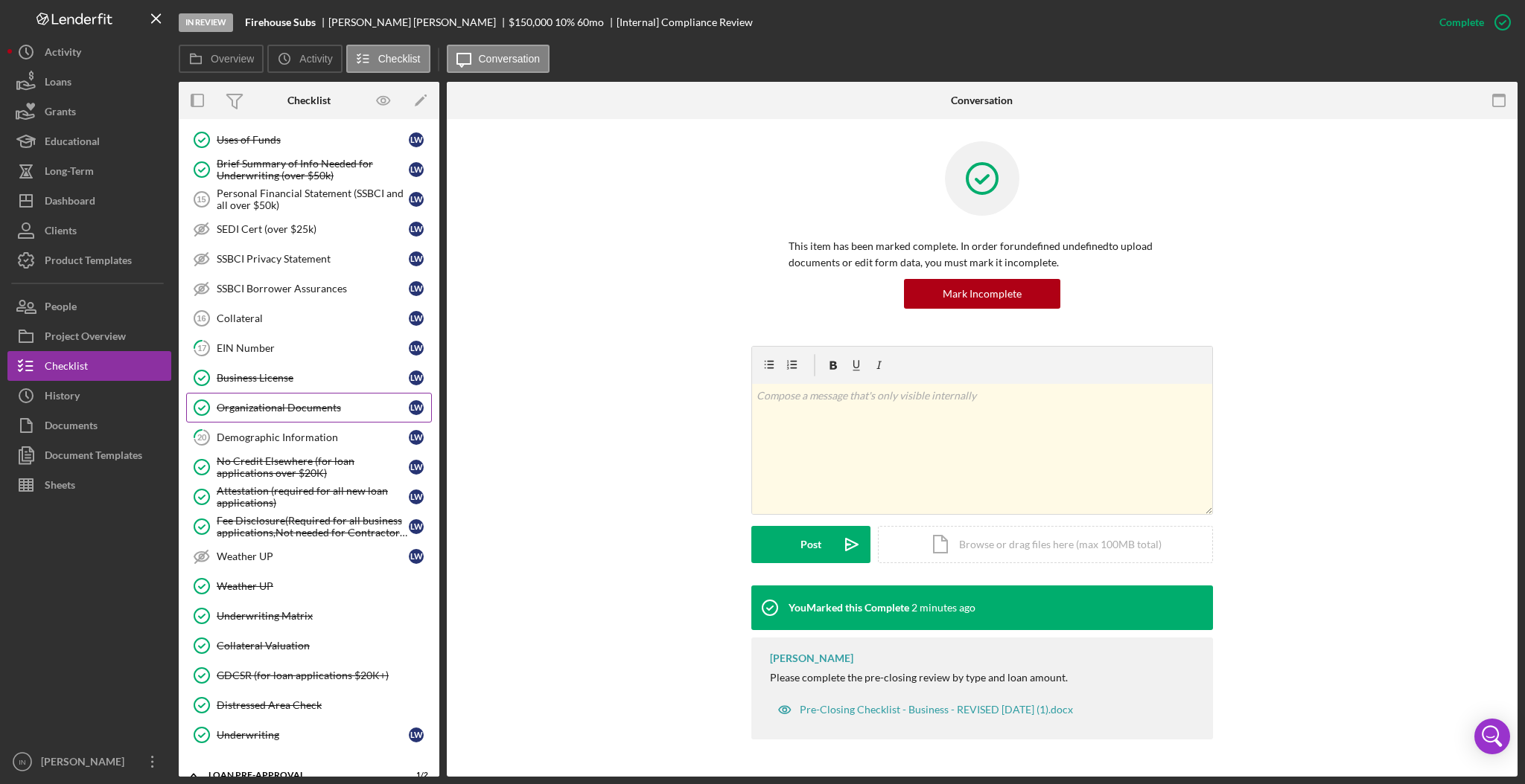
scroll to position [760, 0]
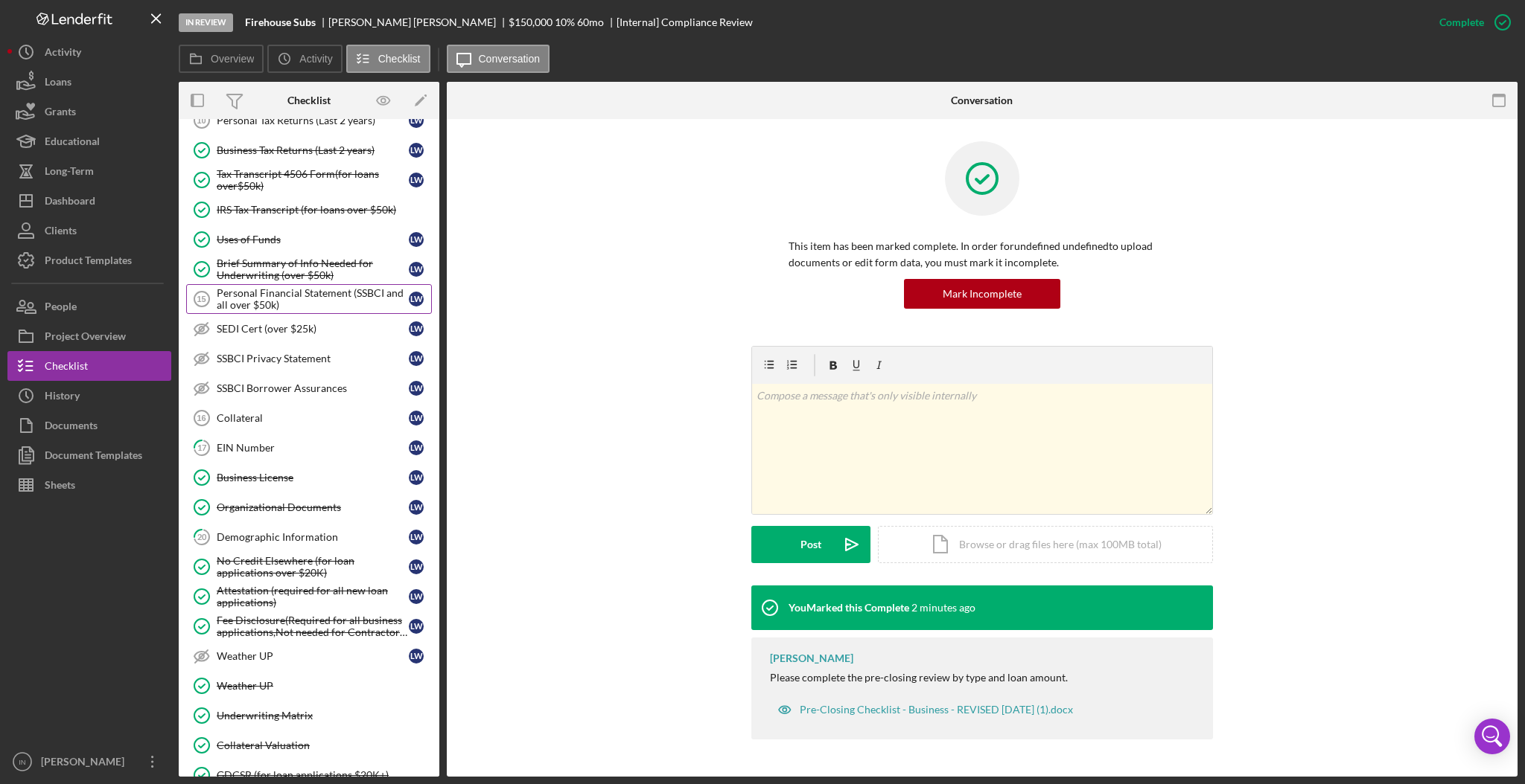
click at [284, 302] on div "Personal Financial Statement (SSBCI and all over $50k)" at bounding box center [312, 299] width 192 height 24
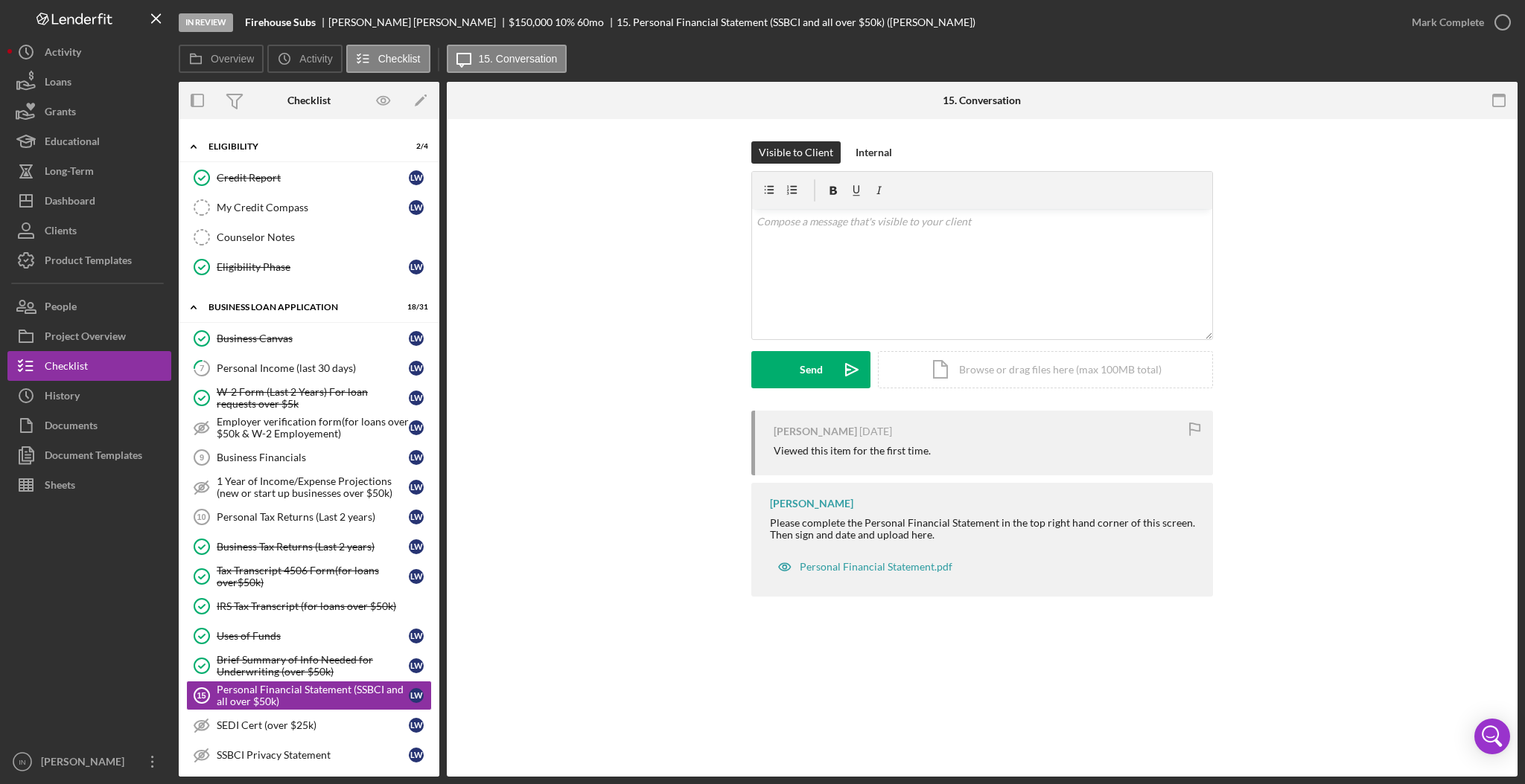
scroll to position [164, 0]
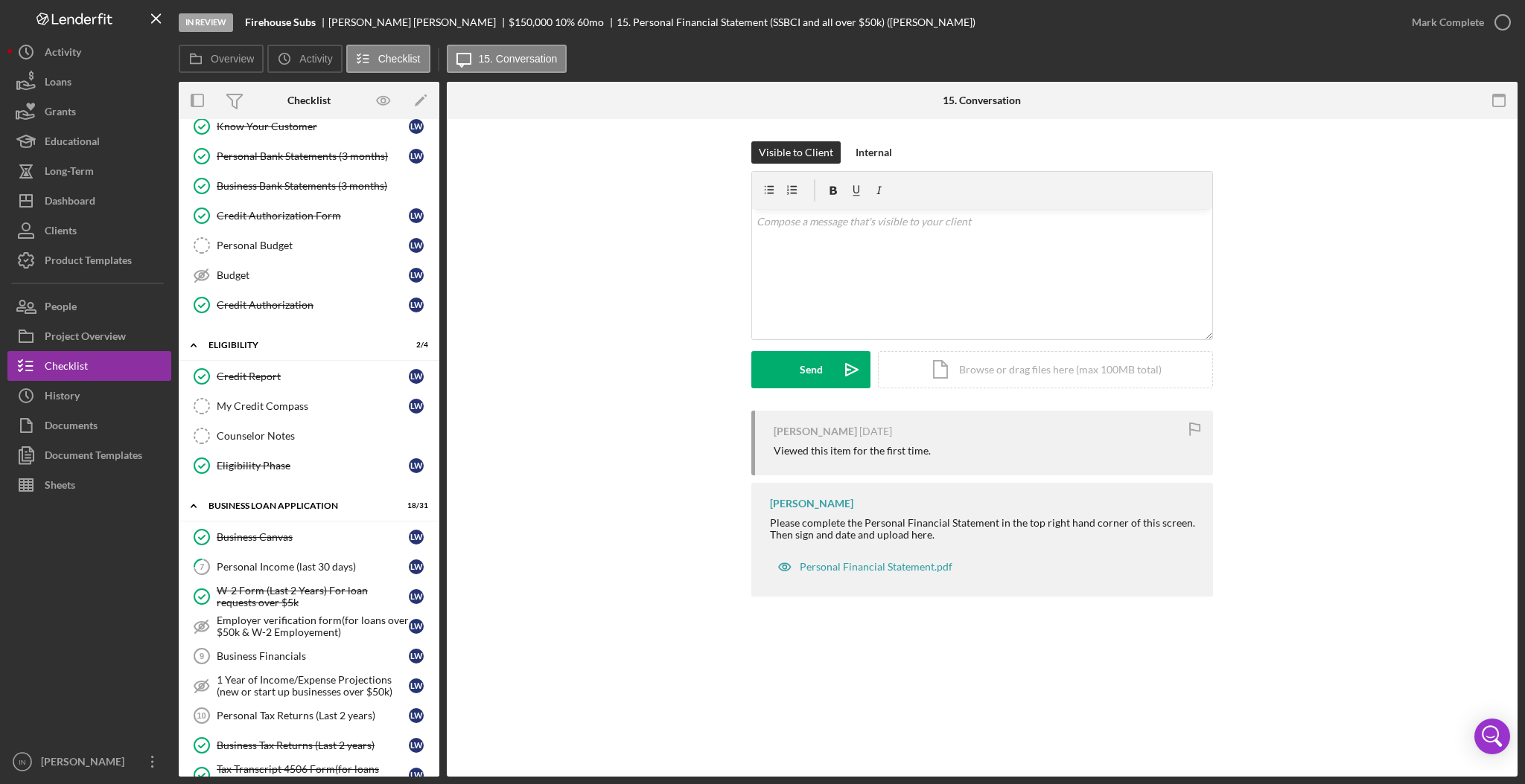
click at [723, 761] on div "Personal Financial Statement (SSBCI and all over $50k) 15 Personal Financial St…" at bounding box center [981, 448] width 1071 height 658
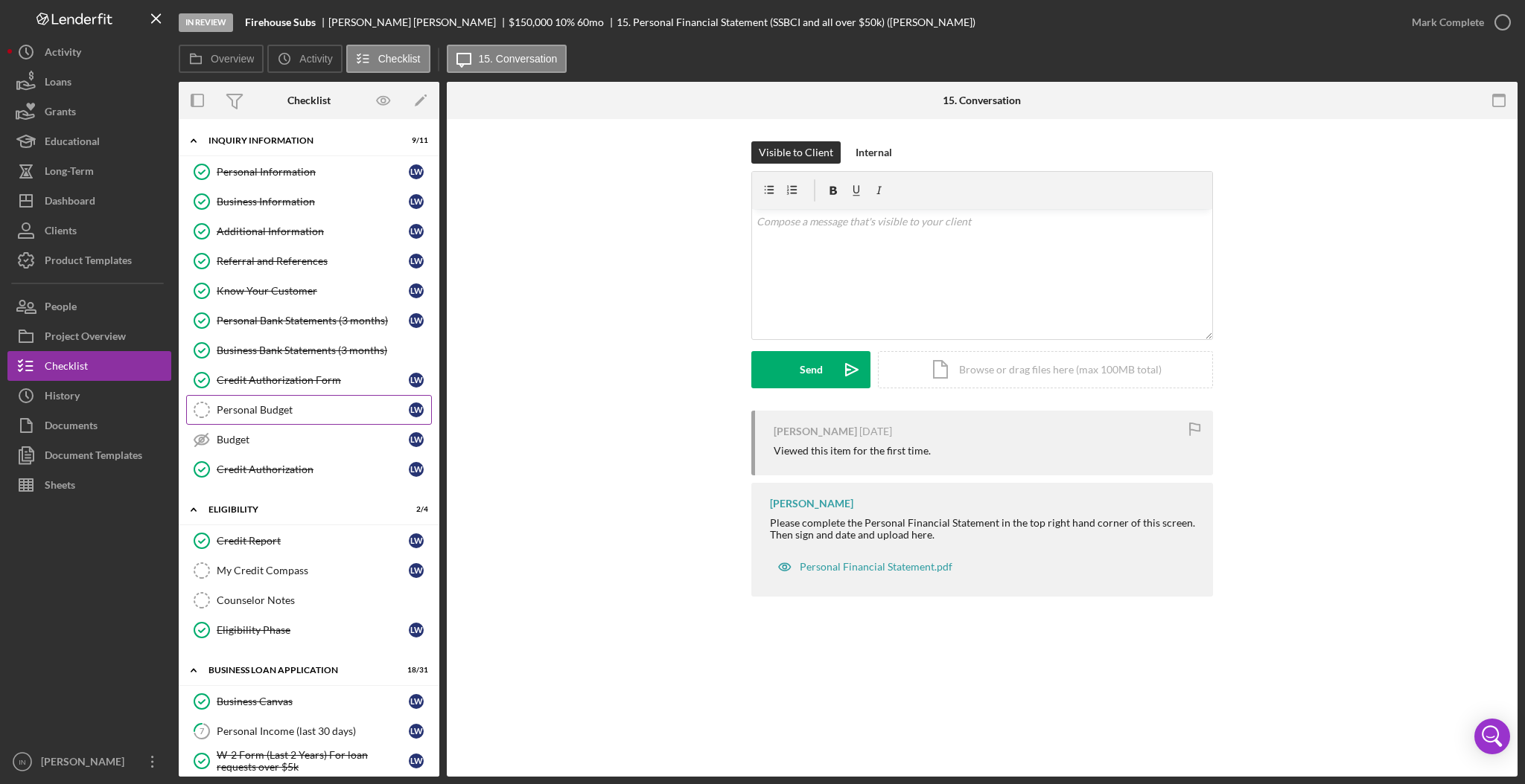
click at [284, 413] on div "Personal Budget" at bounding box center [312, 410] width 192 height 12
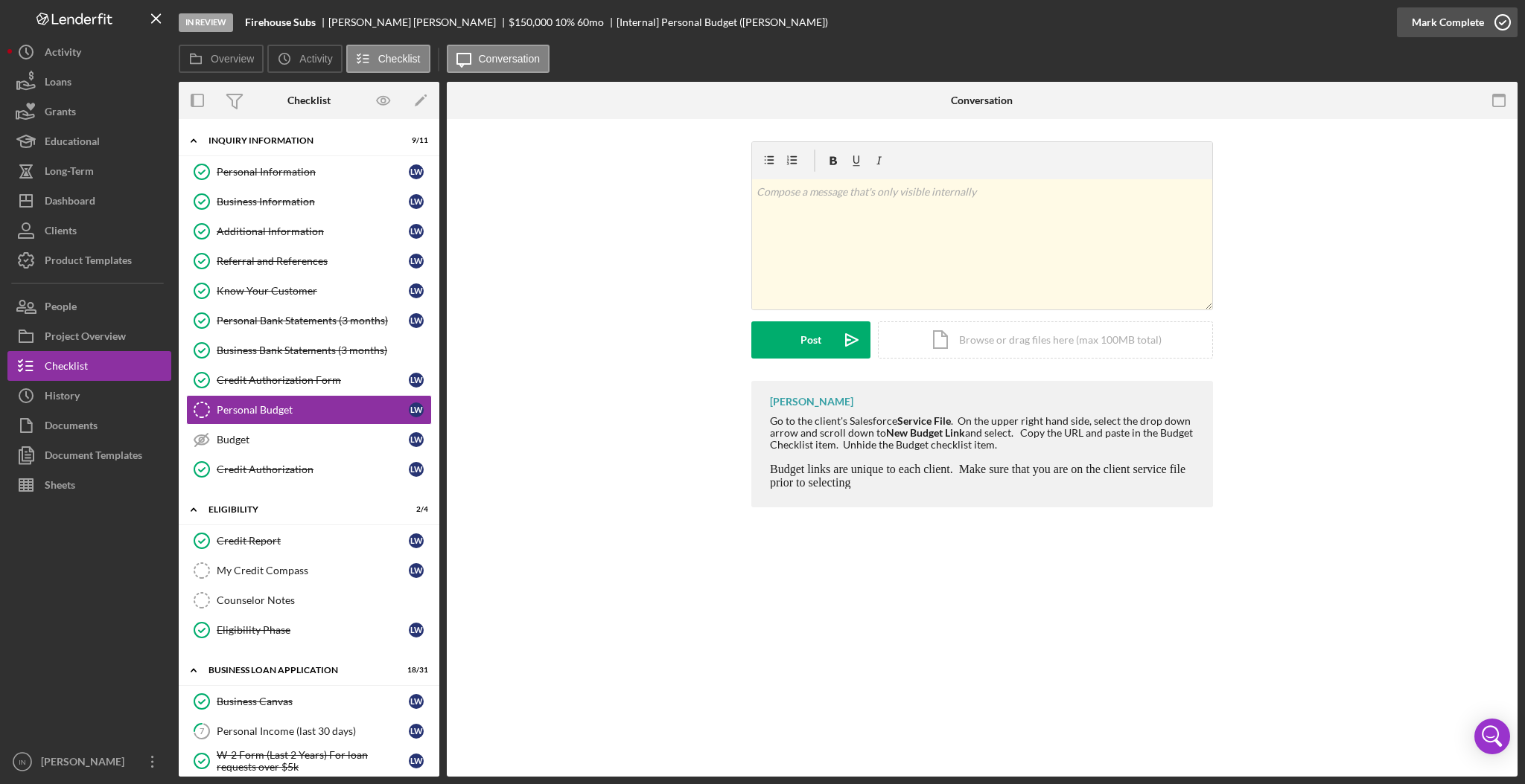
click at [1443, 20] on div "Mark Complete" at bounding box center [1448, 22] width 72 height 30
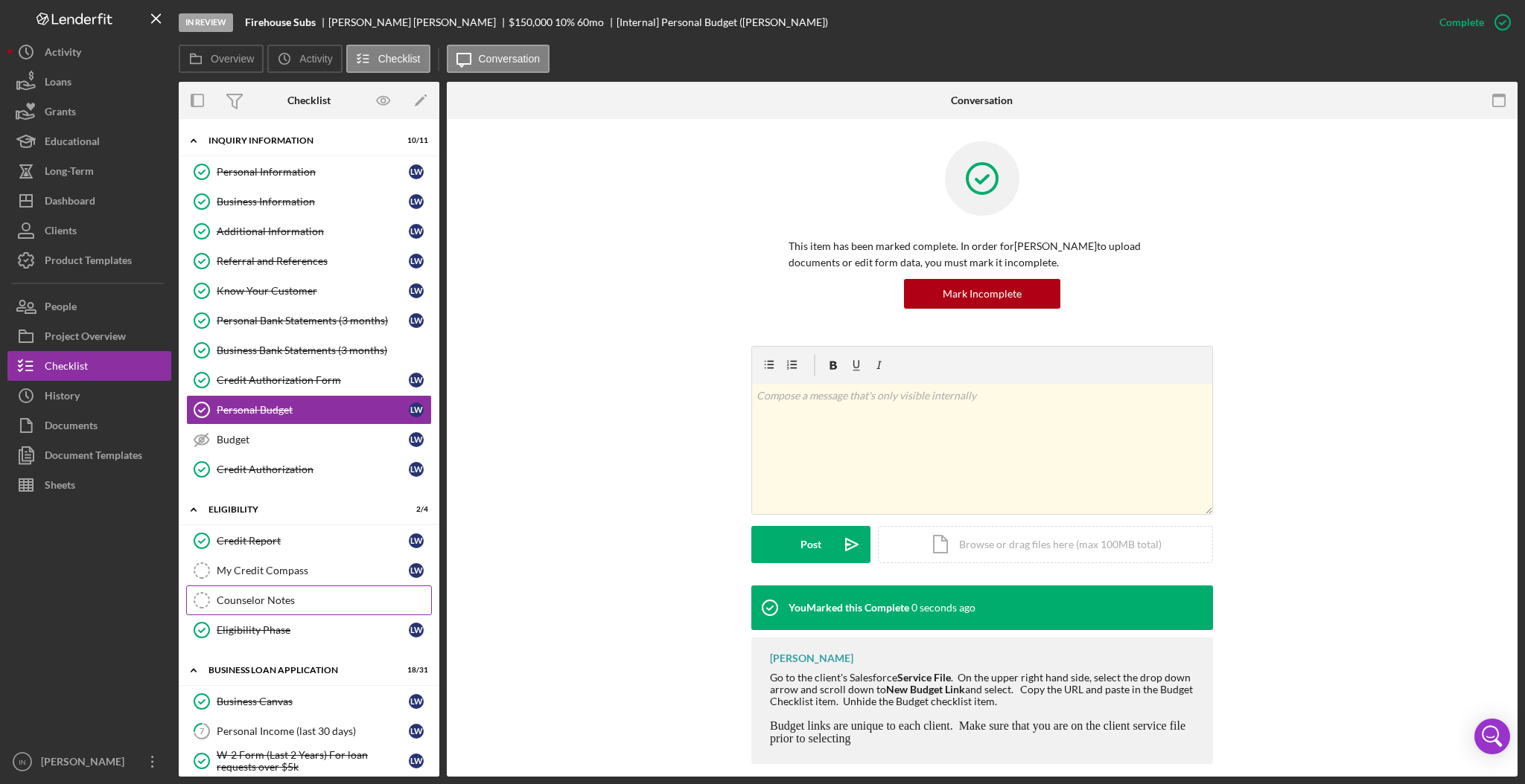
scroll to position [99, 0]
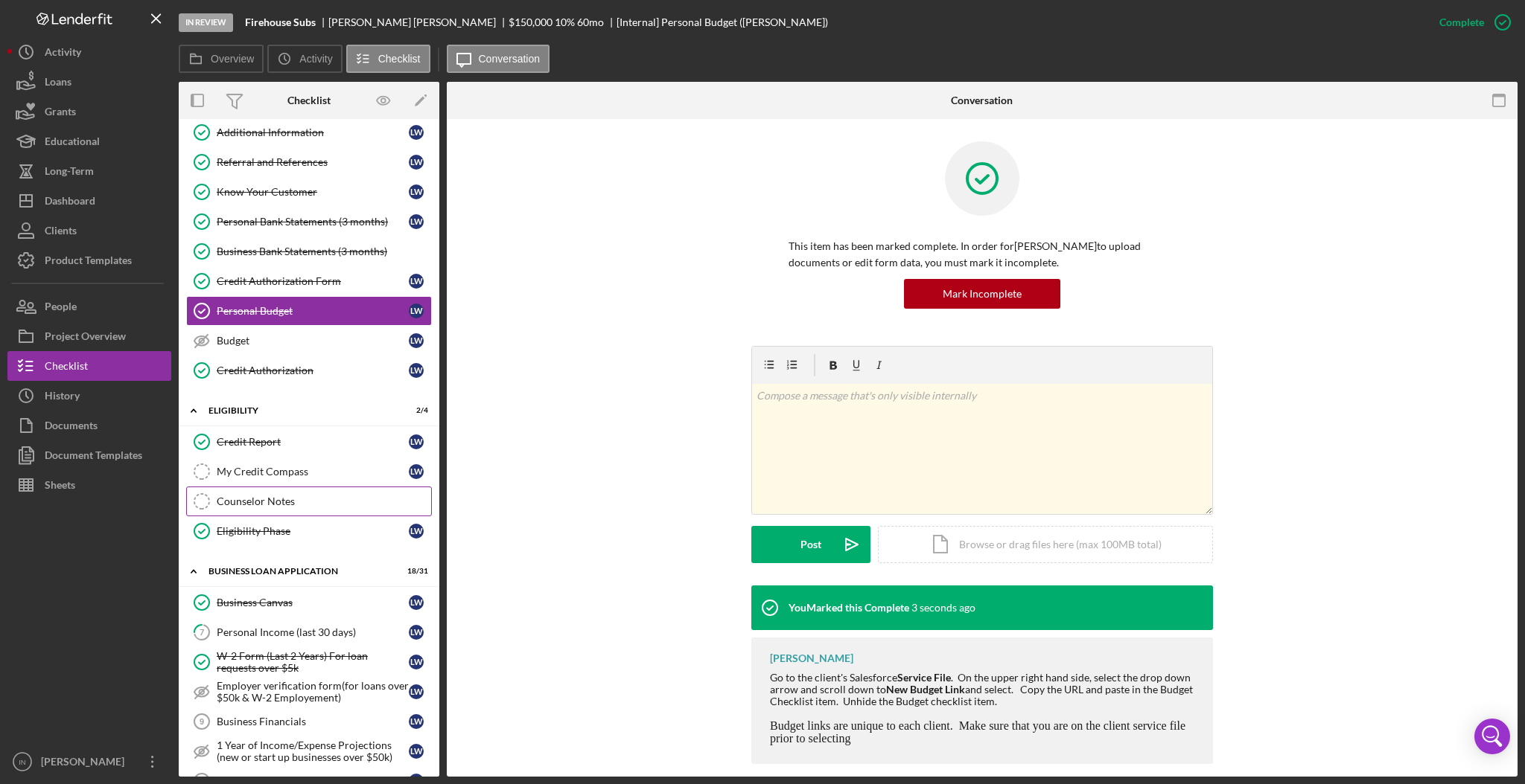
click at [316, 510] on link "Counselor Notes Counselor Notes" at bounding box center [309, 501] width 246 height 30
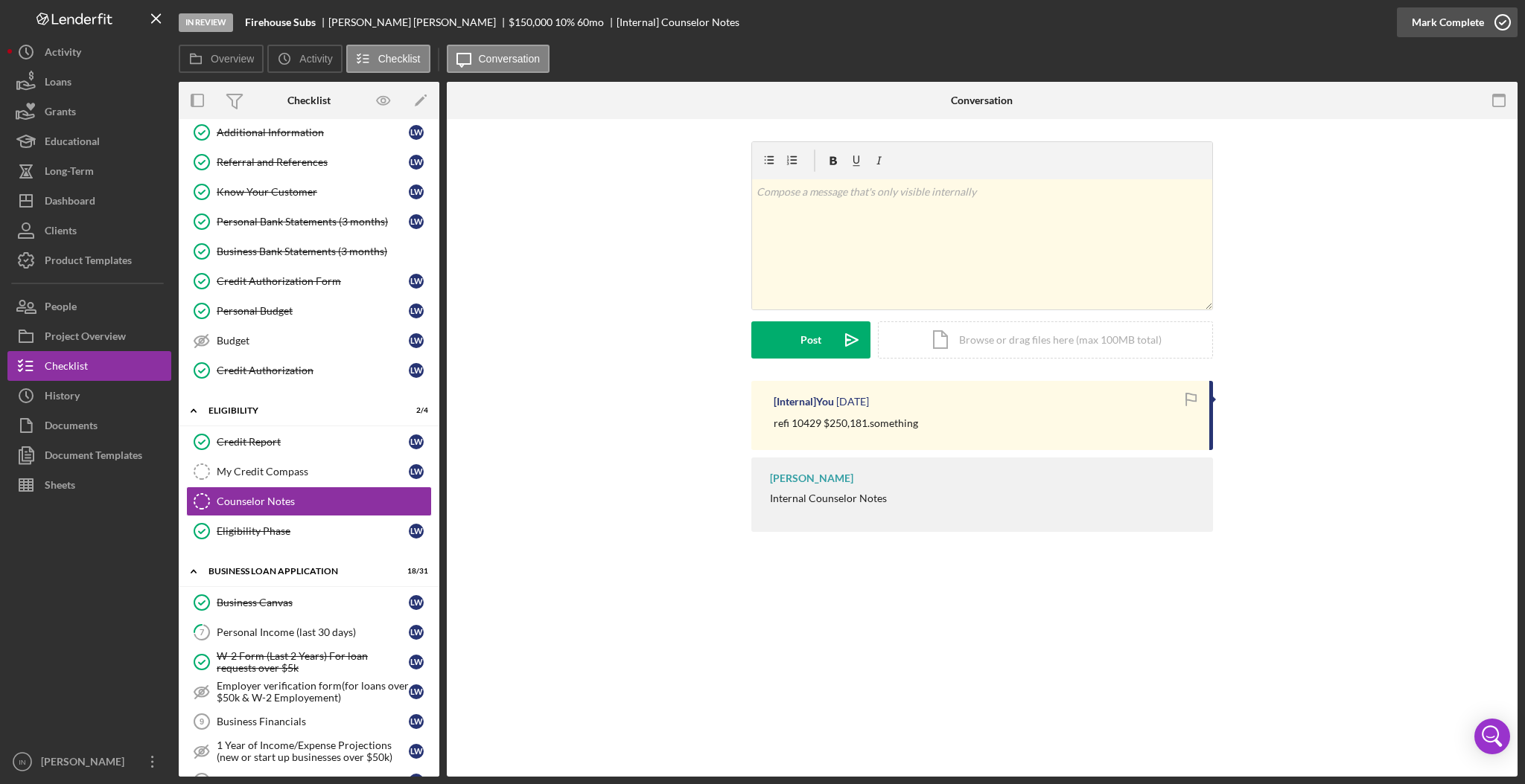
click at [1423, 27] on div "Mark Complete" at bounding box center [1448, 22] width 72 height 30
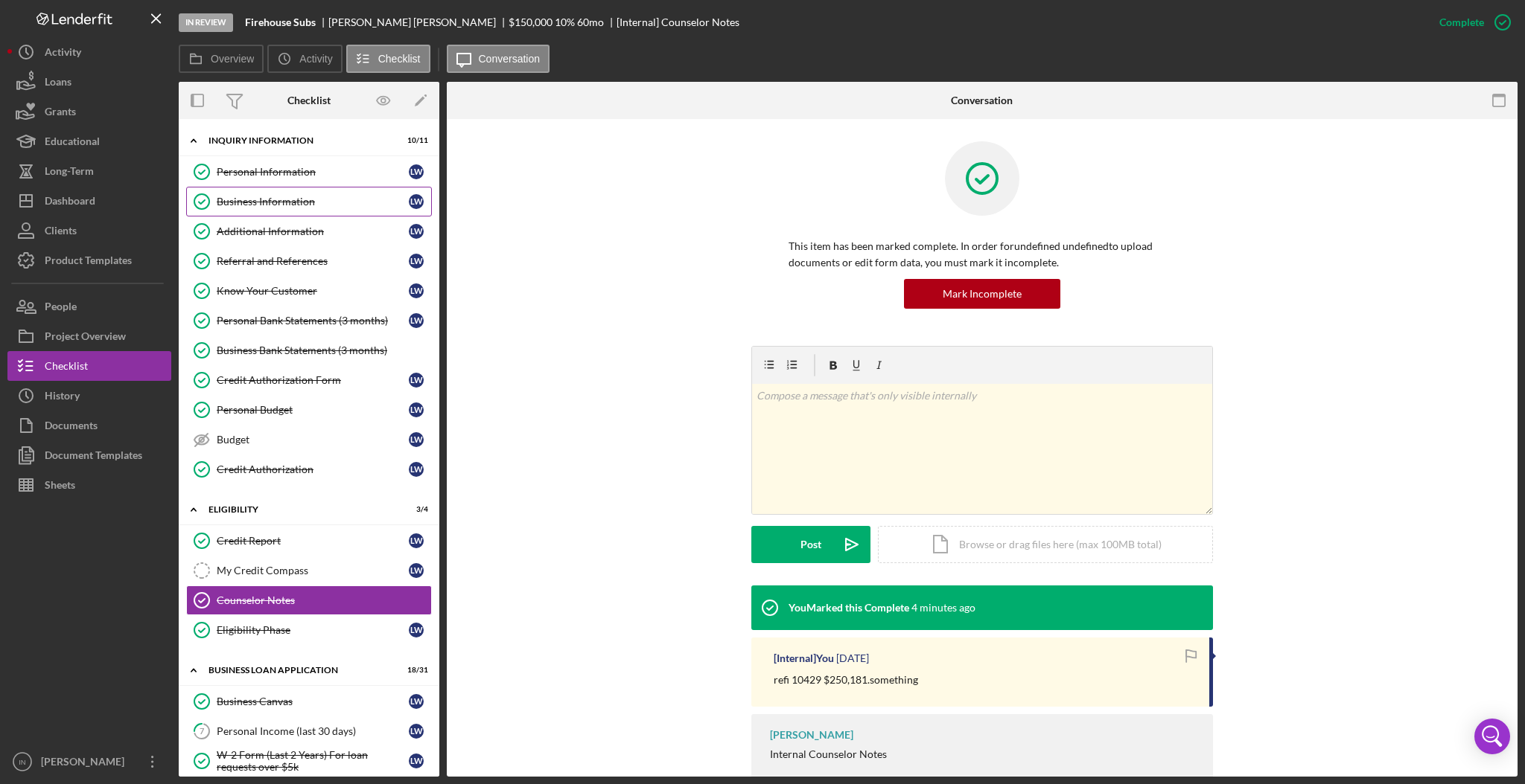
click at [306, 200] on div "Business Information" at bounding box center [312, 202] width 192 height 12
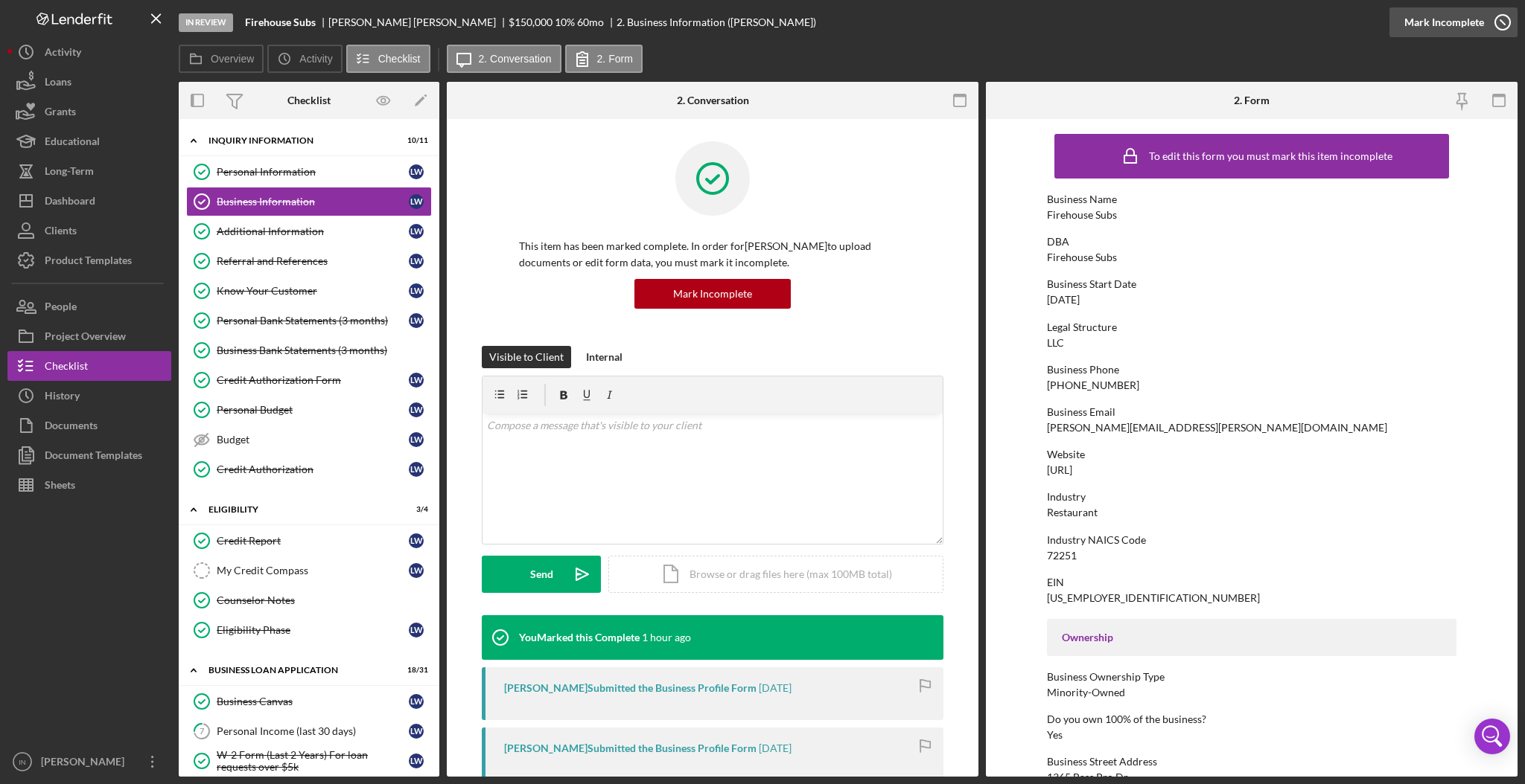
click at [1469, 13] on div "Mark Incomplete" at bounding box center [1444, 22] width 80 height 30
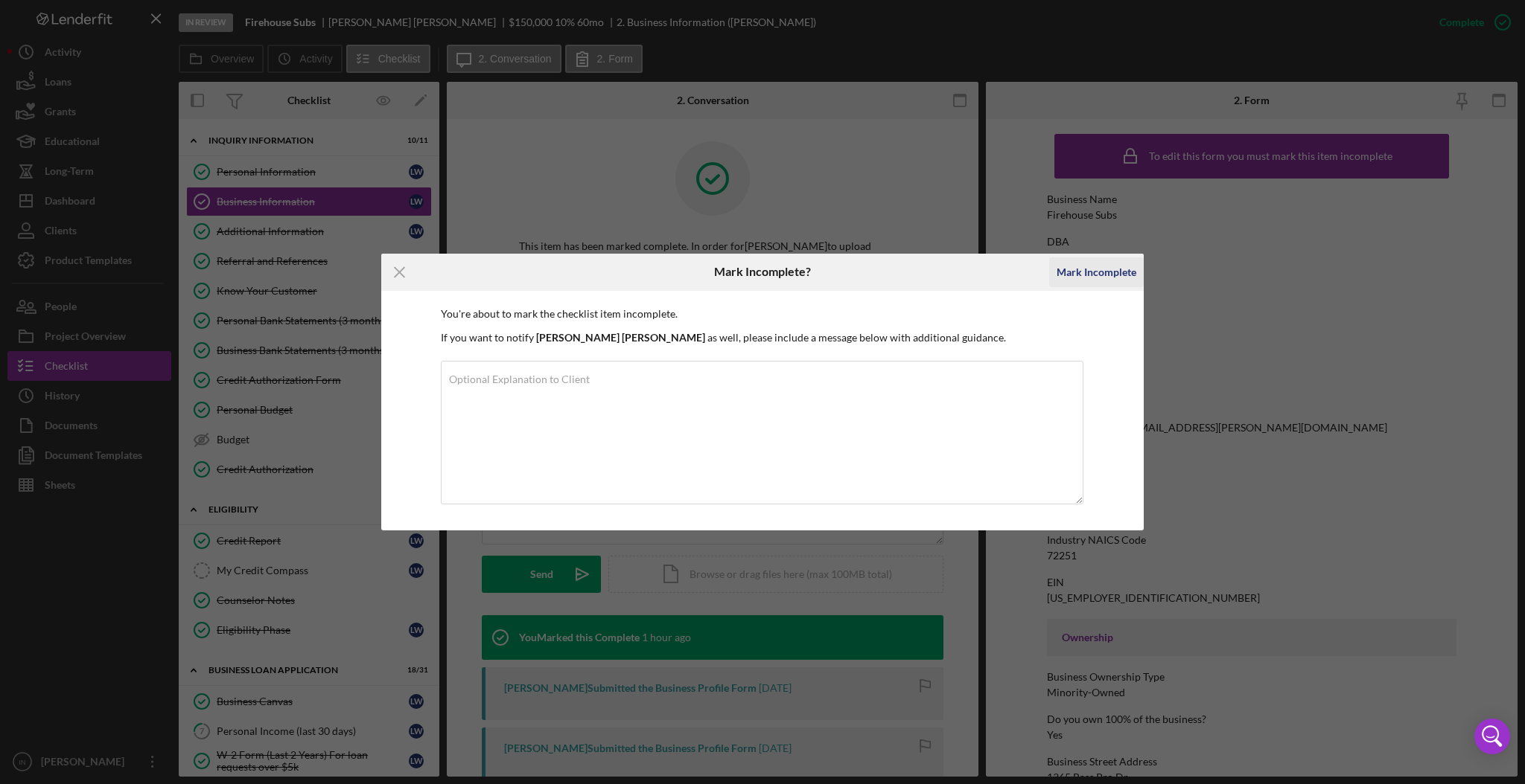
click at [1084, 269] on div "Mark Incomplete" at bounding box center [1096, 273] width 80 height 30
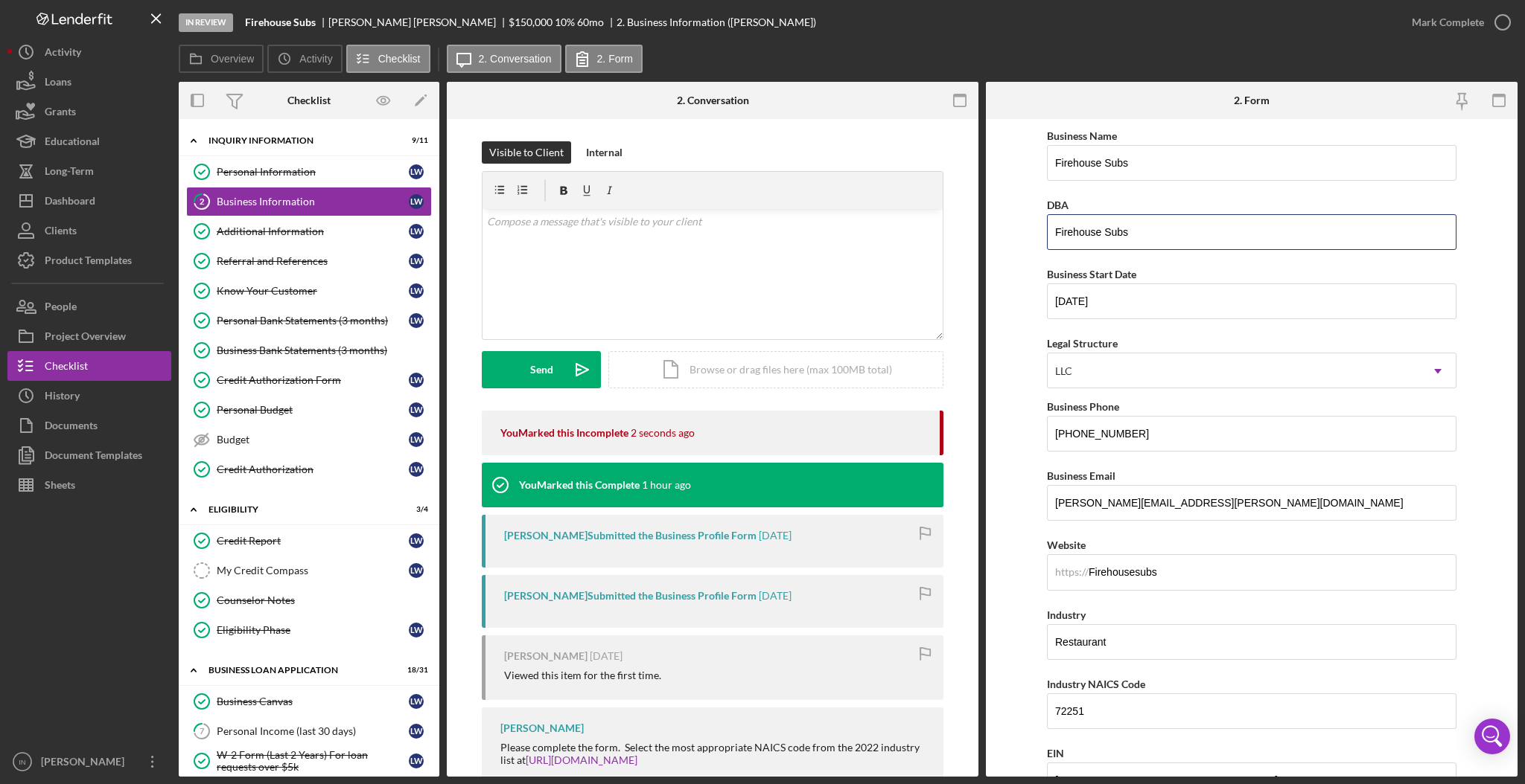
drag, startPoint x: 1139, startPoint y: 234, endPoint x: 1011, endPoint y: 240, distance: 128.1
click at [1011, 240] on form "Business Name Firehouse Subs DBA Firehouse Subs Business Start Date [DATE] Lega…" at bounding box center [1251, 448] width 532 height 658
click at [1157, 153] on input "Firehouse Subs" at bounding box center [1251, 163] width 409 height 36
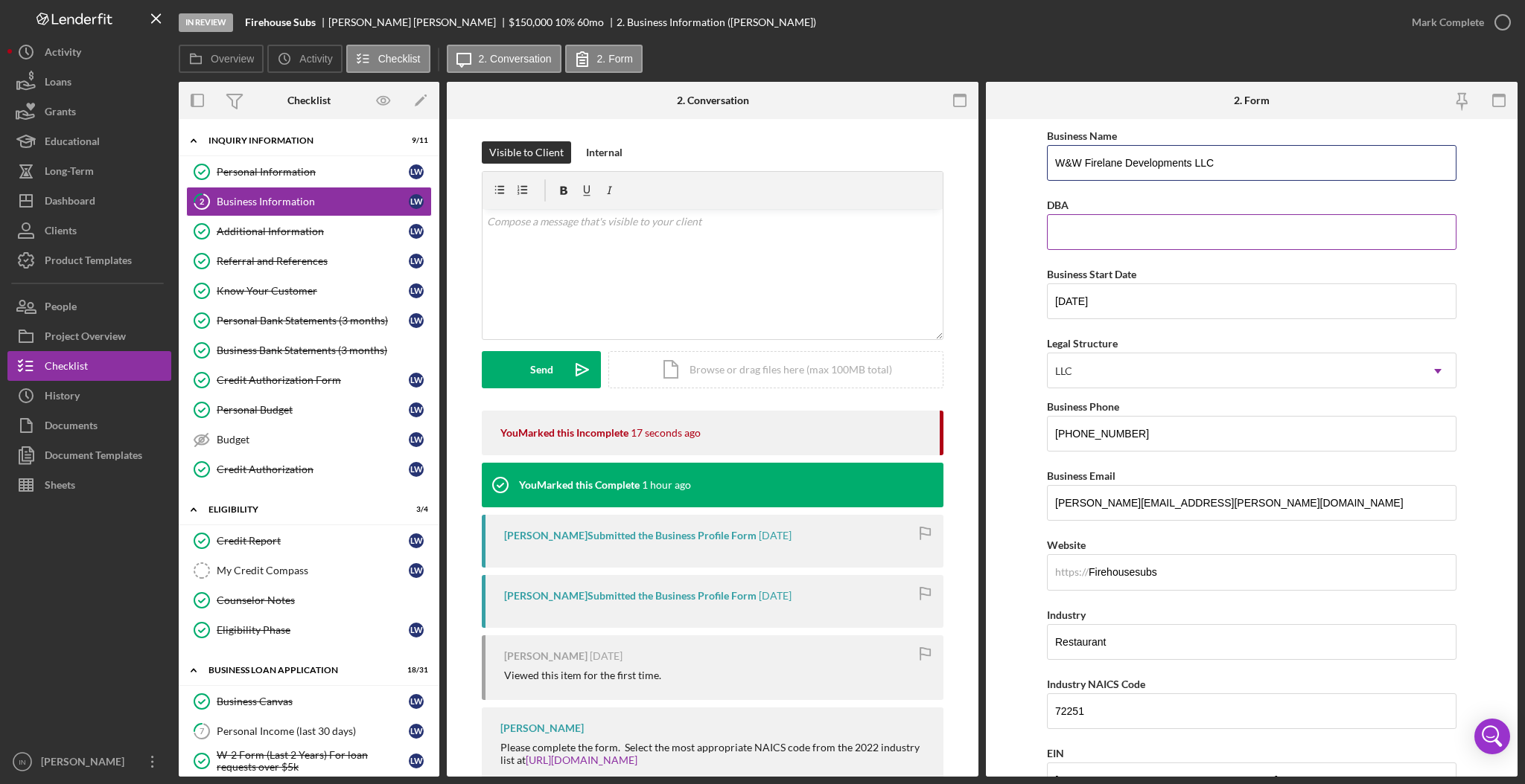
type input "W&W Firelane Developments LLC"
click at [1102, 222] on input "DBA" at bounding box center [1251, 232] width 409 height 36
type input "F"
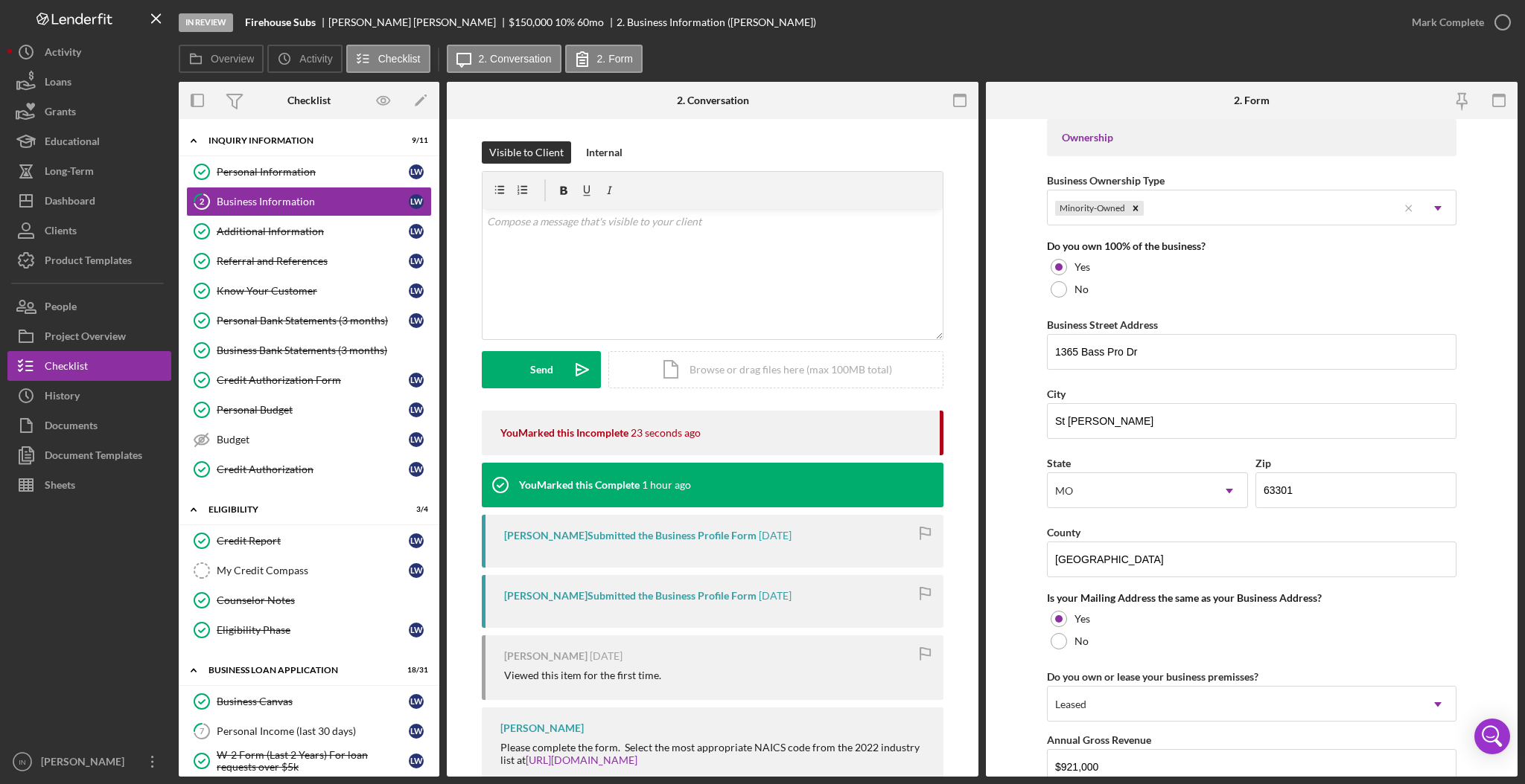
scroll to position [994, 0]
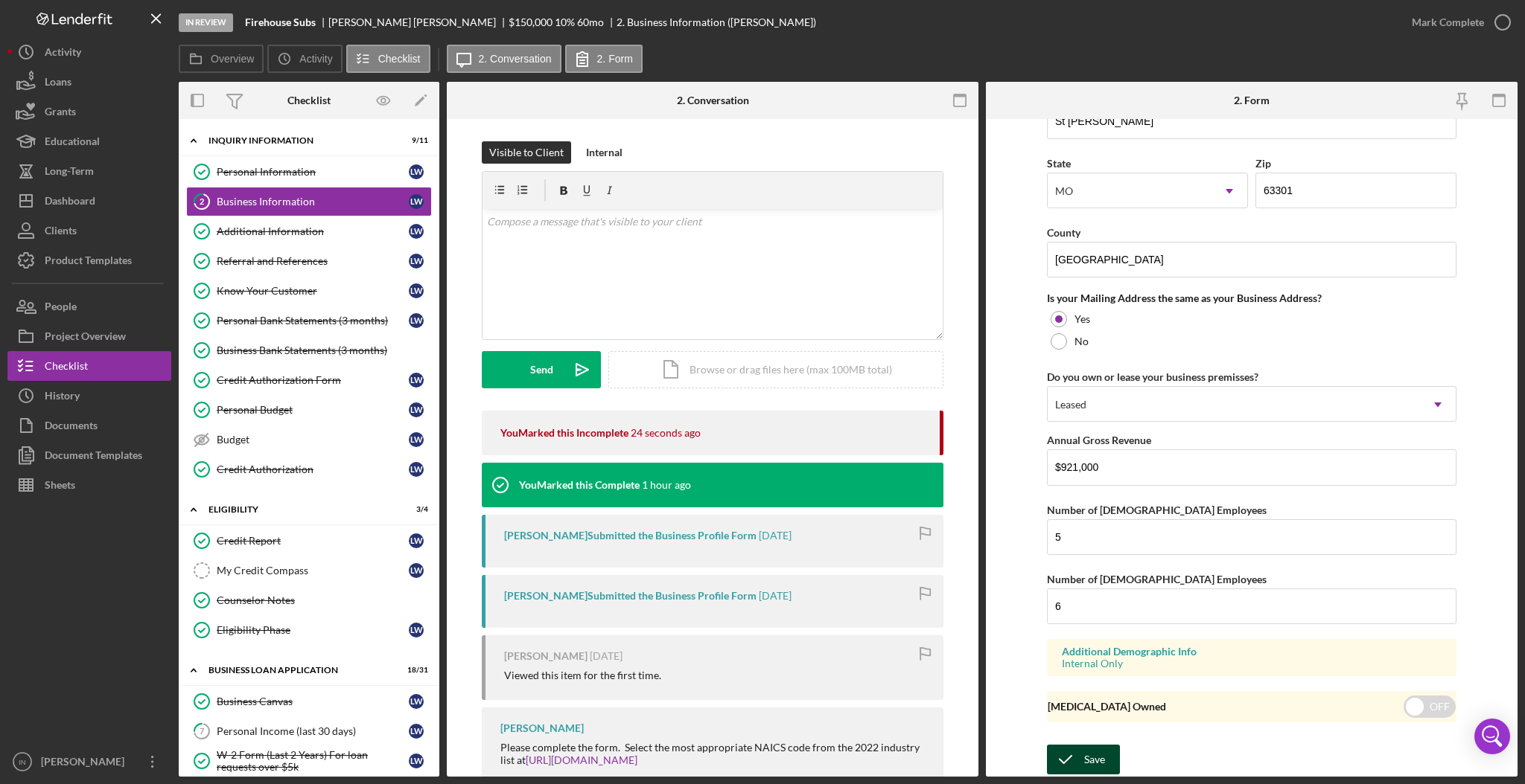
click at [1113, 758] on button "Save" at bounding box center [1083, 759] width 73 height 30
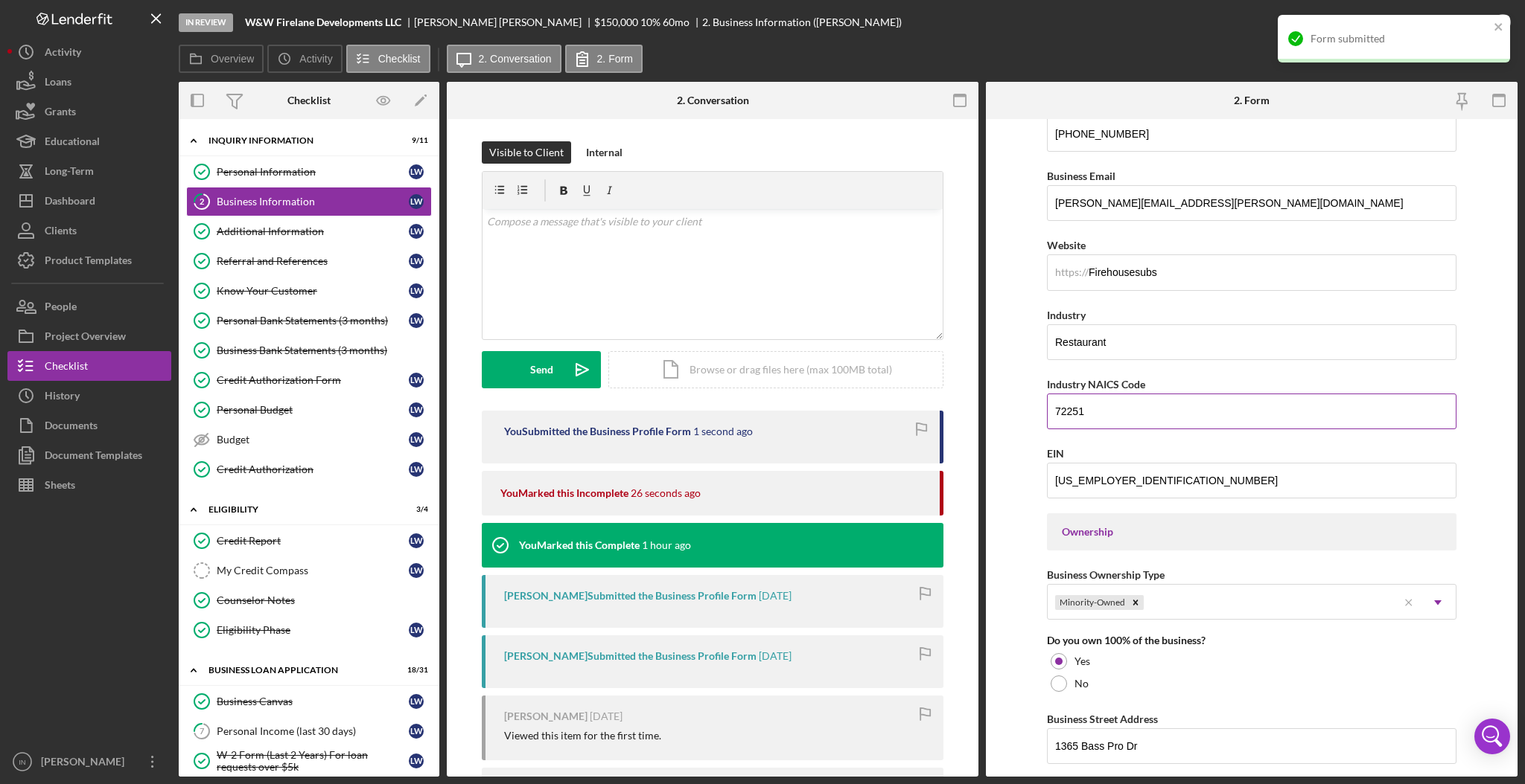
scroll to position [0, 0]
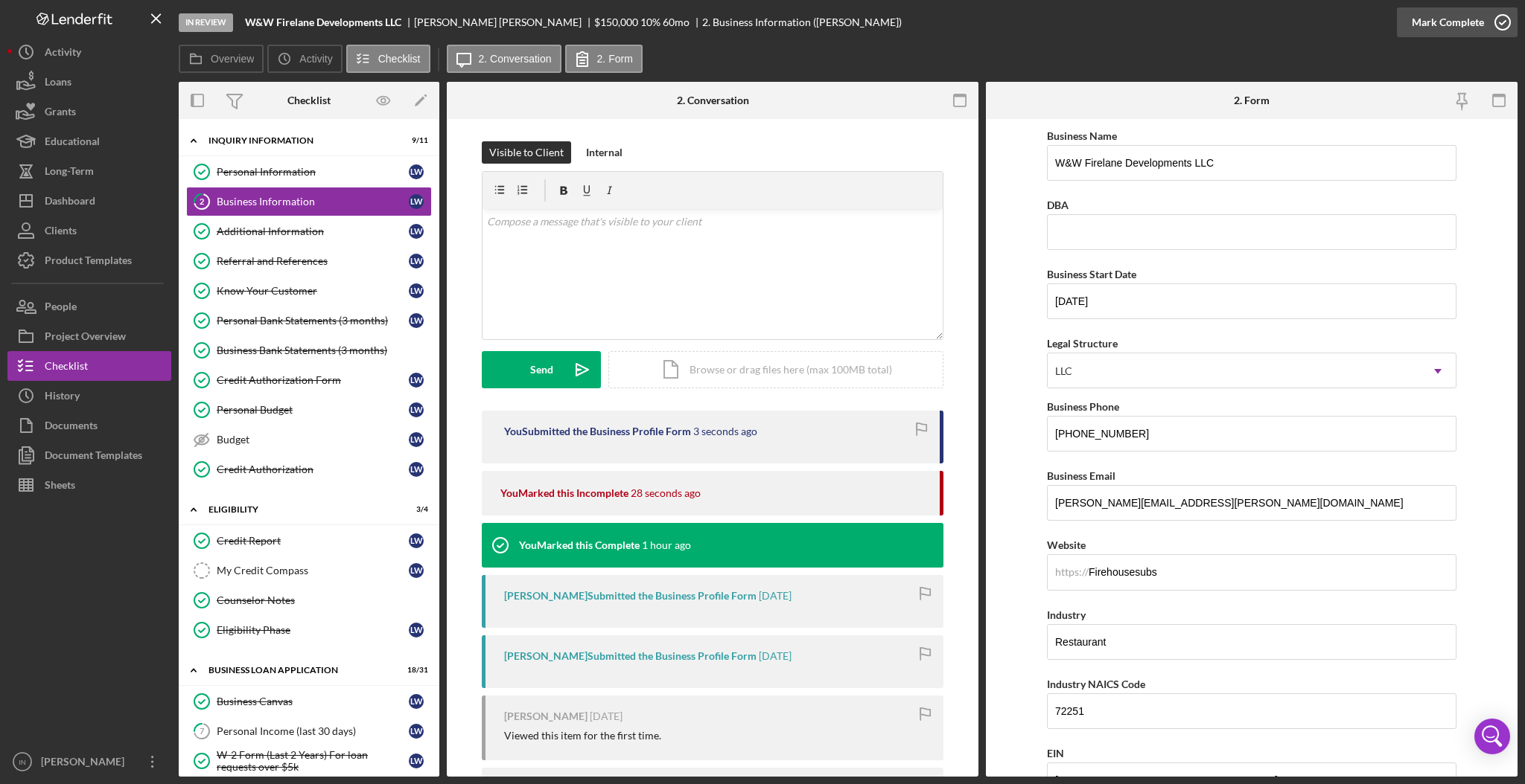
click at [1471, 21] on div "Mark Complete" at bounding box center [1448, 22] width 72 height 30
